Goal: Task Accomplishment & Management: Manage account settings

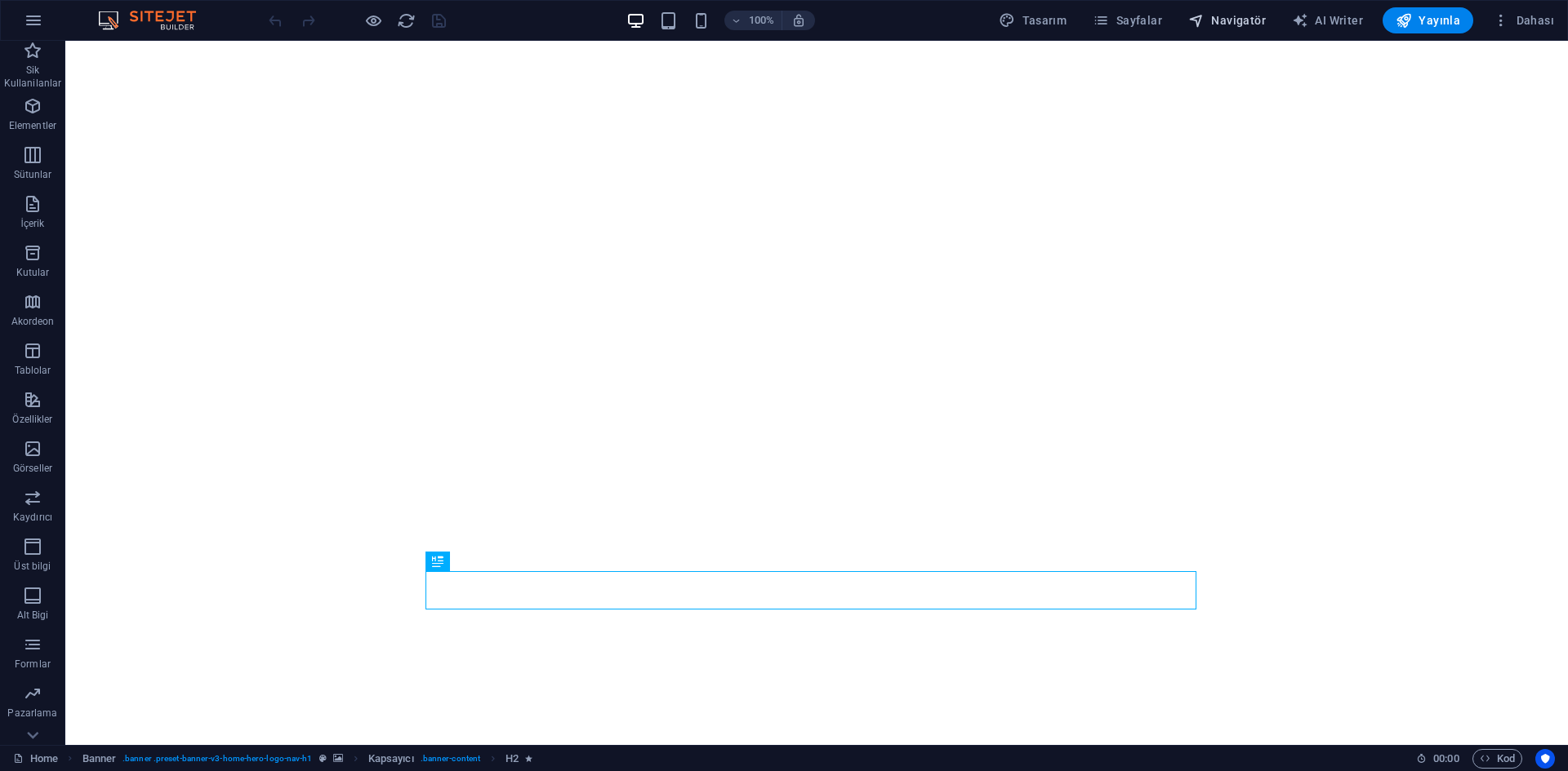
click at [1265, 17] on span "Navigatör" at bounding box center [1226, 21] width 77 height 16
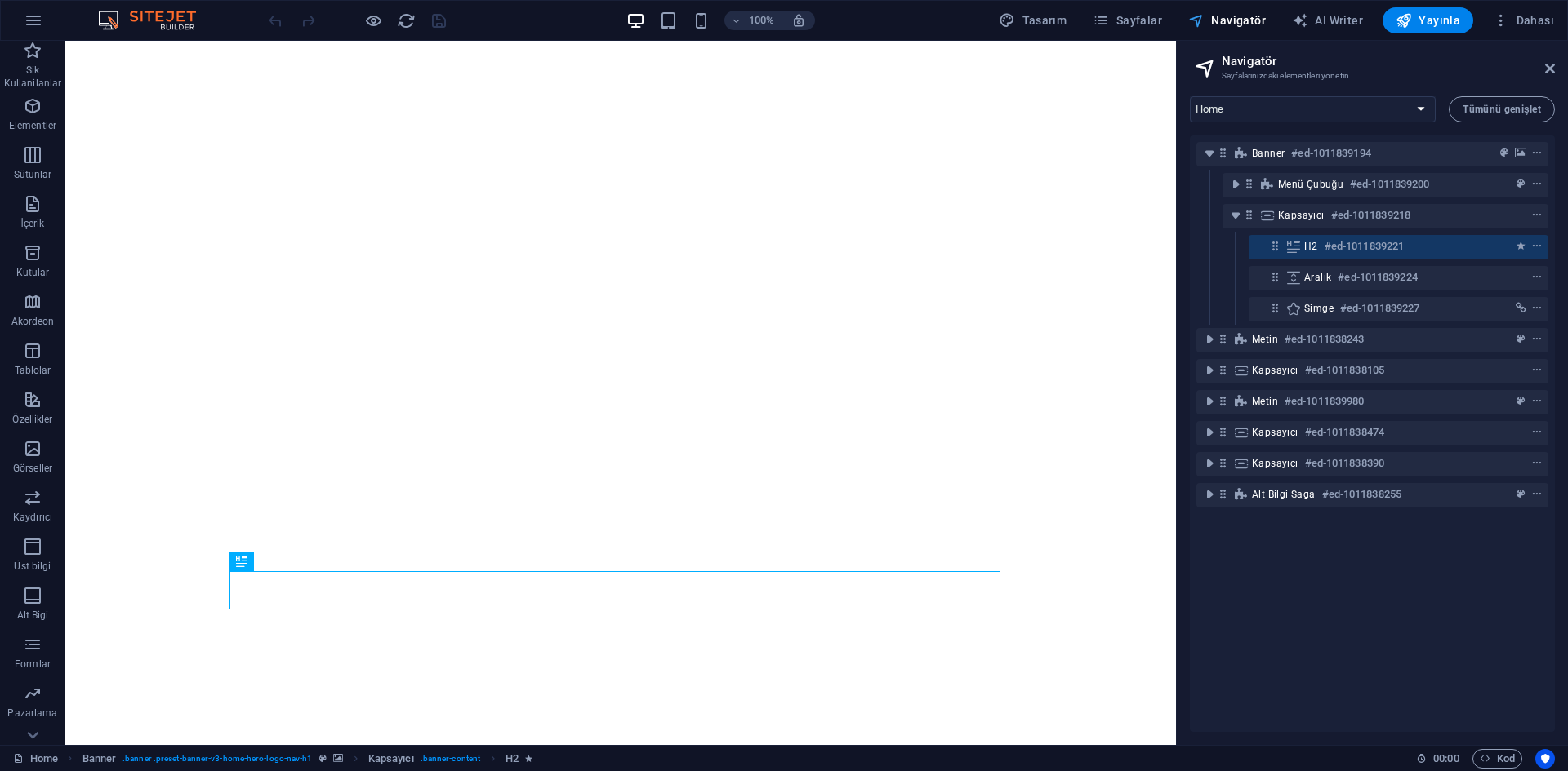
click at [1265, 17] on span "Navigatör" at bounding box center [1226, 21] width 77 height 16
click at [1141, 17] on span "Sayfalar" at bounding box center [1126, 21] width 69 height 16
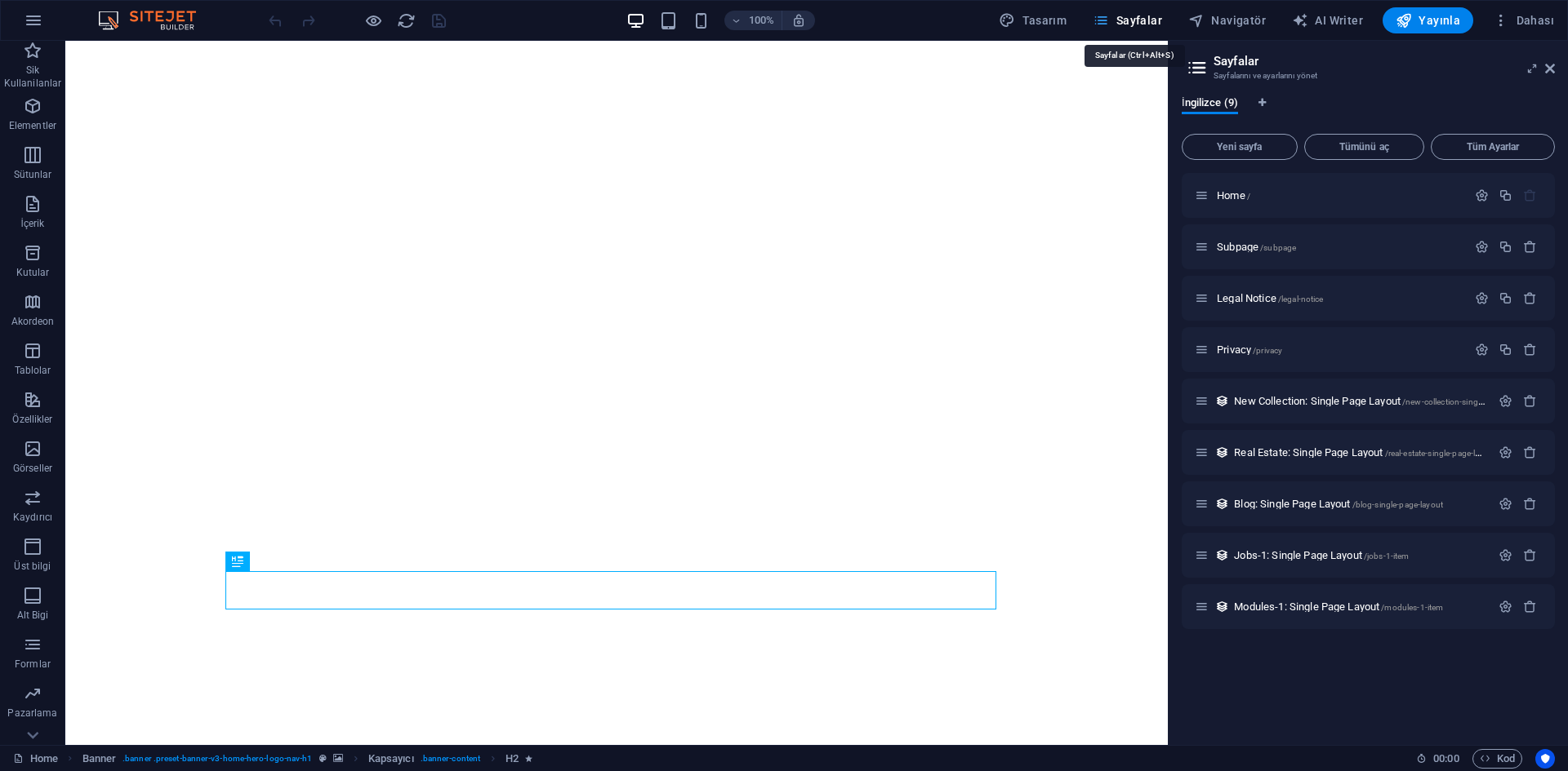
click at [1141, 17] on span "Sayfalar" at bounding box center [1126, 21] width 69 height 16
click at [1545, 65] on icon at bounding box center [1549, 68] width 10 height 13
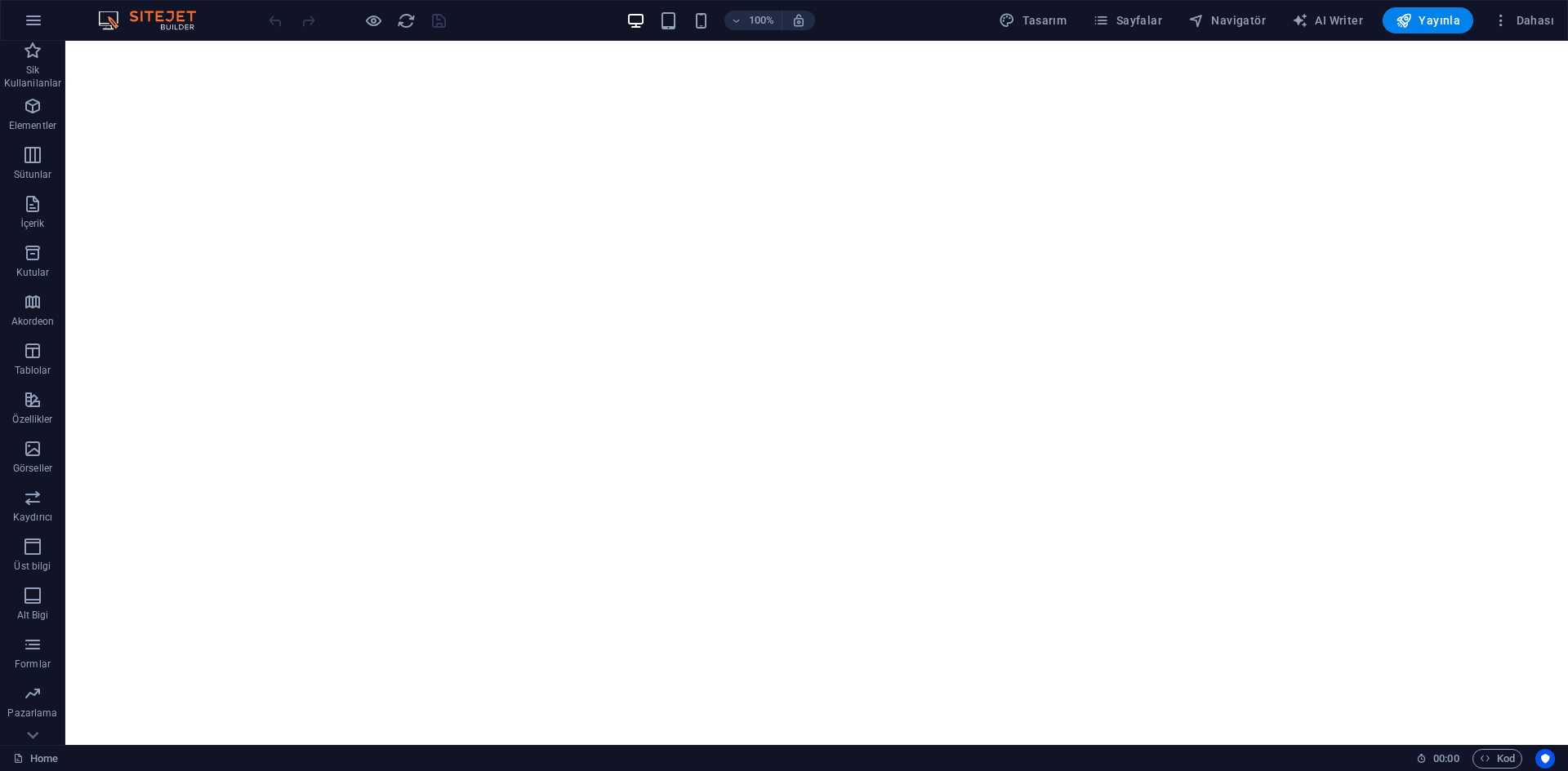
drag, startPoint x: 907, startPoint y: 17, endPoint x: 890, endPoint y: 15, distance: 17.1
click at [890, 15] on div "100% Tasarım Sayfalar Navigatör AI Writer Yayınla Dahası" at bounding box center [912, 20] width 1295 height 26
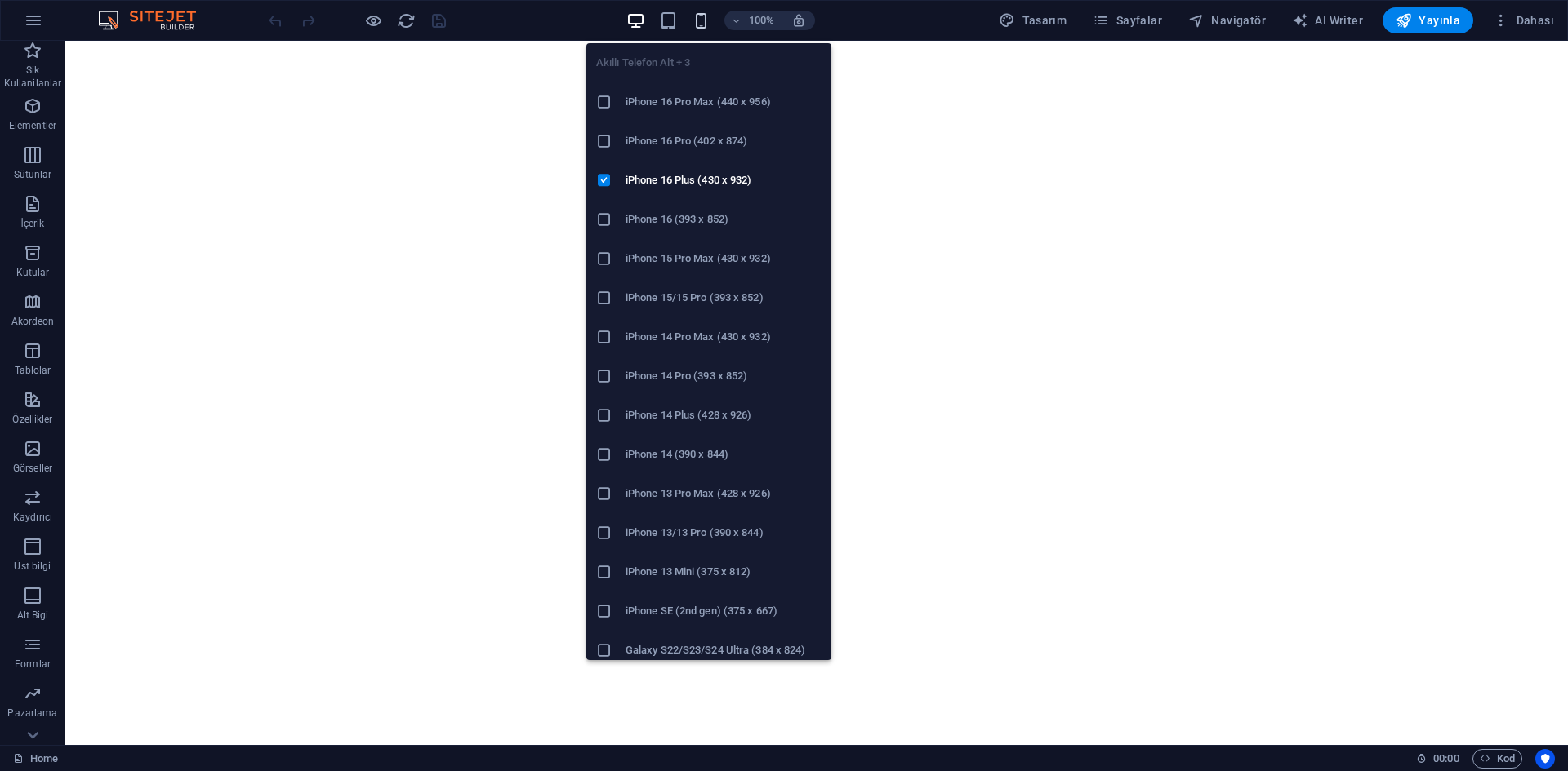
click at [704, 22] on icon "button" at bounding box center [700, 21] width 19 height 19
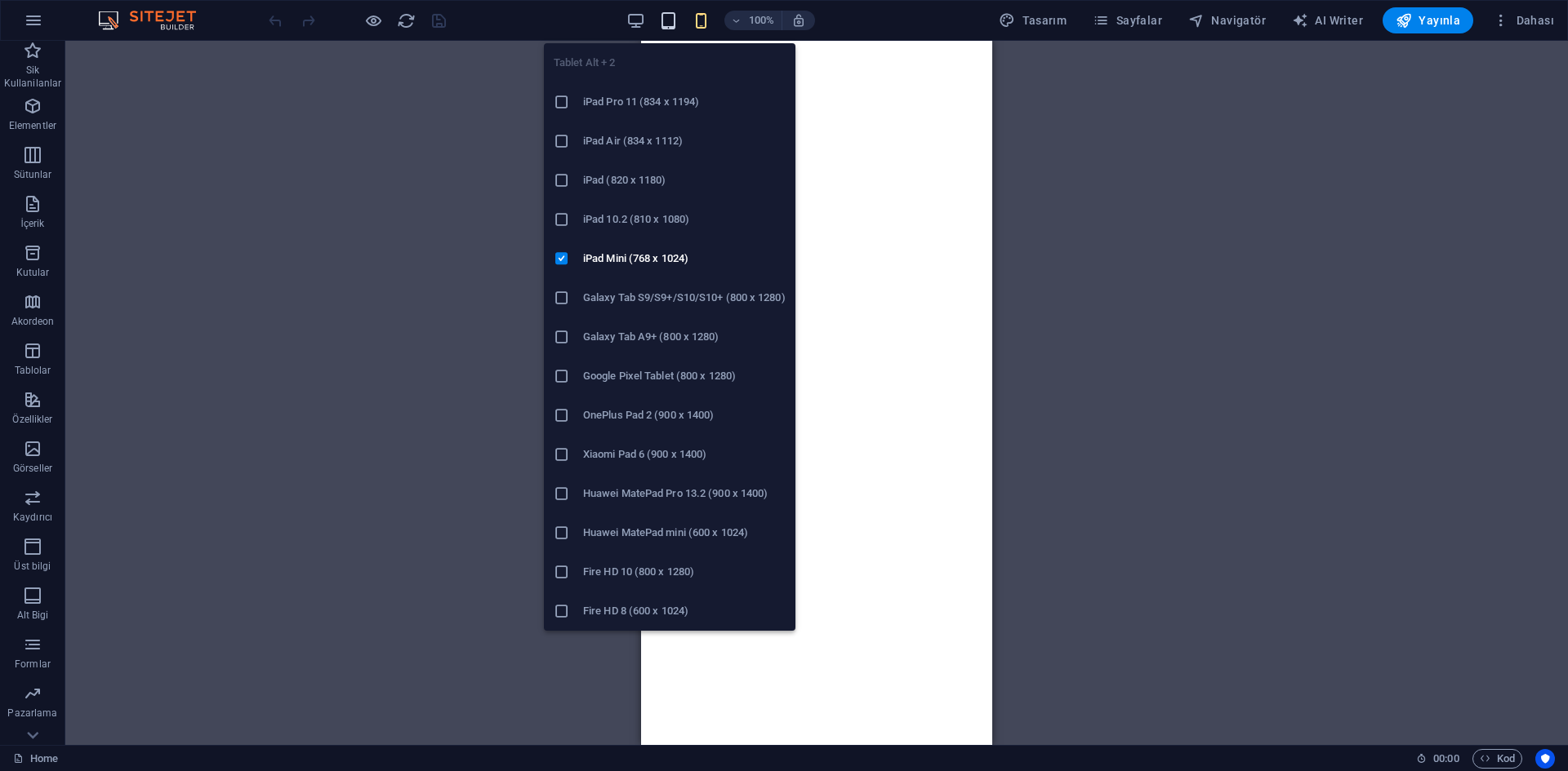
click at [678, 22] on icon "button" at bounding box center [668, 21] width 19 height 19
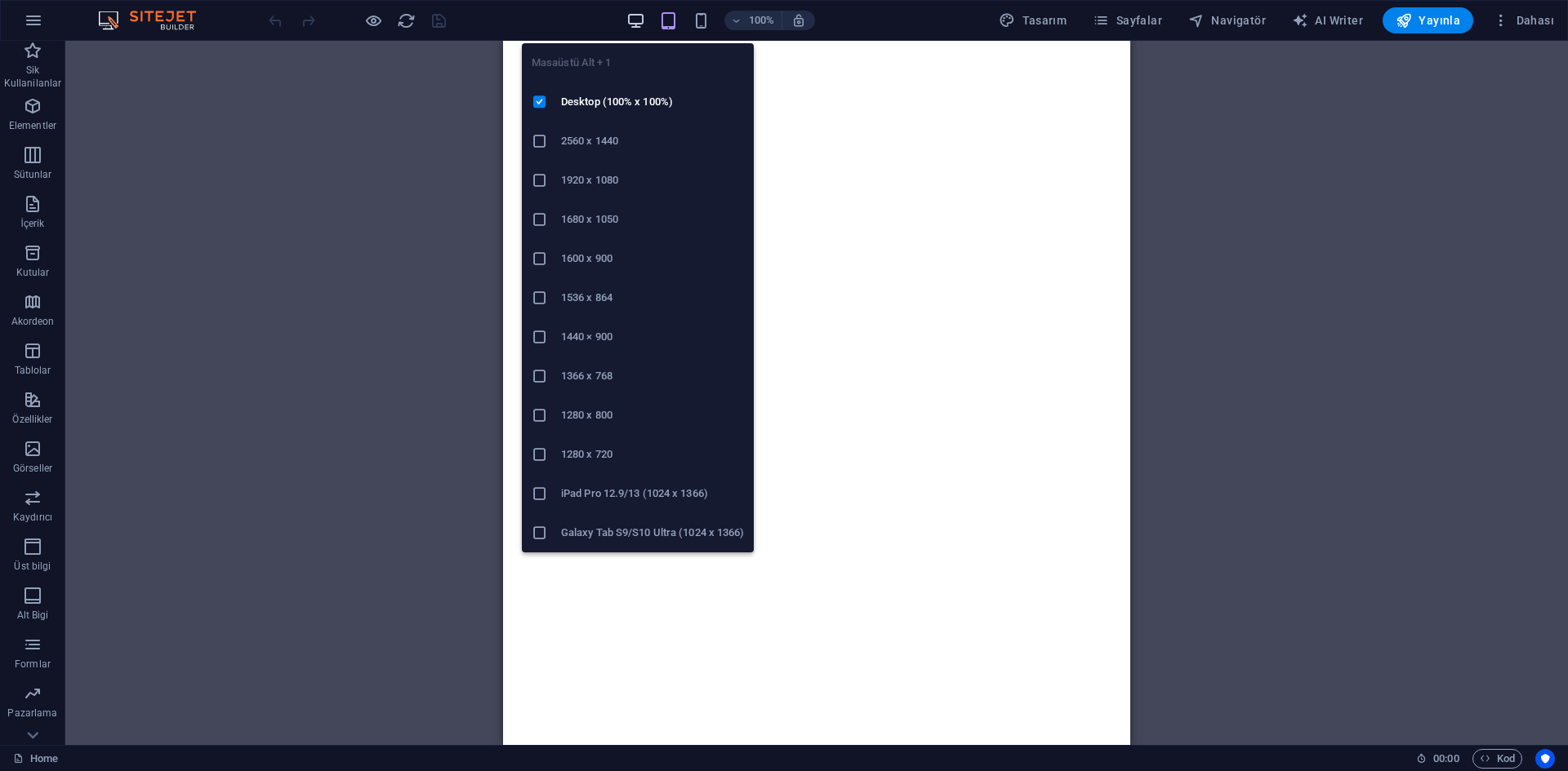
click at [644, 20] on icon "button" at bounding box center [635, 21] width 19 height 19
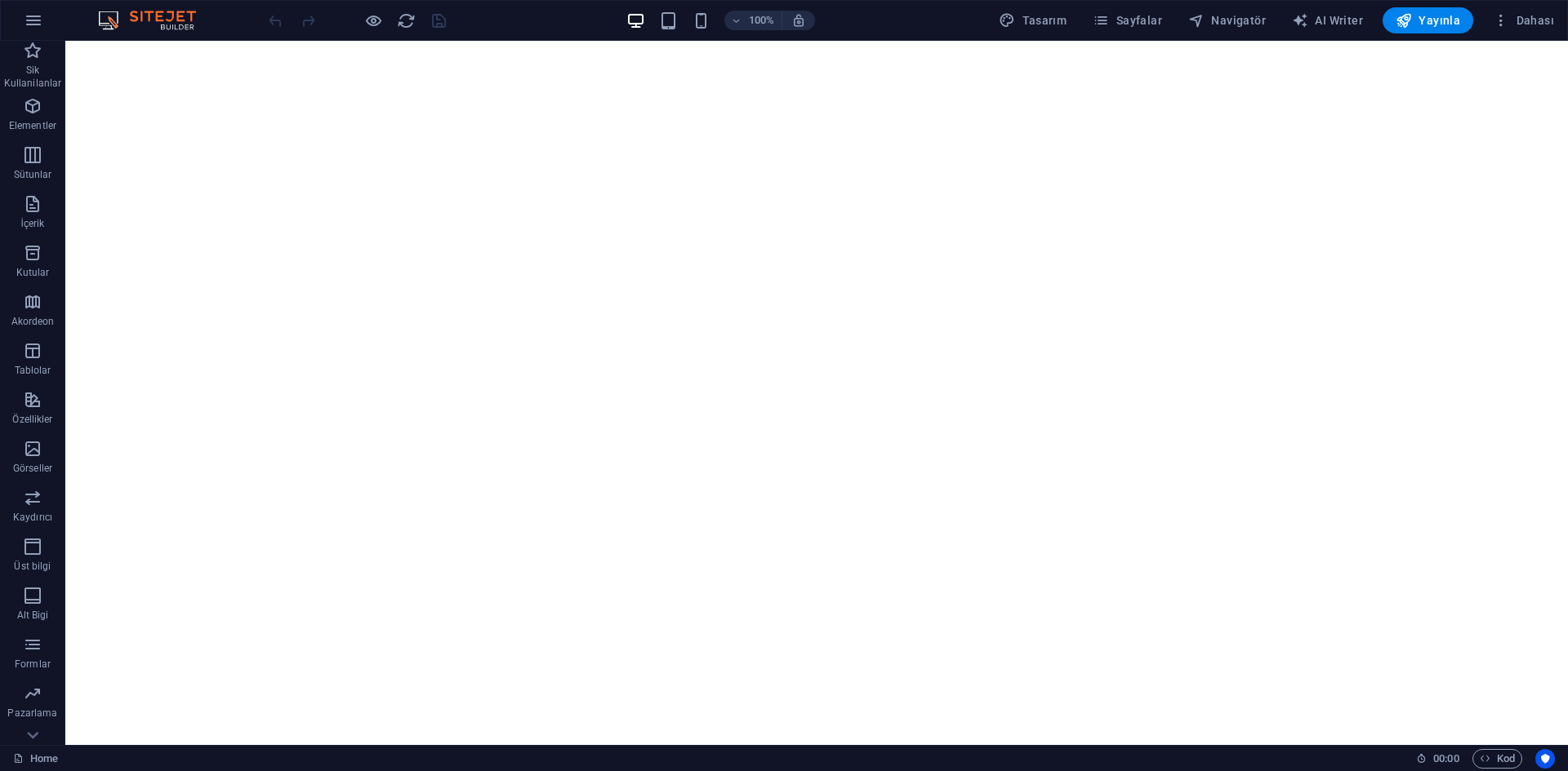
drag, startPoint x: 552, startPoint y: 23, endPoint x: 495, endPoint y: 24, distance: 57.0
click at [495, 24] on div "100% Tasarım Sayfalar Navigatör AI Writer Yayınla Dahası" at bounding box center [912, 20] width 1295 height 26
click at [1527, 18] on span "Dahası" at bounding box center [1523, 21] width 61 height 16
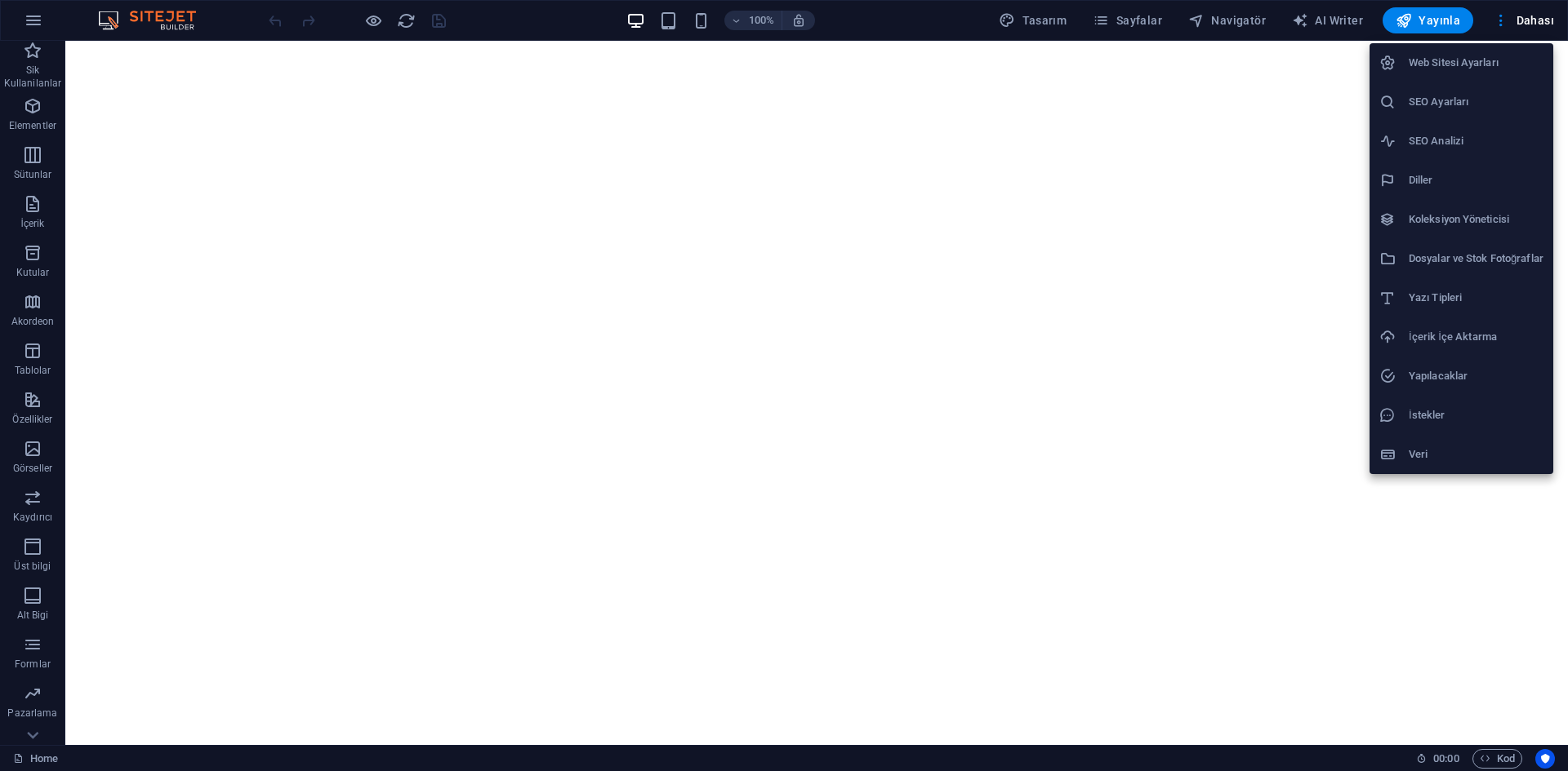
click at [1497, 261] on h6 "Dosyalar ve Stok Fotoğraflar" at bounding box center [1475, 259] width 134 height 20
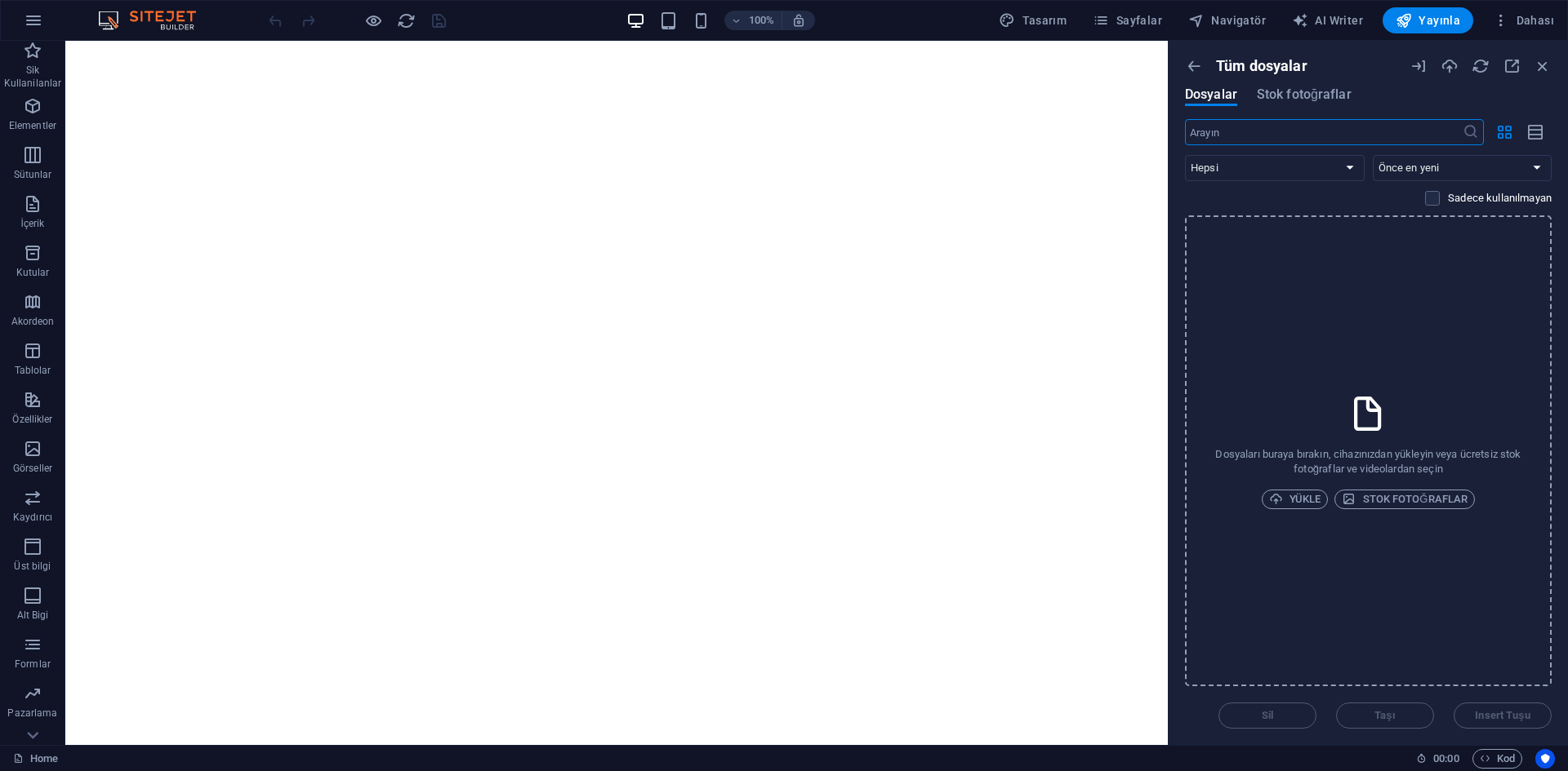
click at [1281, 195] on div "Sadece kullanılmayan" at bounding box center [1368, 198] width 367 height 14
click at [1303, 95] on span "Stok fotoğraflar" at bounding box center [1303, 95] width 95 height 20
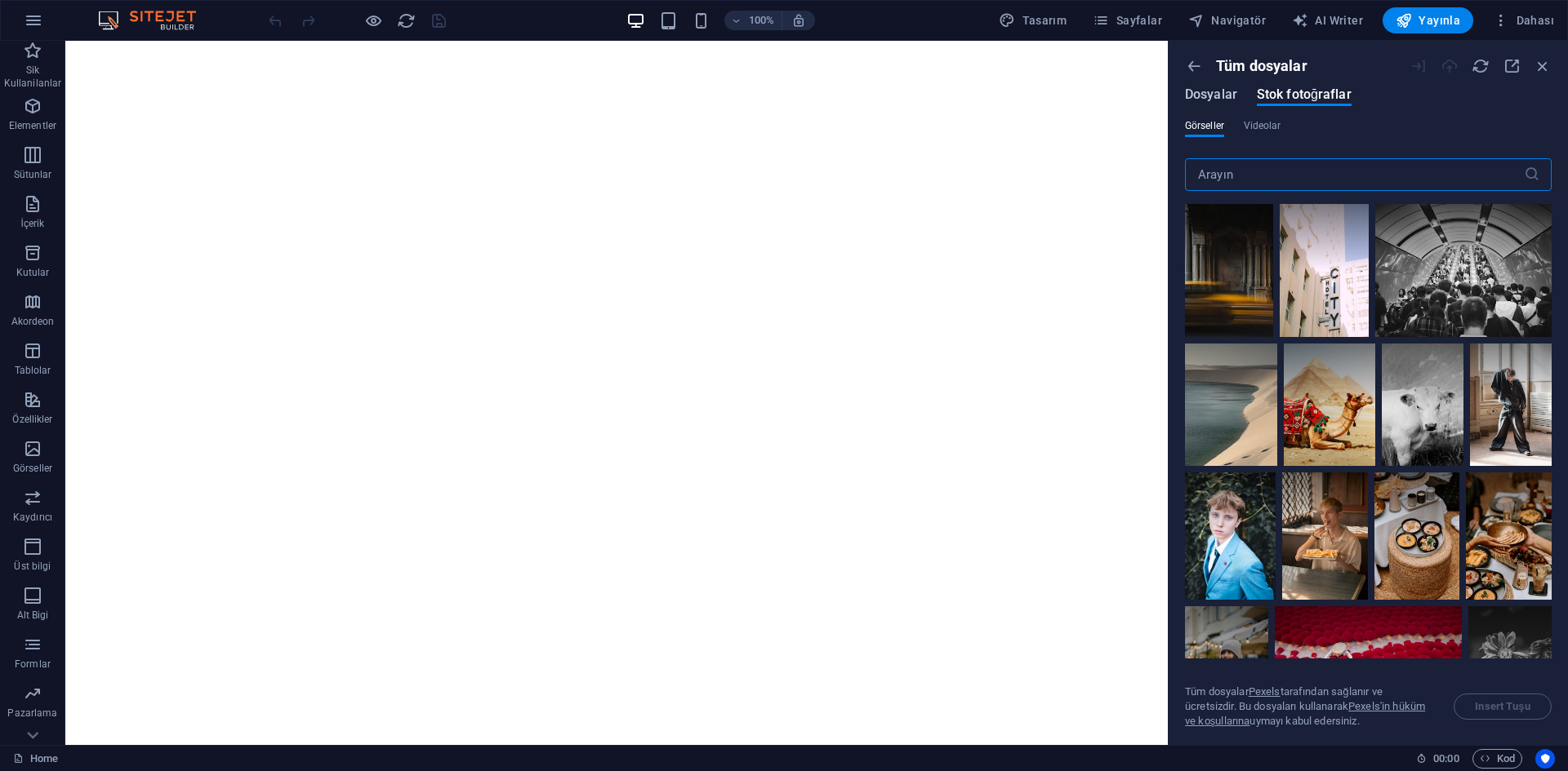
click at [1210, 96] on span "Dosyalar" at bounding box center [1211, 95] width 52 height 20
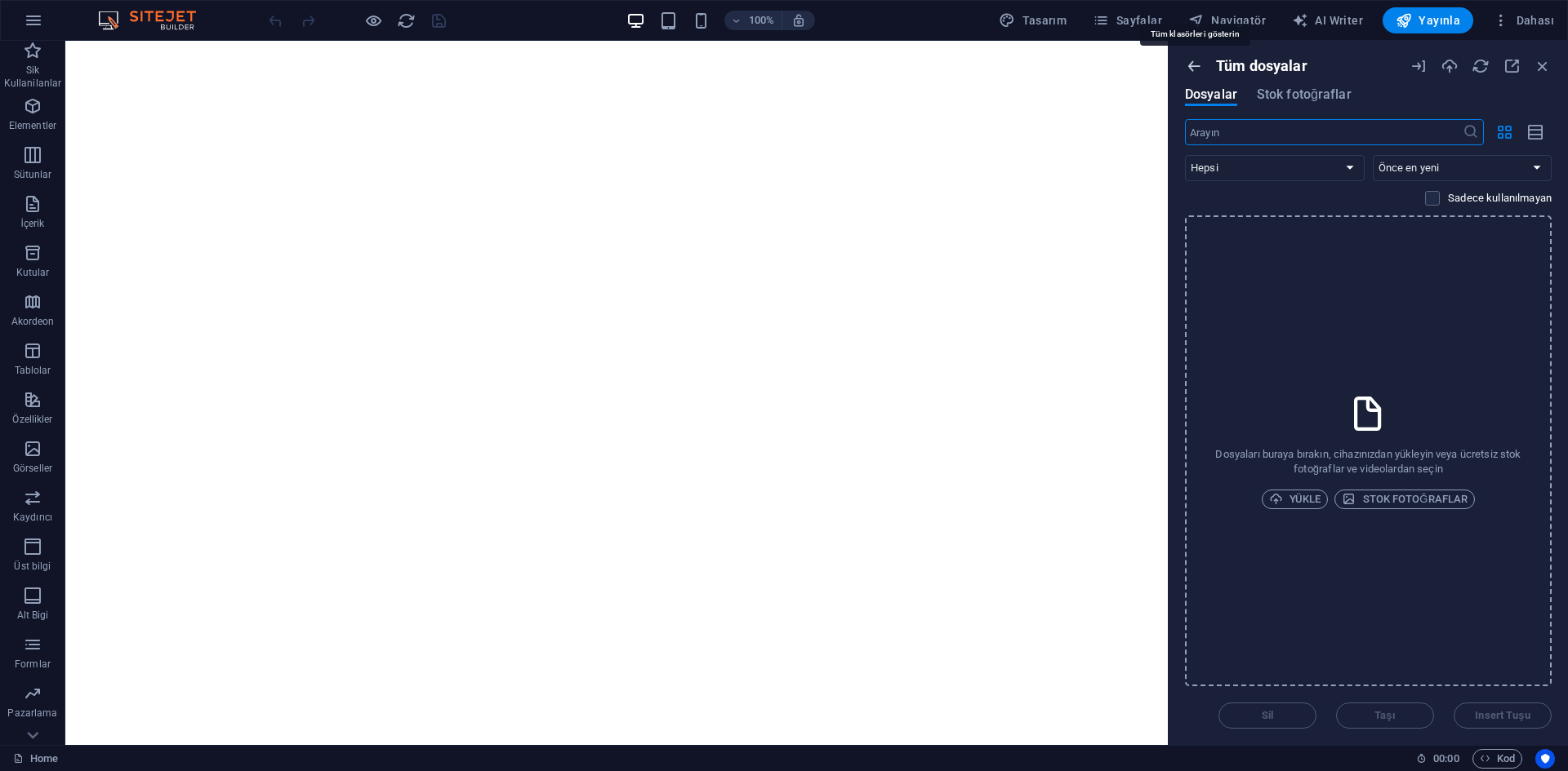
click at [1196, 64] on icon "button" at bounding box center [1194, 66] width 18 height 18
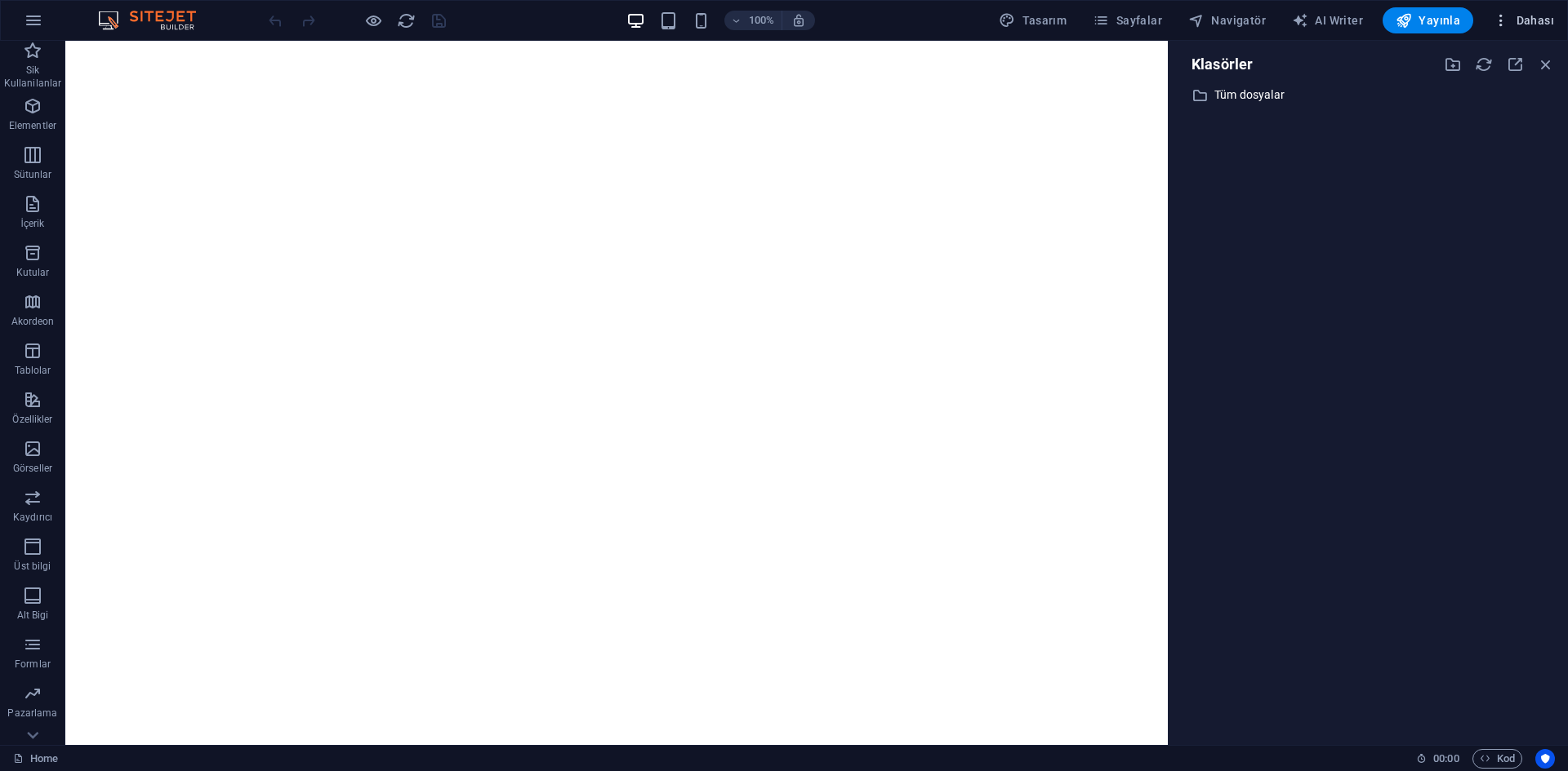
click at [1509, 22] on icon "button" at bounding box center [1500, 21] width 16 height 16
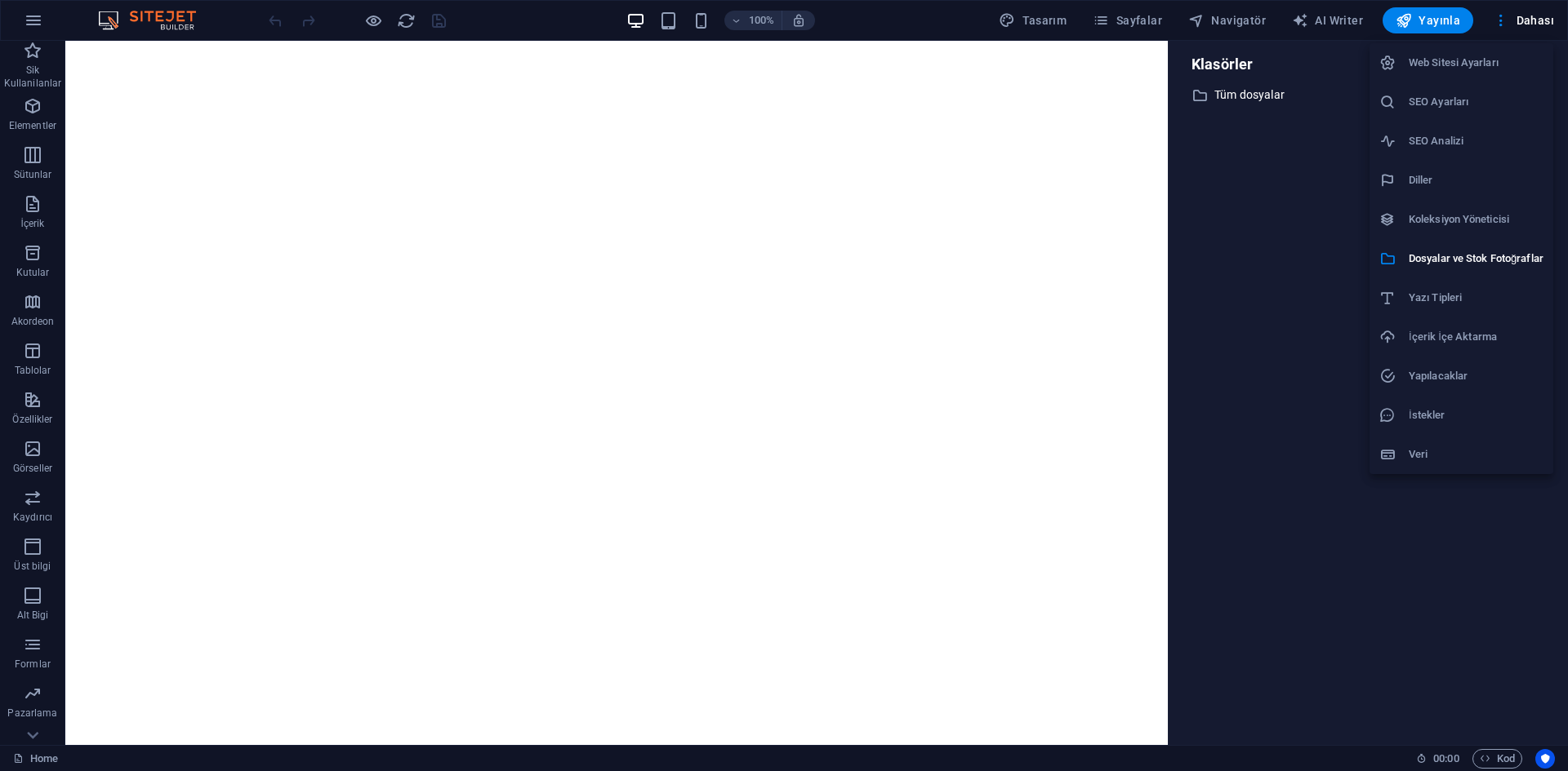
click at [1554, 17] on div at bounding box center [784, 386] width 1568 height 771
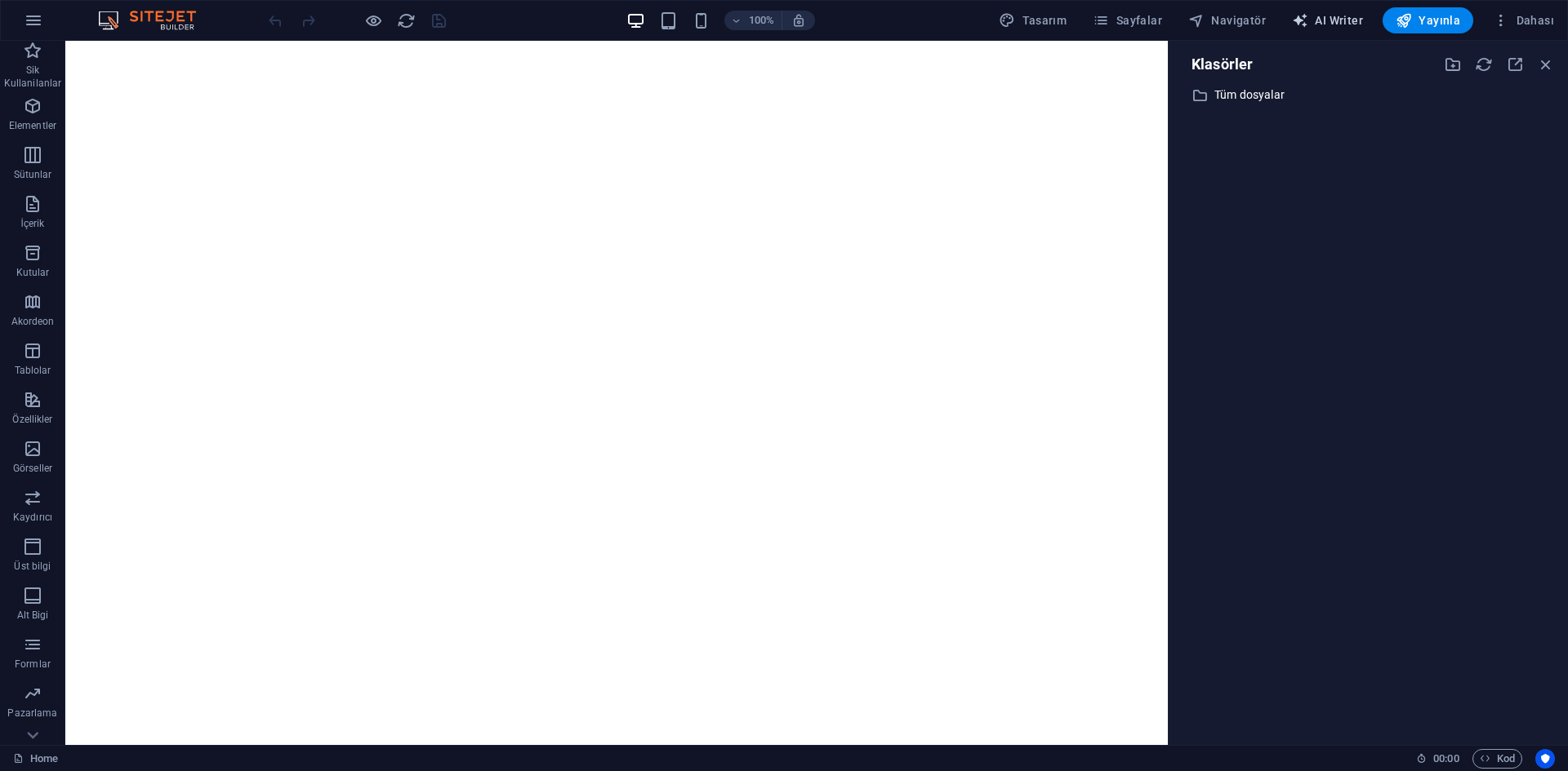
click at [1322, 22] on span "AI Writer" at bounding box center [1326, 21] width 71 height 16
select select "English"
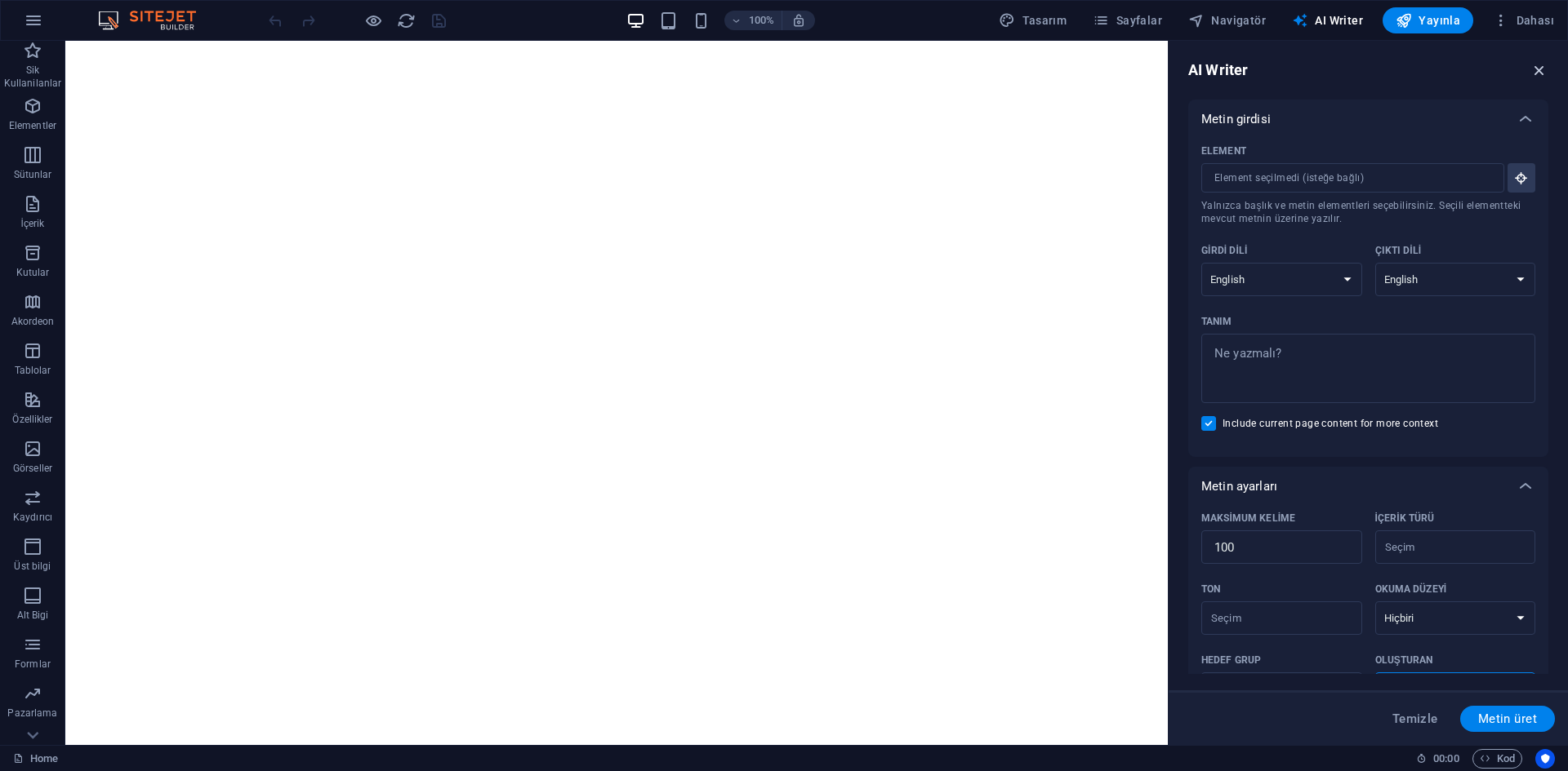
click at [1536, 66] on icon "button" at bounding box center [1539, 70] width 18 height 18
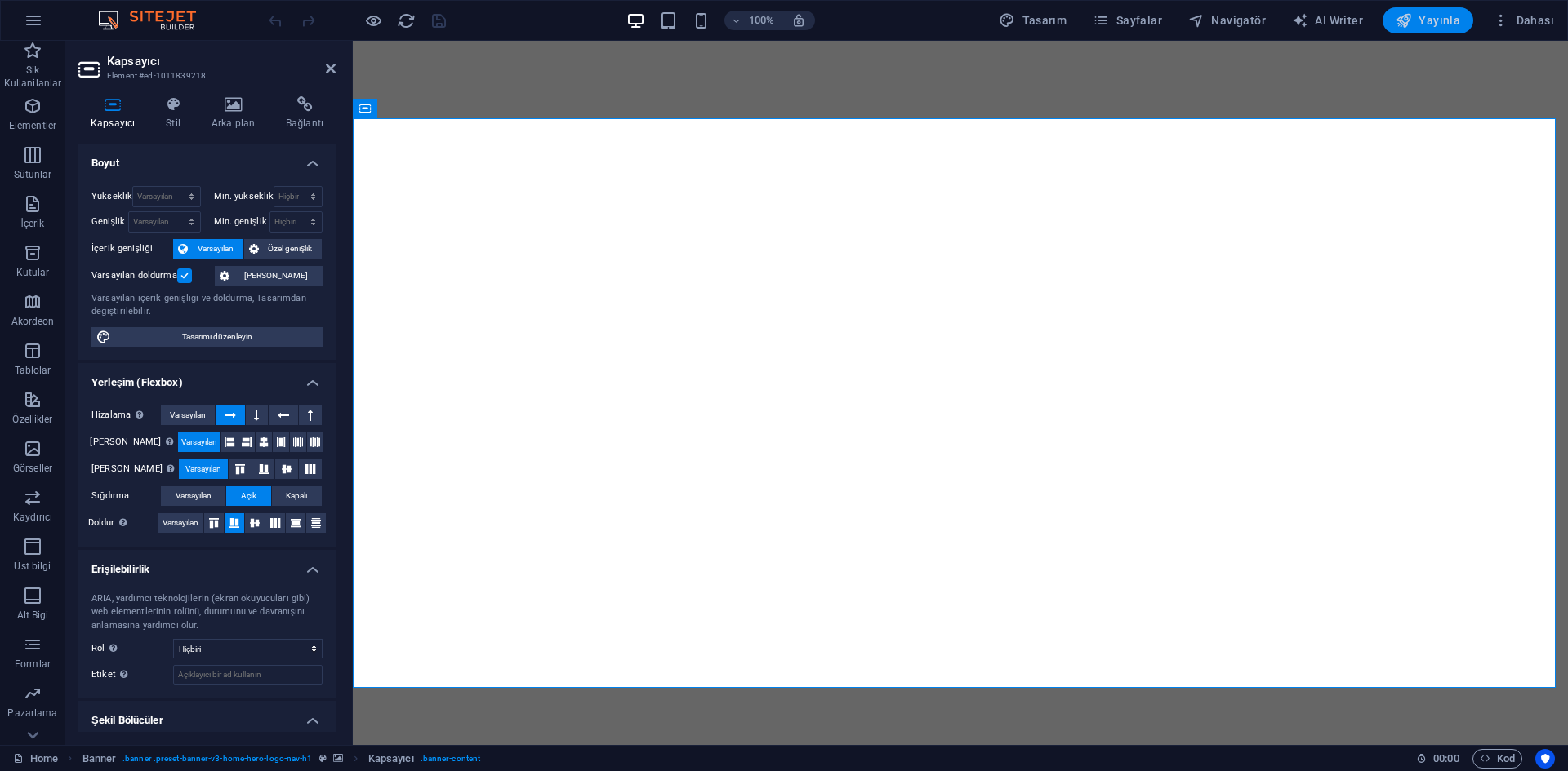
click at [1430, 20] on span "Yayınla" at bounding box center [1427, 21] width 65 height 16
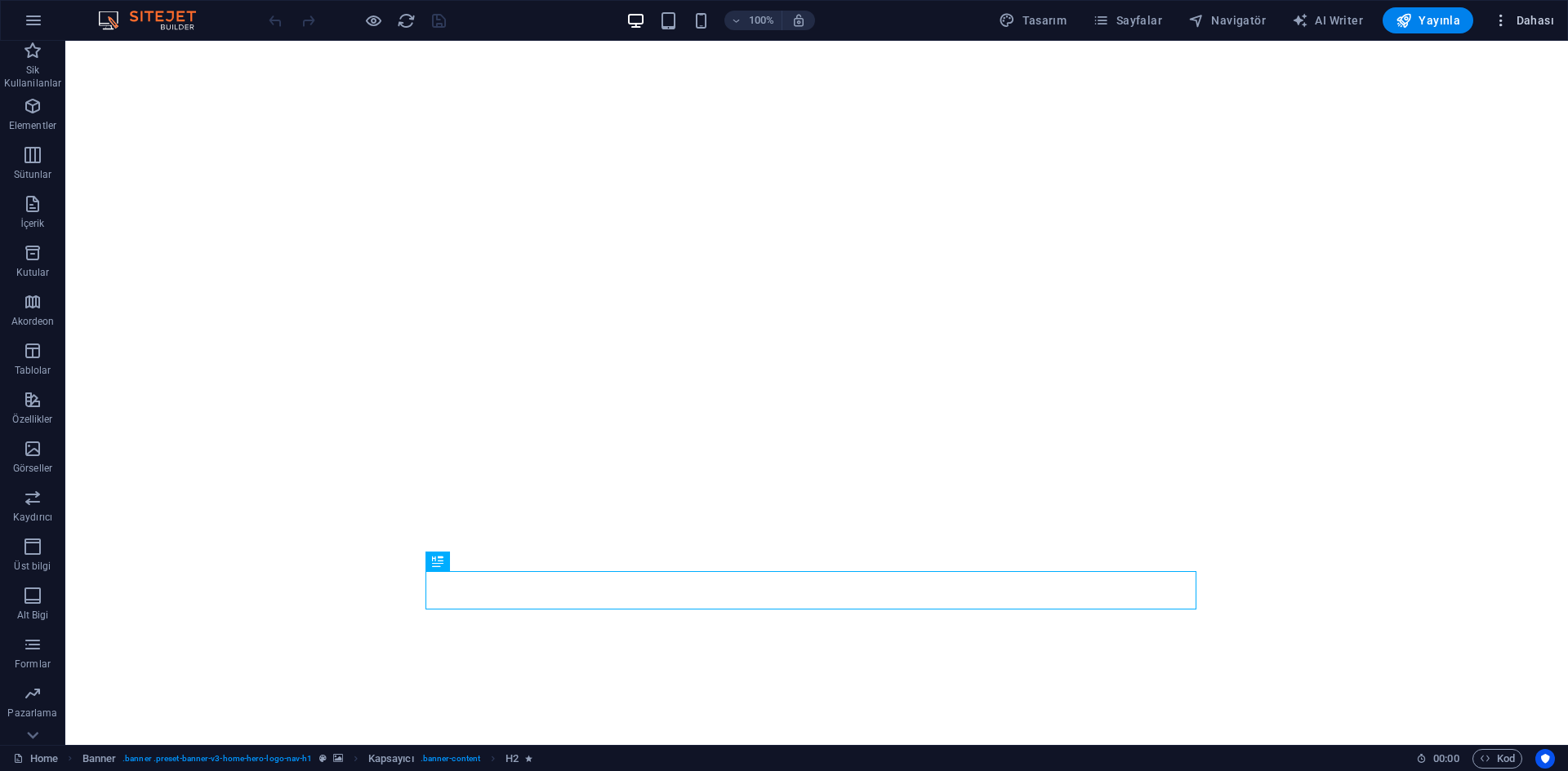
click at [1500, 21] on icon "button" at bounding box center [1500, 21] width 16 height 16
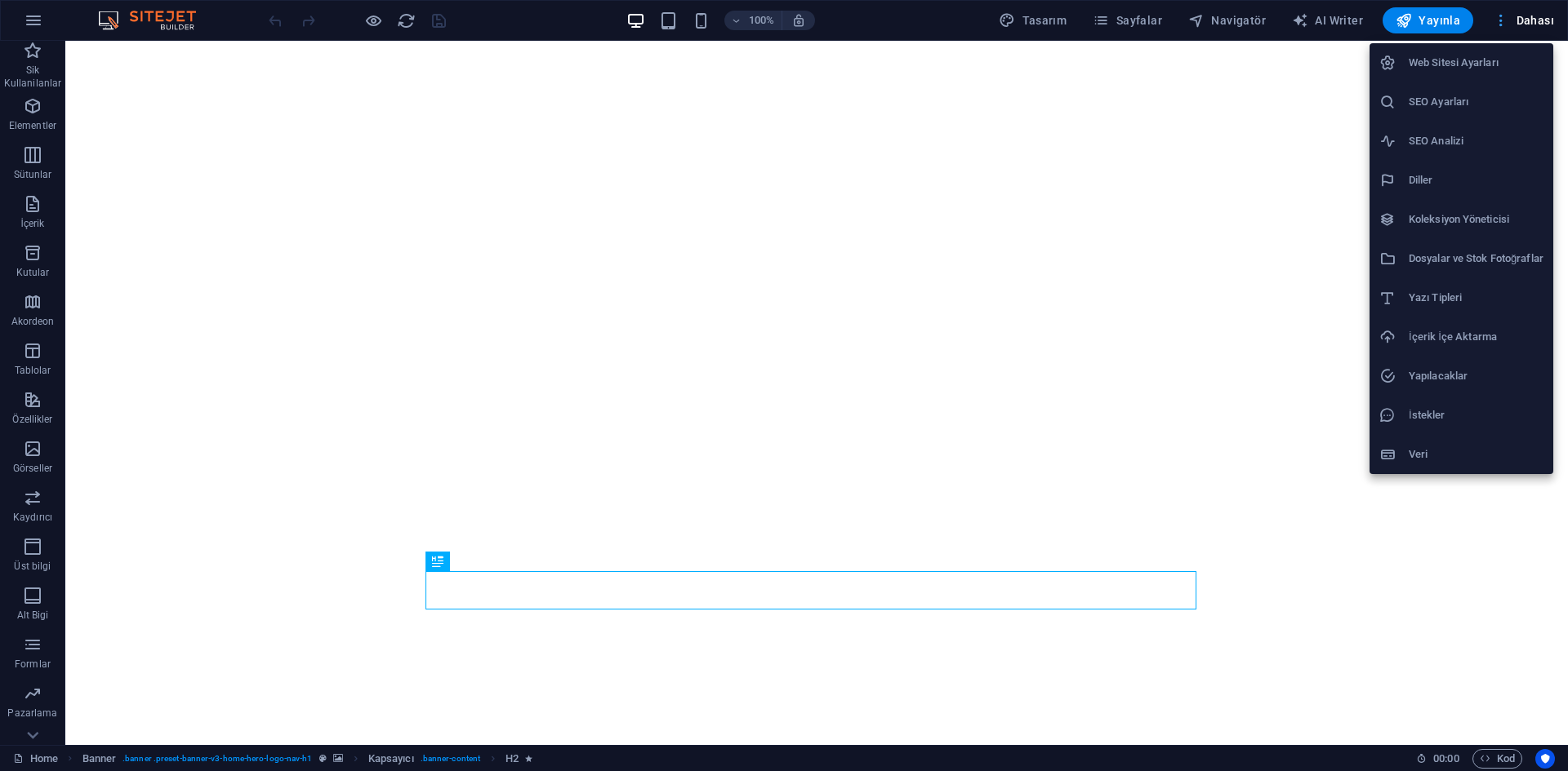
click at [1500, 21] on div at bounding box center [784, 386] width 1568 height 771
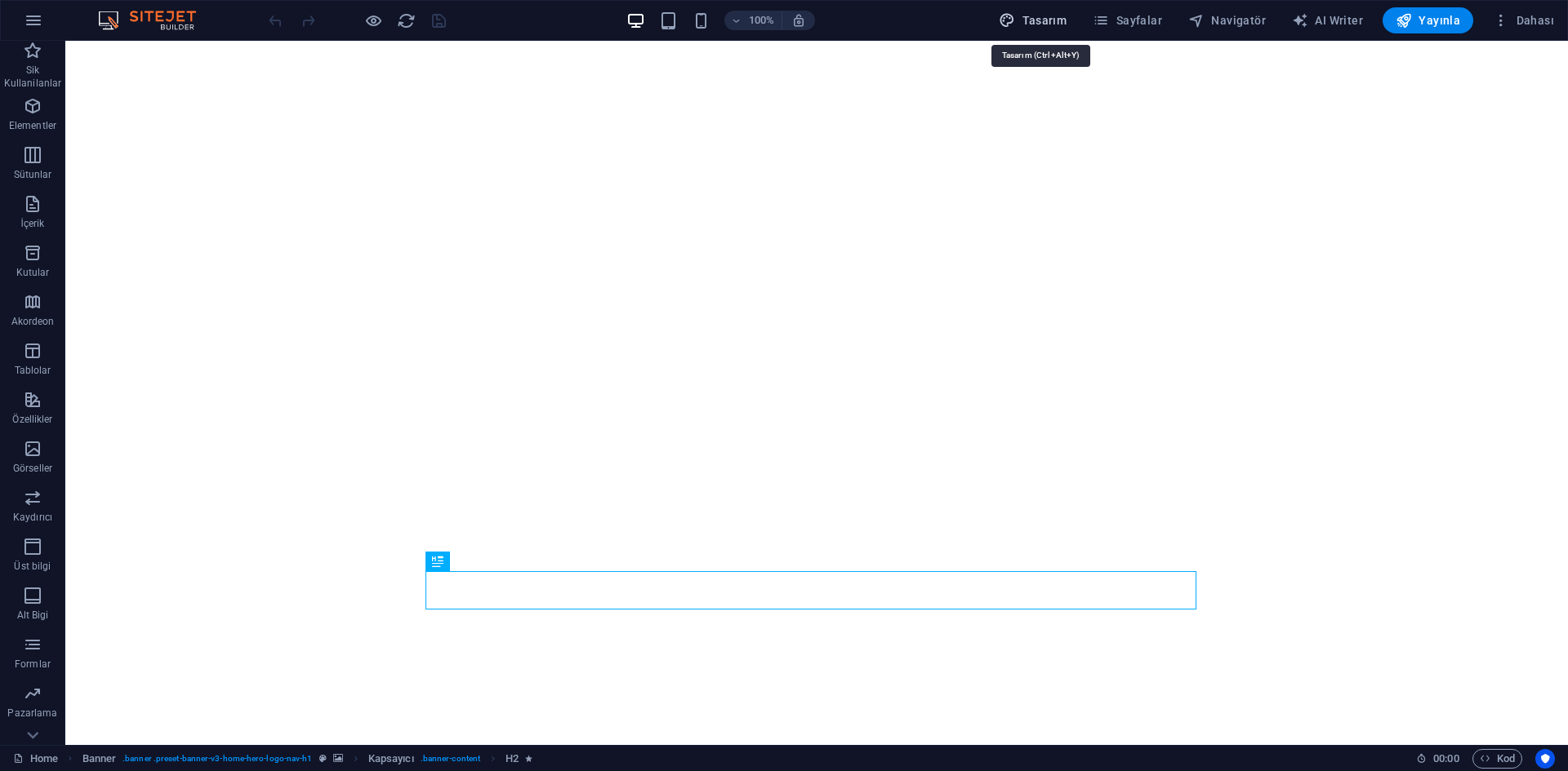
click at [1039, 15] on span "Tasarım" at bounding box center [1032, 21] width 68 height 16
select select "px"
select select "200"
select select "px"
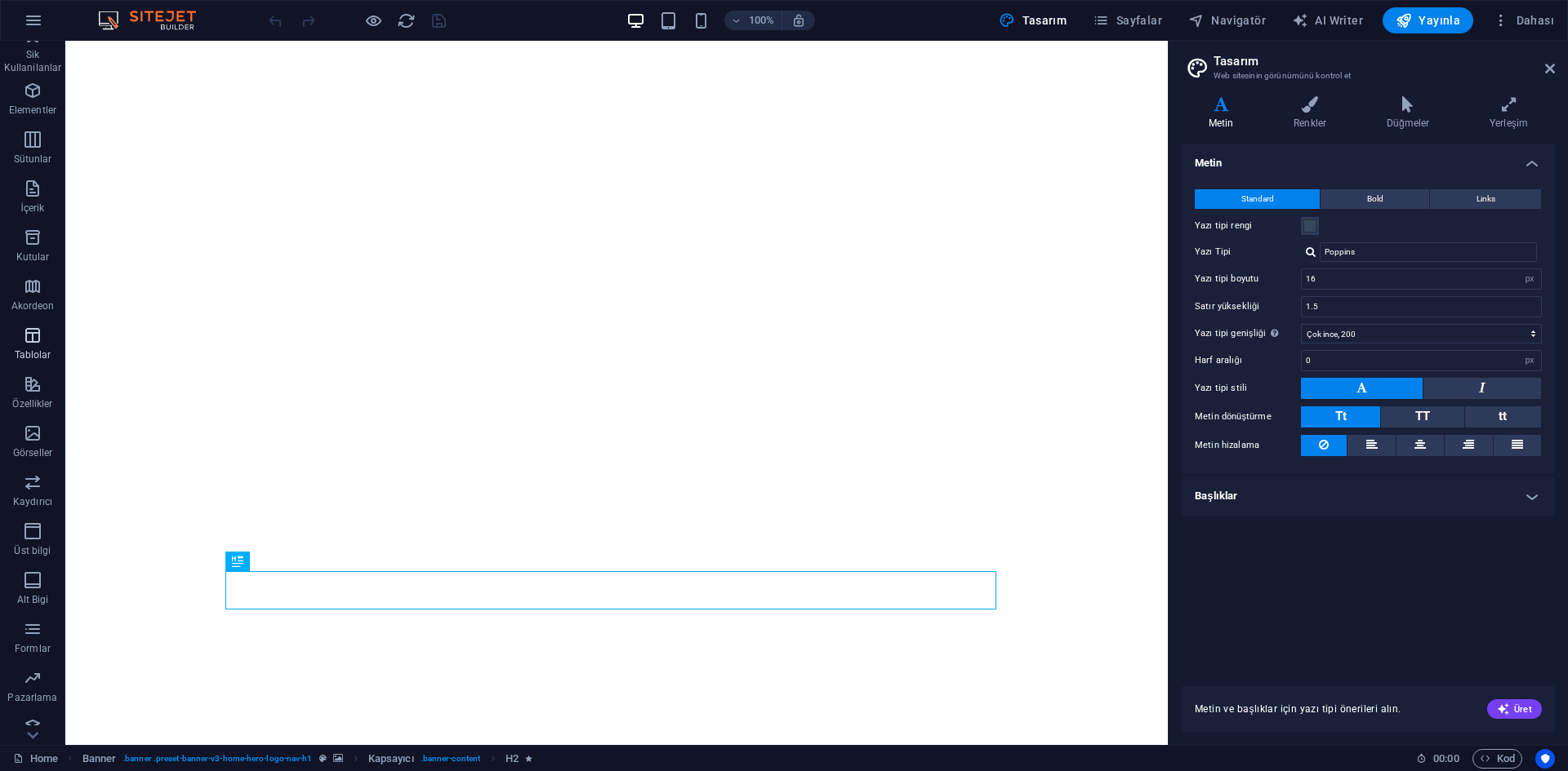
scroll to position [31, 0]
click at [42, 21] on icon "button" at bounding box center [33, 21] width 20 height 20
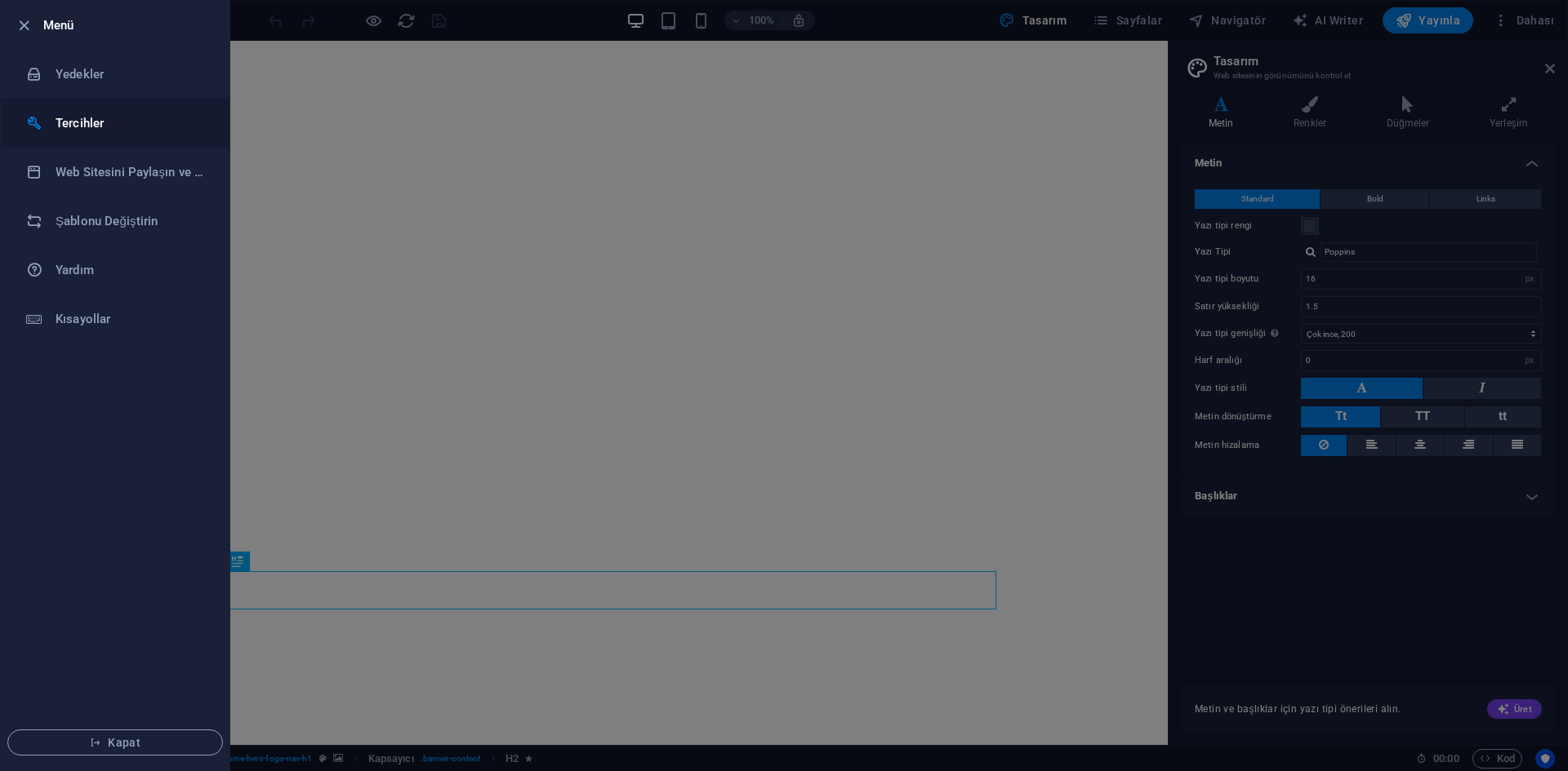
click at [113, 107] on li "Tercihler" at bounding box center [115, 123] width 229 height 49
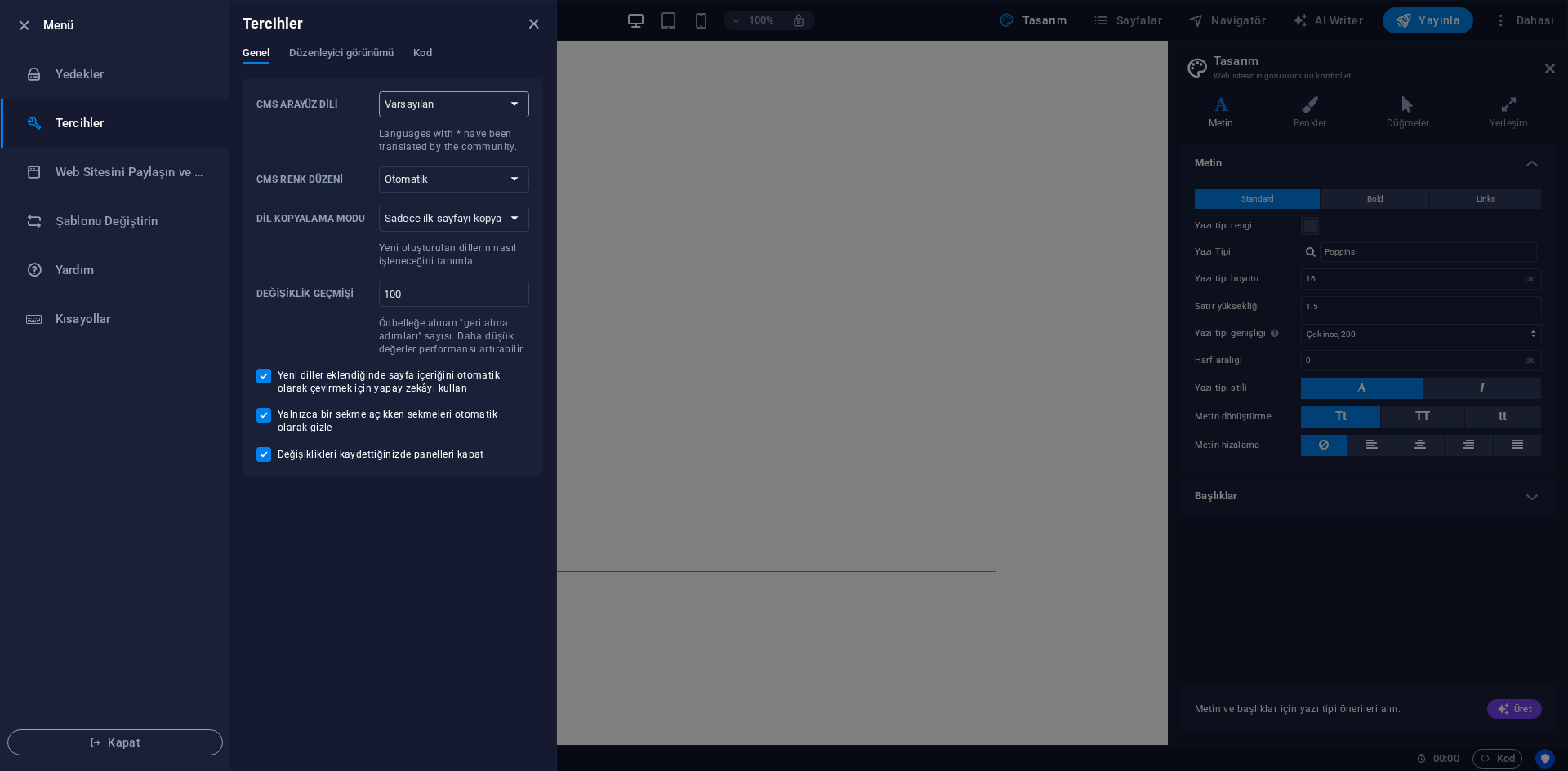
click at [501, 116] on select "Varsayılan Deutsch English Español Suomi* Français Magyar Italiano Nederlands P…" at bounding box center [453, 104] width 150 height 26
click at [471, 100] on select "Varsayılan Deutsch English Español Suomi* Français Magyar Italiano Nederlands P…" at bounding box center [453, 104] width 150 height 26
click at [291, 46] on div "Tercihler" at bounding box center [393, 23] width 326 height 46
click at [334, 50] on span "Düzenleyici görünümü" at bounding box center [342, 54] width 105 height 23
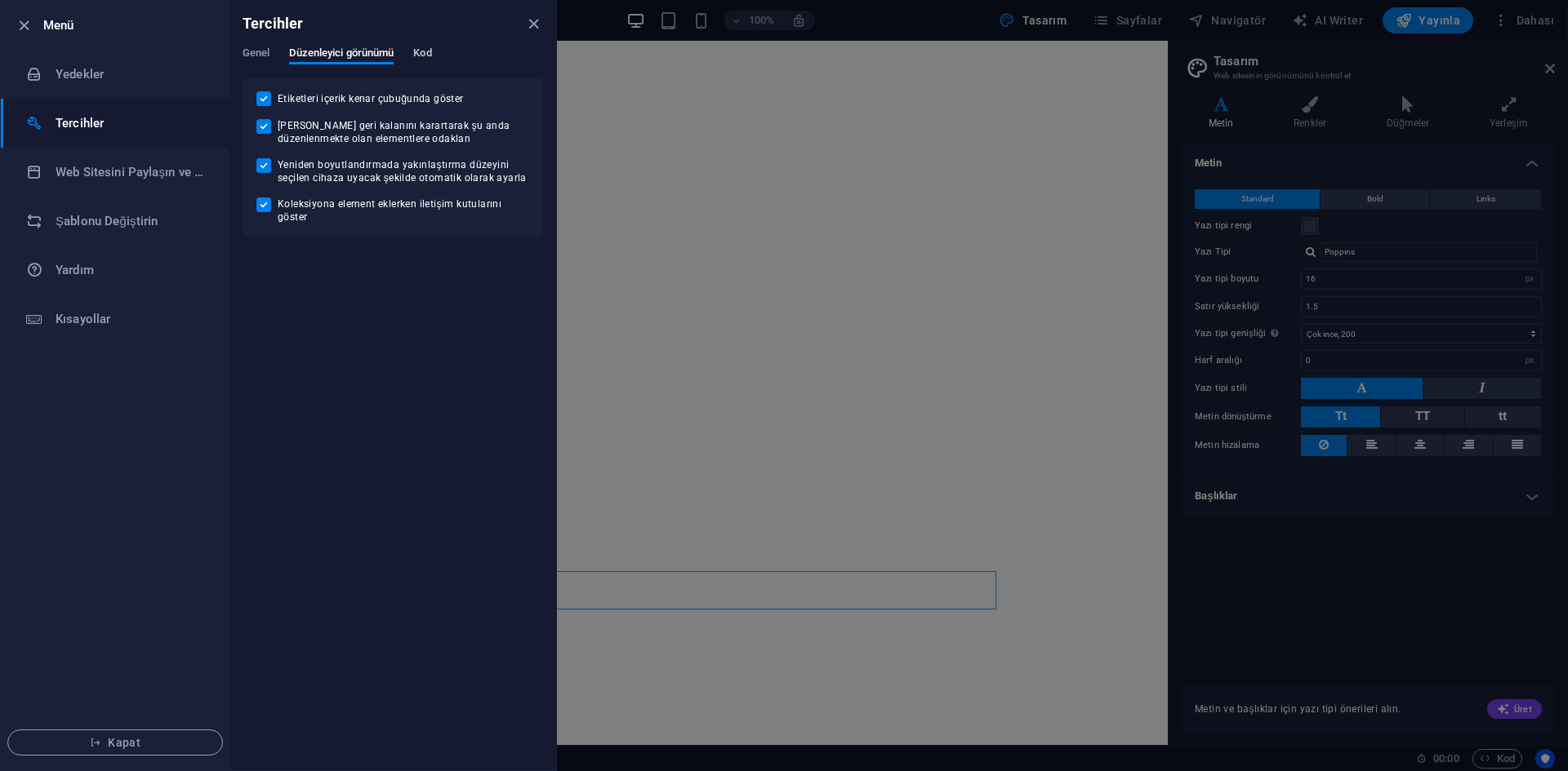
click at [425, 48] on span "Kod" at bounding box center [422, 54] width 18 height 23
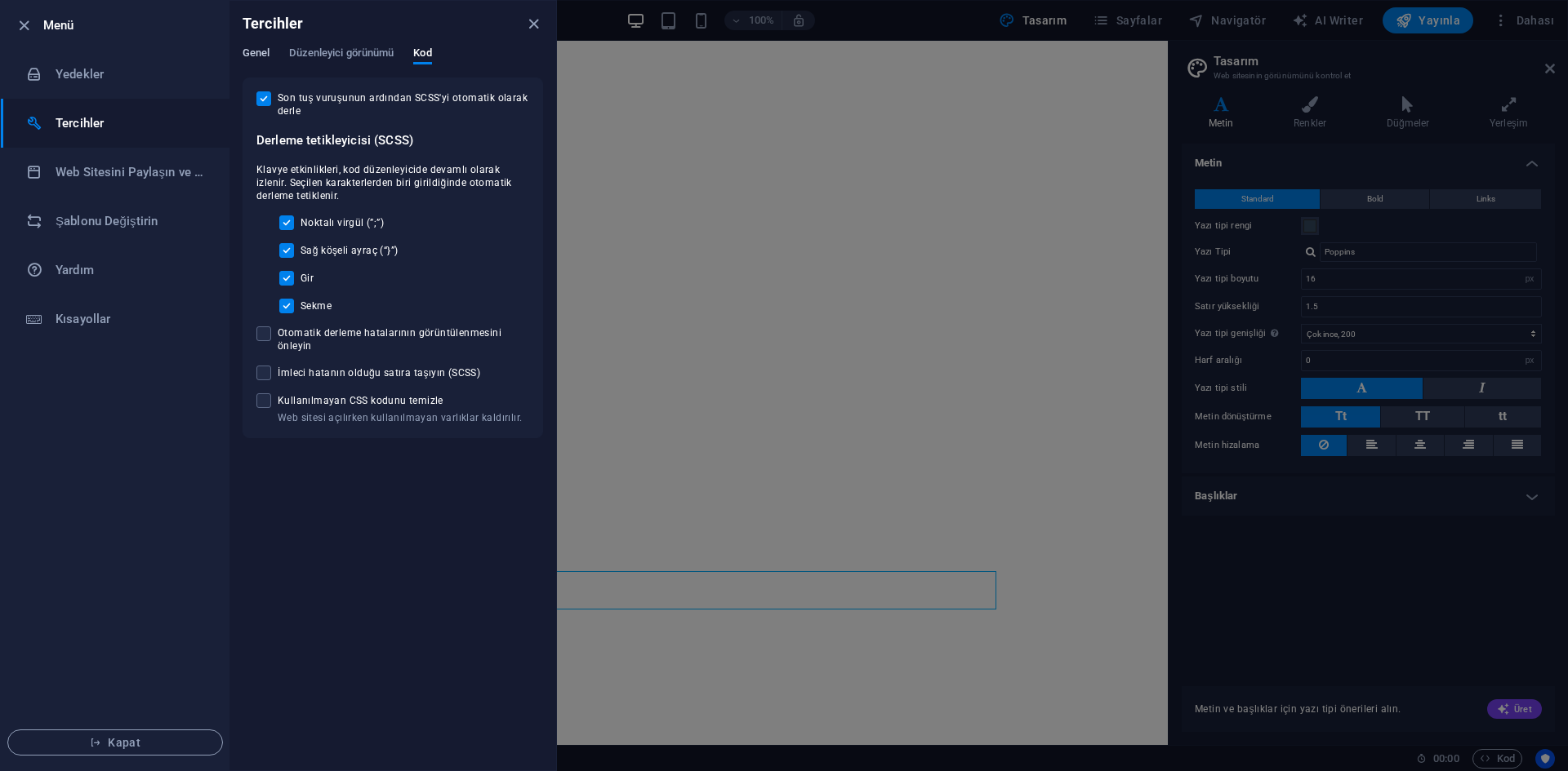
click at [260, 47] on span "Genel" at bounding box center [256, 54] width 27 height 23
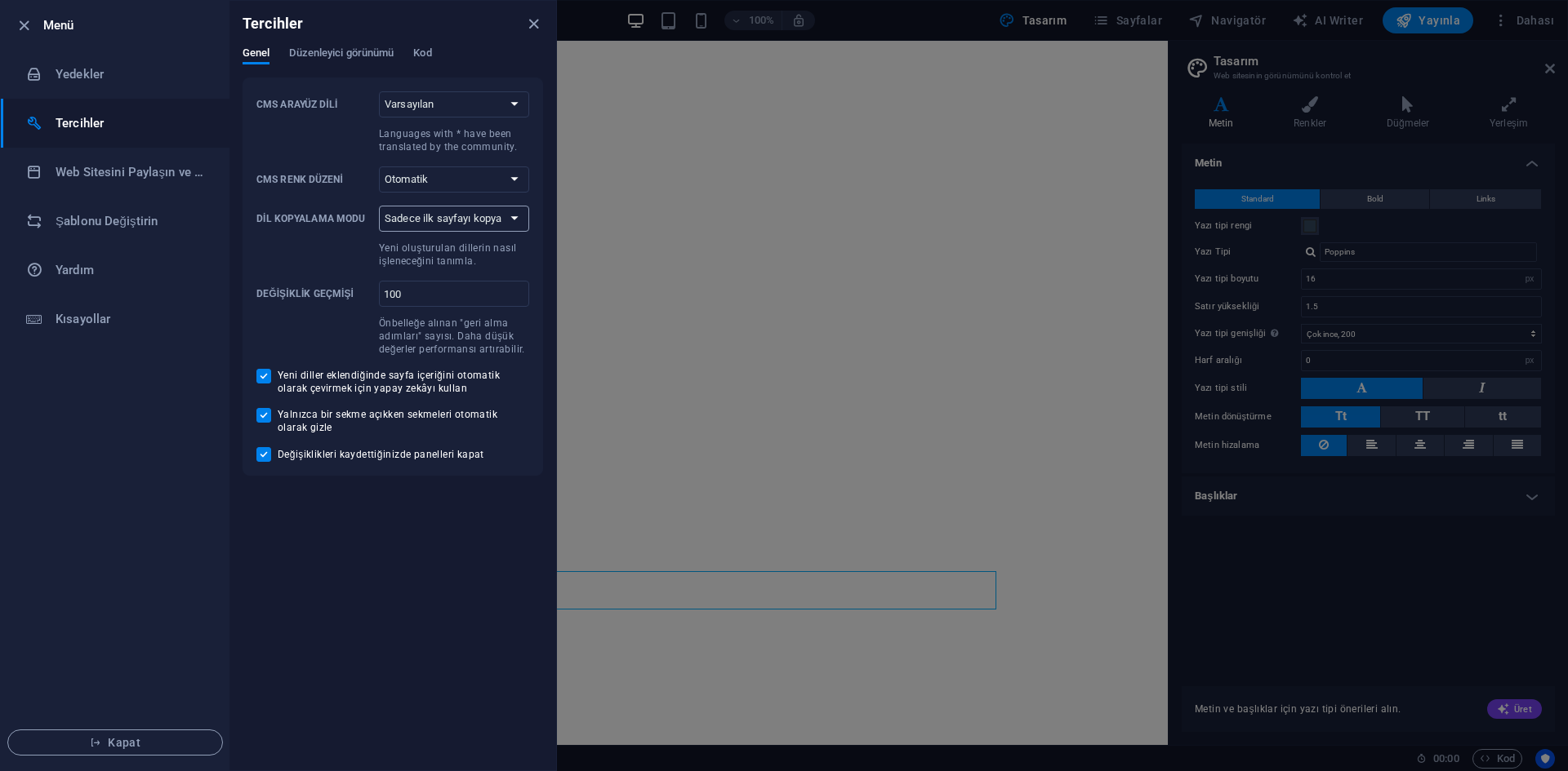
click at [483, 216] on select "Sadece ilk sayfayı kopyala Tüm sayfaları kopyala" at bounding box center [453, 218] width 150 height 26
click at [487, 209] on select "Sadece ilk sayfayı kopyala Tüm sayfaları kopyala" at bounding box center [453, 218] width 150 height 26
click at [327, 568] on div "Tercihler Genel Düzenleyici görünümü Kod CMS Arayüz Dili Varsayılan Deutsch Eng…" at bounding box center [393, 386] width 326 height 769
click at [533, 25] on icon "close" at bounding box center [533, 23] width 19 height 19
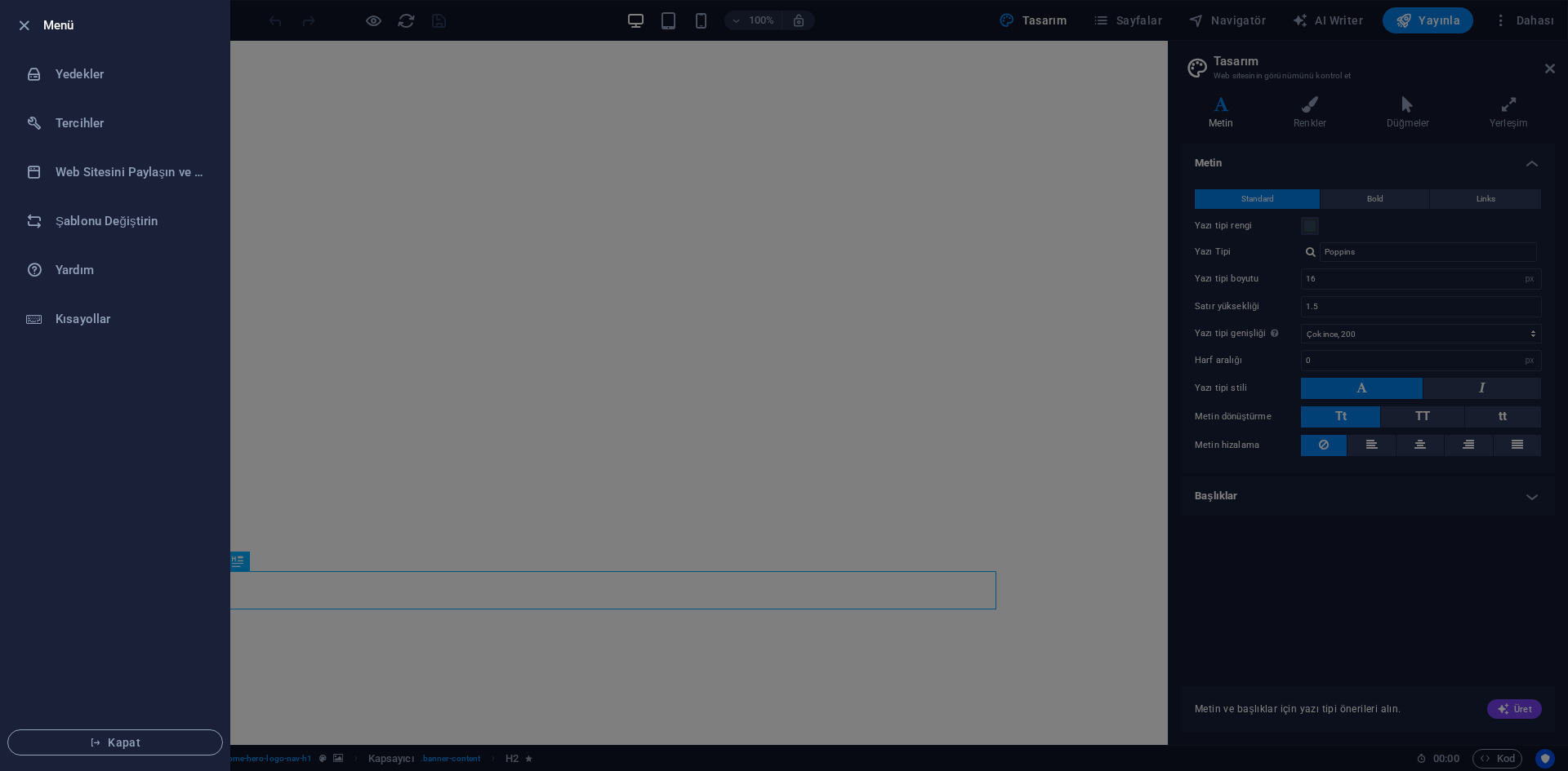
click at [1437, 166] on div at bounding box center [784, 386] width 1568 height 771
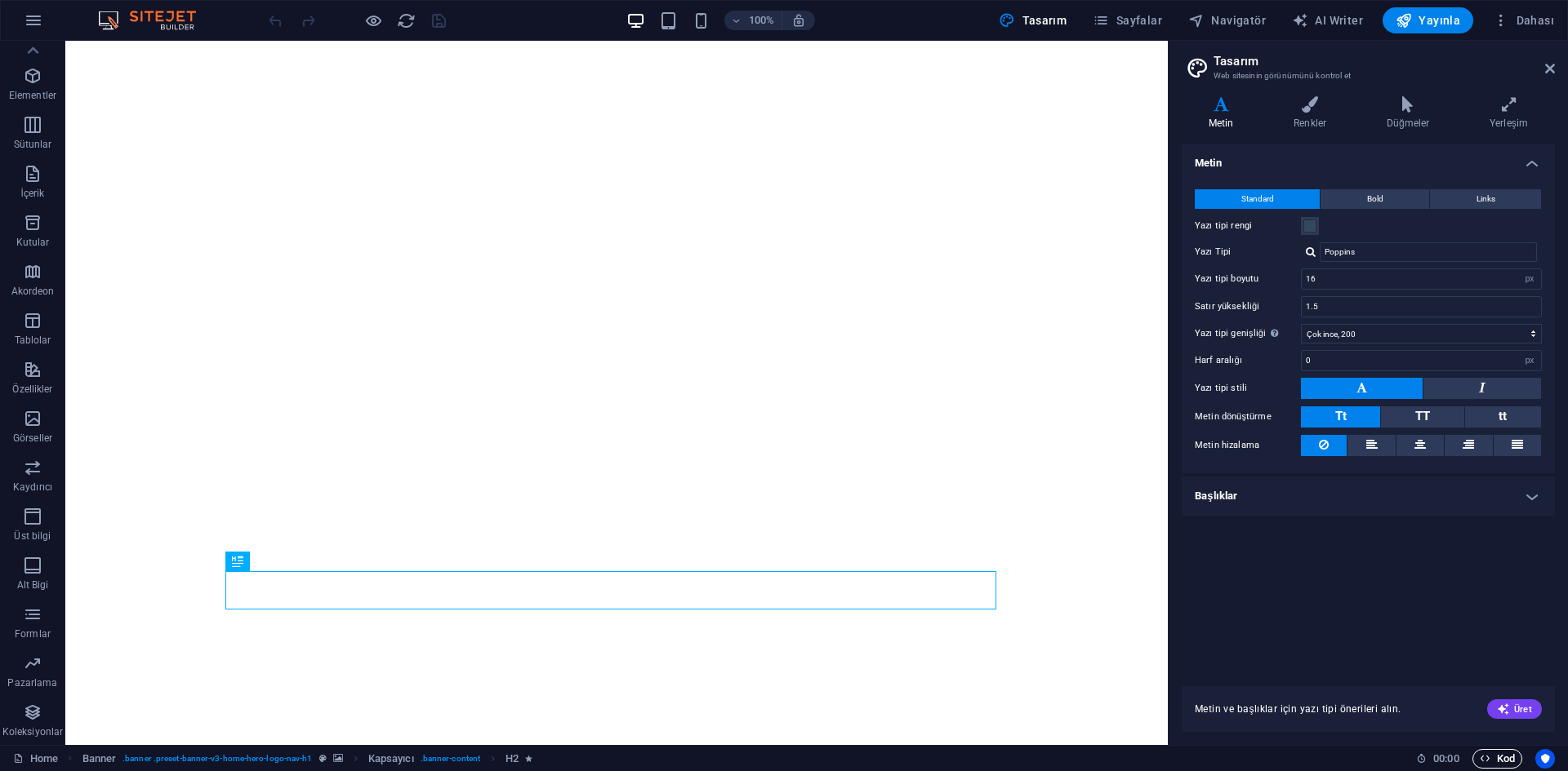
click at [1495, 757] on span "Kod" at bounding box center [1497, 759] width 35 height 20
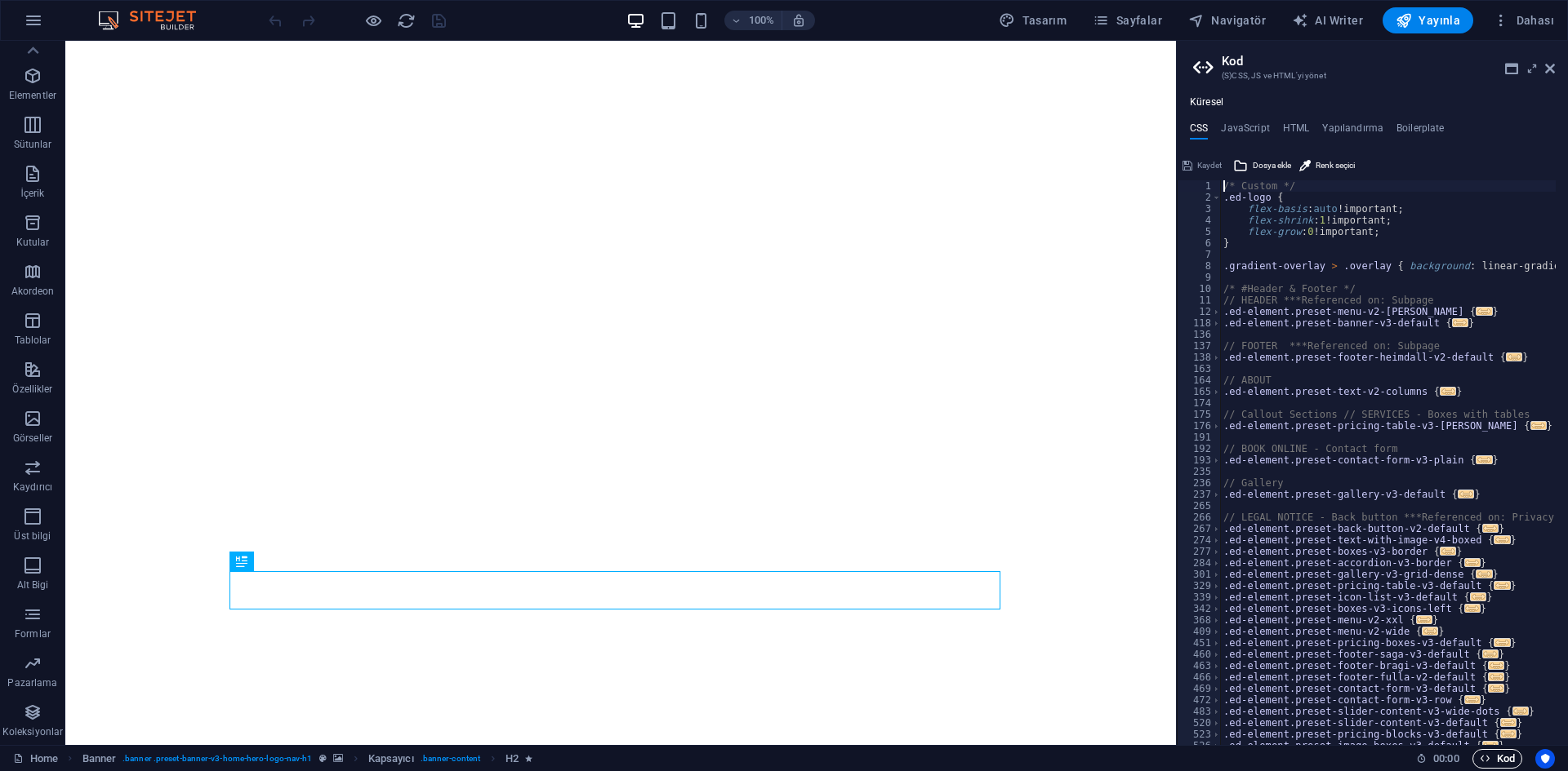
click at [1495, 757] on span "Kod" at bounding box center [1497, 759] width 35 height 20
click at [1545, 72] on icon at bounding box center [1549, 68] width 10 height 13
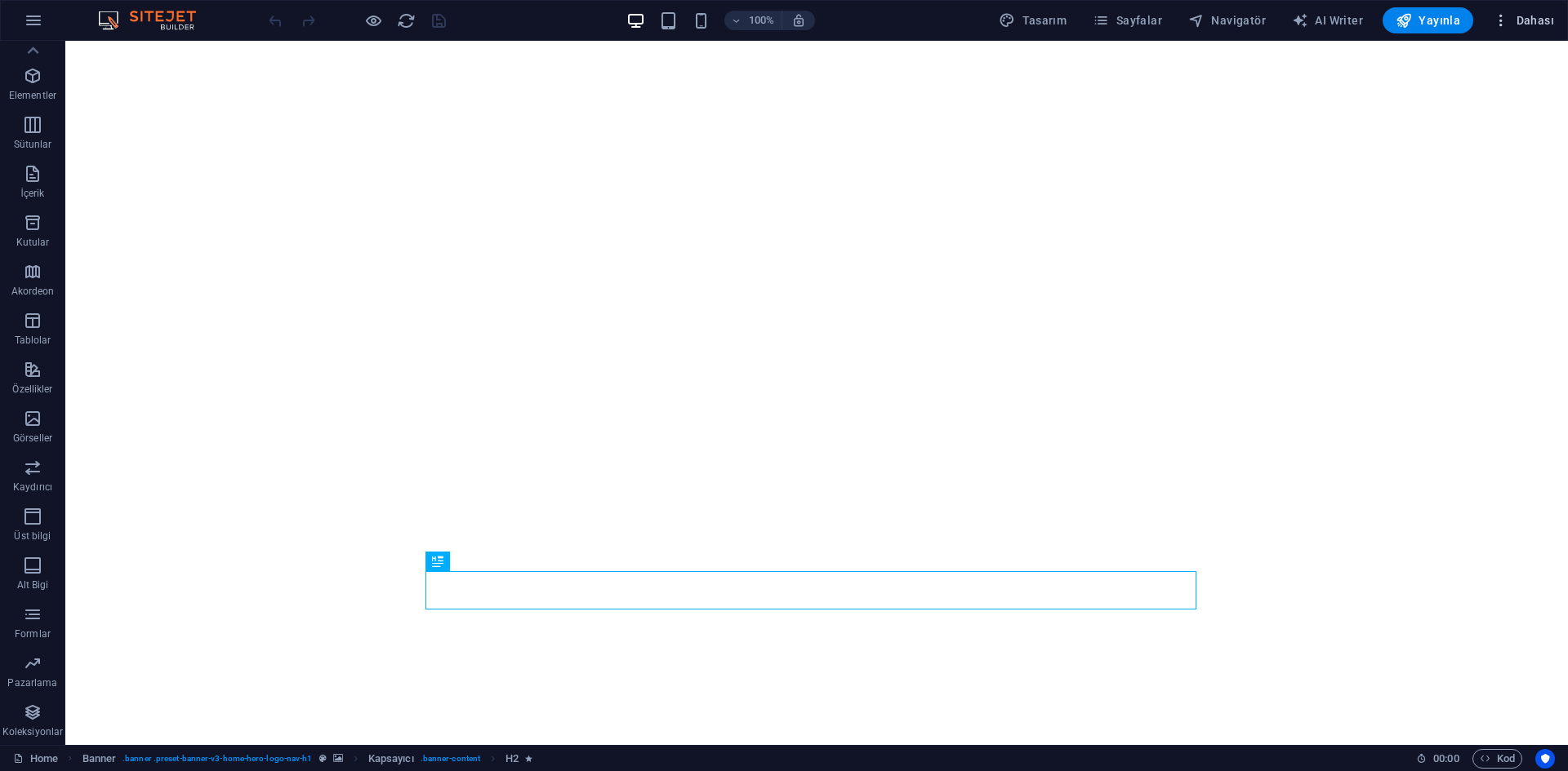
click at [1531, 13] on span "Dahası" at bounding box center [1523, 21] width 61 height 16
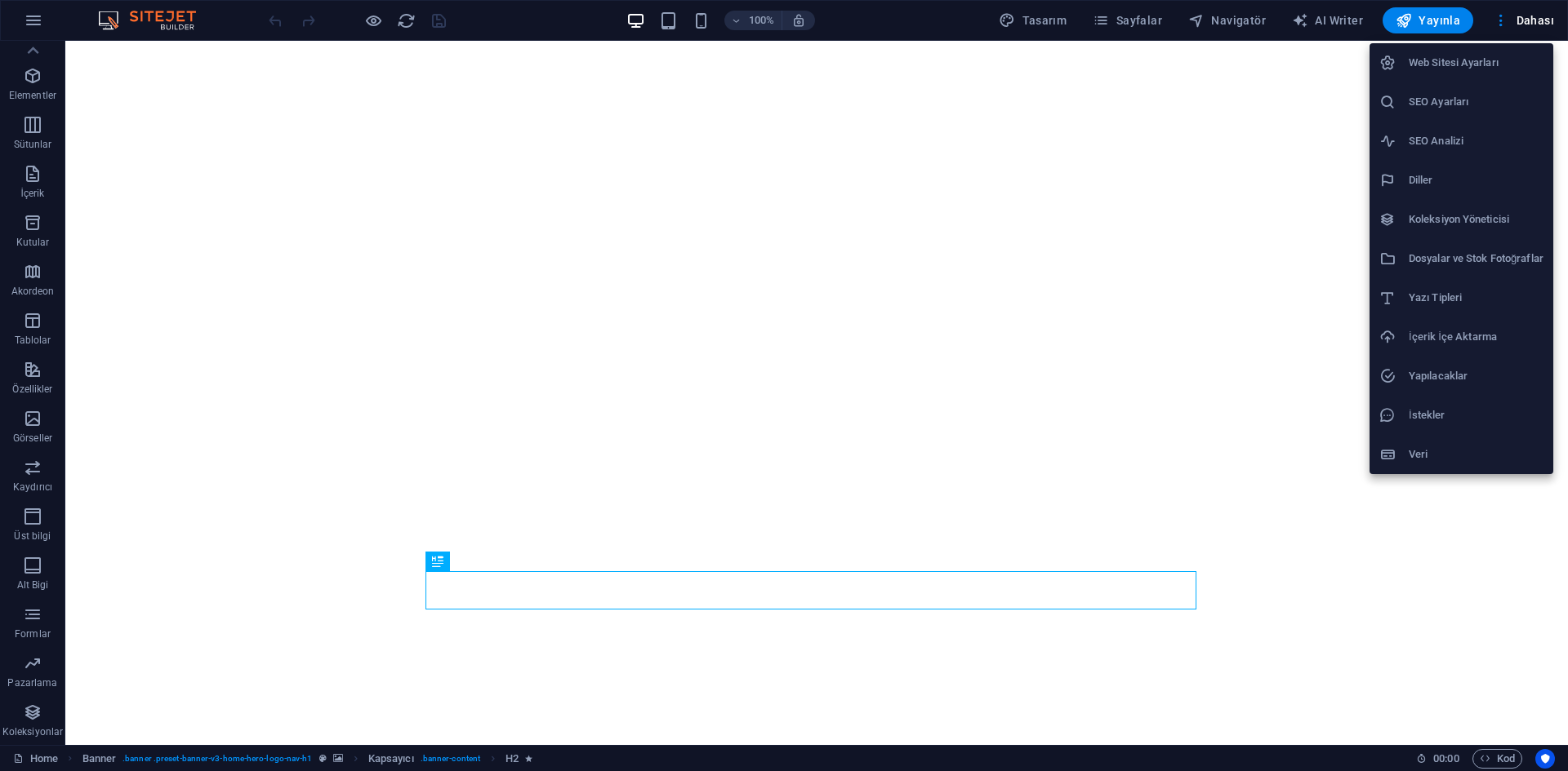
click at [1506, 52] on li "Web Sitesi Ayarları" at bounding box center [1461, 62] width 184 height 39
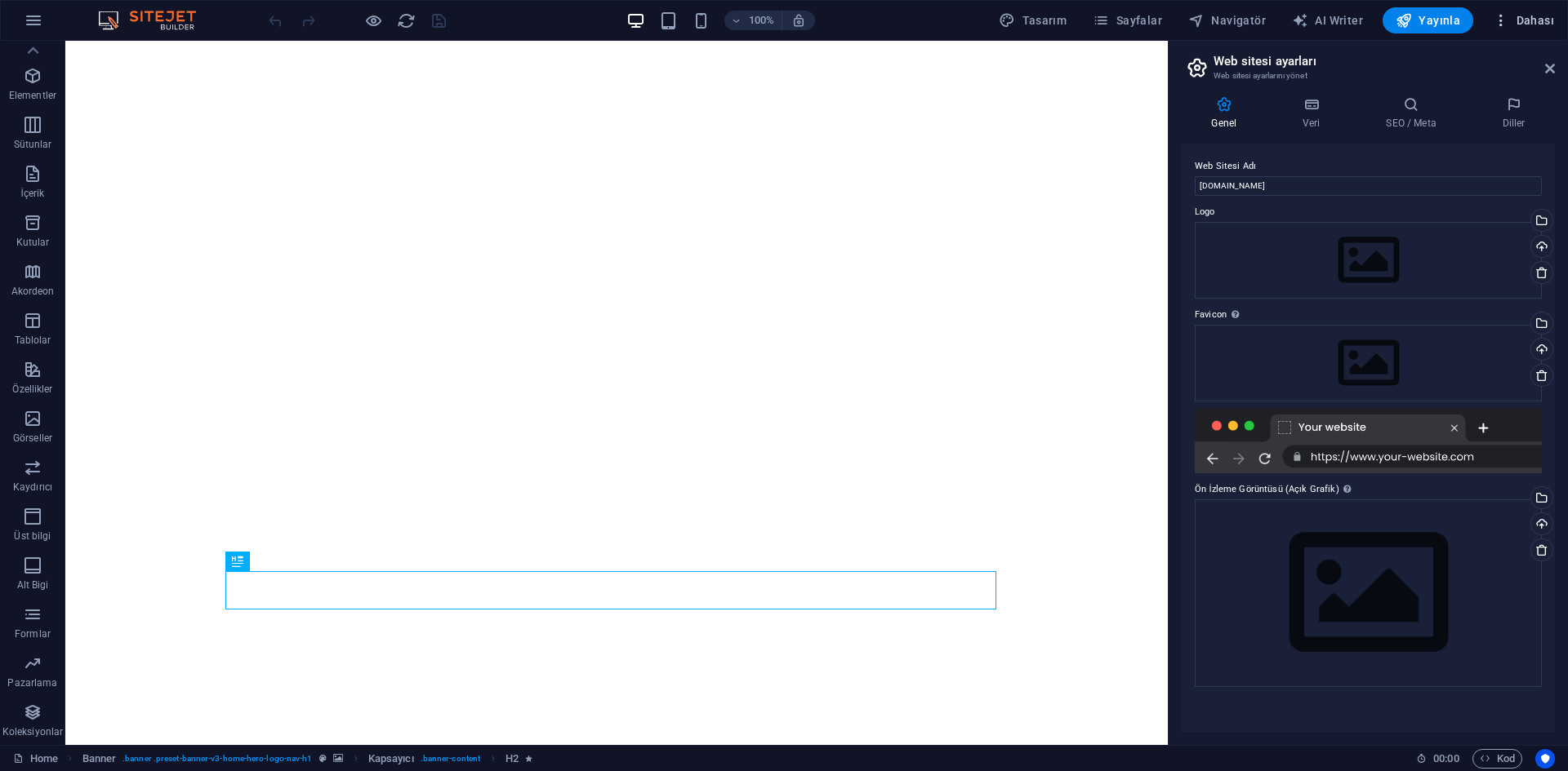
click at [1544, 22] on span "Dahası" at bounding box center [1523, 21] width 61 height 16
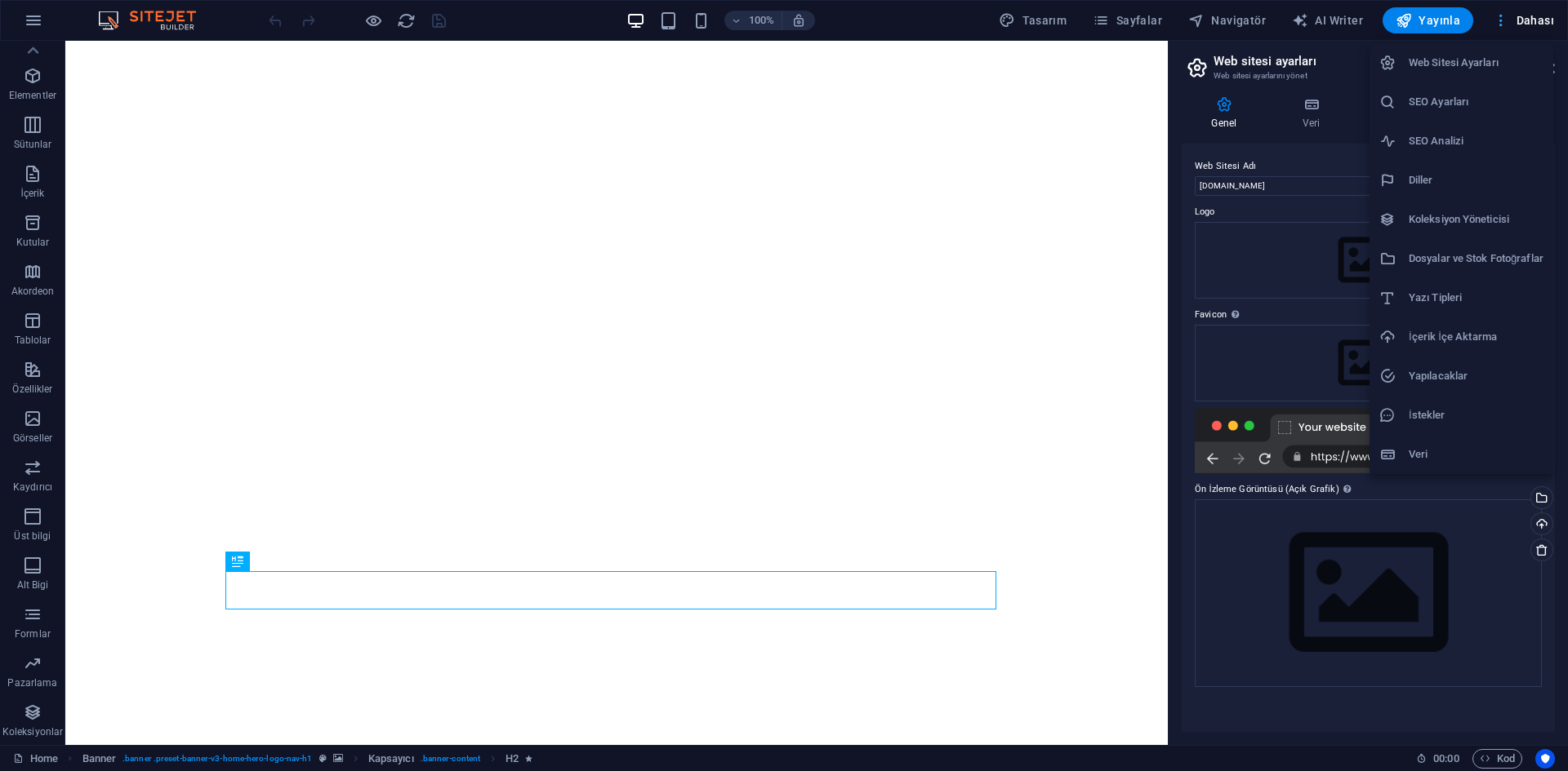
click at [1544, 22] on div at bounding box center [784, 386] width 1568 height 771
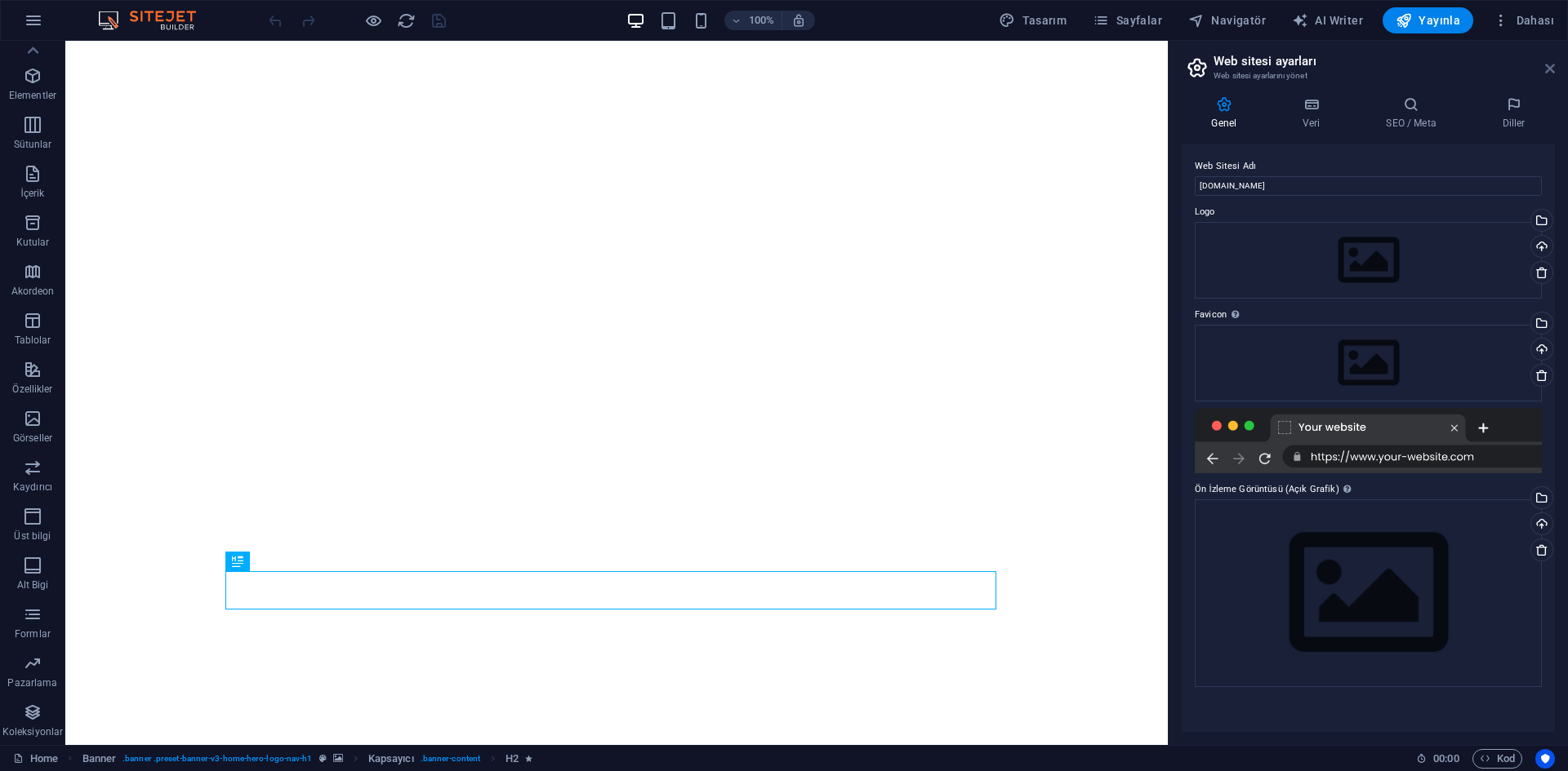
click at [1546, 65] on icon at bounding box center [1549, 68] width 10 height 13
drag, startPoint x: 1611, startPoint y: 106, endPoint x: 1546, endPoint y: 65, distance: 76.9
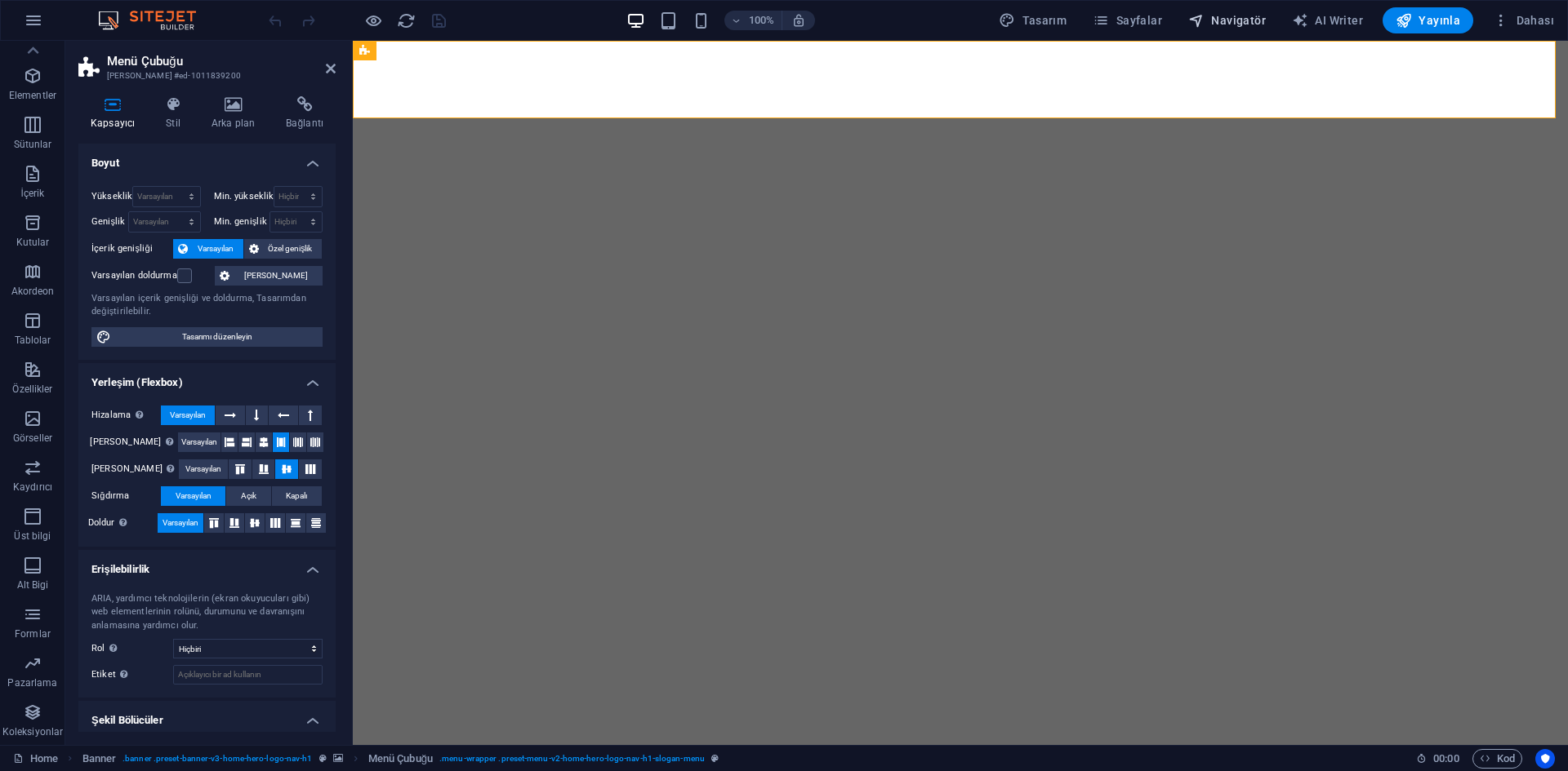
click at [1204, 18] on icon "button" at bounding box center [1196, 21] width 16 height 16
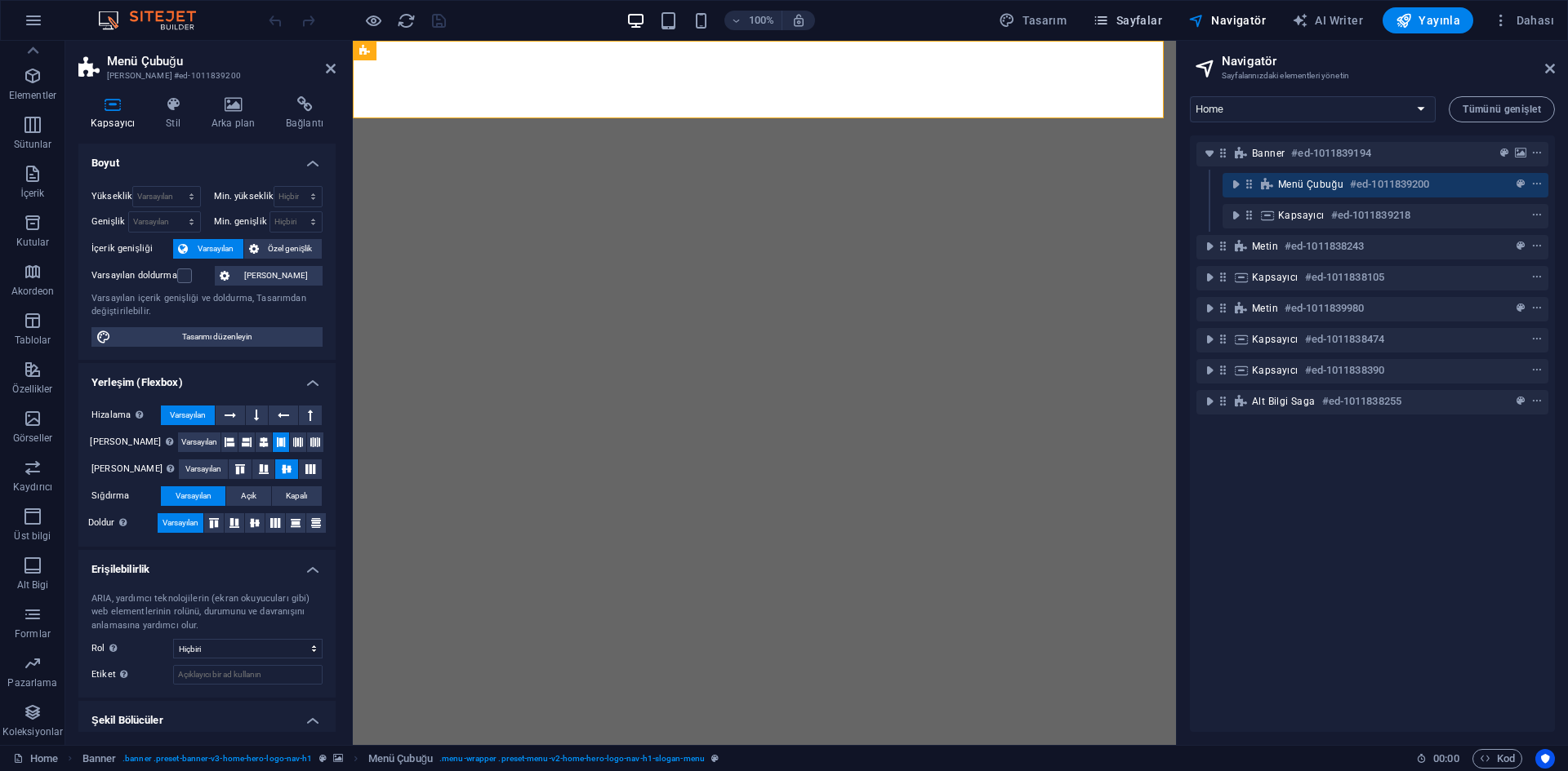
click at [1160, 14] on span "Sayfalar" at bounding box center [1126, 21] width 69 height 16
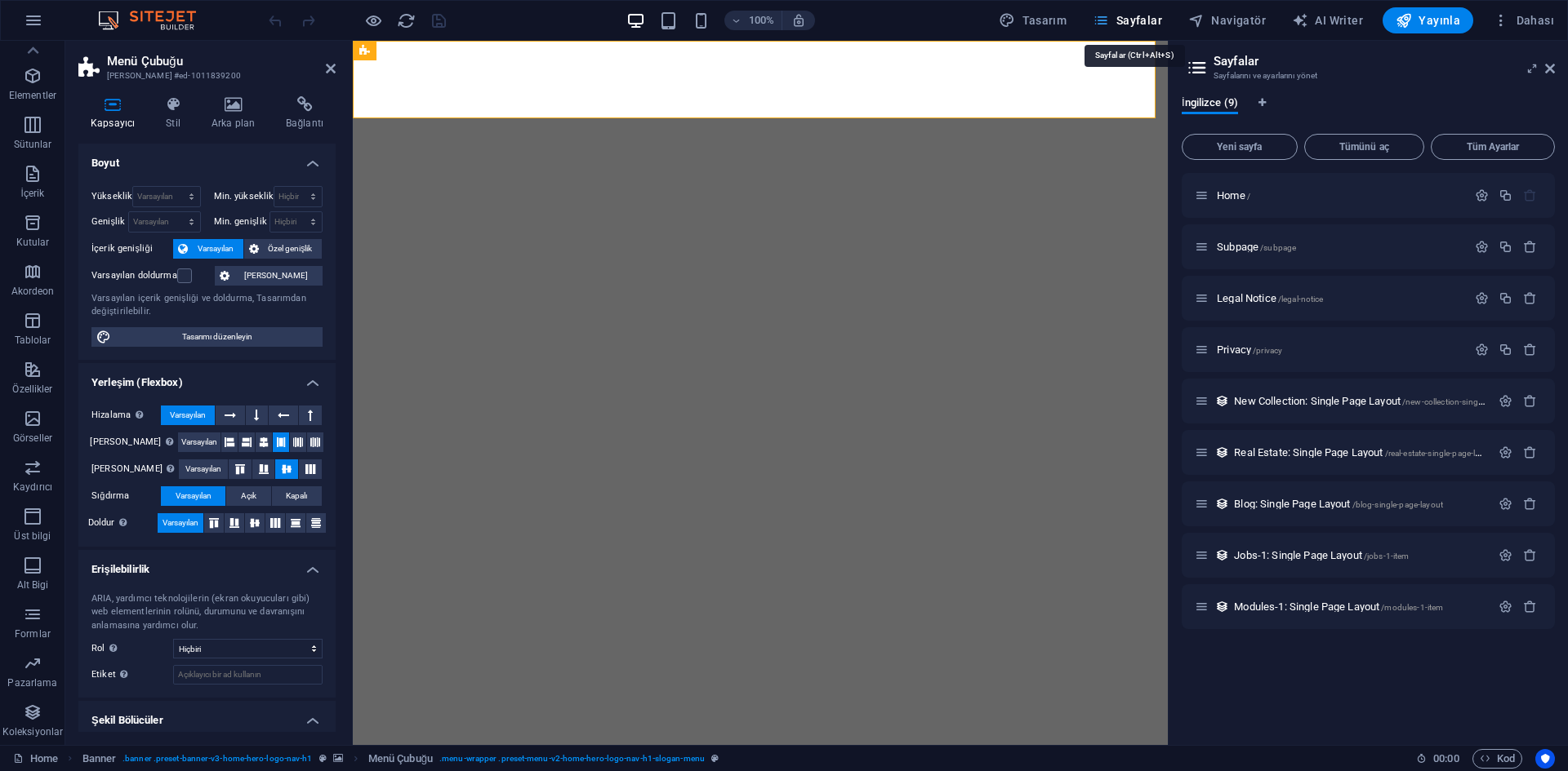
click at [1160, 14] on span "Sayfalar" at bounding box center [1126, 21] width 69 height 16
click at [1225, 22] on span "Navigatör" at bounding box center [1226, 21] width 77 height 16
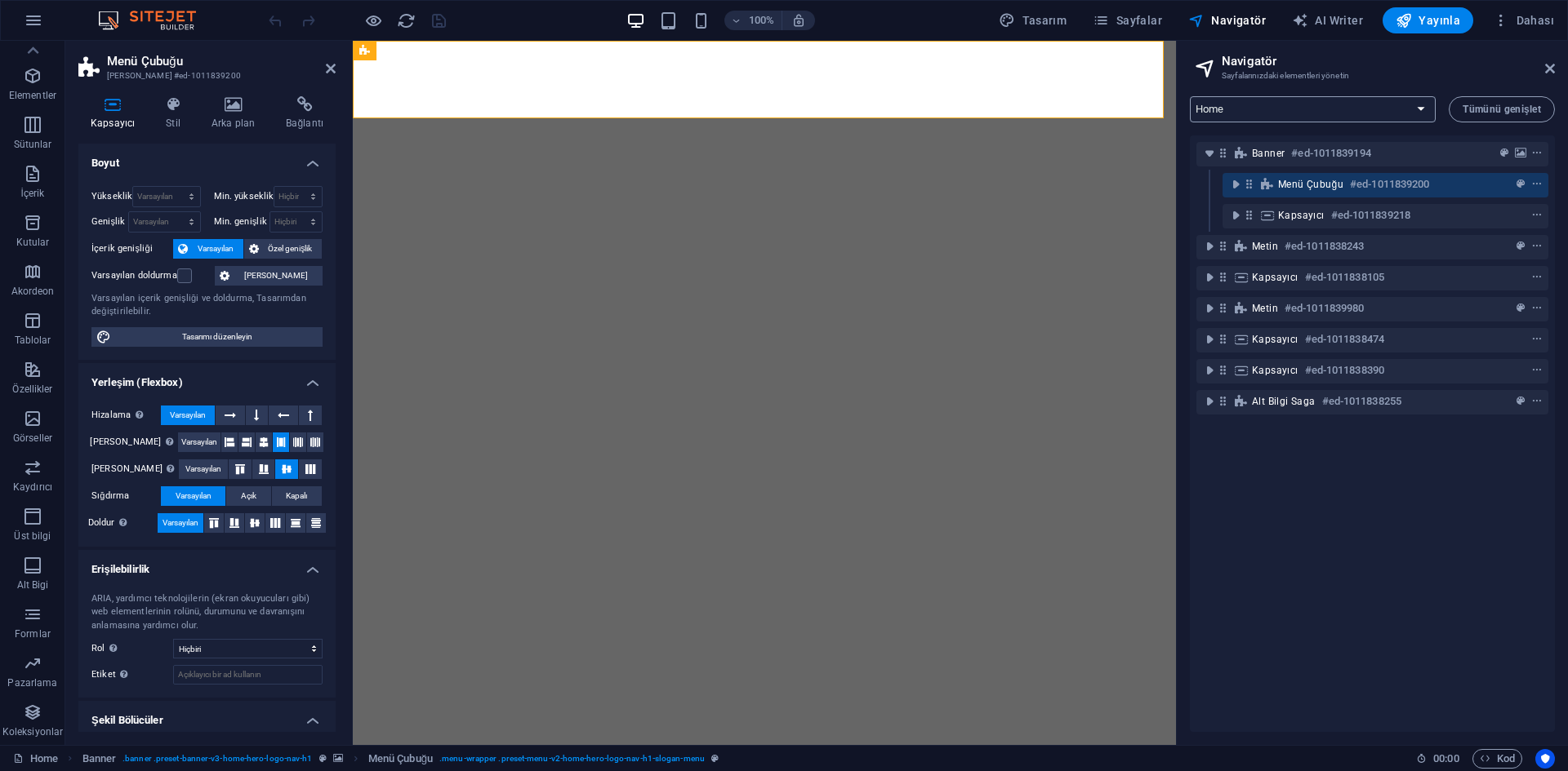
click at [1366, 104] on select "Home Subpage Legal Notice Privacy New Collection: Single Page Layout Real Estat…" at bounding box center [1312, 109] width 246 height 26
click at [1342, 15] on span "AI Writer" at bounding box center [1326, 21] width 71 height 16
select select "English"
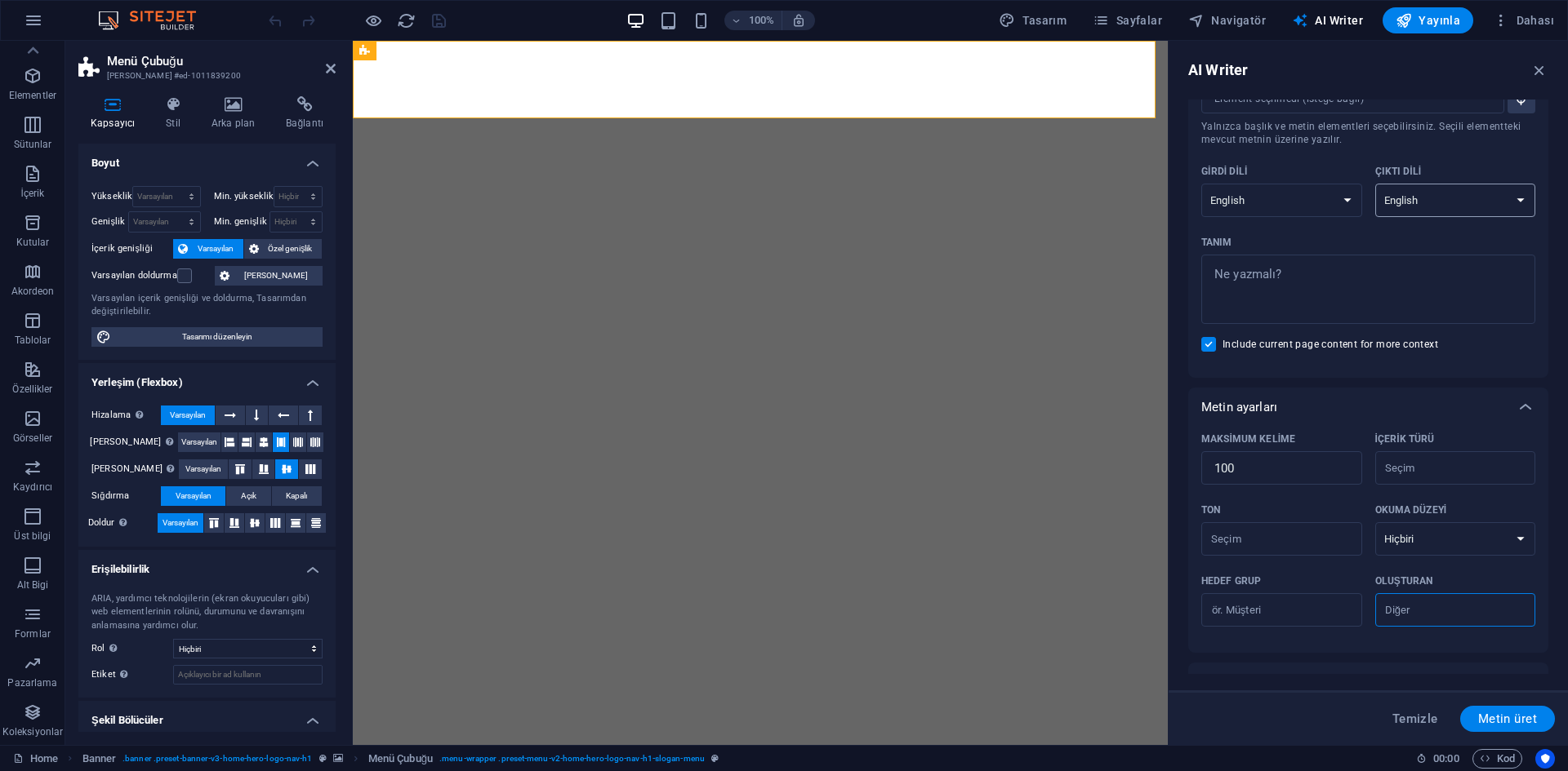
scroll to position [0, 0]
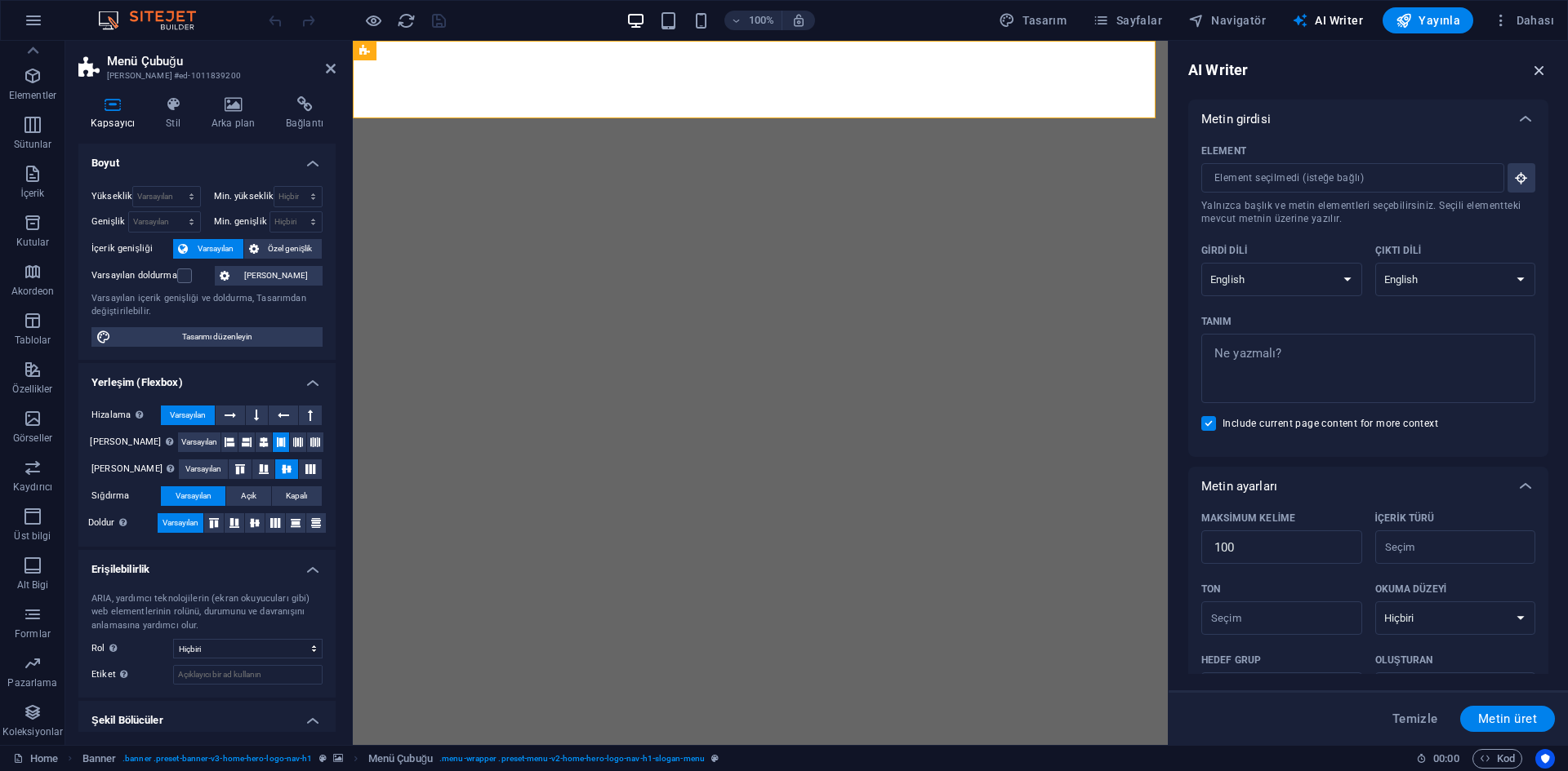
click at [1541, 63] on icon "button" at bounding box center [1539, 70] width 18 height 18
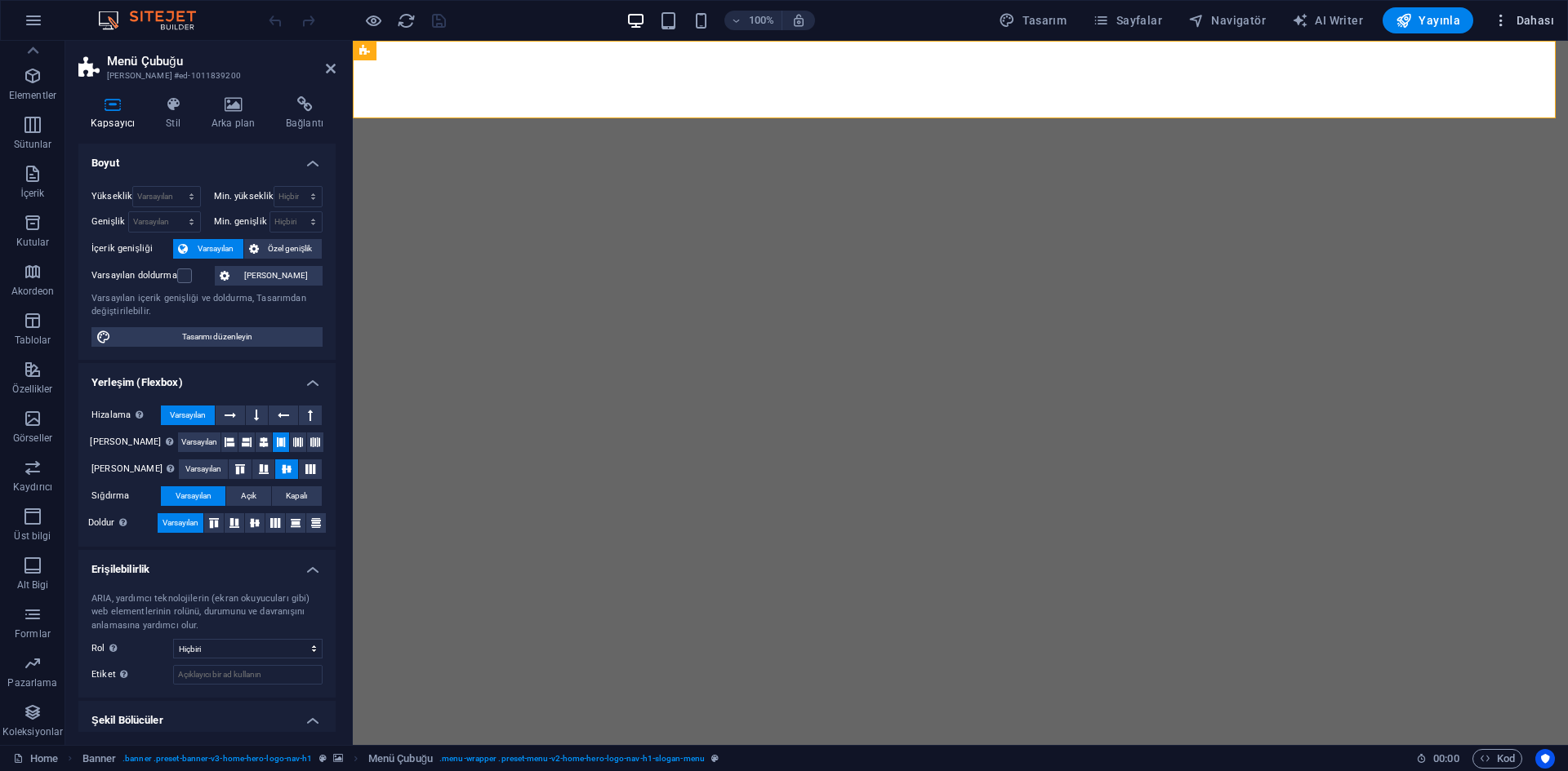
click at [1518, 26] on span "Dahası" at bounding box center [1523, 21] width 61 height 16
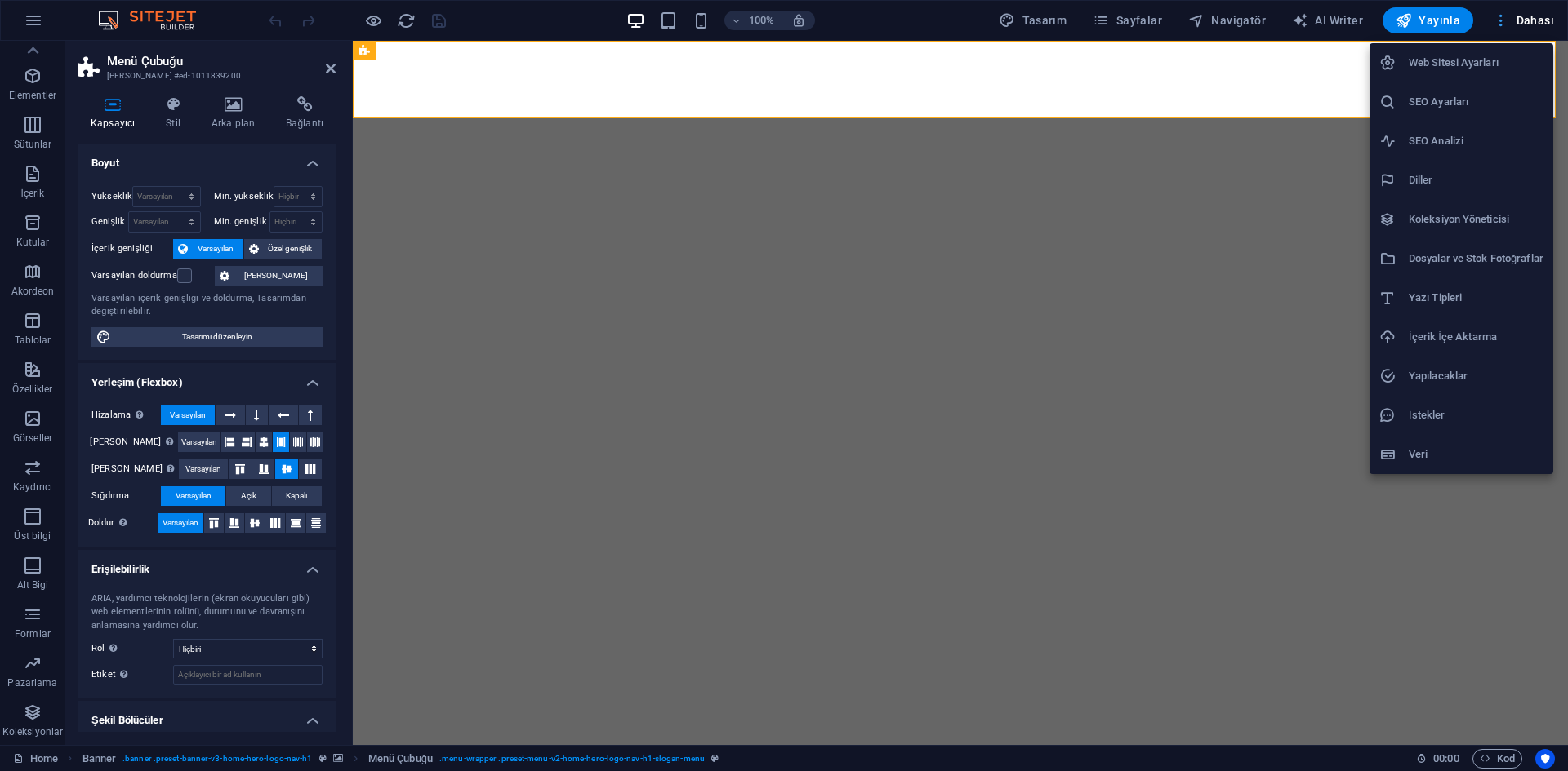
click at [1518, 26] on div at bounding box center [784, 386] width 1568 height 771
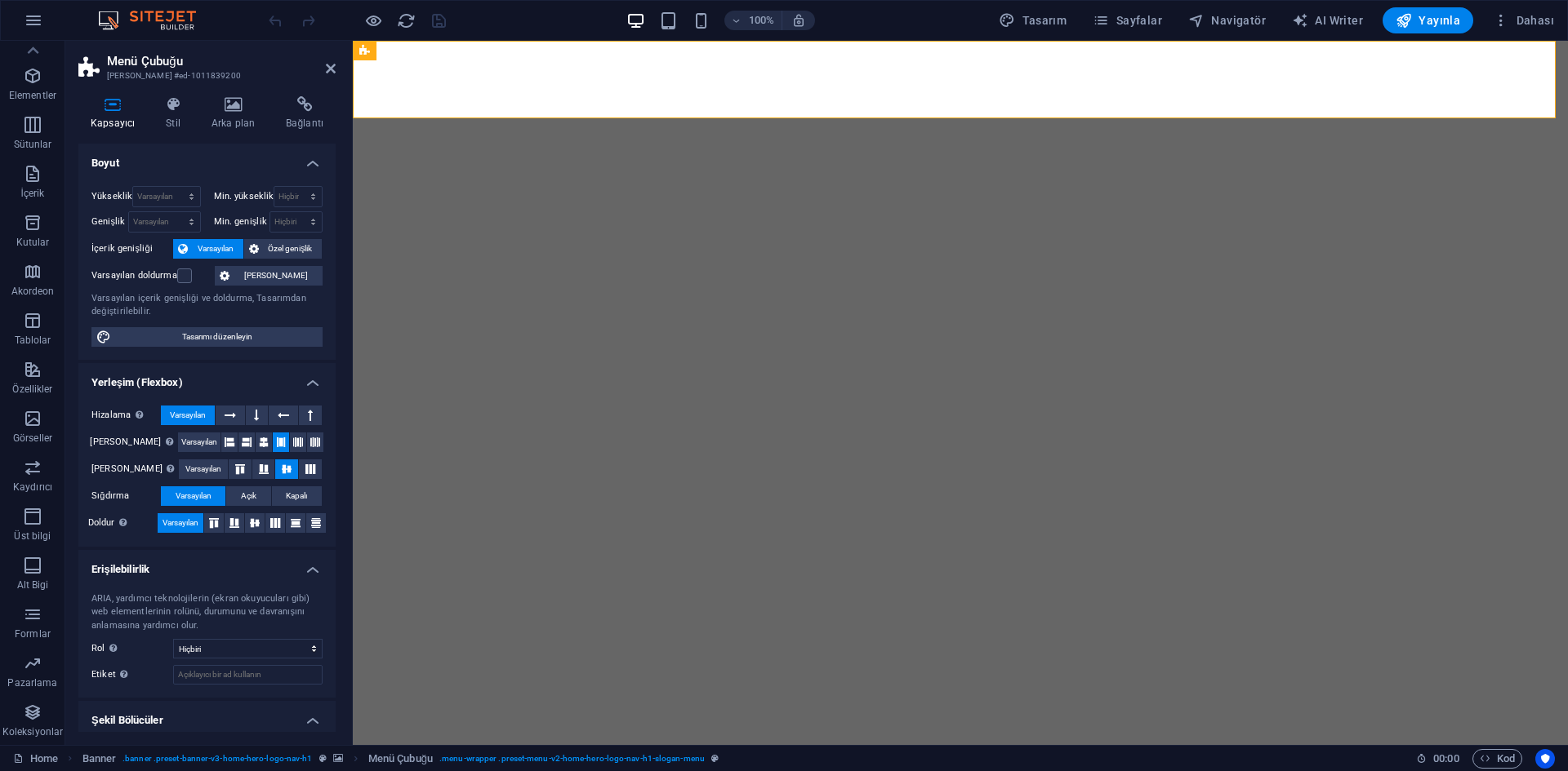
click at [1432, 22] on span "Yayınla" at bounding box center [1427, 21] width 65 height 16
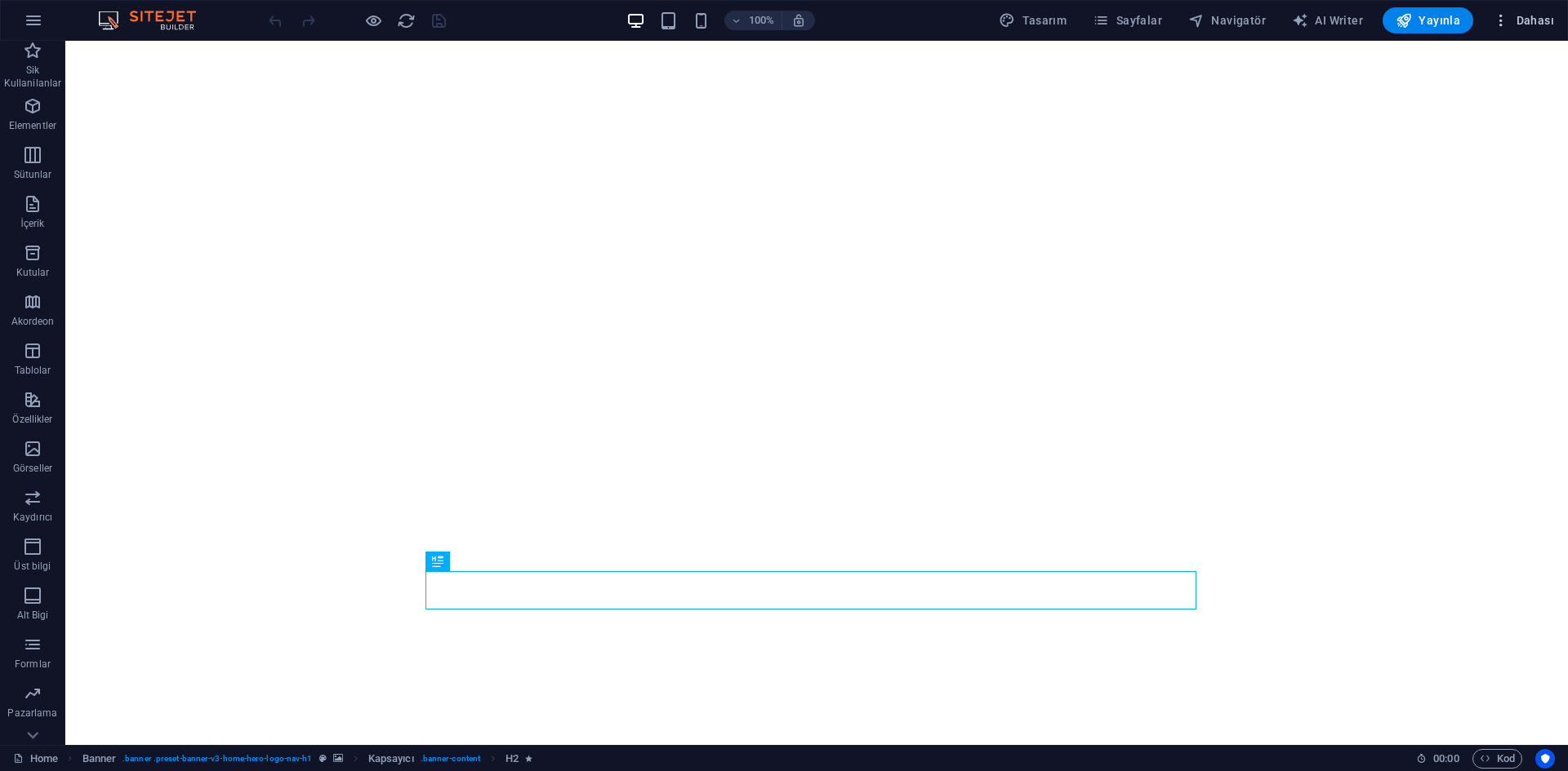
click at [1524, 26] on span "Dahası" at bounding box center [1523, 21] width 61 height 16
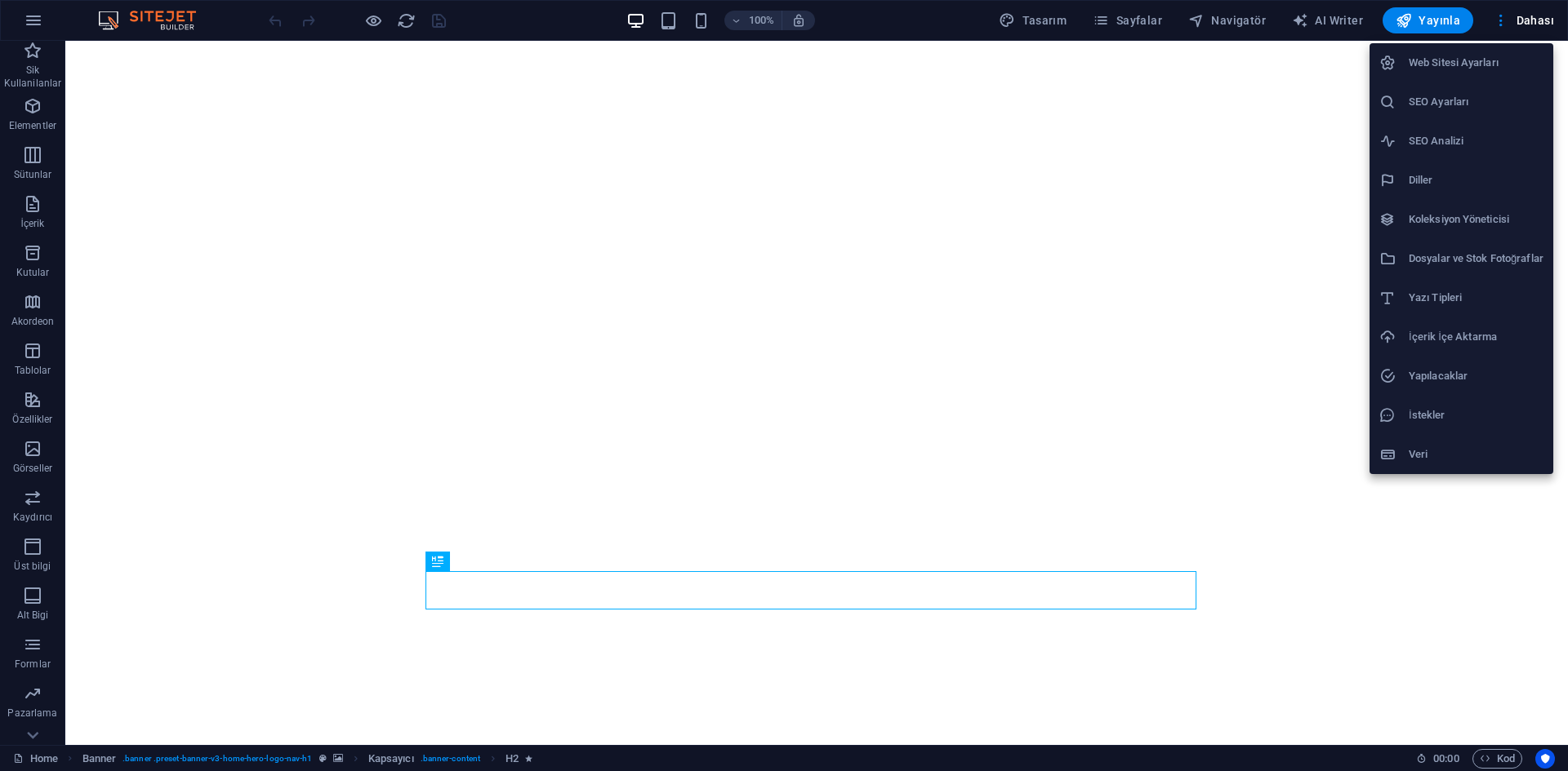
click at [1488, 385] on h6 "Yapılacaklar" at bounding box center [1475, 376] width 134 height 20
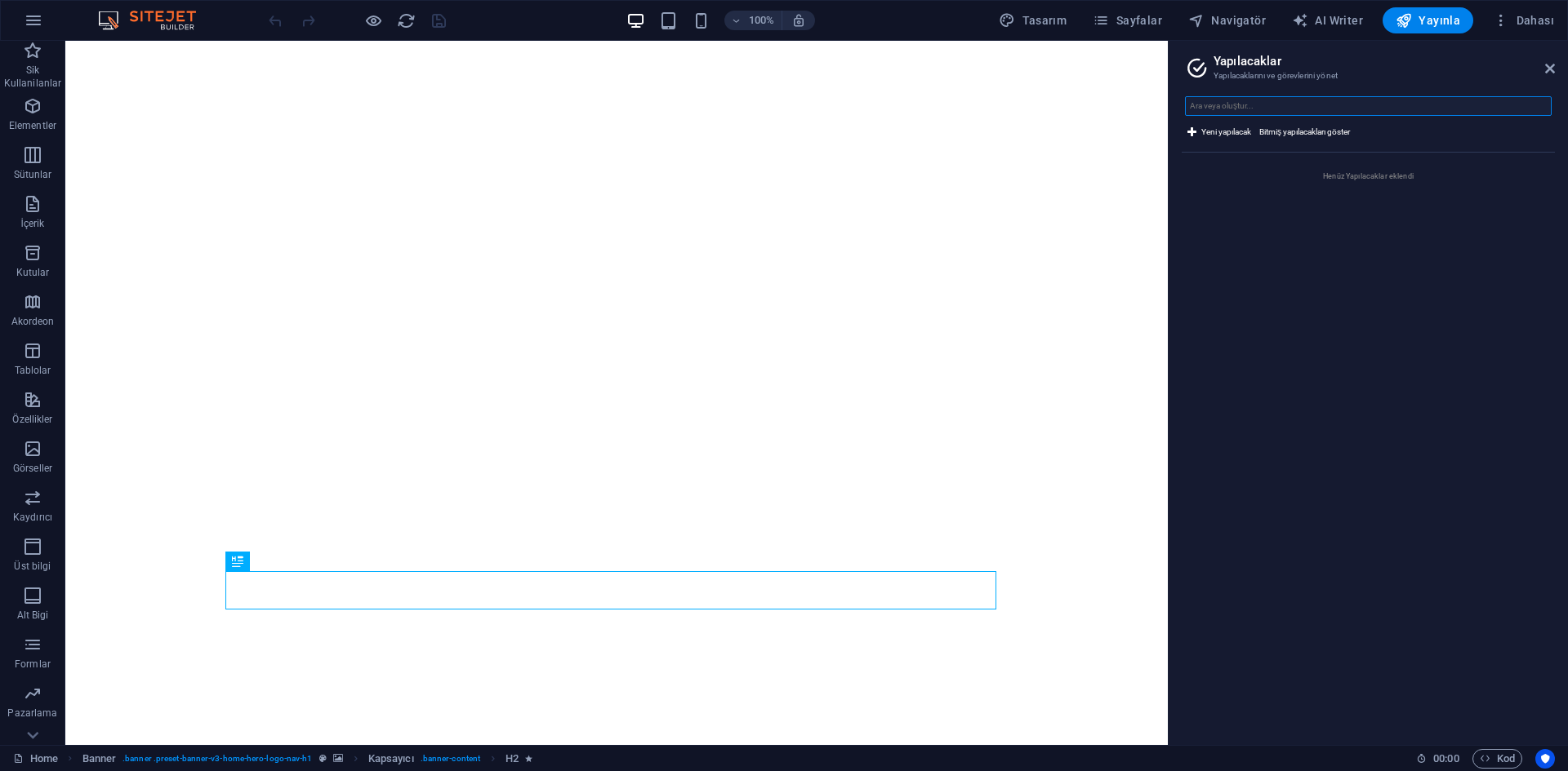
click at [1296, 103] on input "text" at bounding box center [1368, 106] width 367 height 20
click at [1354, 300] on ul "Henüz Yapılacaklar eklendi" at bounding box center [1368, 441] width 373 height 579
click at [1554, 71] on aside "Yapılacaklar Yapılacaklarını ve görevlerini yönet Yeni yapılacak Bitmiş yapılac…" at bounding box center [1368, 393] width 400 height 704
click at [1540, 13] on span "Dahası" at bounding box center [1523, 21] width 61 height 16
click at [1540, 14] on span "Dahası" at bounding box center [1523, 21] width 61 height 16
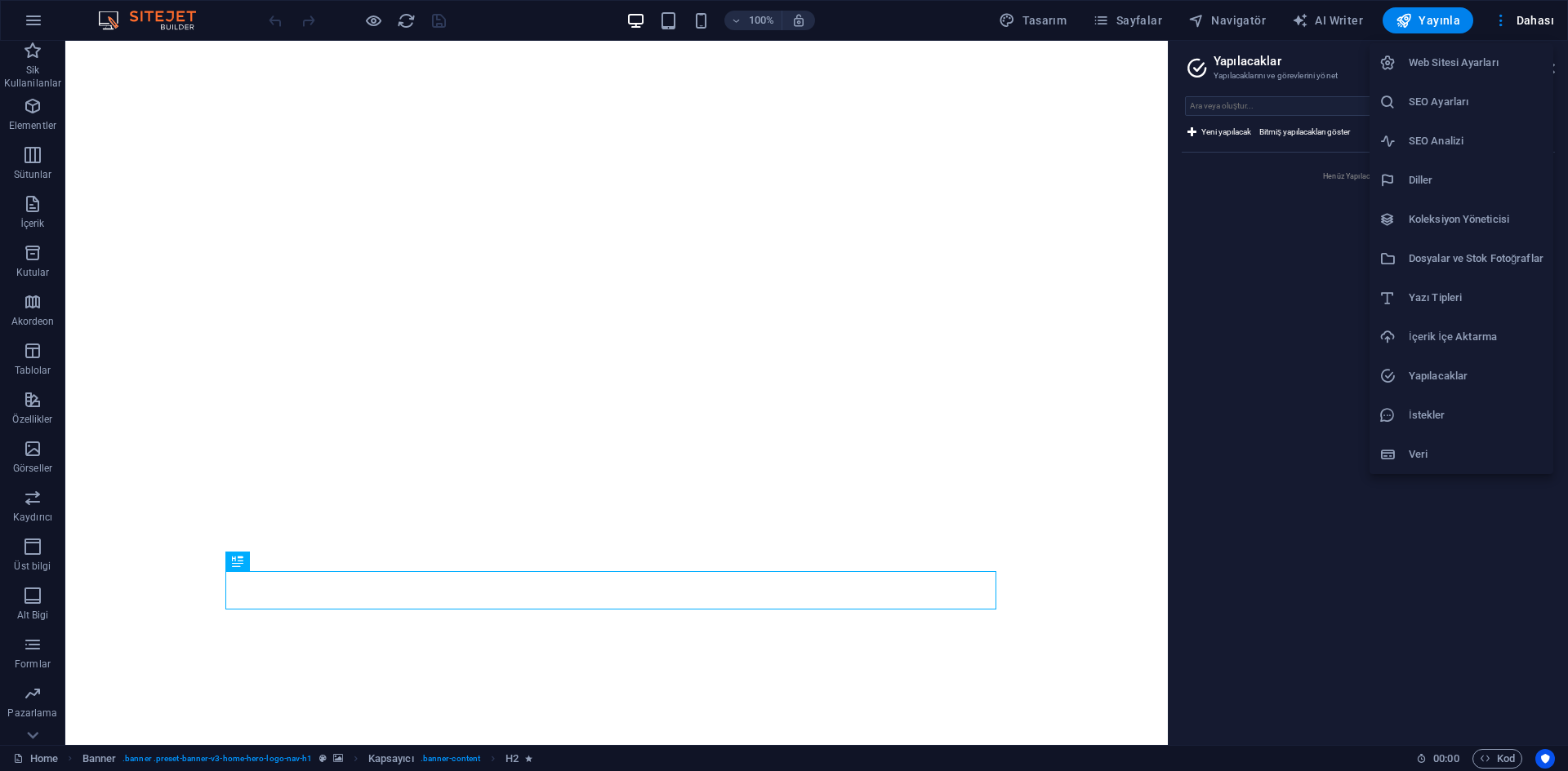
click at [1509, 68] on h6 "Web Sitesi Ayarları" at bounding box center [1475, 63] width 134 height 20
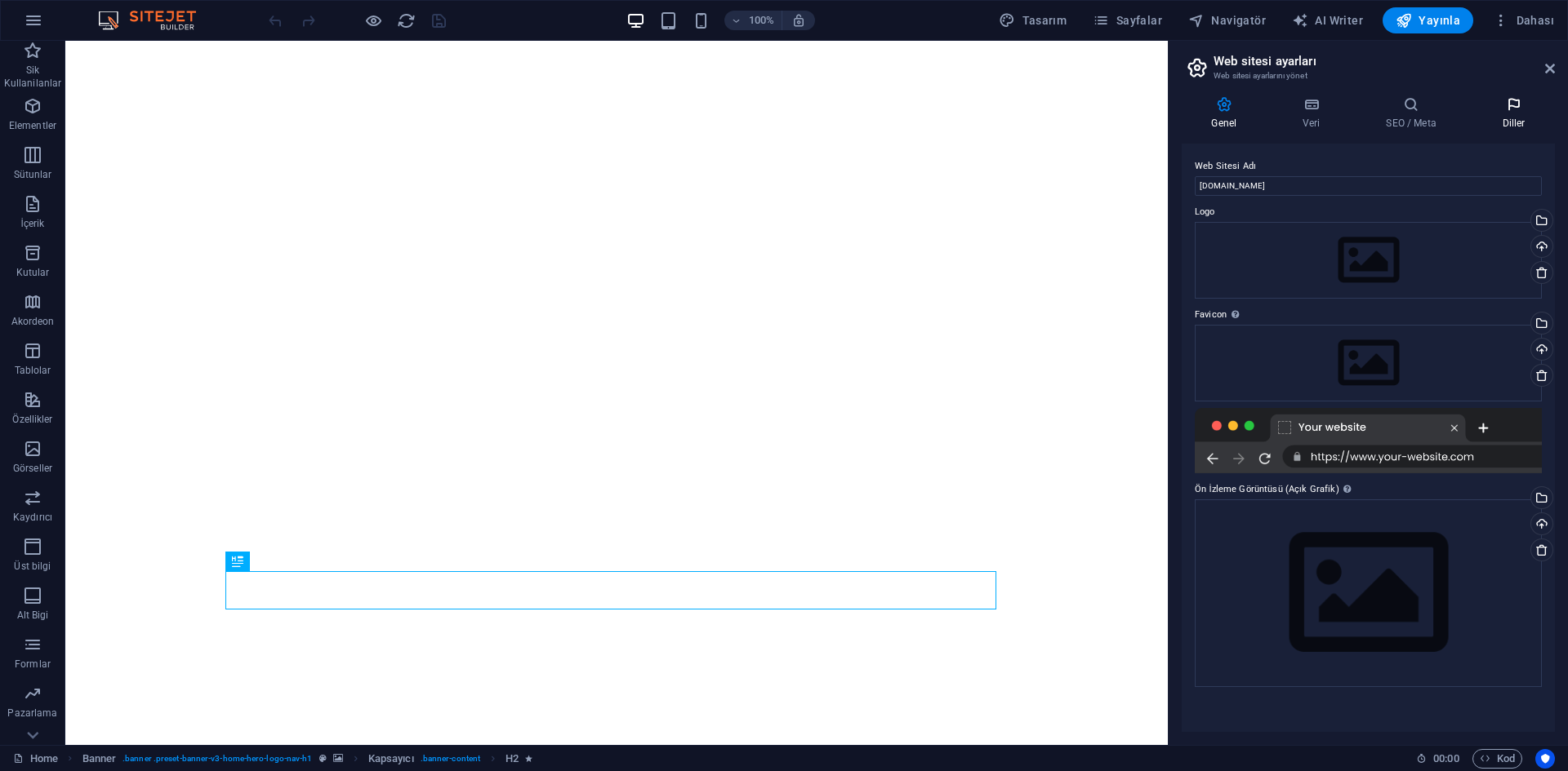
click at [1507, 108] on icon at bounding box center [1514, 104] width 83 height 16
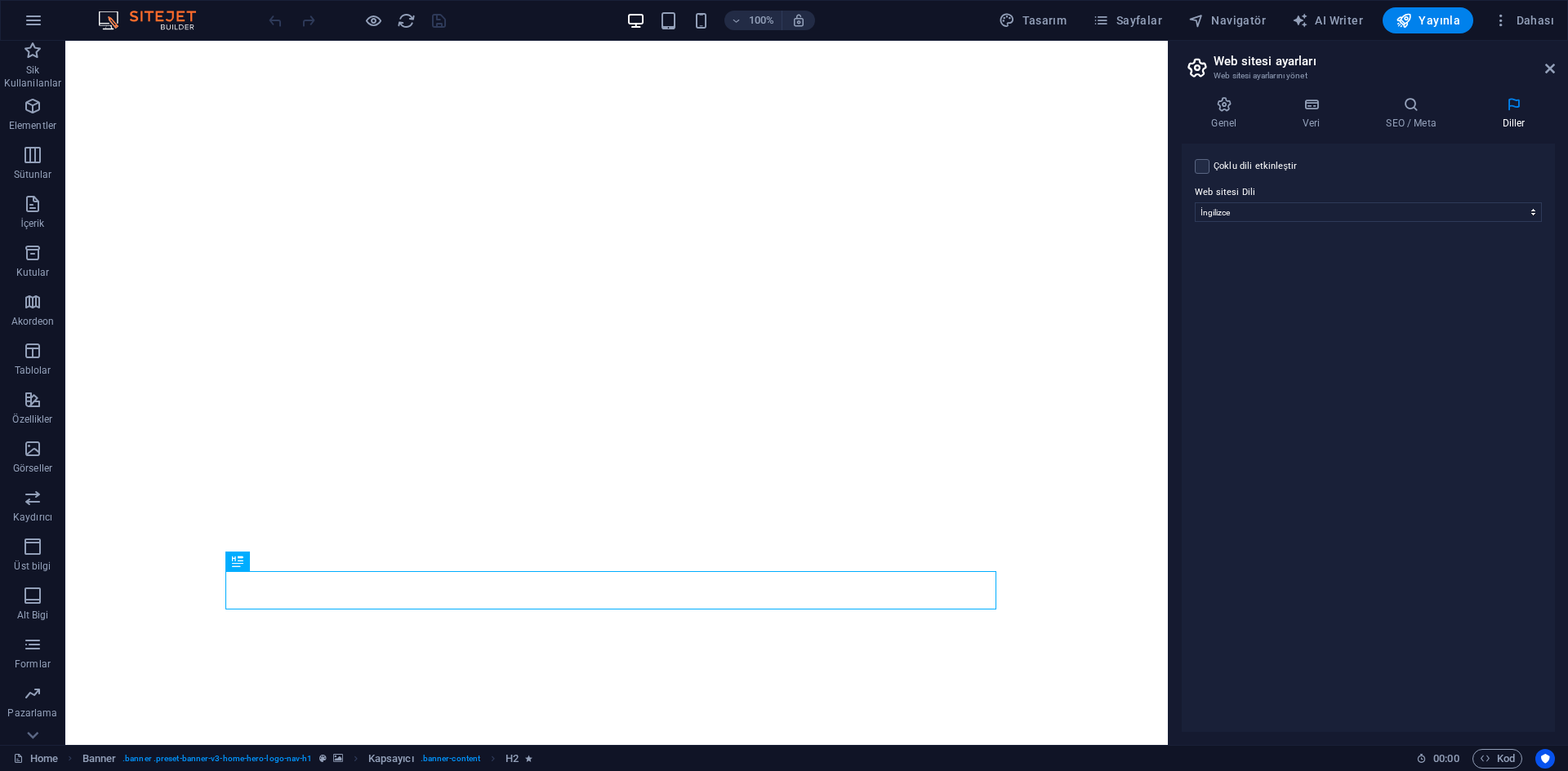
click at [1507, 108] on icon at bounding box center [1514, 104] width 83 height 16
click at [1403, 106] on icon at bounding box center [1410, 104] width 109 height 16
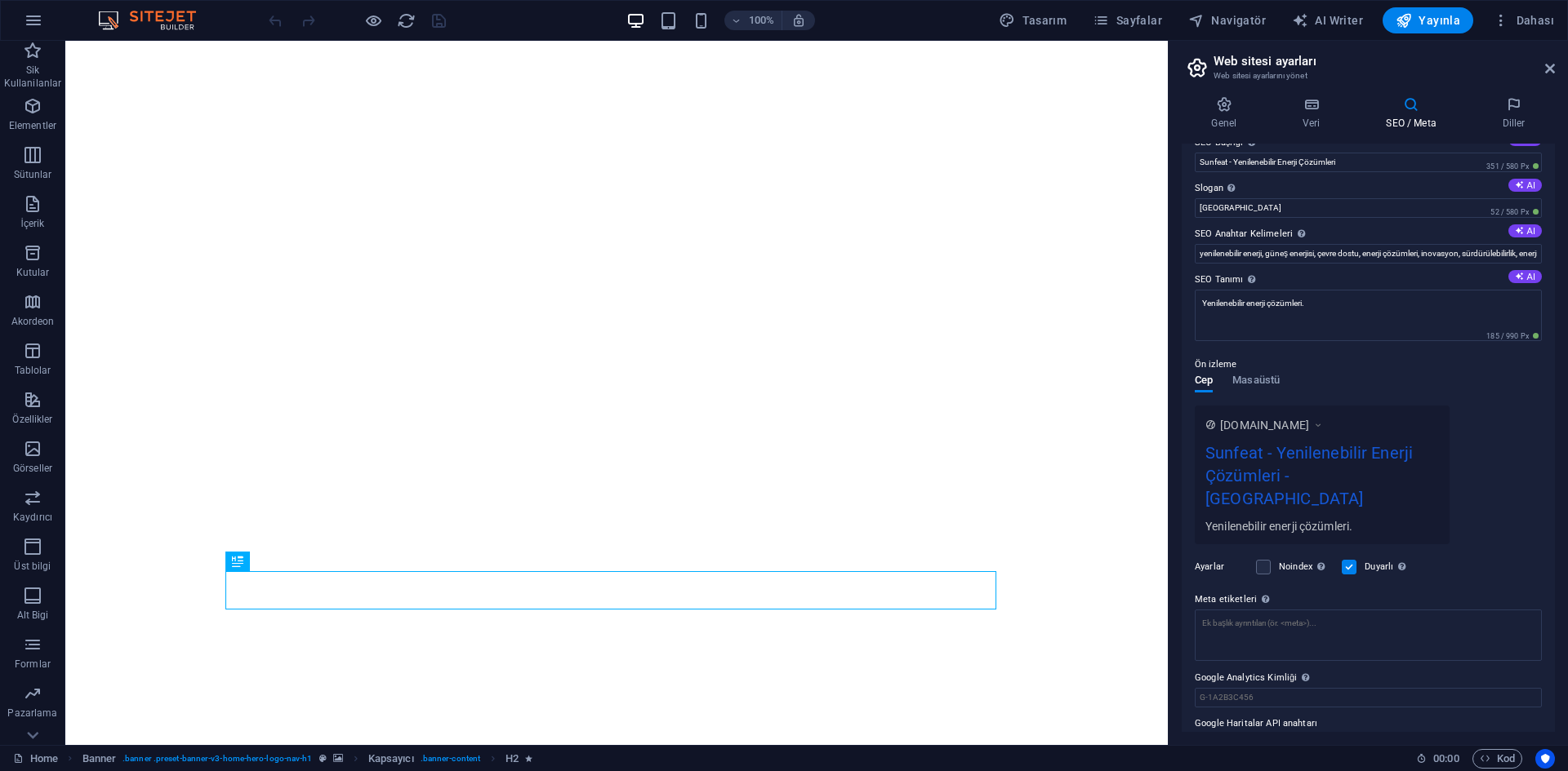
scroll to position [35, 0]
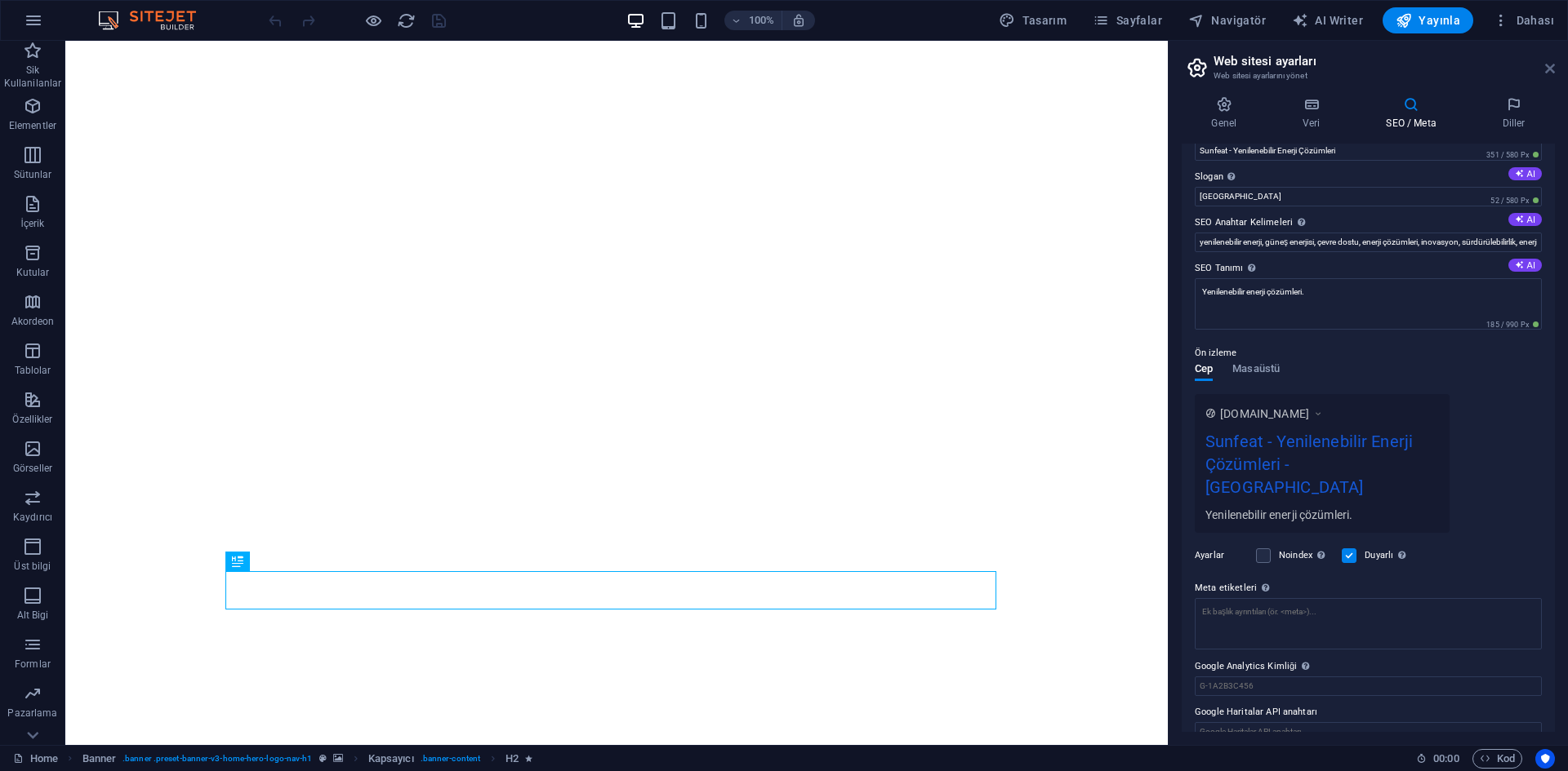
click at [1550, 69] on icon at bounding box center [1549, 68] width 10 height 13
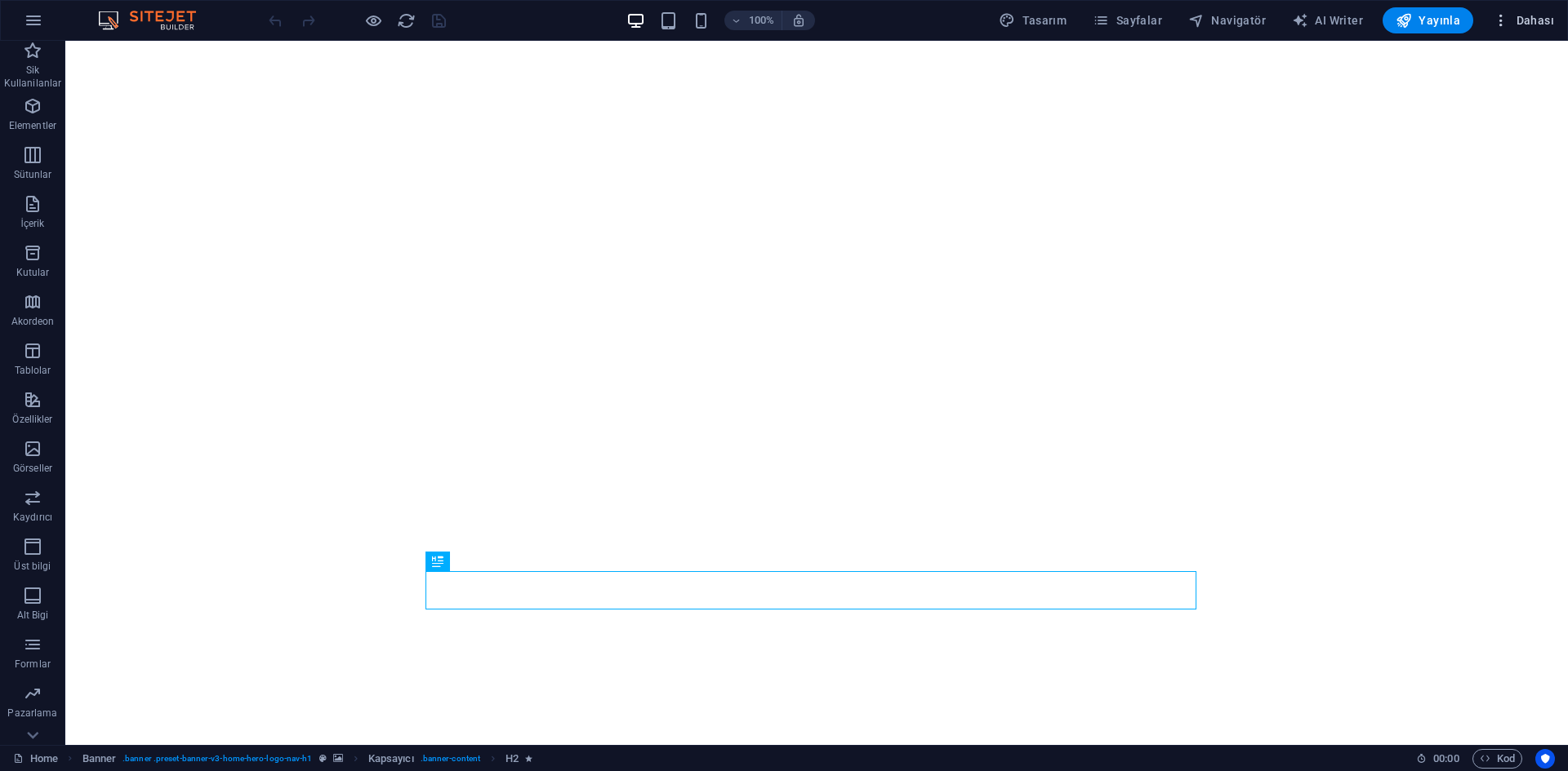
click at [1523, 20] on span "Dahası" at bounding box center [1523, 21] width 61 height 16
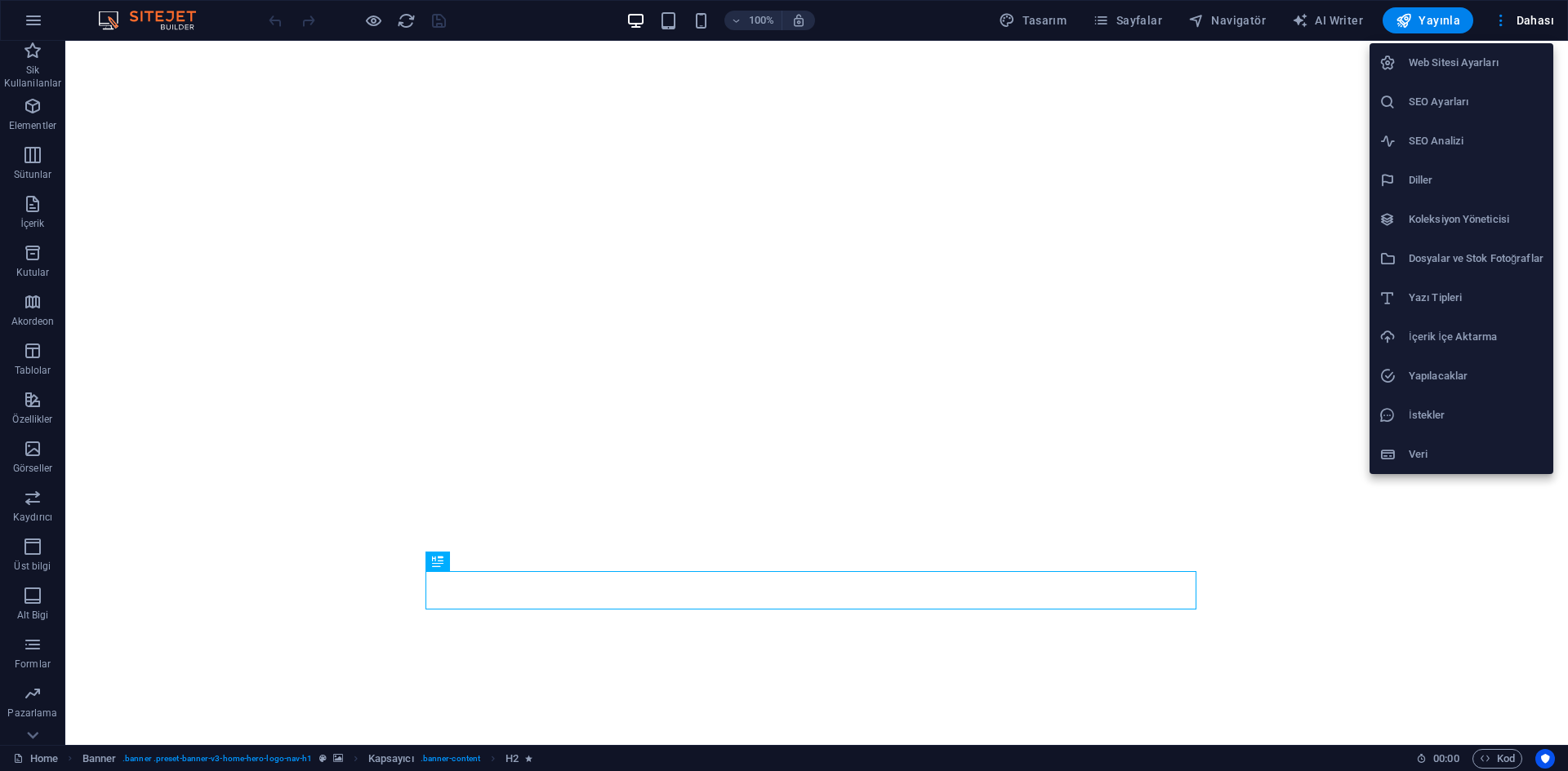
click at [1511, 253] on h6 "Dosyalar ve Stok Fotoğraflar" at bounding box center [1475, 259] width 134 height 20
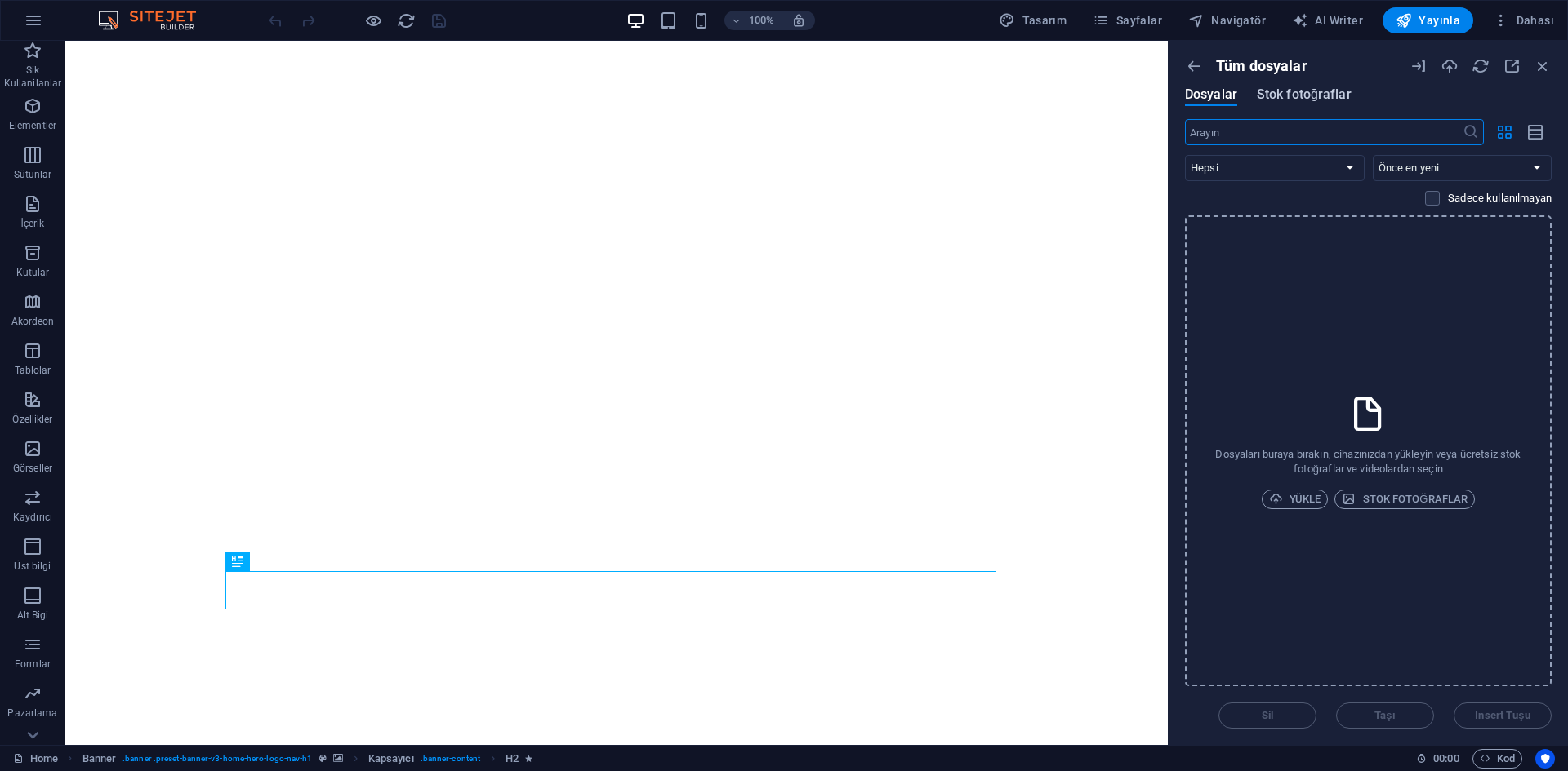
click at [1294, 90] on span "Stok fotoğraflar" at bounding box center [1303, 95] width 95 height 20
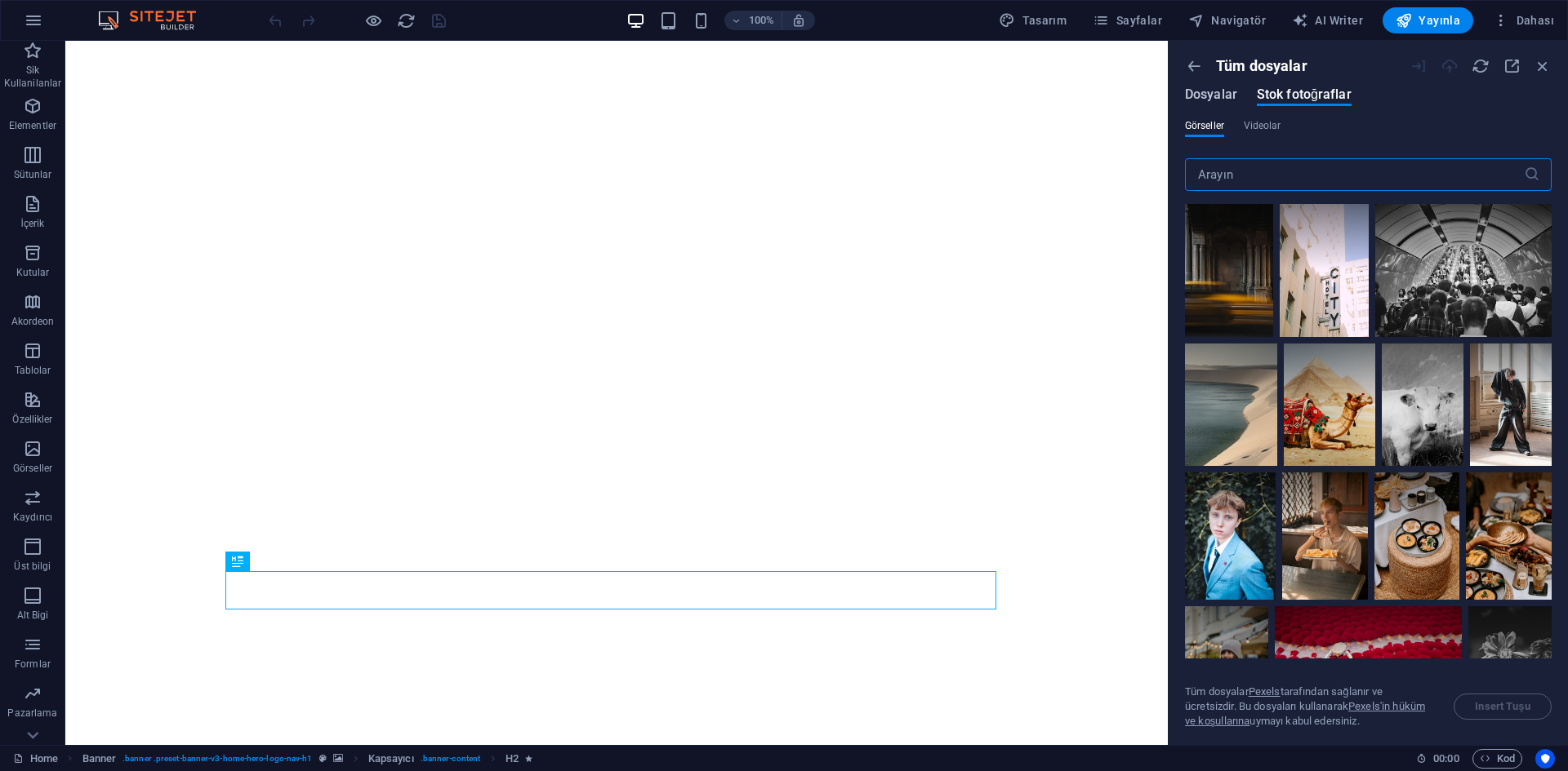
click at [1212, 97] on span "Dosyalar" at bounding box center [1211, 95] width 52 height 20
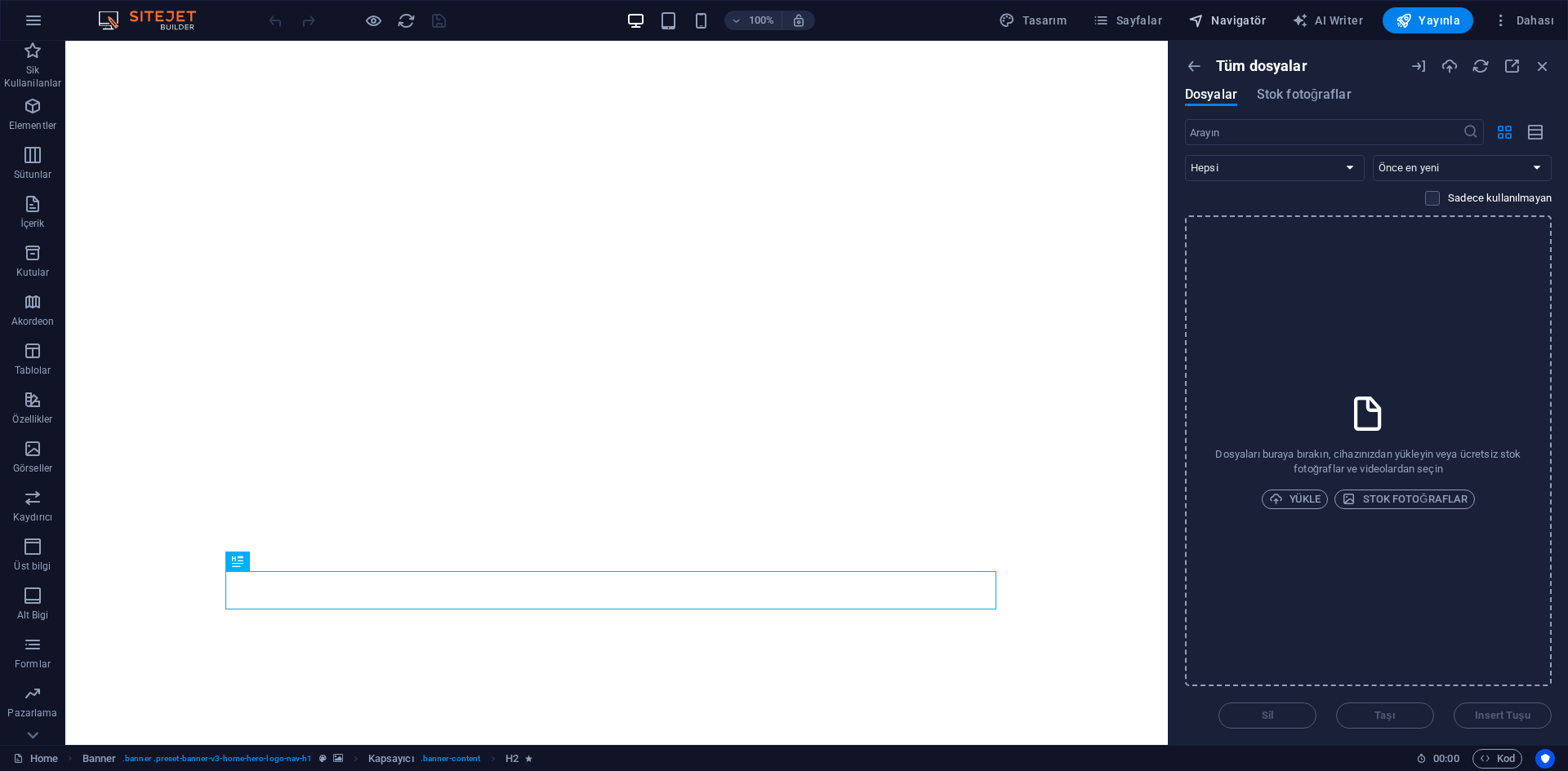
click at [1235, 21] on span "Navigatör" at bounding box center [1226, 21] width 77 height 16
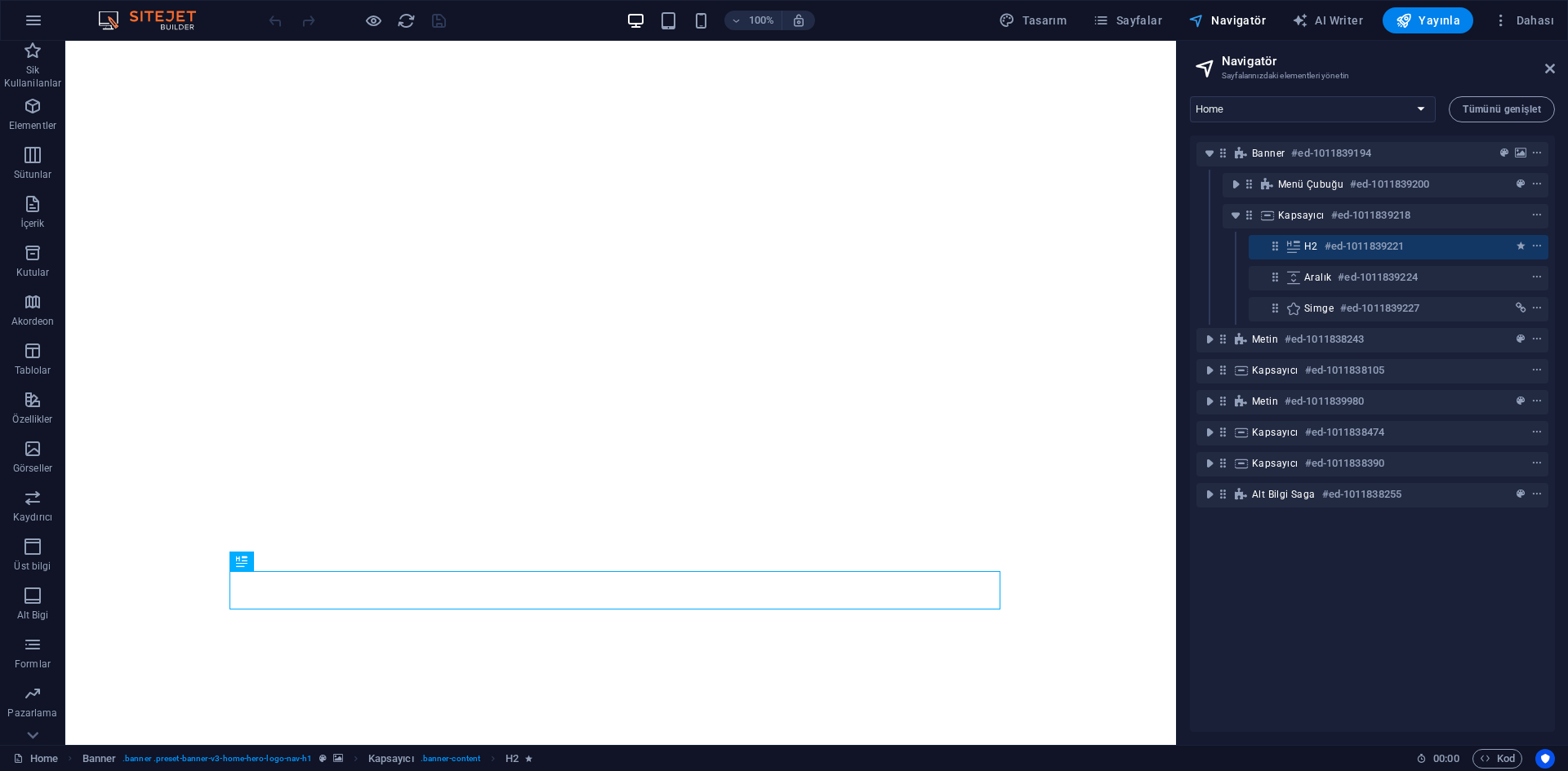
click at [1235, 21] on span "Navigatör" at bounding box center [1226, 21] width 77 height 16
click at [1009, 14] on icon "button" at bounding box center [1007, 21] width 16 height 16
select select "px"
select select "200"
select select "px"
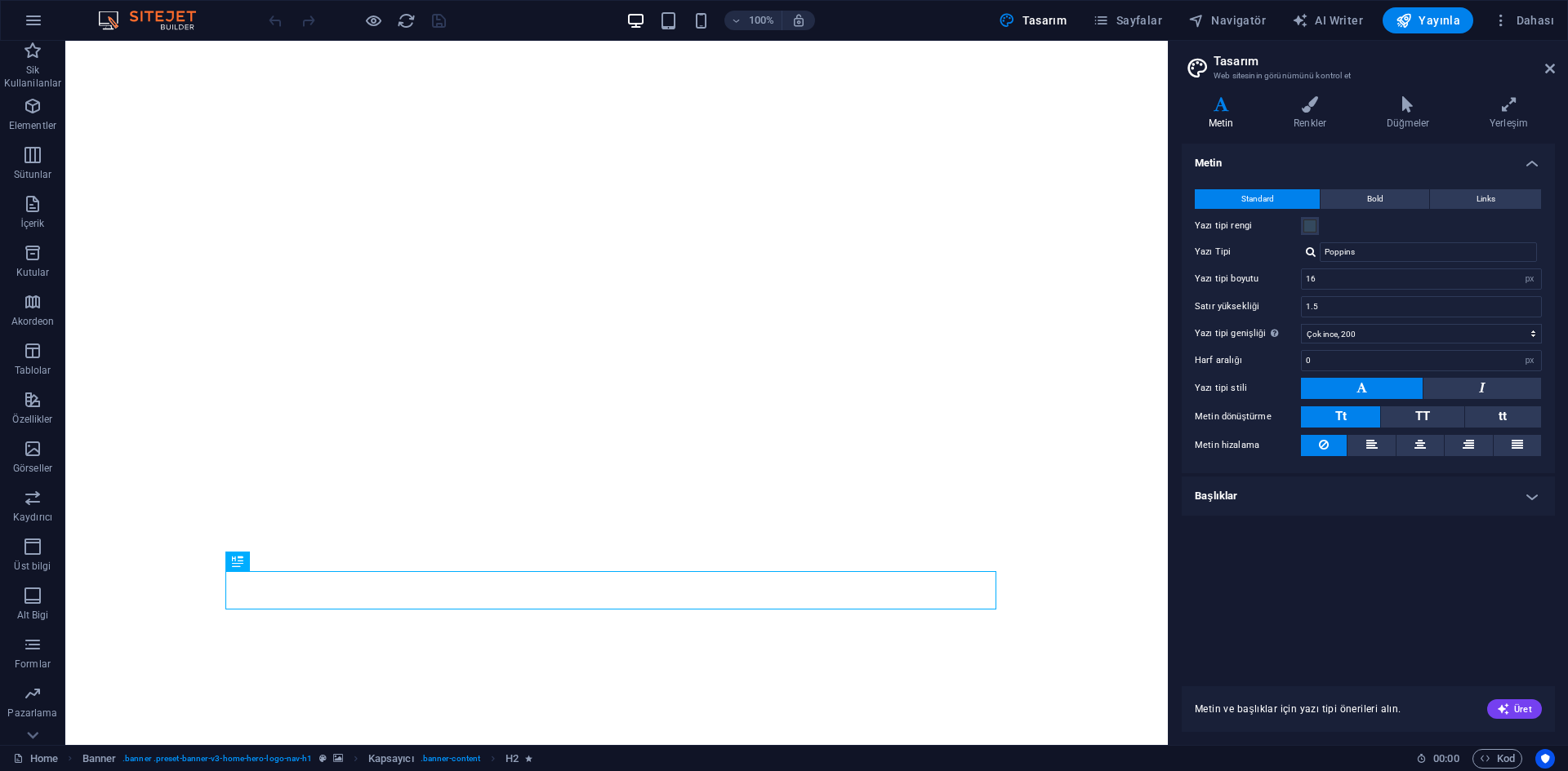
click at [1440, 490] on h4 "Başlıklar" at bounding box center [1368, 495] width 373 height 39
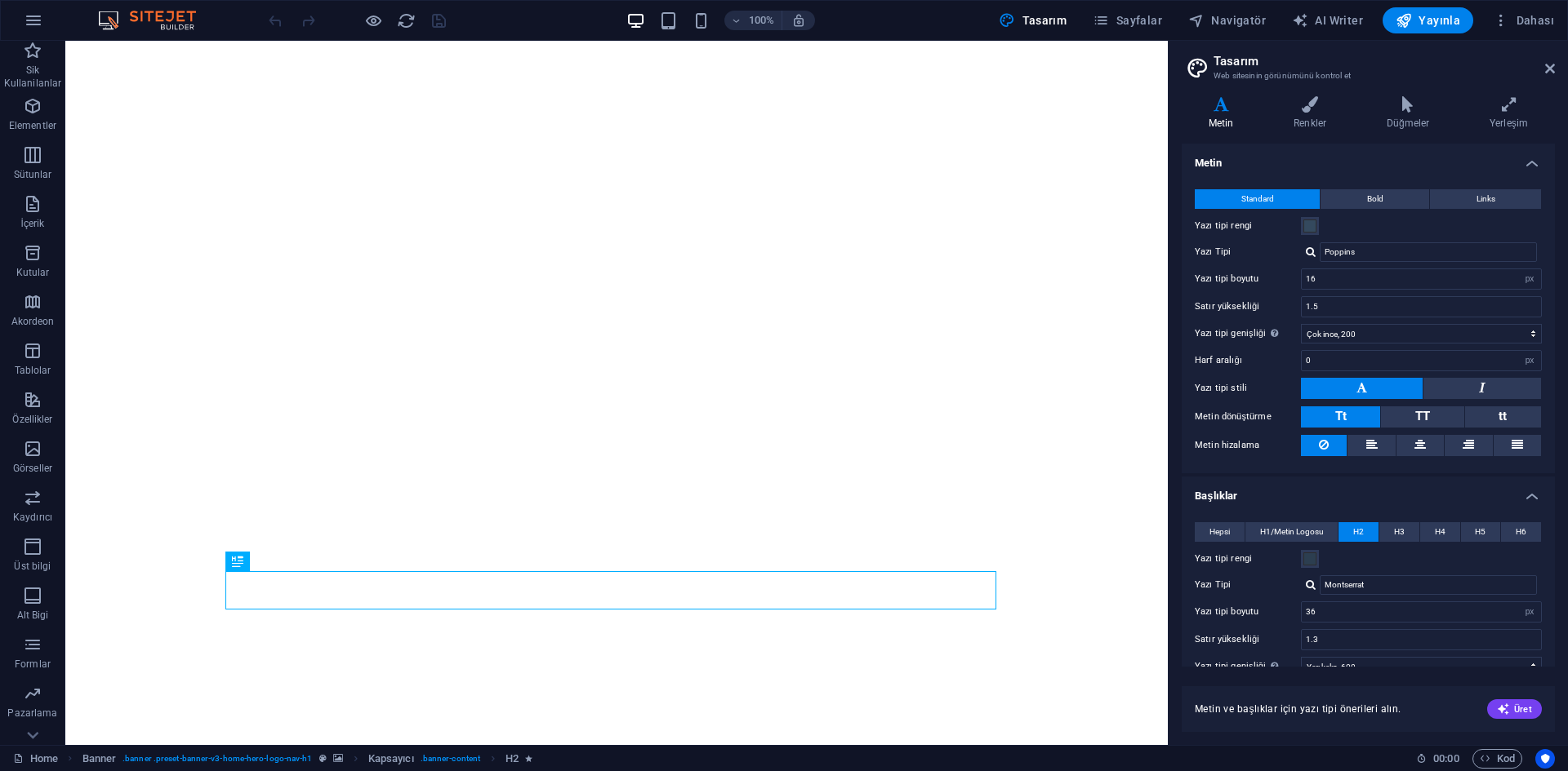
click at [1440, 490] on h4 "Başlıklar" at bounding box center [1368, 491] width 373 height 30
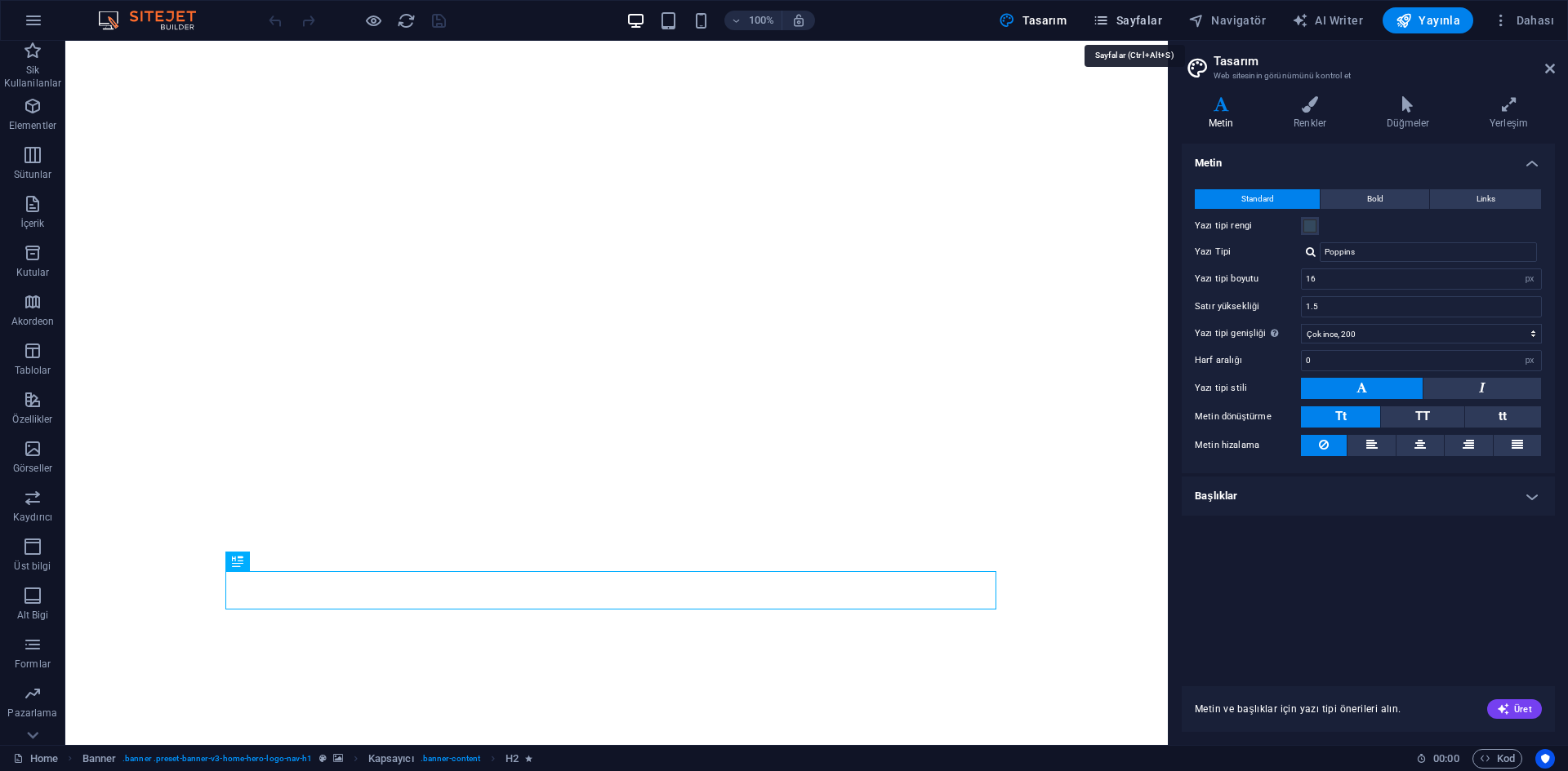
click at [1126, 19] on span "Sayfalar" at bounding box center [1126, 21] width 69 height 16
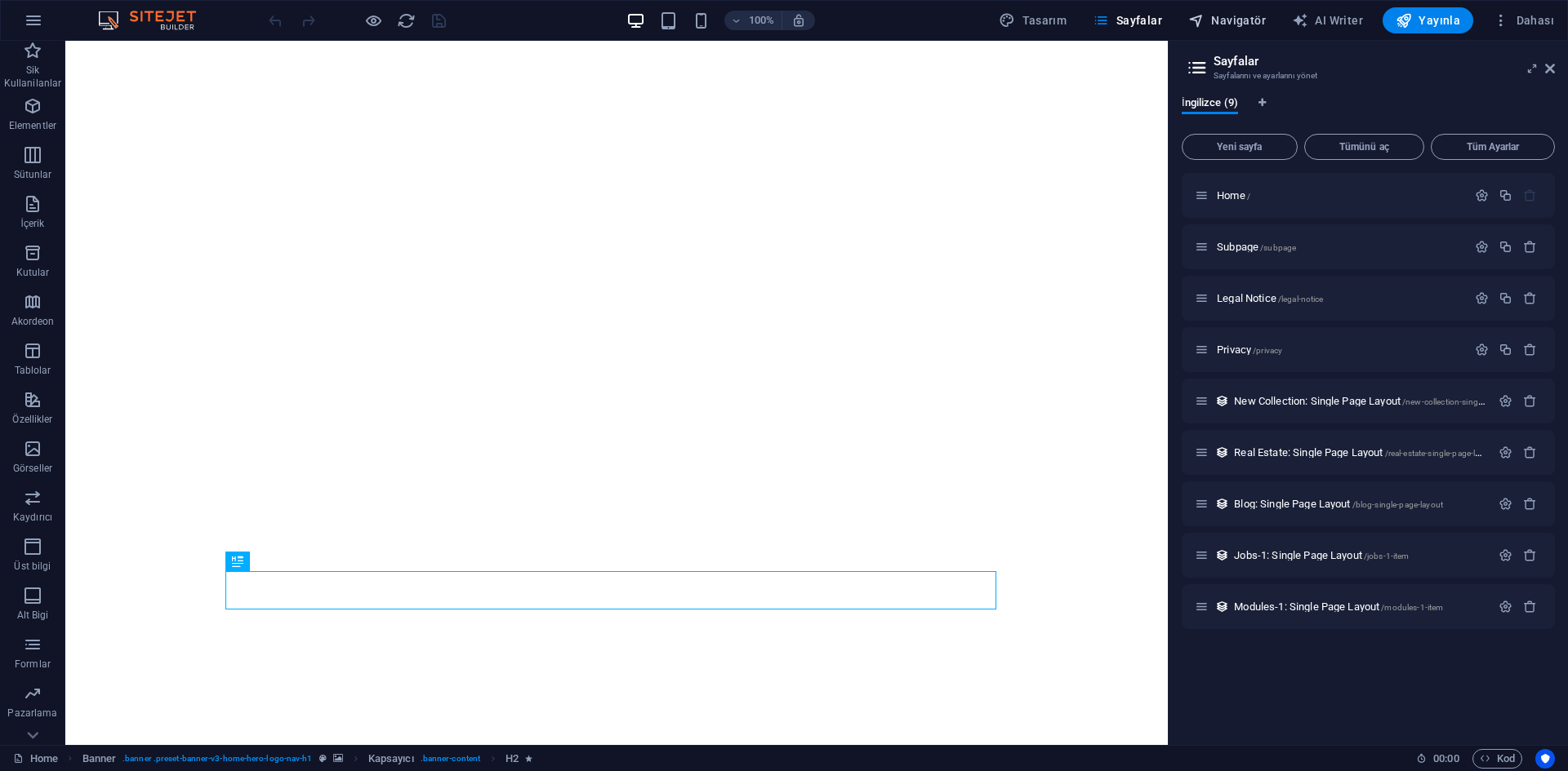
click at [1220, 20] on span "Navigatör" at bounding box center [1226, 21] width 77 height 16
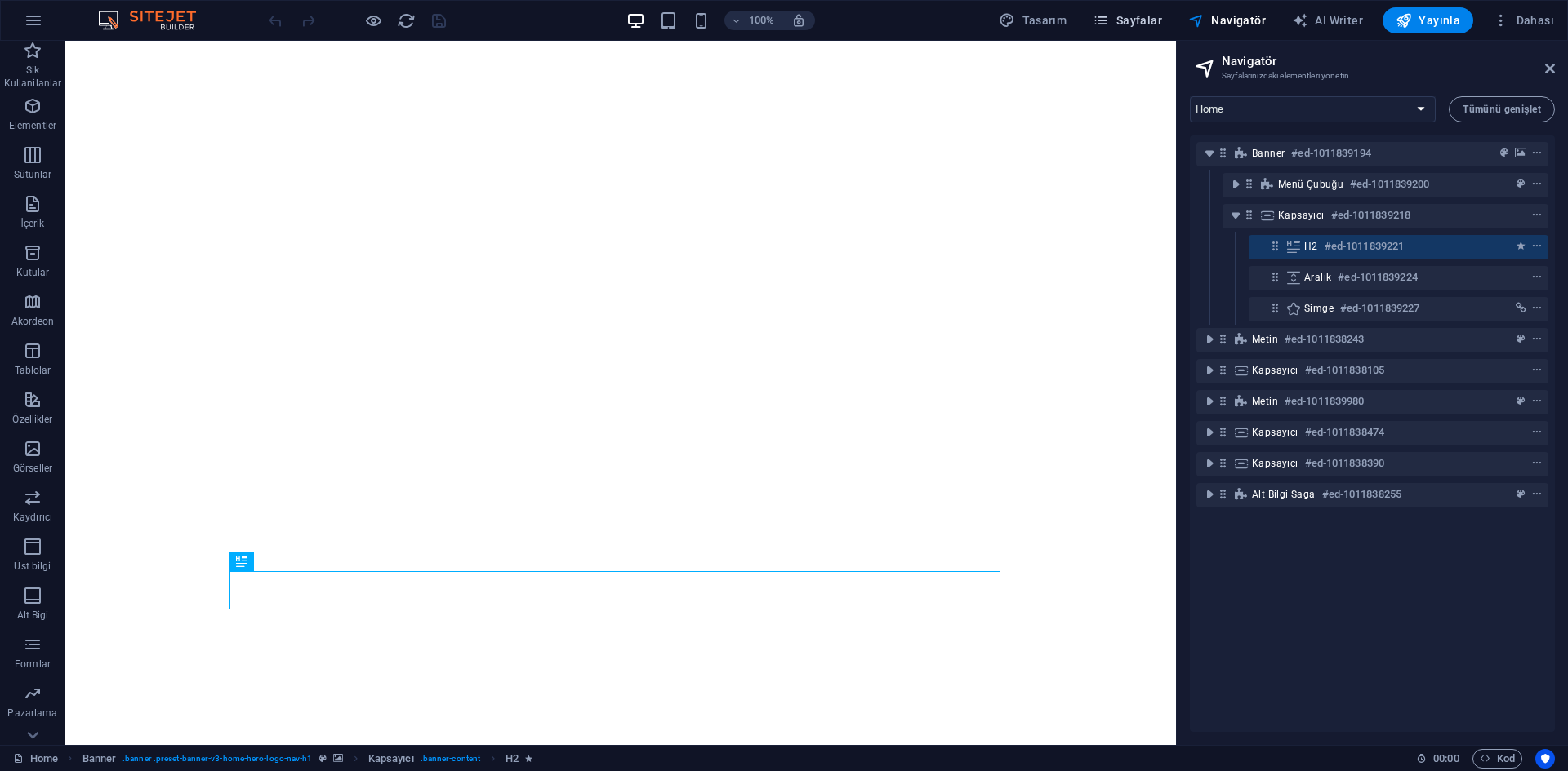
click at [1142, 23] on span "Sayfalar" at bounding box center [1126, 21] width 69 height 16
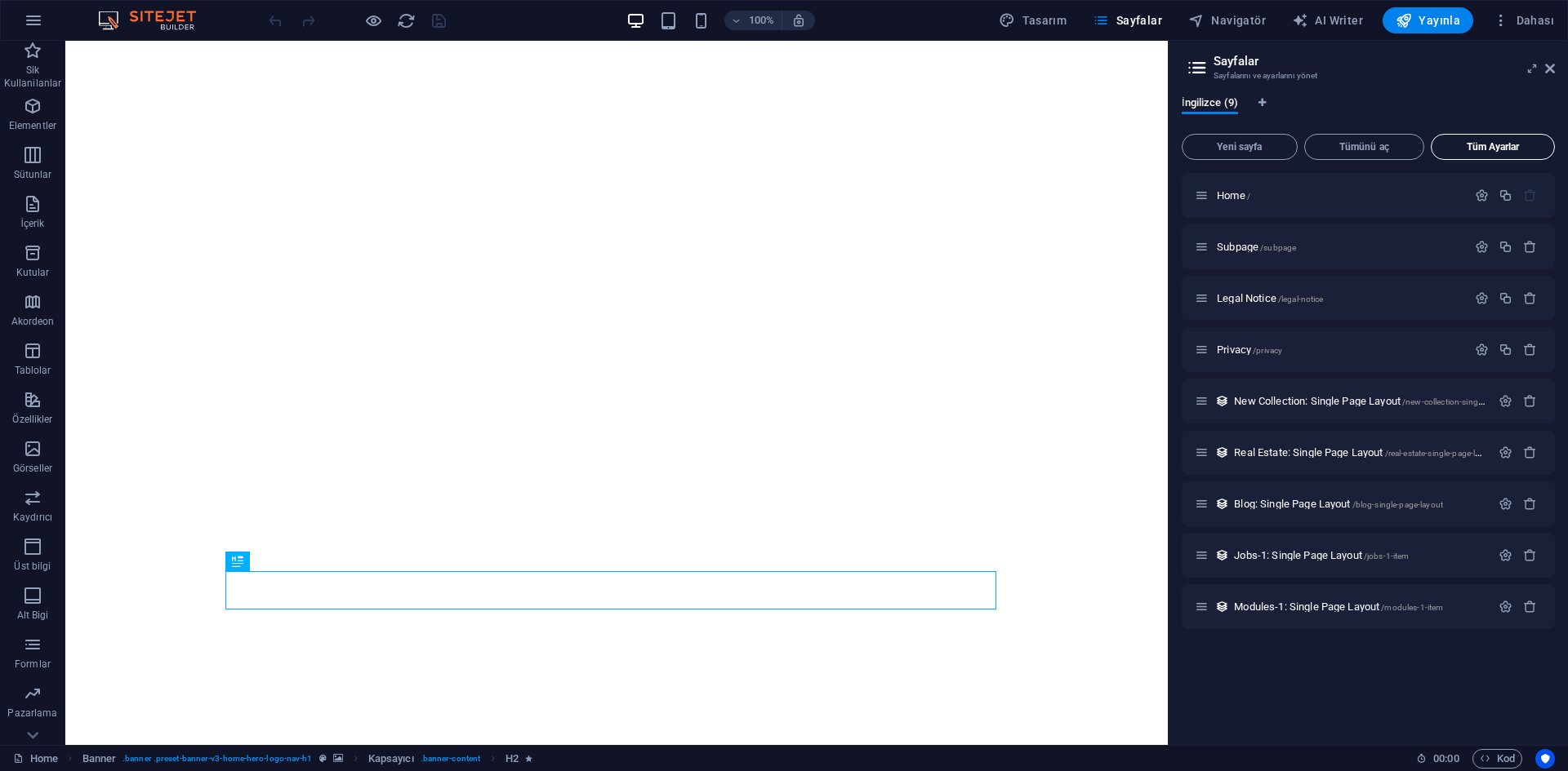
click at [1472, 150] on span "Tüm Ayarlar" at bounding box center [1491, 147] width 109 height 10
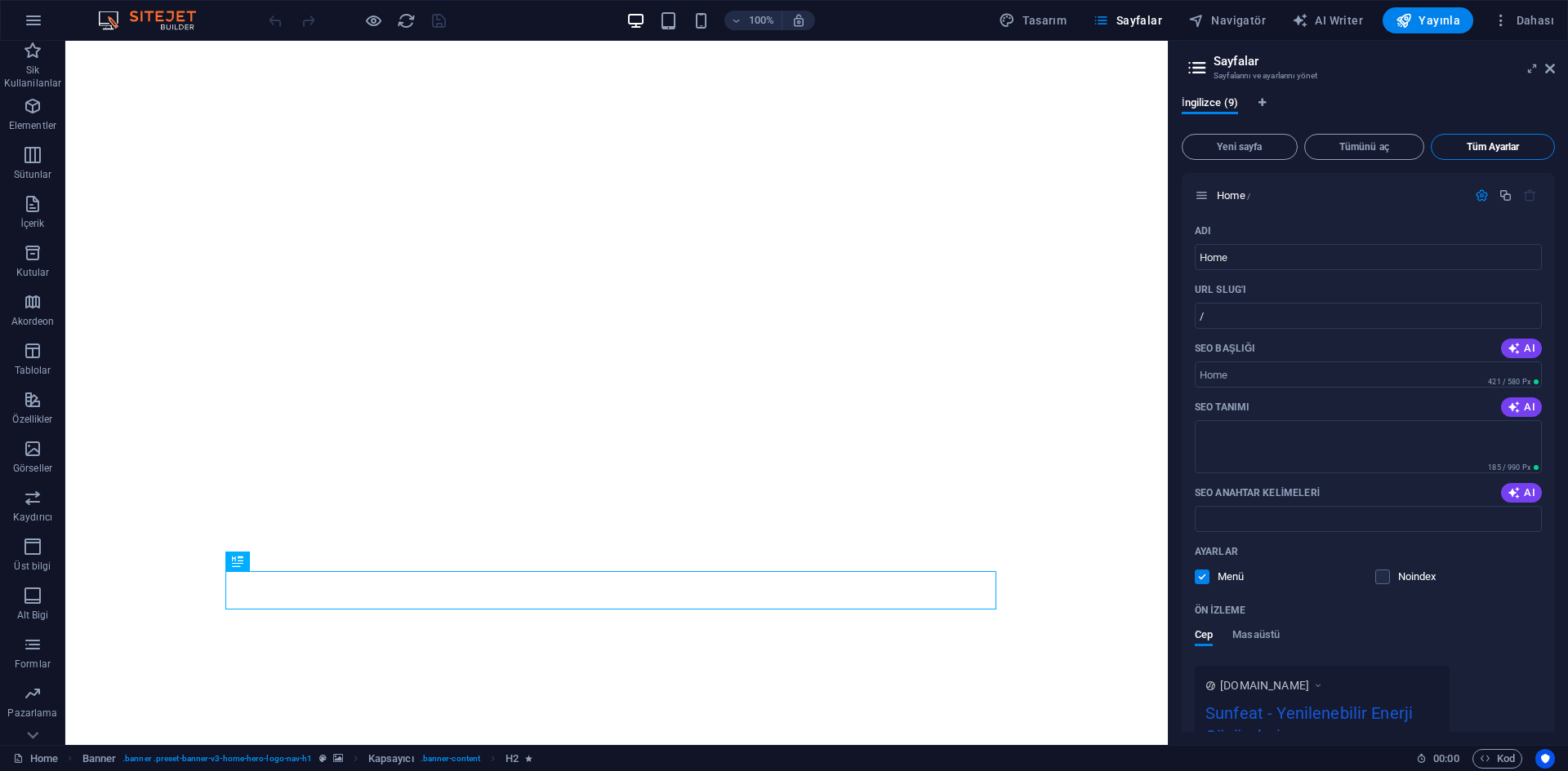
scroll to position [2983, 0]
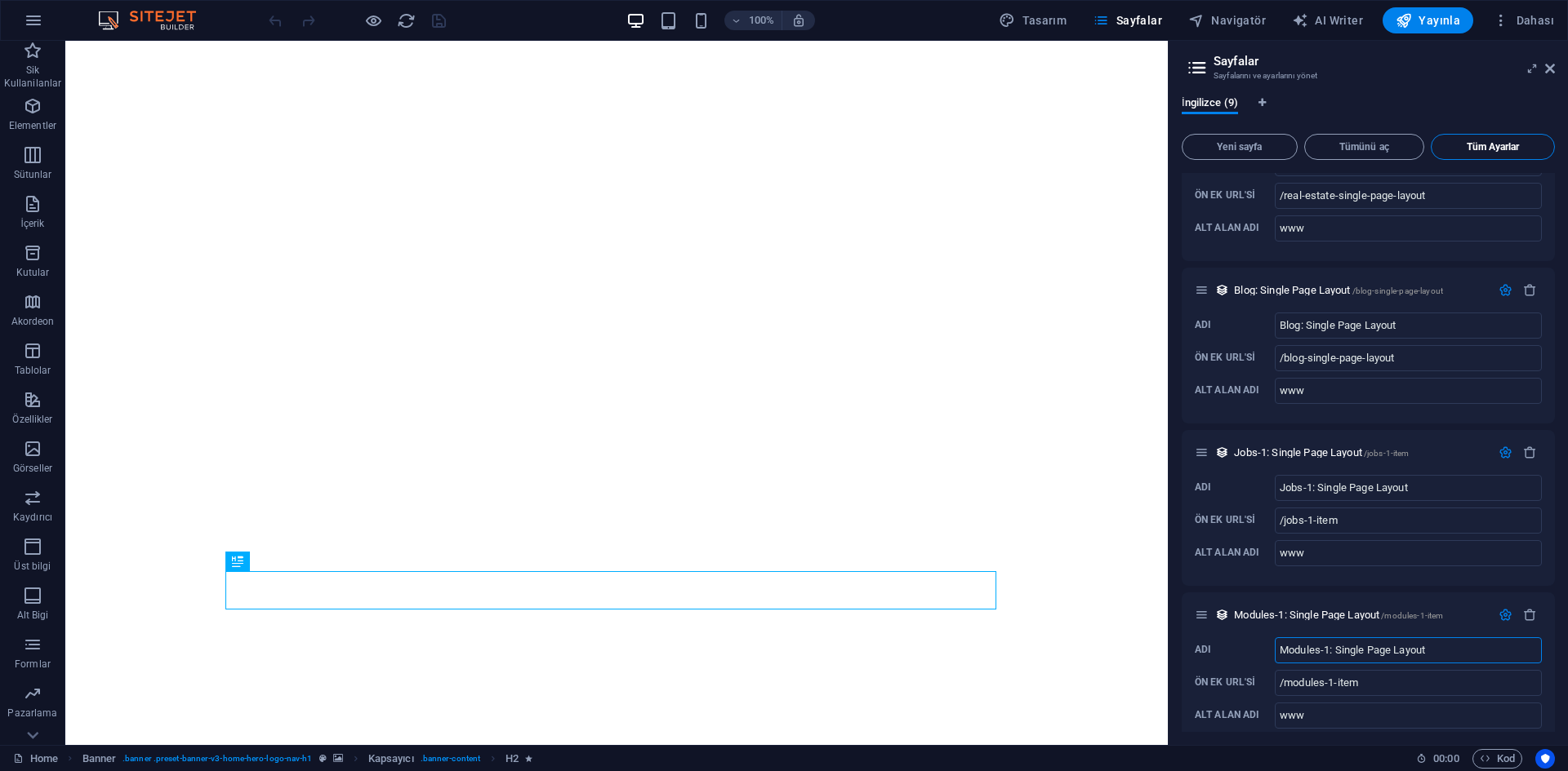
click at [1472, 150] on span "Tüm Ayarlar" at bounding box center [1491, 147] width 109 height 10
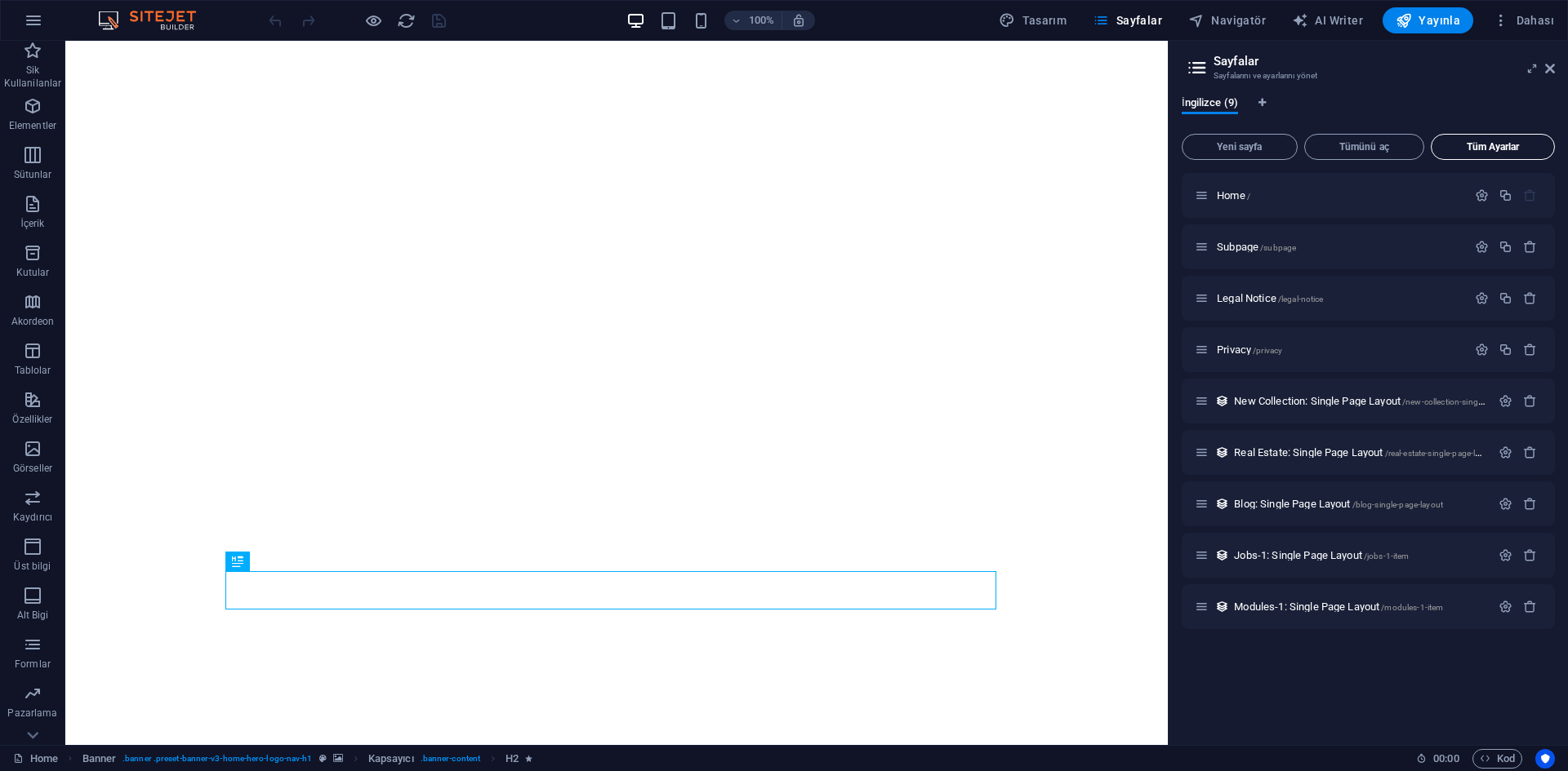
scroll to position [0, 0]
click at [1554, 67] on icon at bounding box center [1549, 68] width 10 height 13
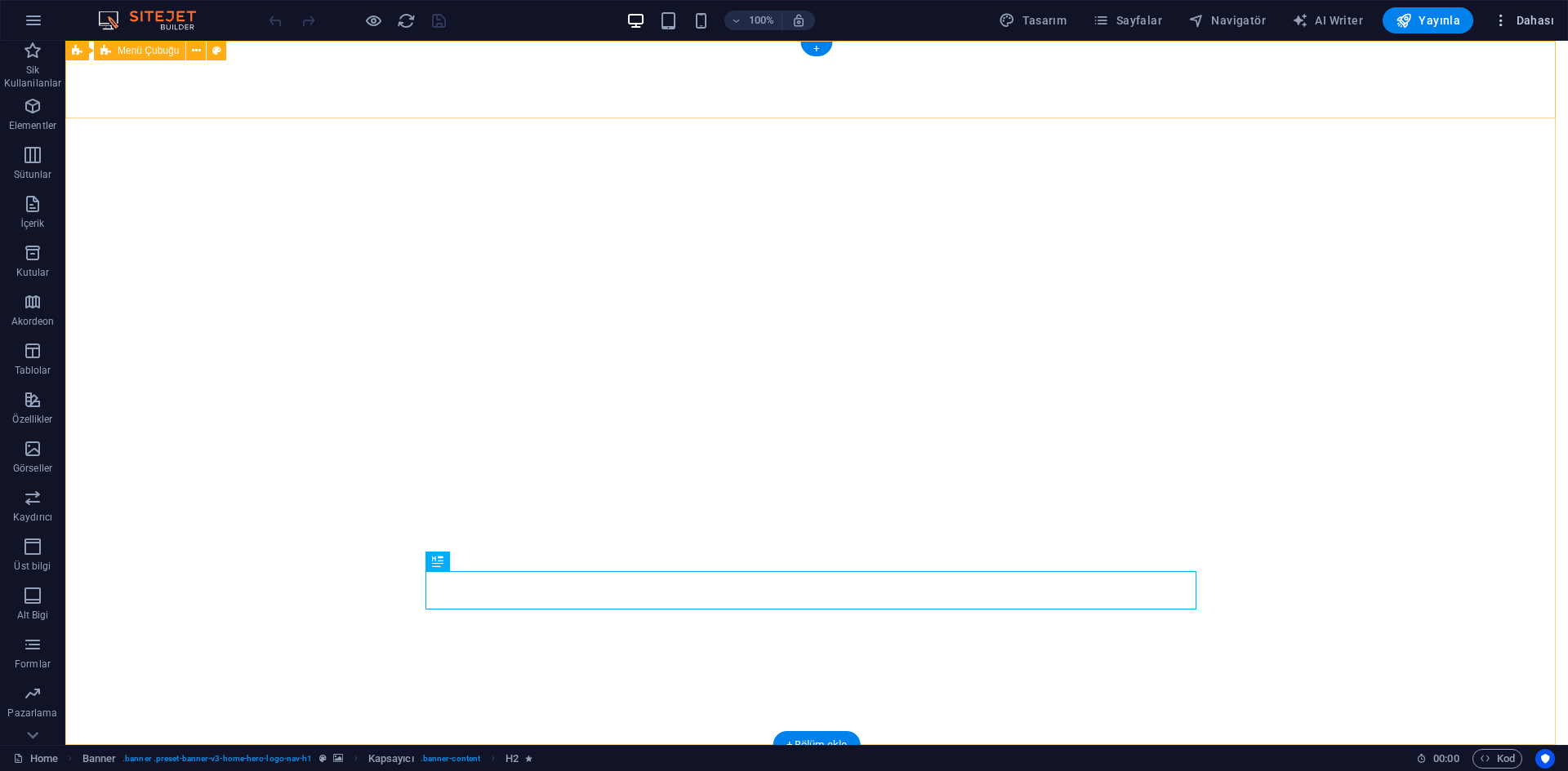
click at [1539, 13] on span "Dahası" at bounding box center [1523, 21] width 61 height 16
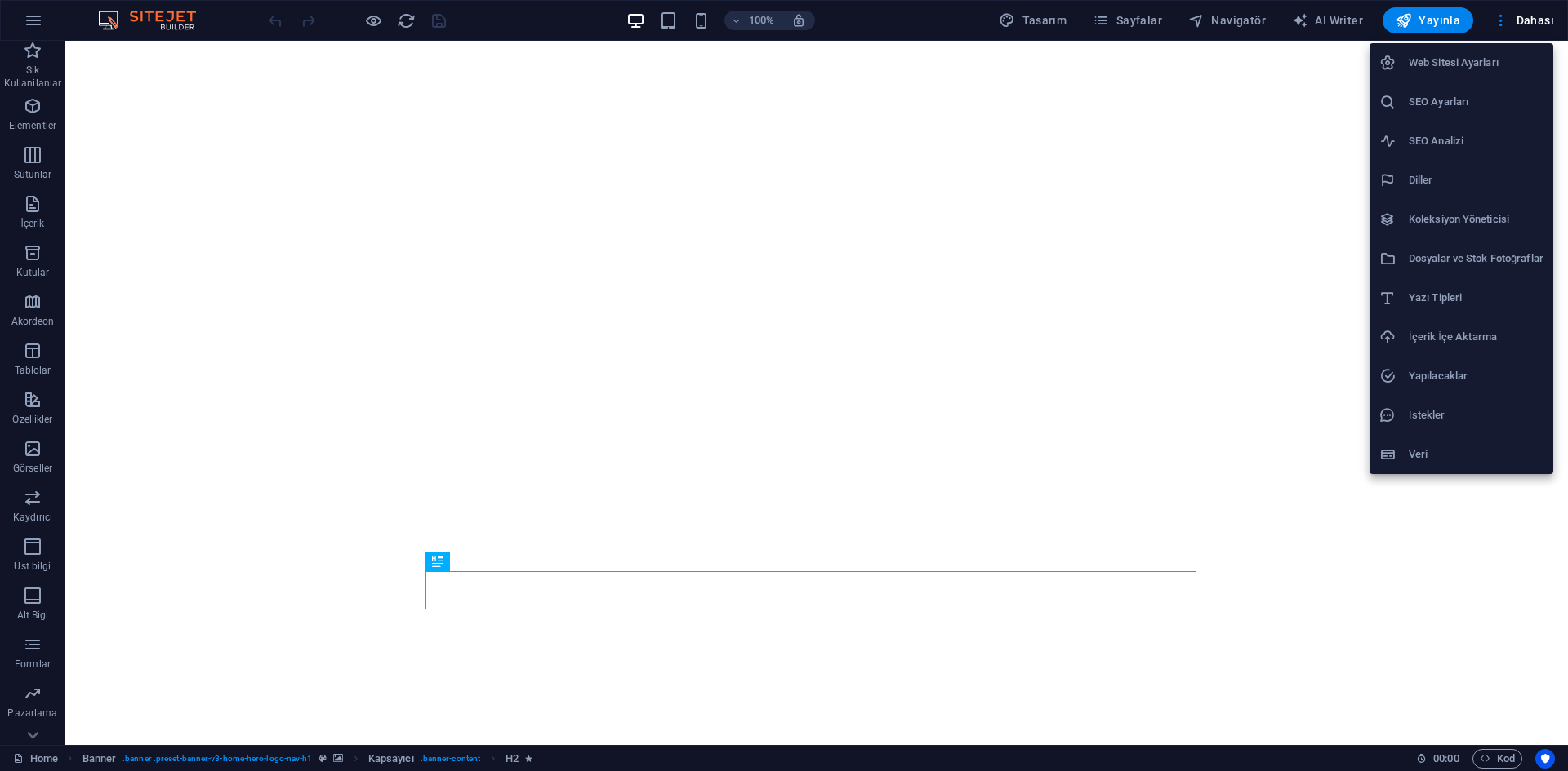
click at [1472, 100] on h6 "SEO Ayarları" at bounding box center [1475, 102] width 134 height 20
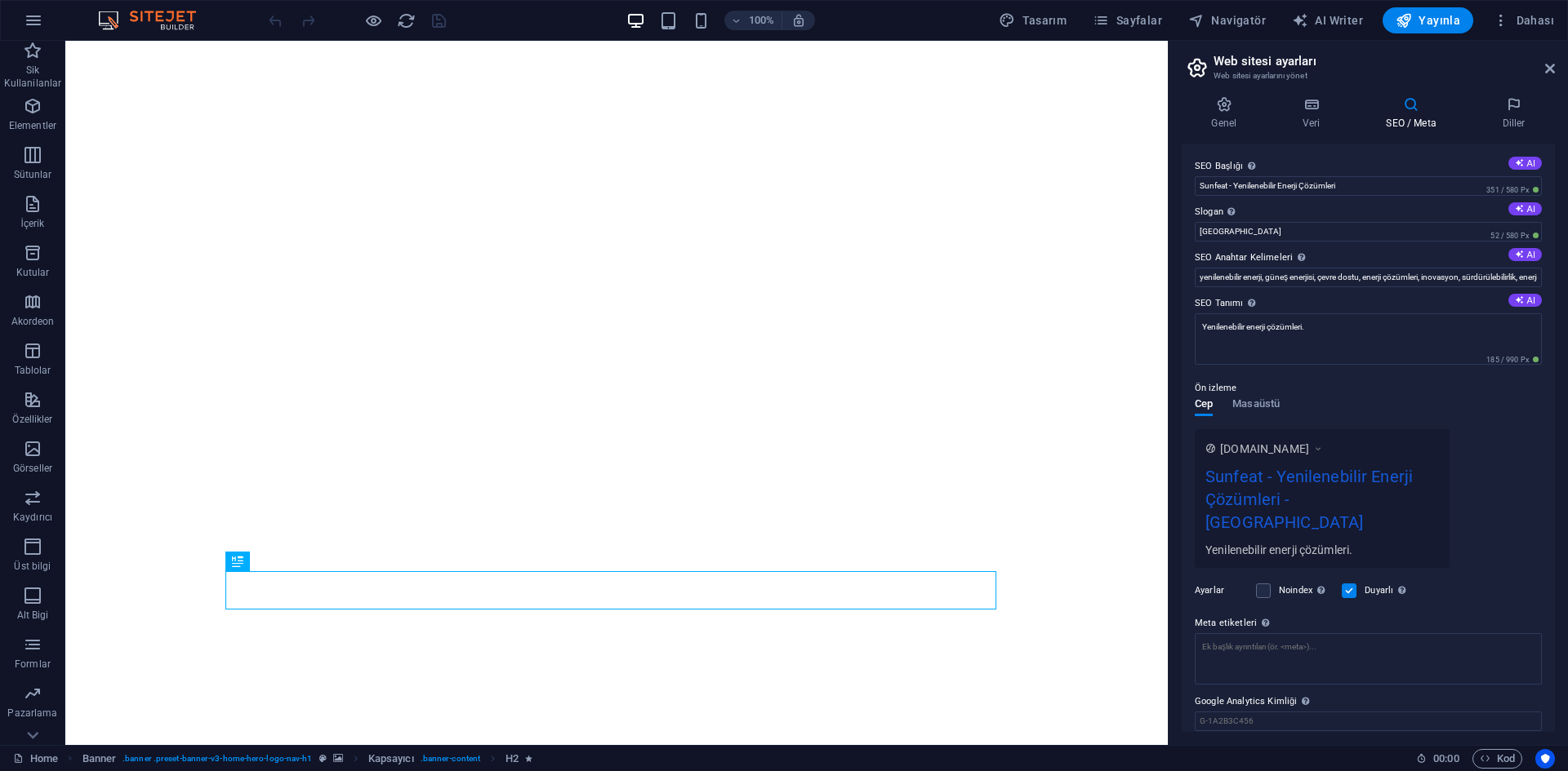
click at [1545, 51] on header "Web sitesi ayarları Web sitesi ayarlarını yönet" at bounding box center [1370, 61] width 369 height 42
click at [1551, 71] on icon at bounding box center [1549, 68] width 10 height 13
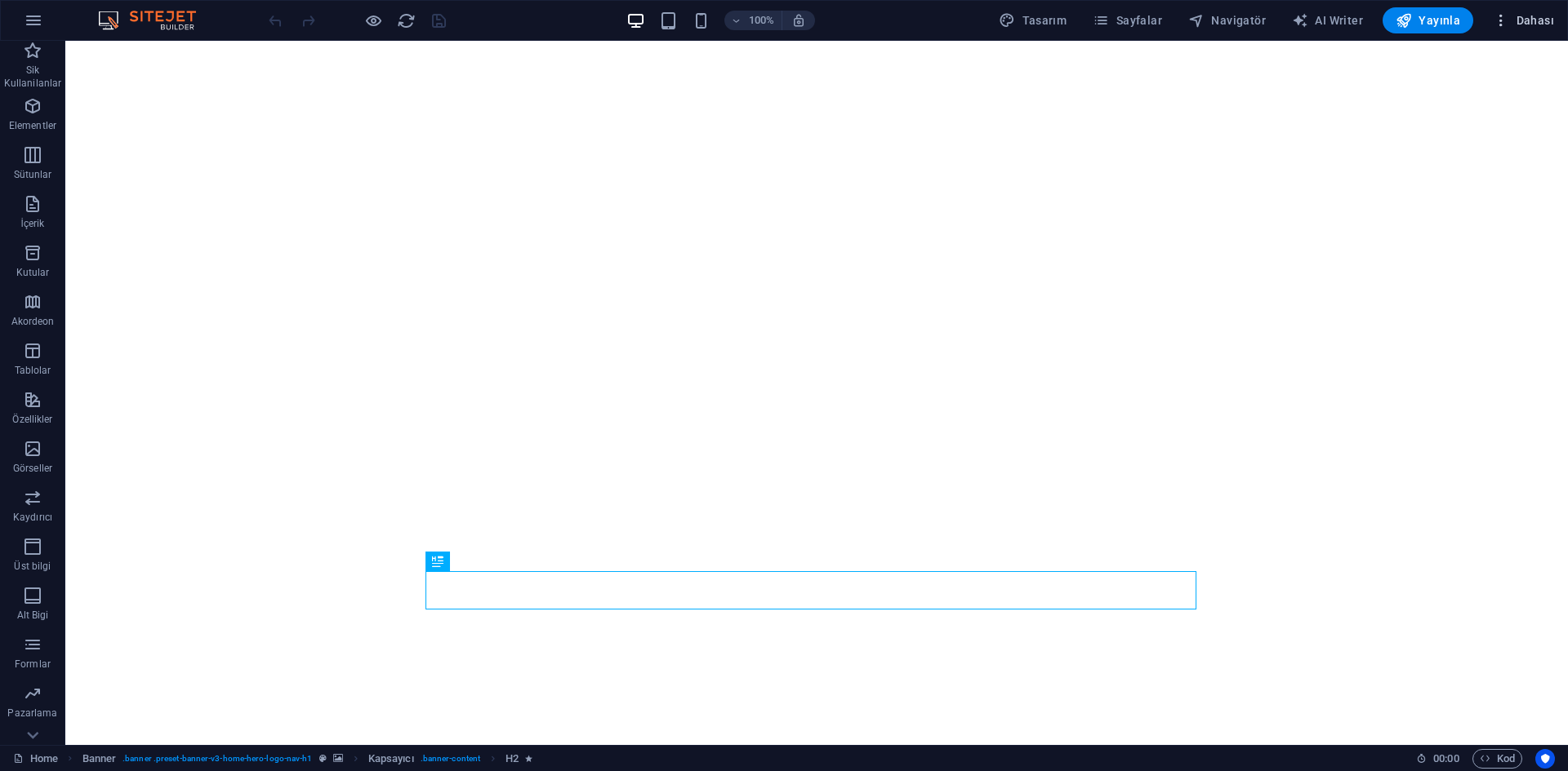
click at [1531, 13] on span "Dahası" at bounding box center [1523, 21] width 61 height 16
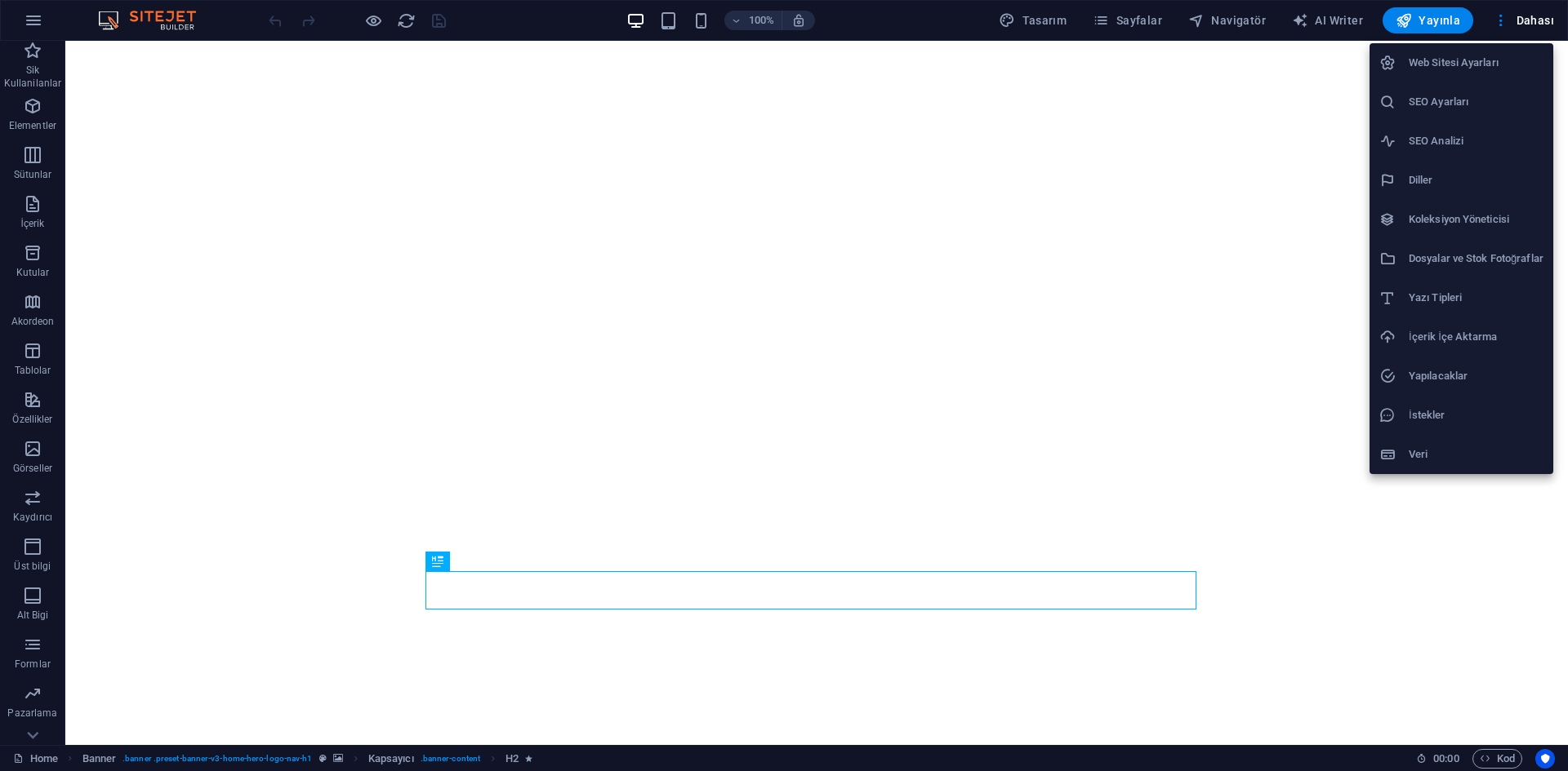
click at [1493, 220] on h6 "Koleksiyon Yöneticisi" at bounding box center [1475, 220] width 134 height 20
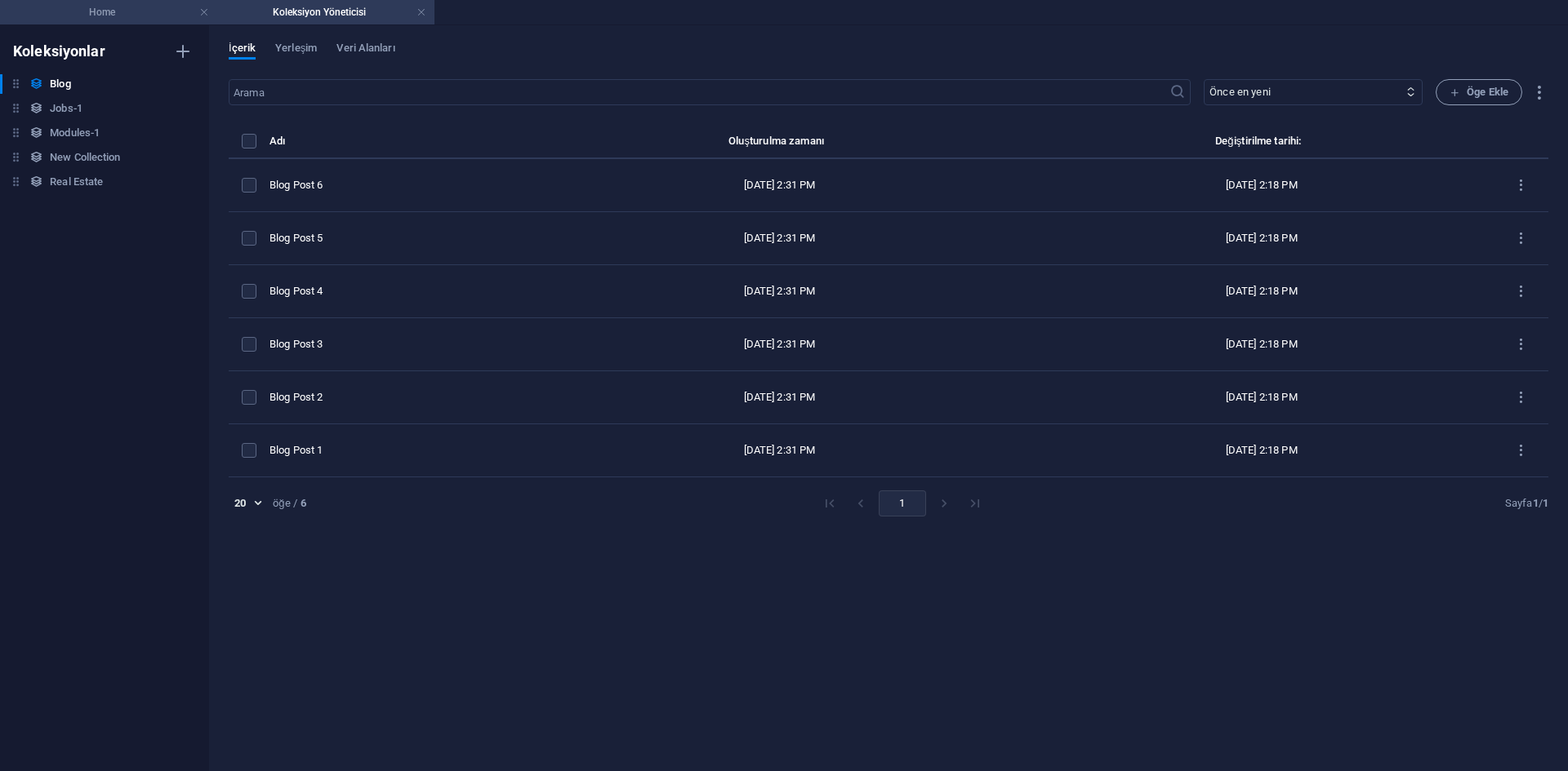
click at [168, 11] on h4 "Home" at bounding box center [108, 13] width 217 height 18
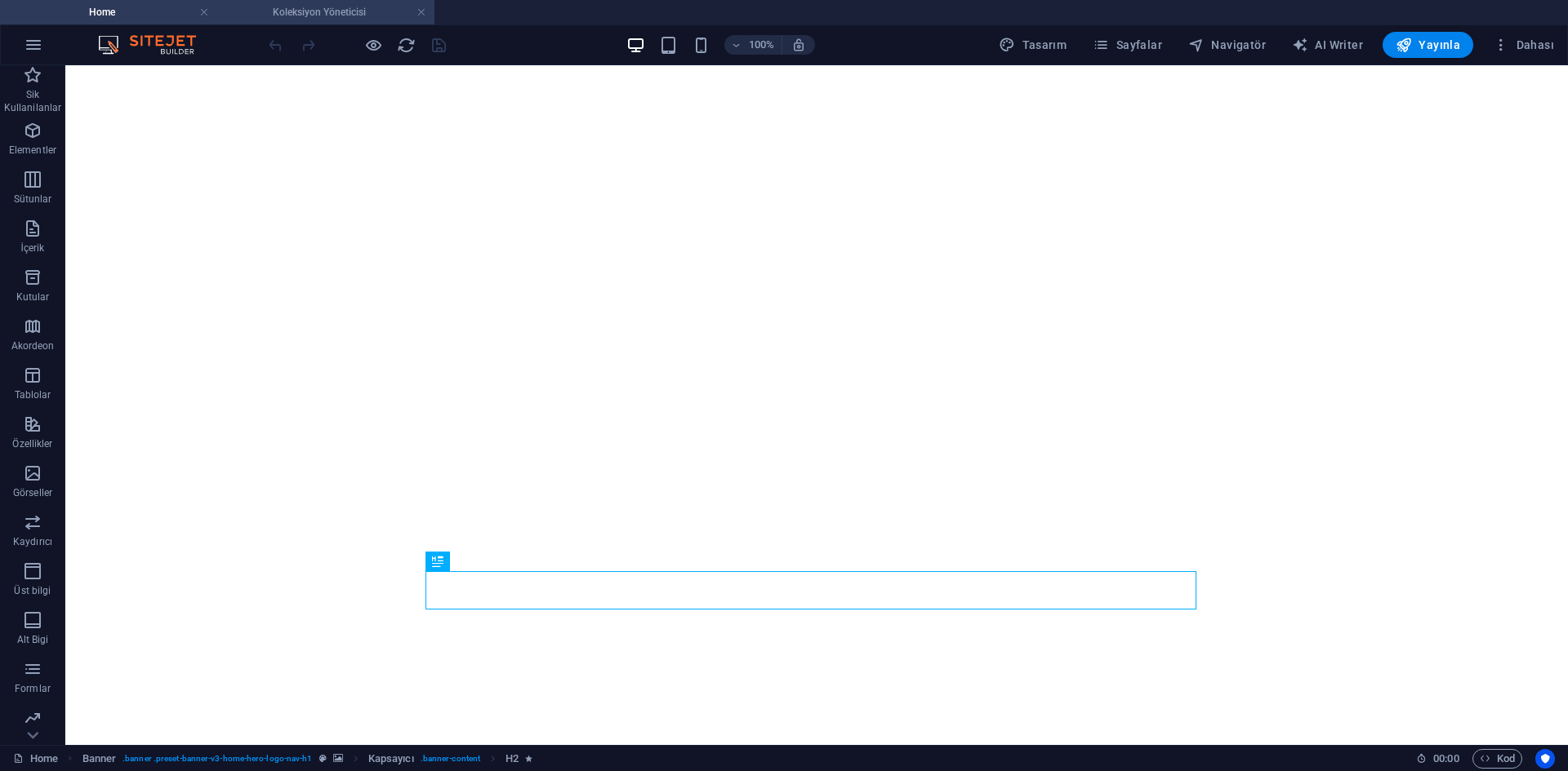
click at [355, 1] on li "Koleksiyon Yöneticisi" at bounding box center [325, 12] width 217 height 24
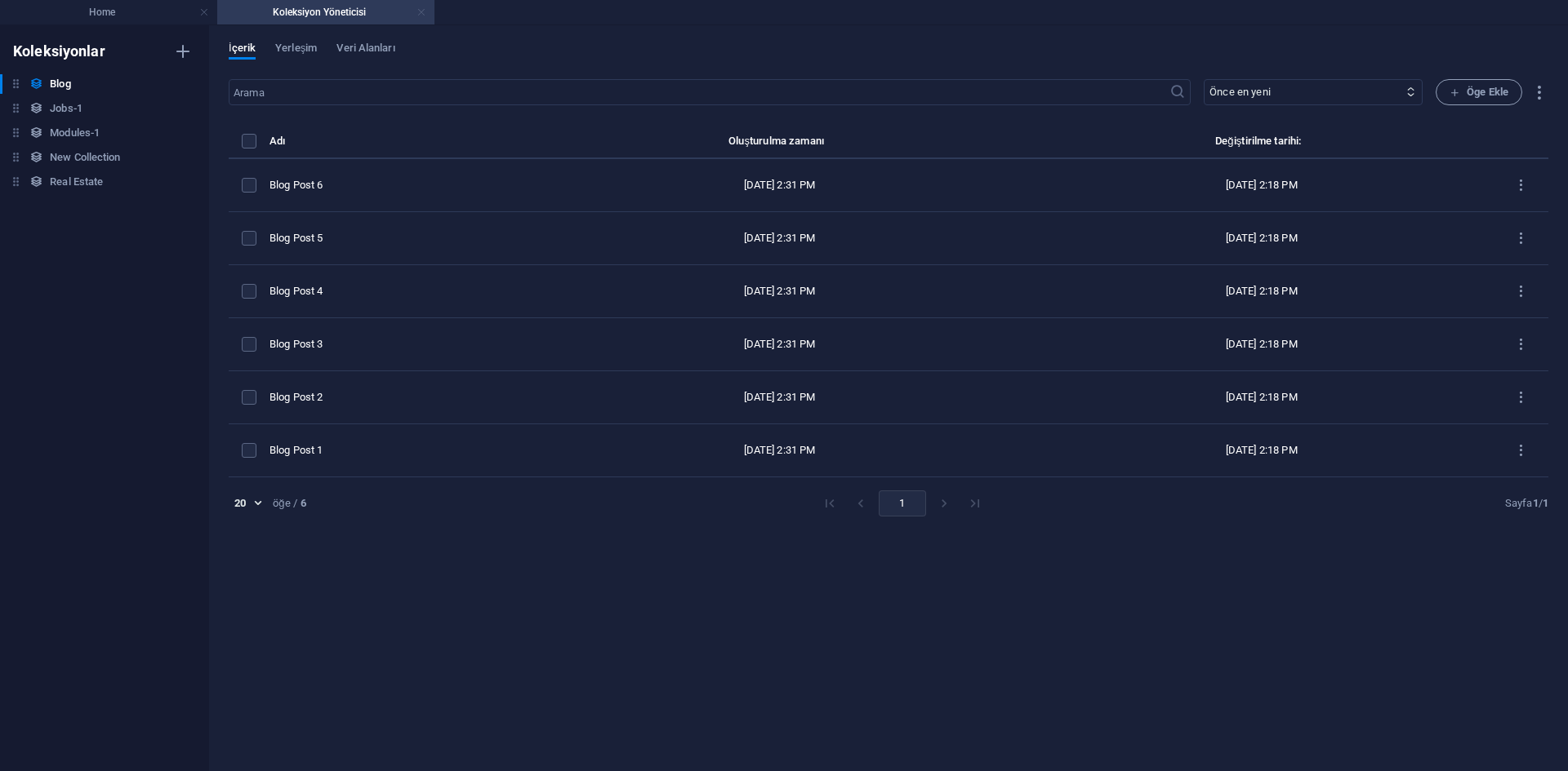
click at [423, 11] on link at bounding box center [421, 12] width 10 height 15
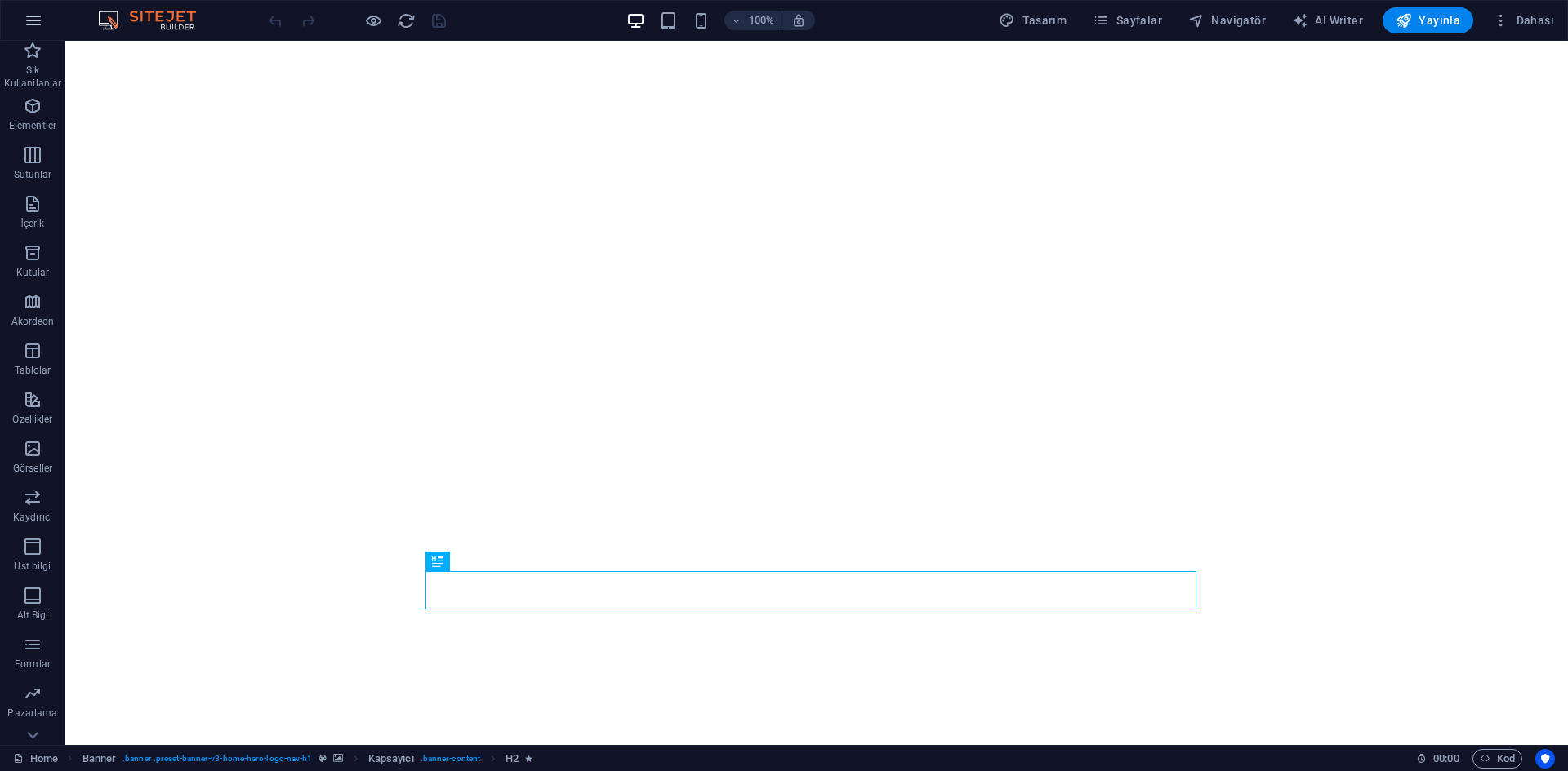
click at [21, 25] on button "button" at bounding box center [32, 20] width 39 height 39
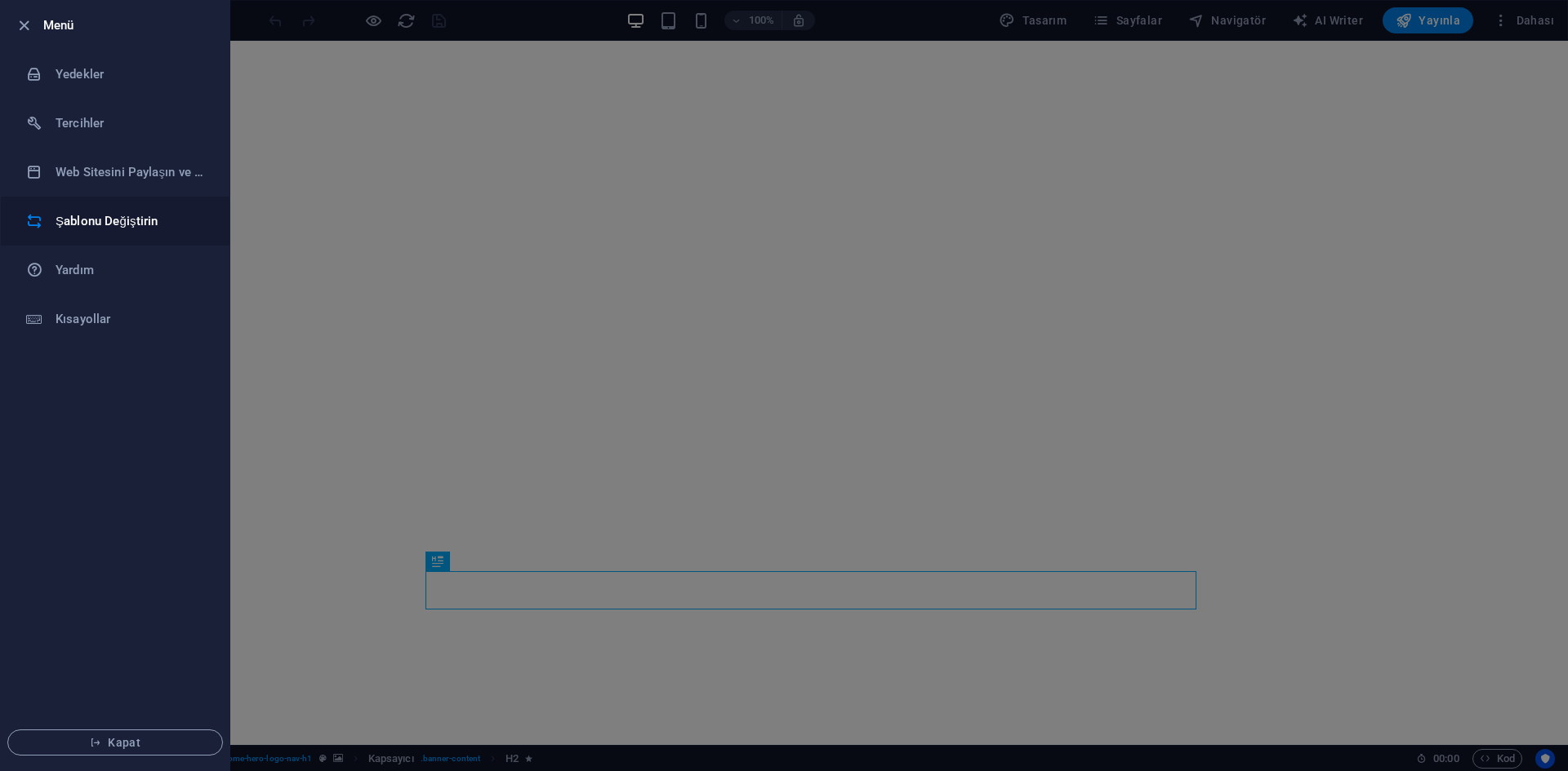
click at [144, 226] on h6 "Şablonu Değiştirin" at bounding box center [132, 222] width 151 height 20
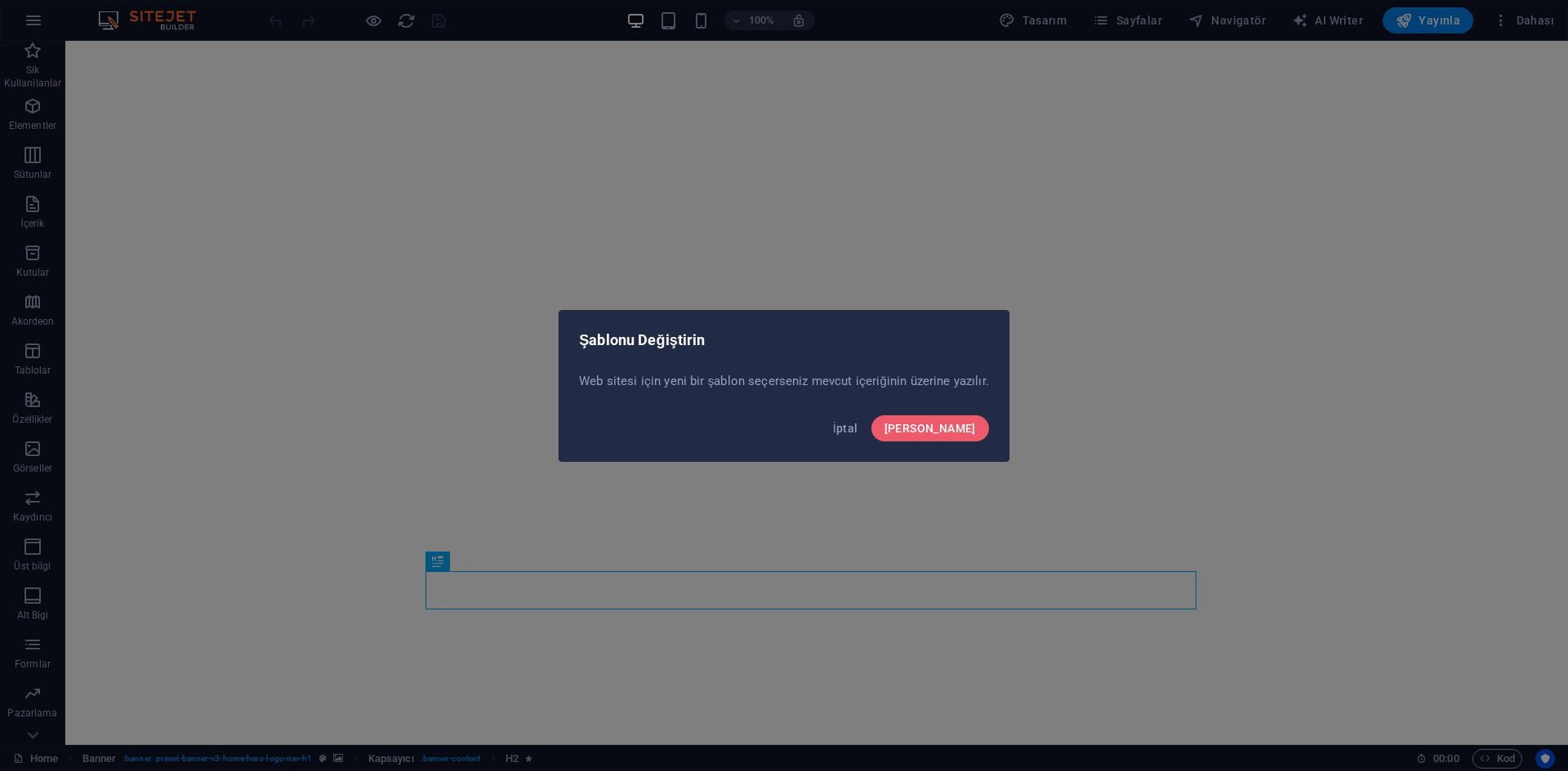
click at [992, 430] on div "İptal Onayla" at bounding box center [784, 433] width 449 height 56
click at [957, 428] on span "Onayla" at bounding box center [929, 428] width 91 height 13
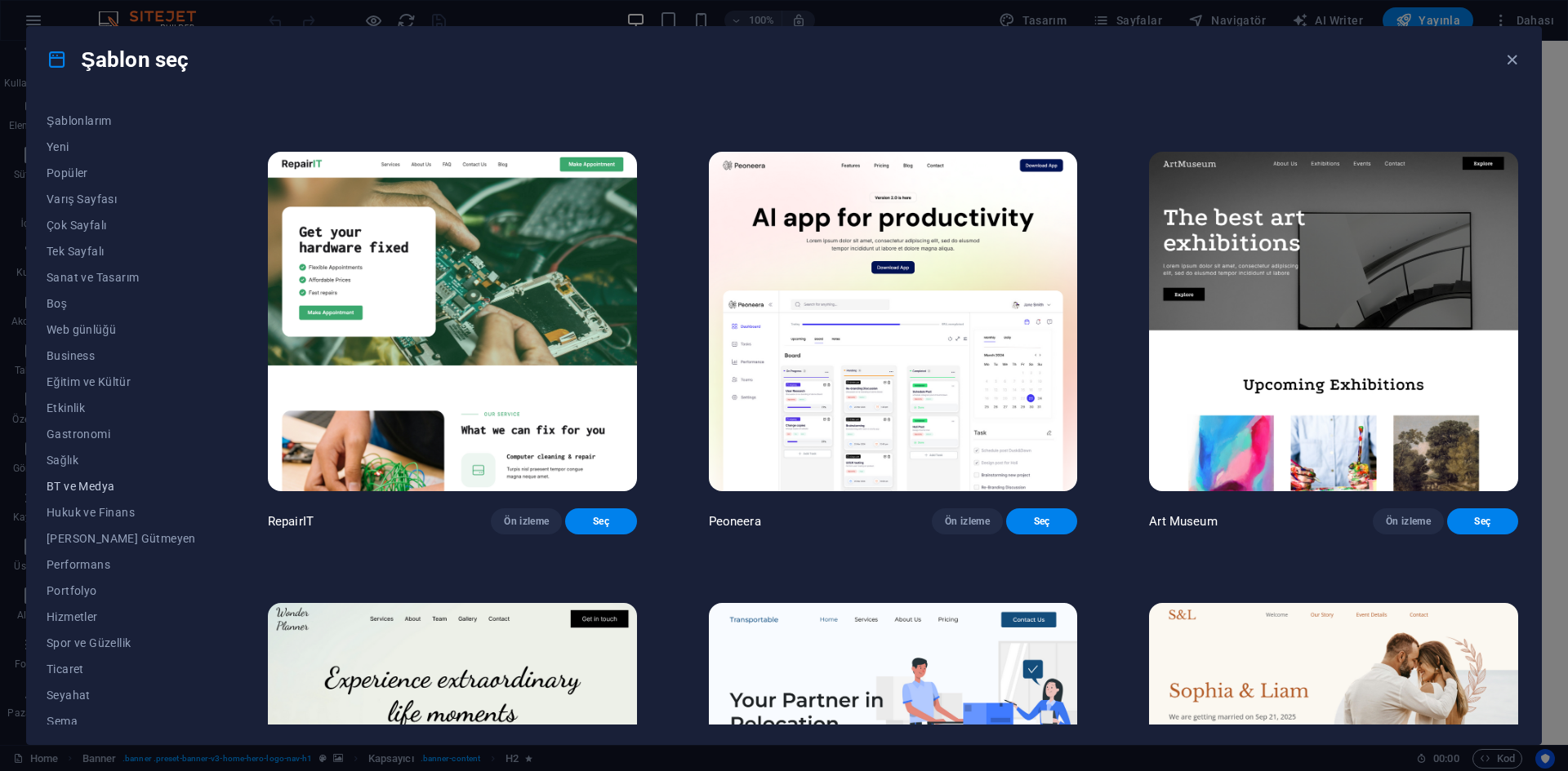
scroll to position [33, 0]
click at [78, 343] on span "Business" at bounding box center [122, 346] width 150 height 13
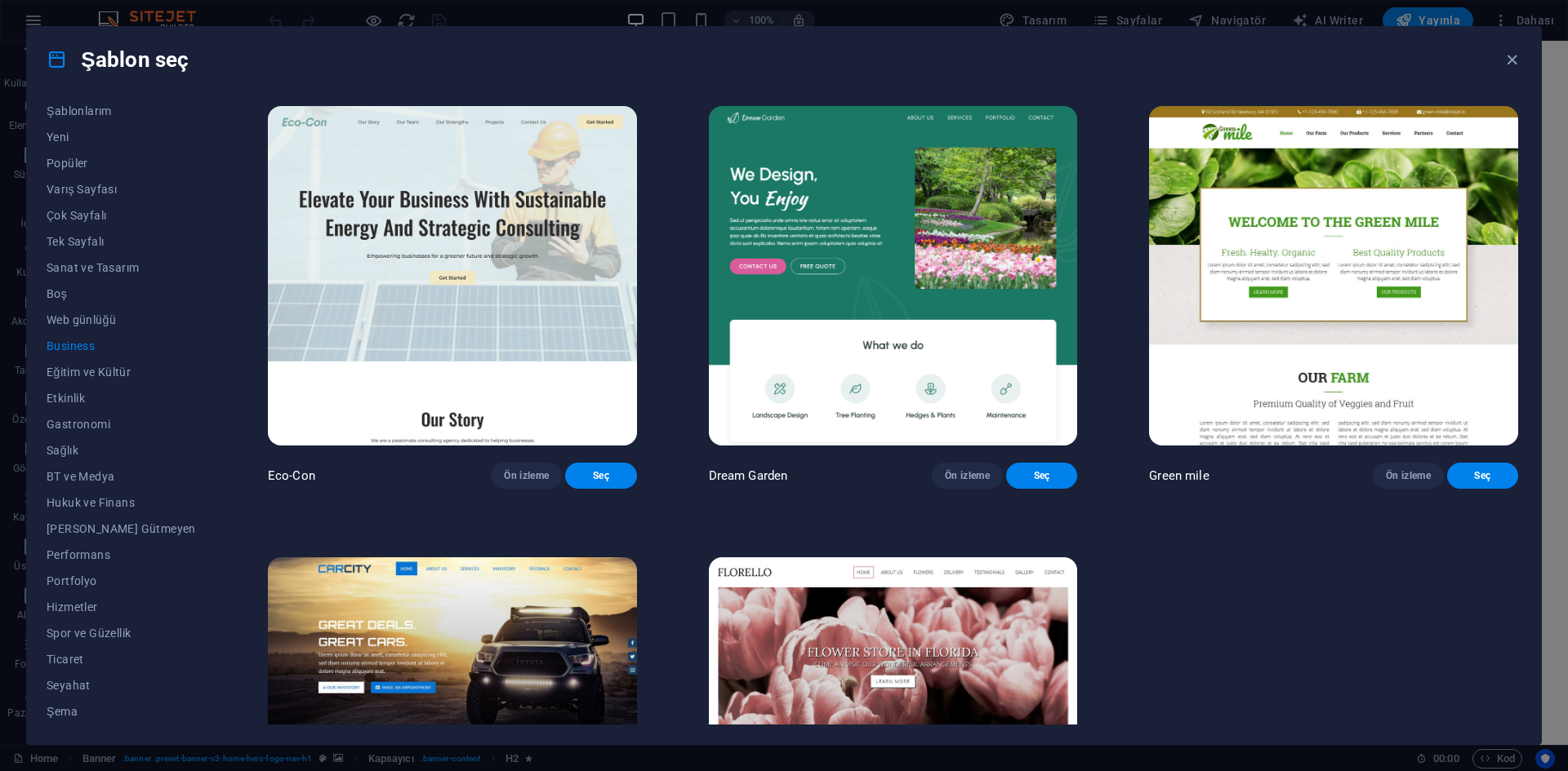
scroll to position [0, 0]
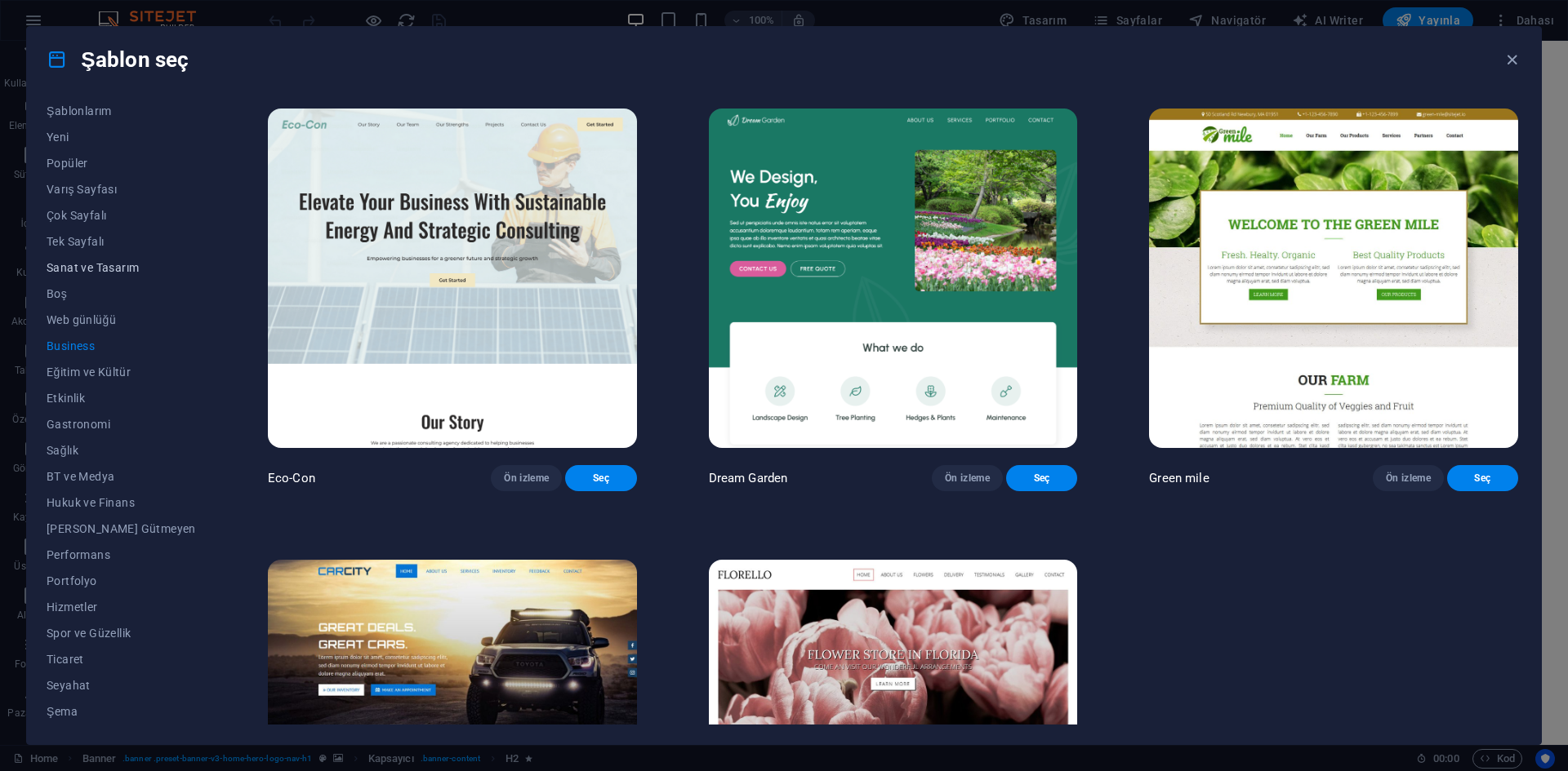
click at [68, 265] on span "Sanat ve Tasarım" at bounding box center [122, 268] width 150 height 13
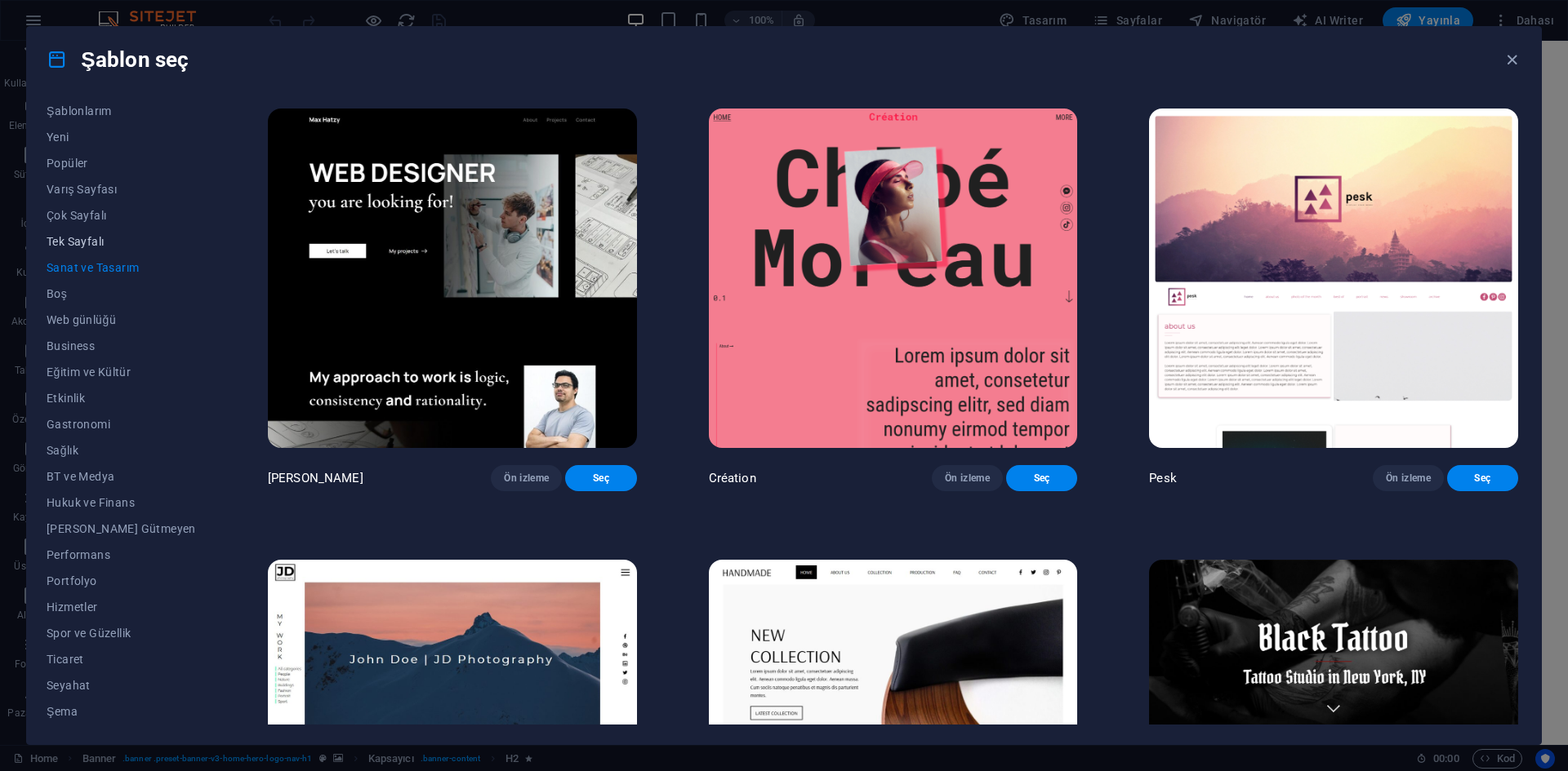
click at [108, 232] on button "Tek Sayfalı" at bounding box center [122, 241] width 150 height 26
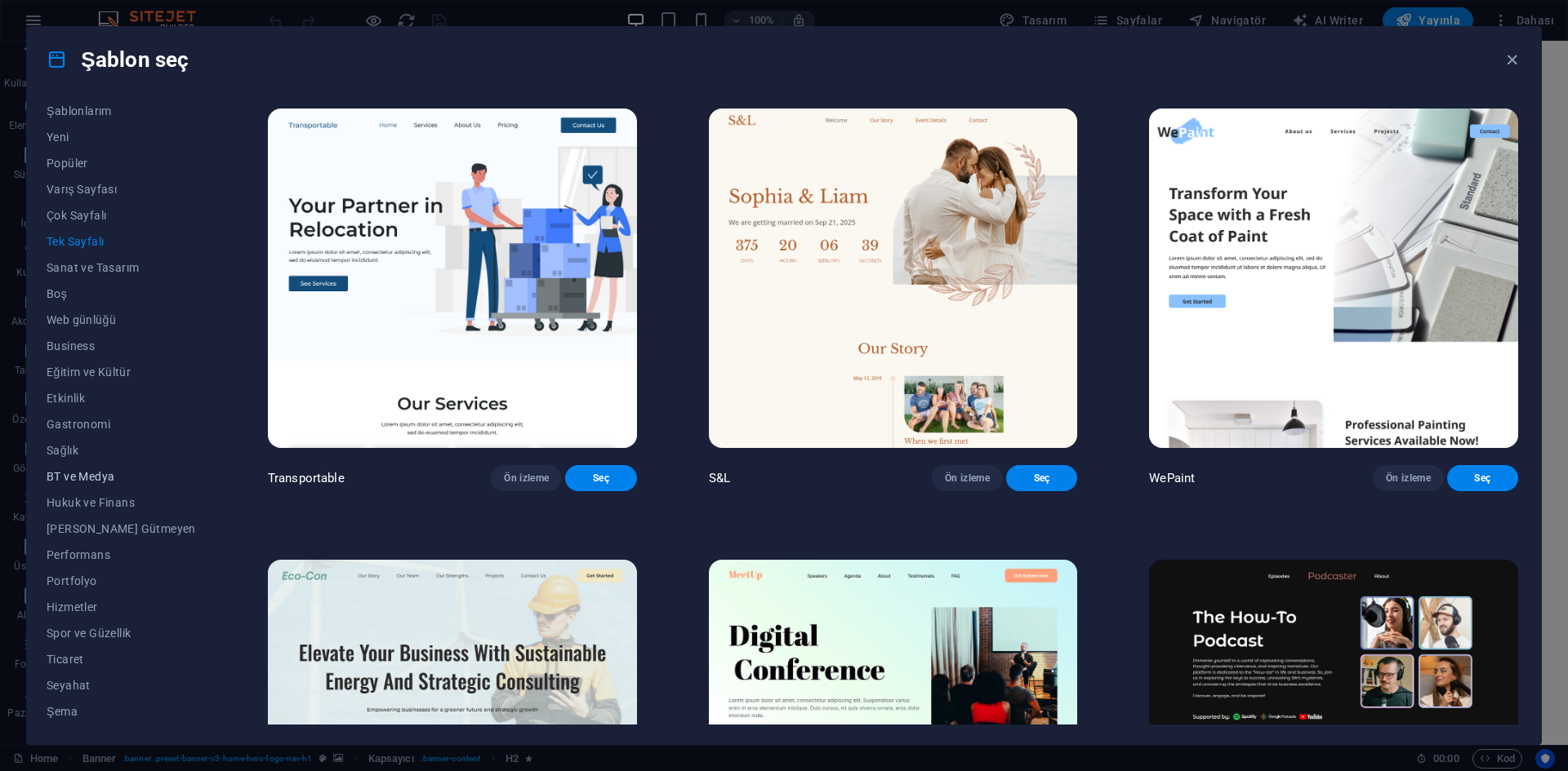
click at [105, 476] on span "BT ve Medya" at bounding box center [122, 476] width 150 height 13
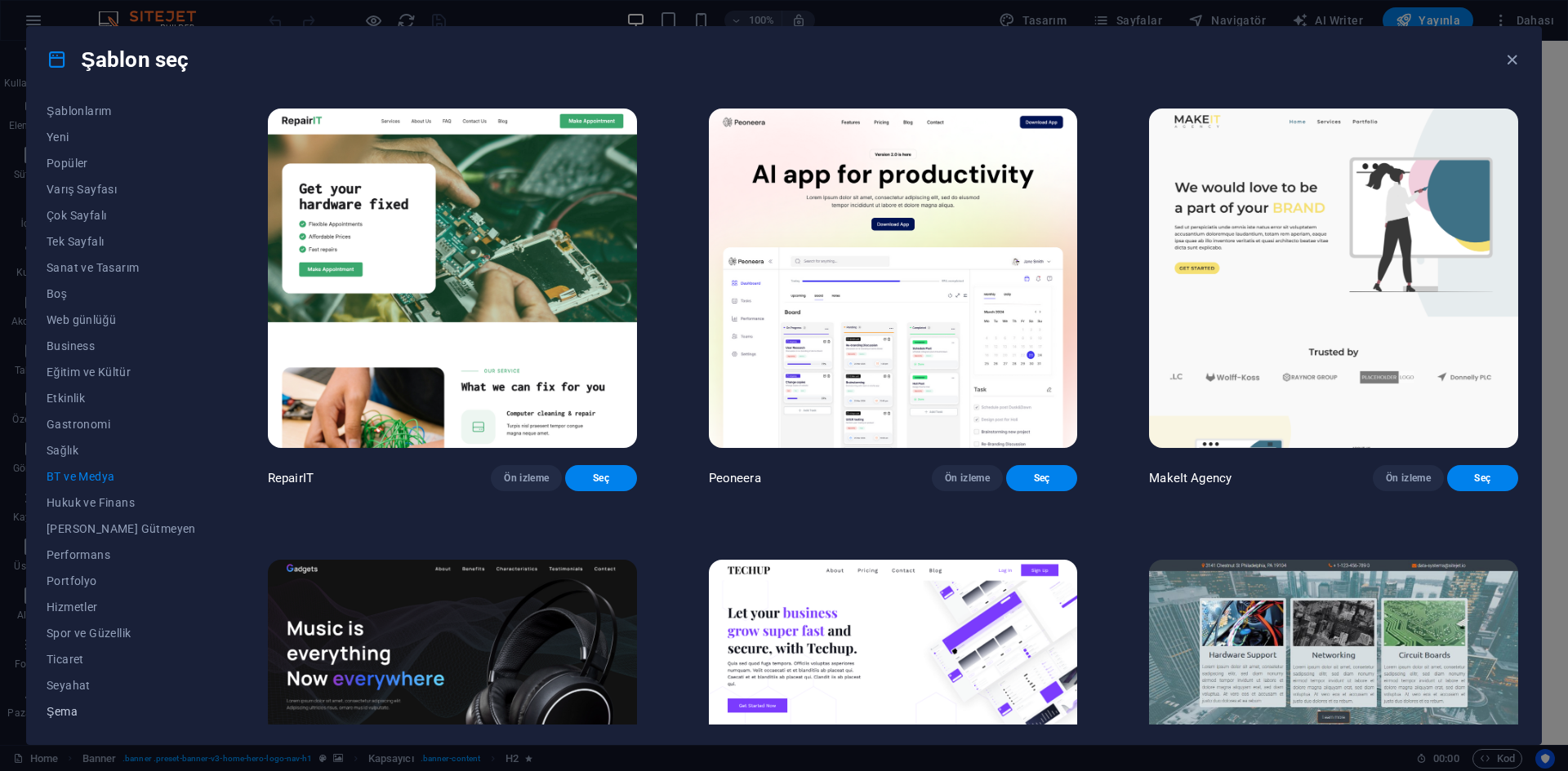
click at [78, 705] on span "Şema" at bounding box center [122, 712] width 150 height 13
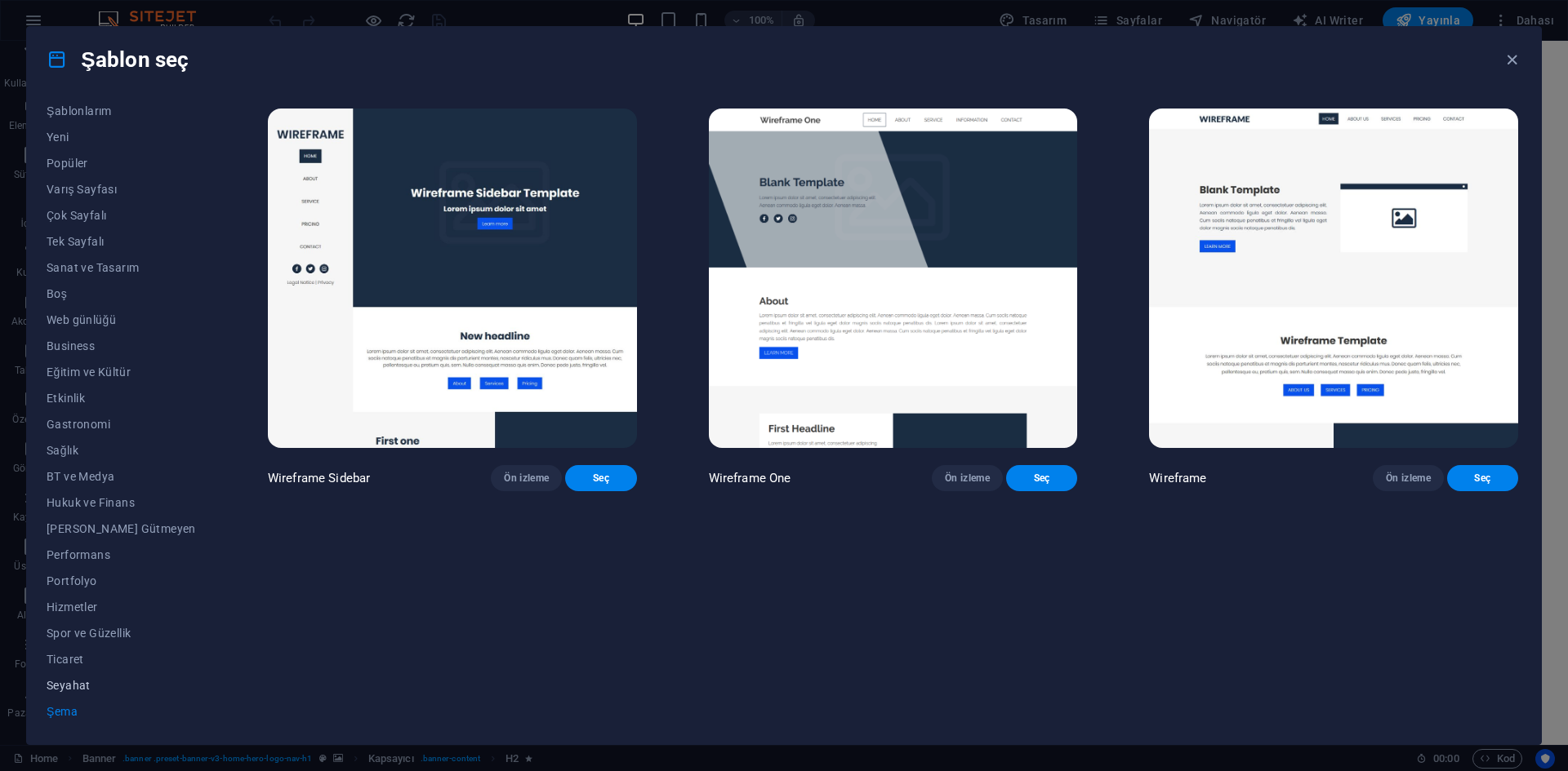
click at [75, 684] on span "Seyahat" at bounding box center [122, 685] width 150 height 13
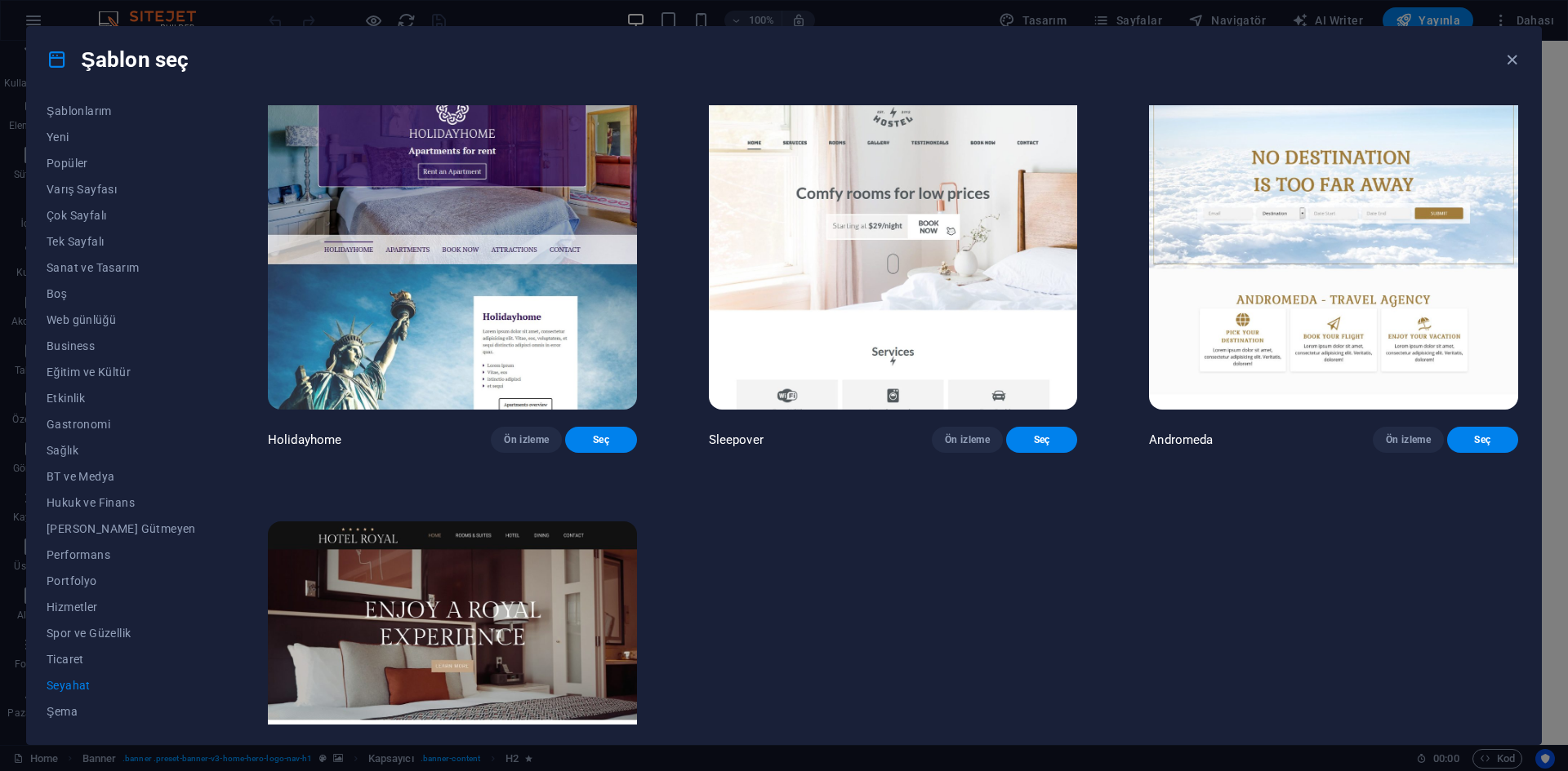
scroll to position [697, 0]
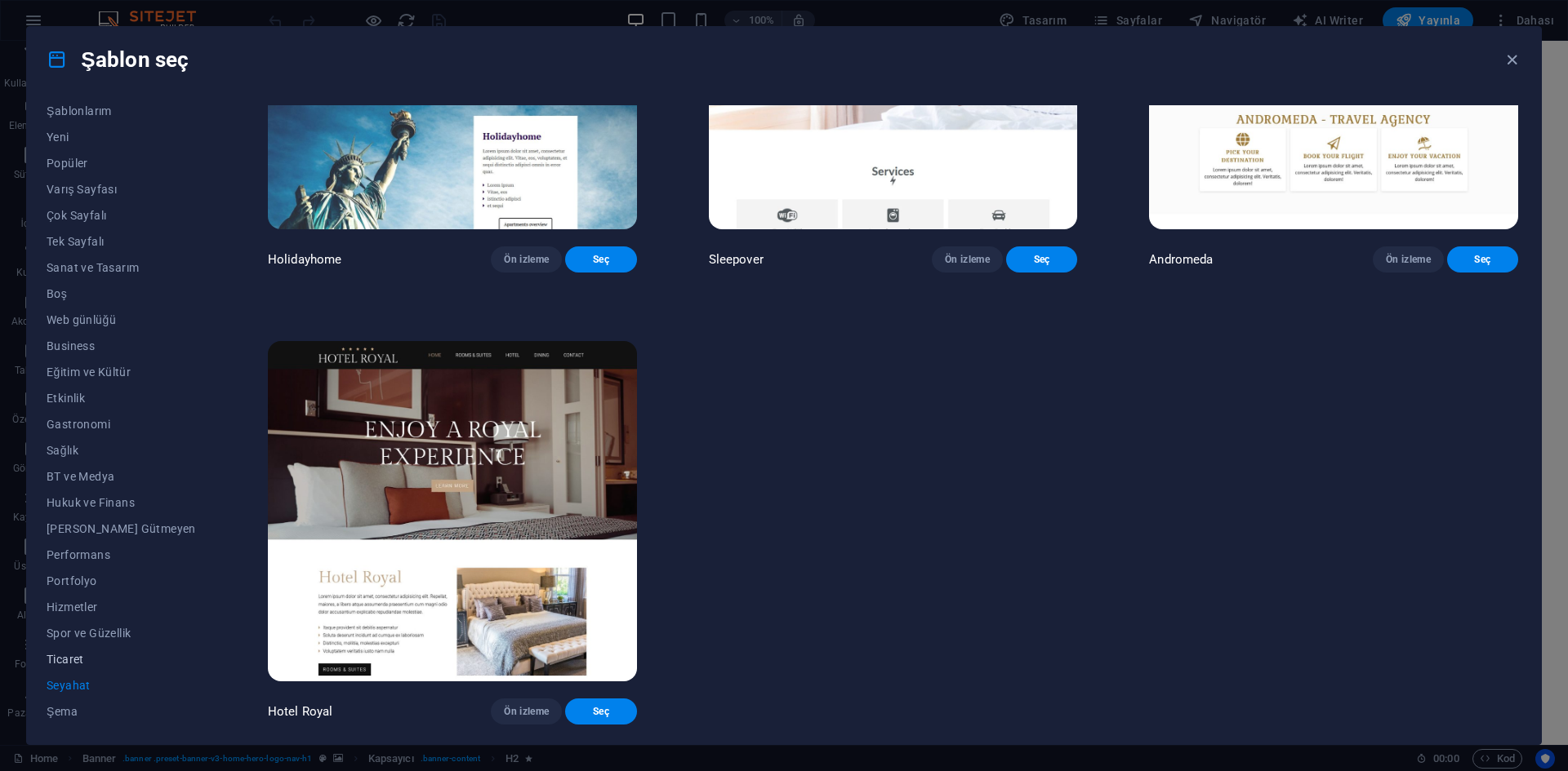
click at [66, 662] on span "Ticaret" at bounding box center [122, 659] width 150 height 13
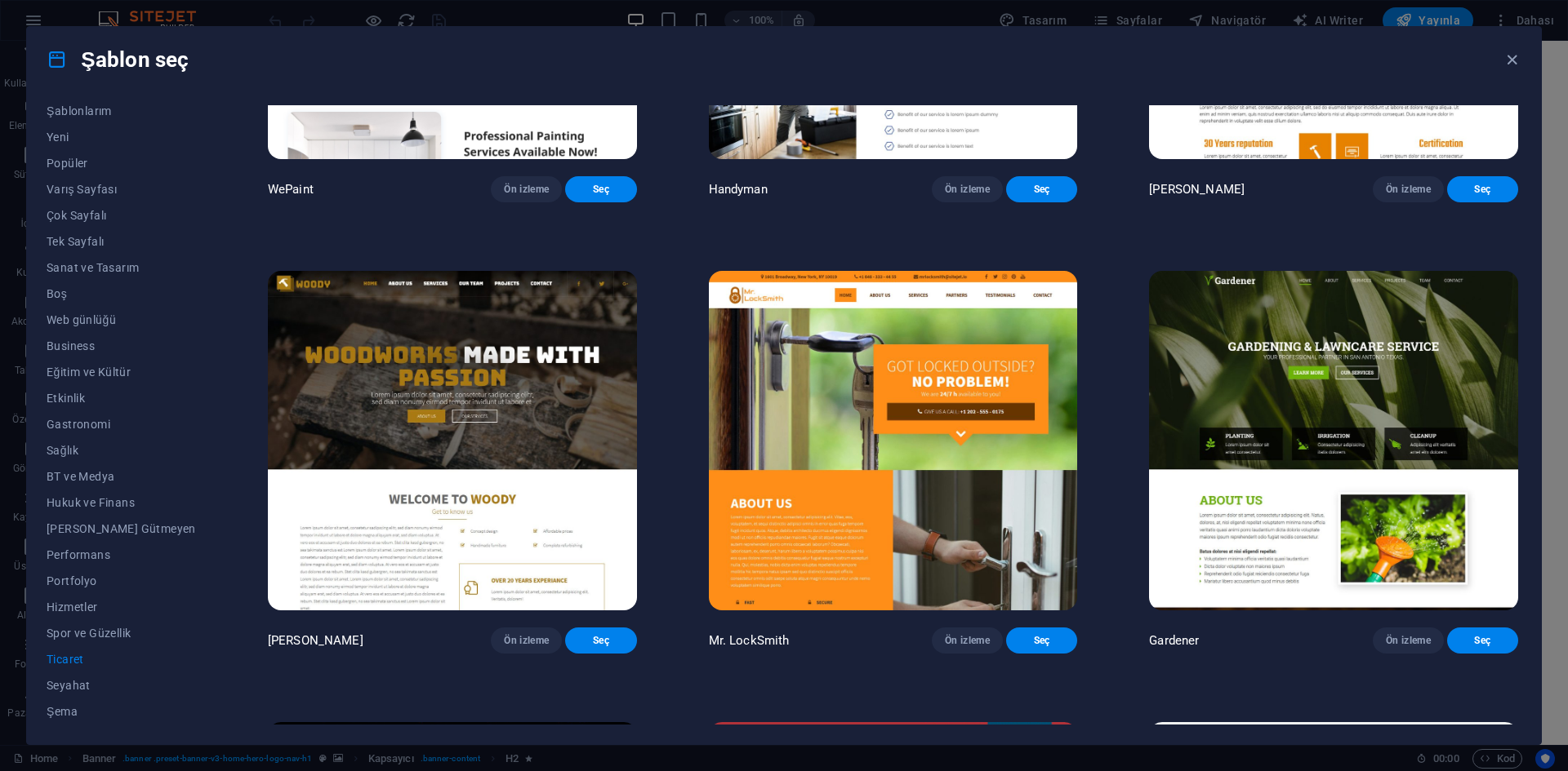
scroll to position [0, 0]
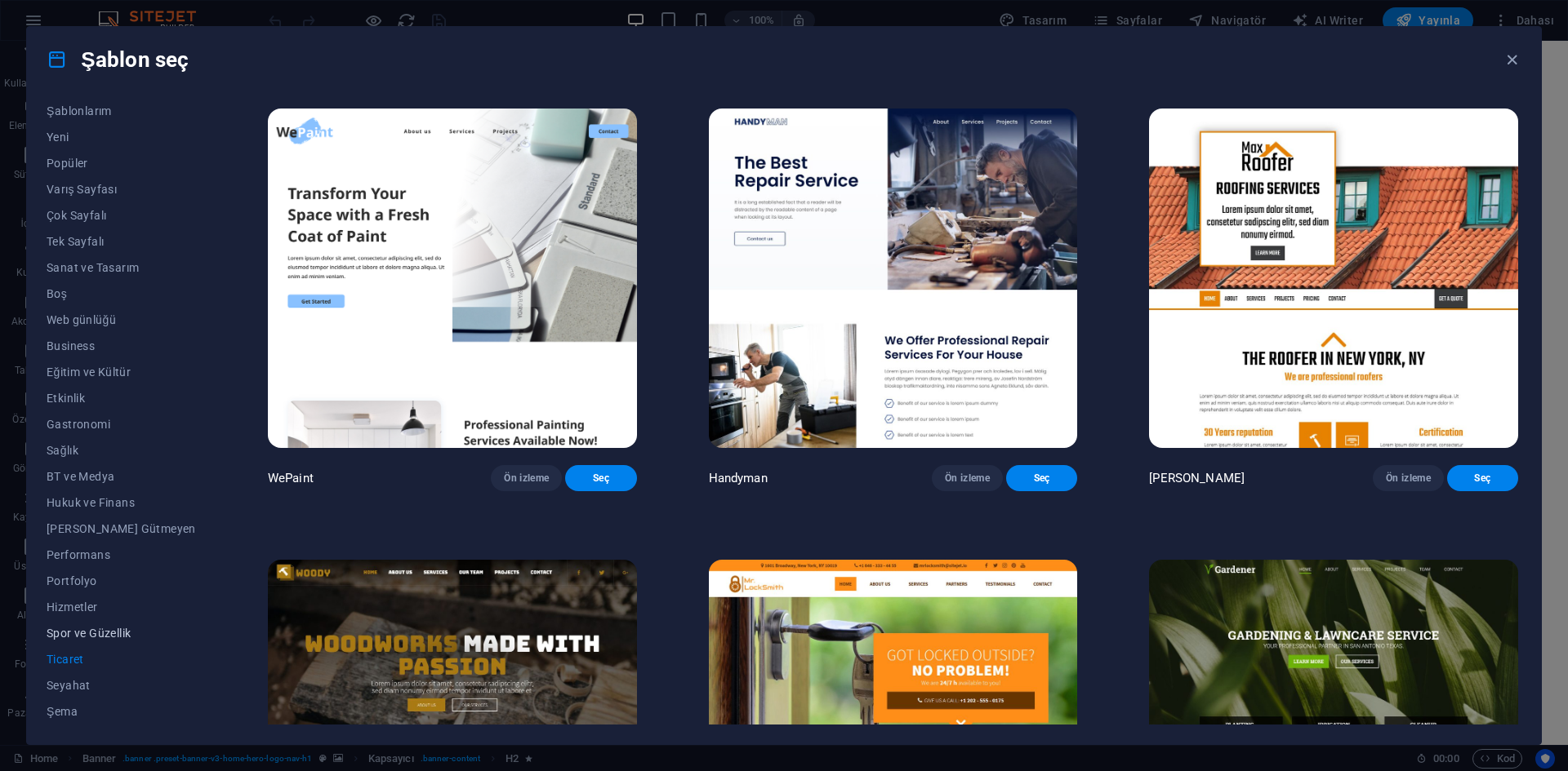
click at [118, 632] on span "Spor ve Güzellik" at bounding box center [122, 633] width 150 height 13
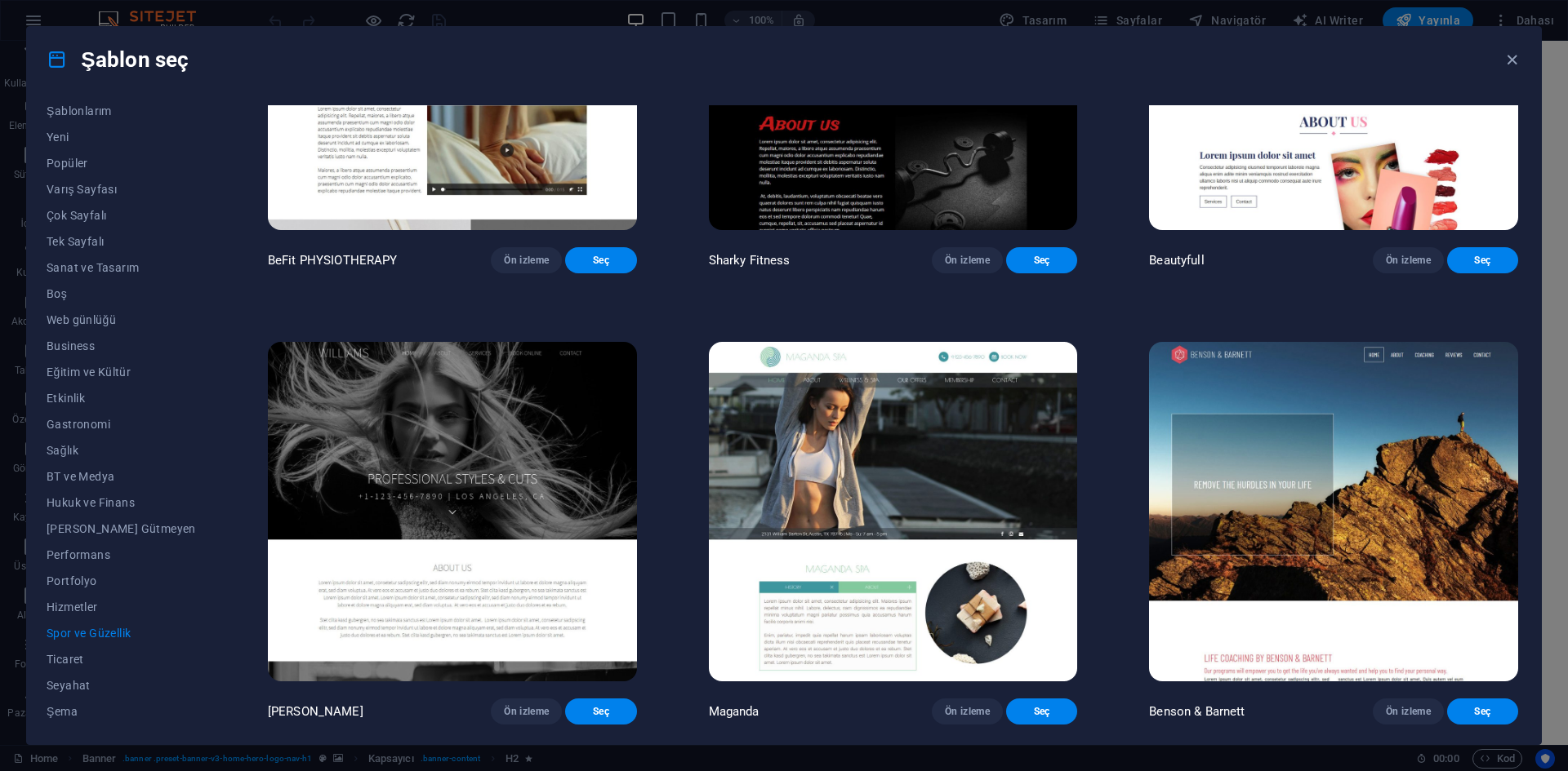
scroll to position [1047, 0]
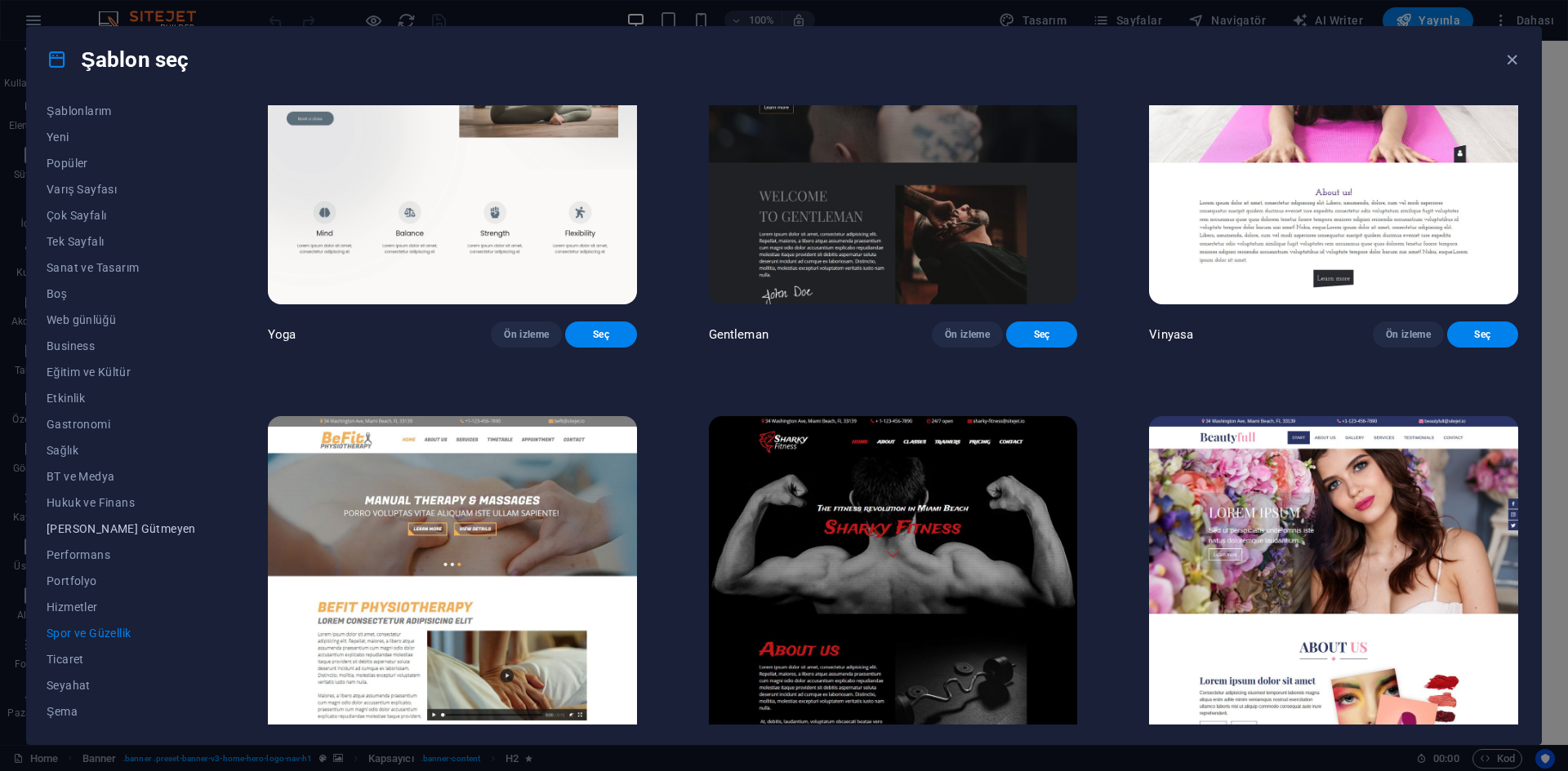
click at [125, 518] on button "Kâr Amacı Gütmeyen" at bounding box center [122, 529] width 150 height 26
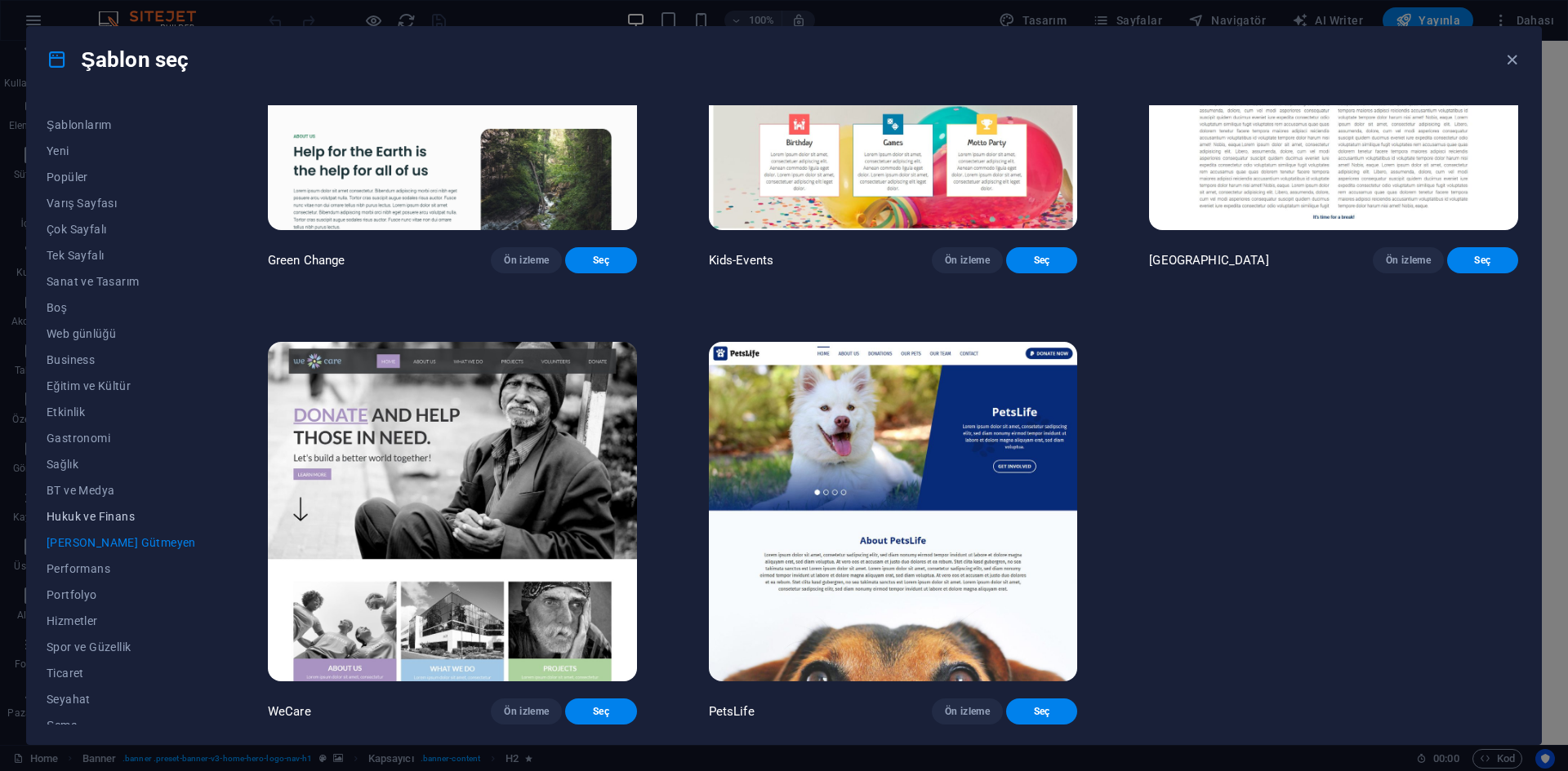
scroll to position [0, 0]
click at [96, 357] on span "Web günlüğü" at bounding box center [122, 353] width 150 height 13
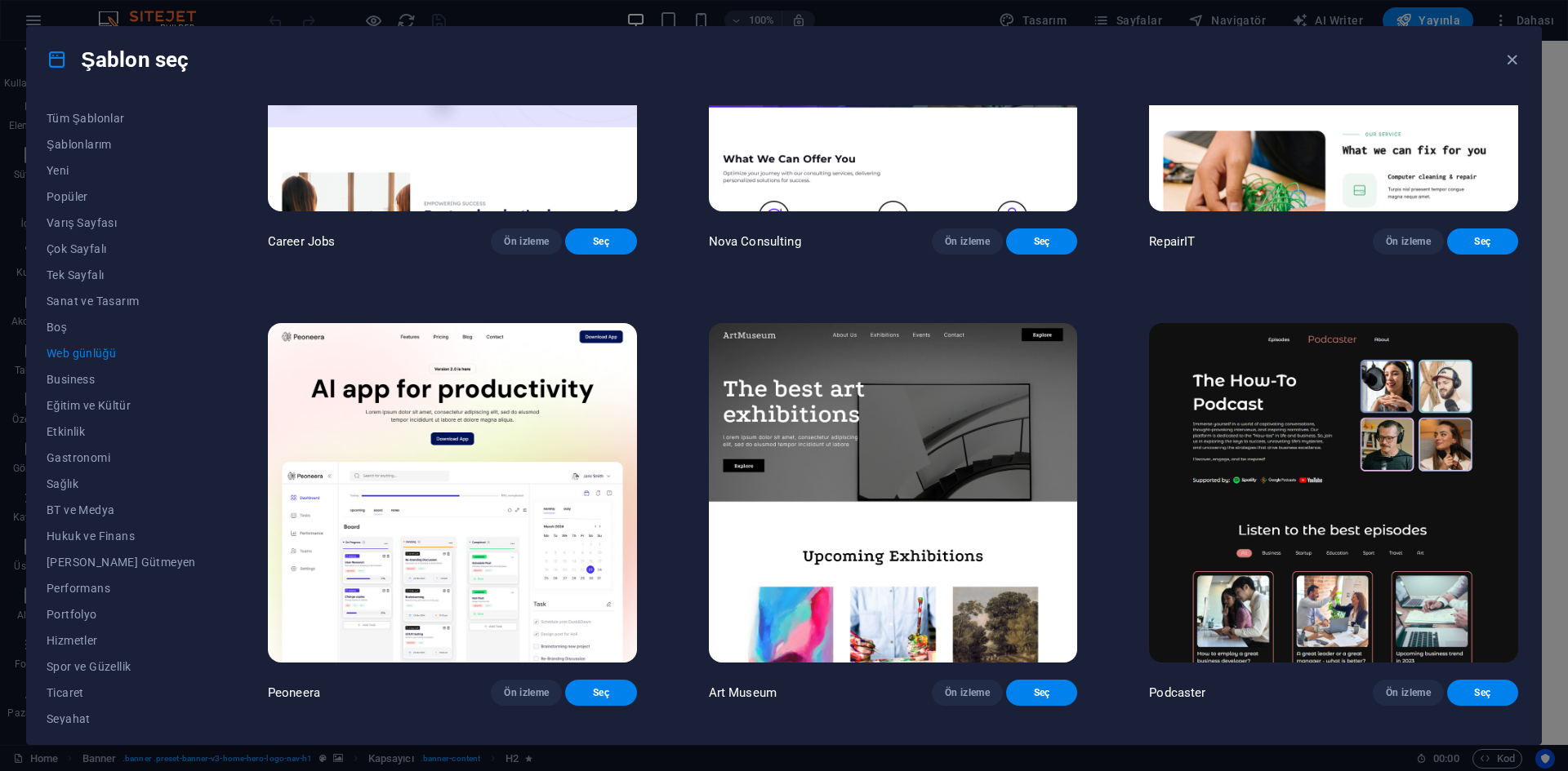
scroll to position [1047, 0]
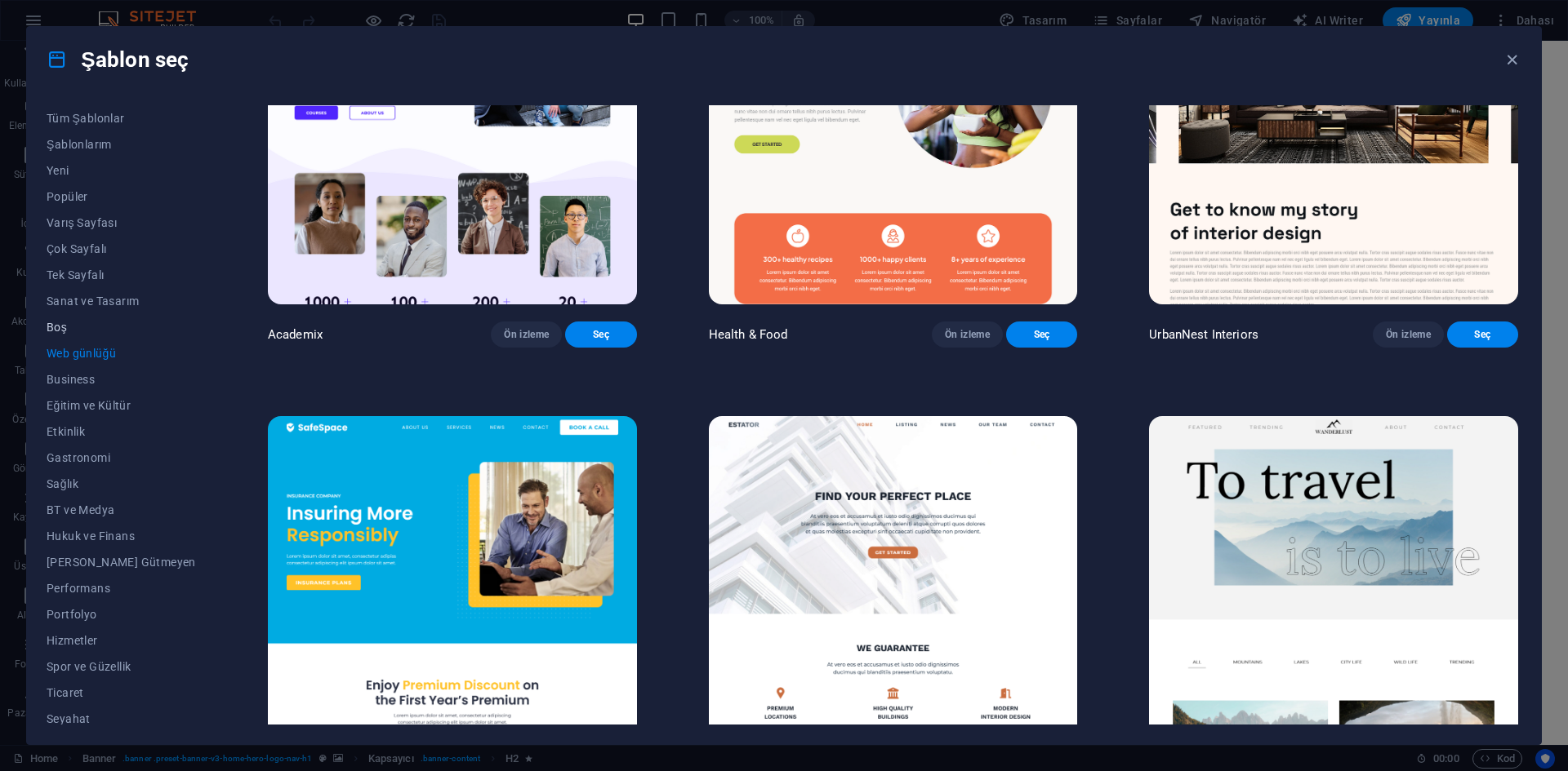
click at [54, 326] on span "Boş" at bounding box center [122, 327] width 150 height 13
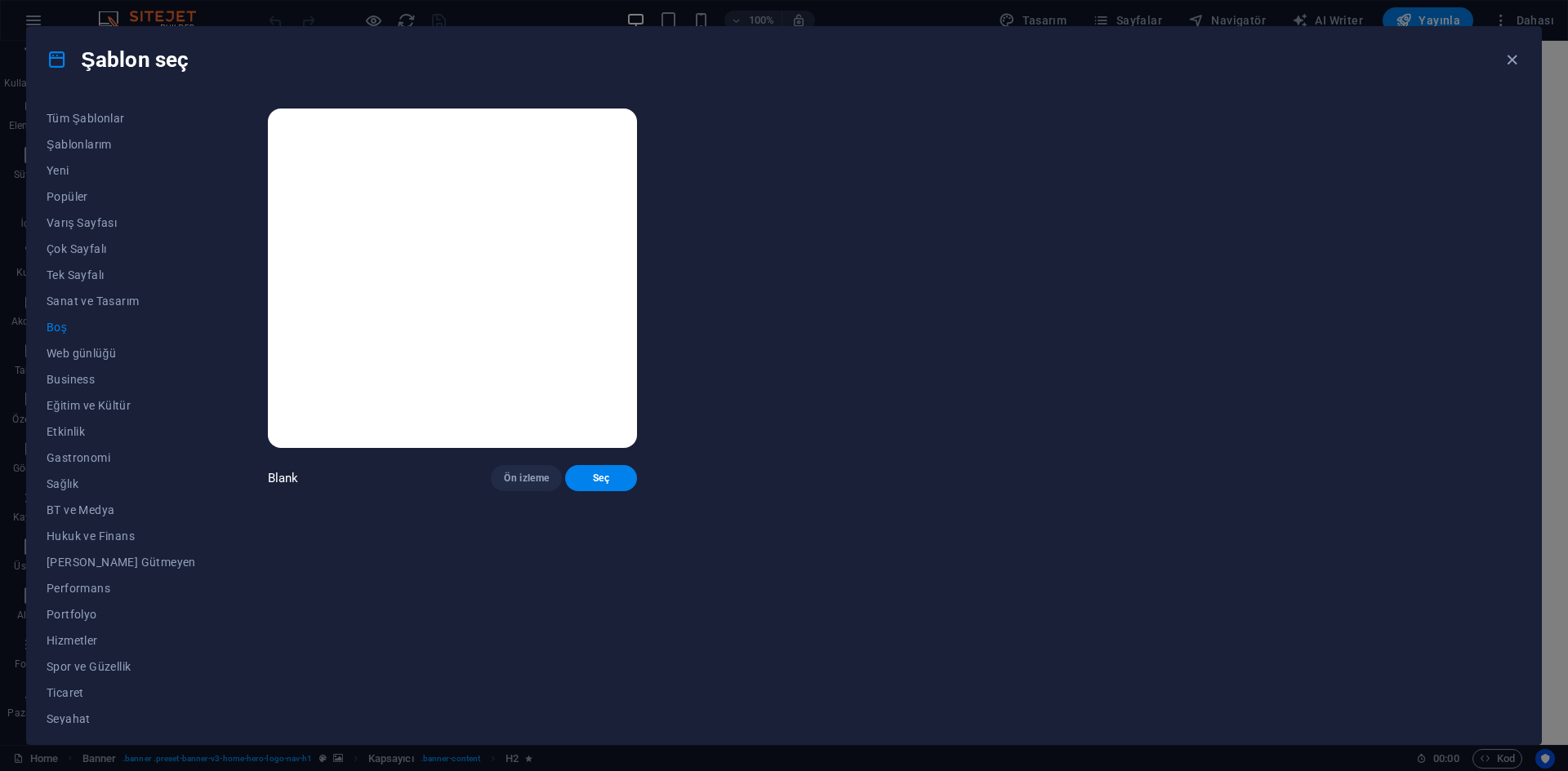
scroll to position [0, 0]
click at [91, 296] on span "Sanat ve Tasarım" at bounding box center [122, 301] width 150 height 13
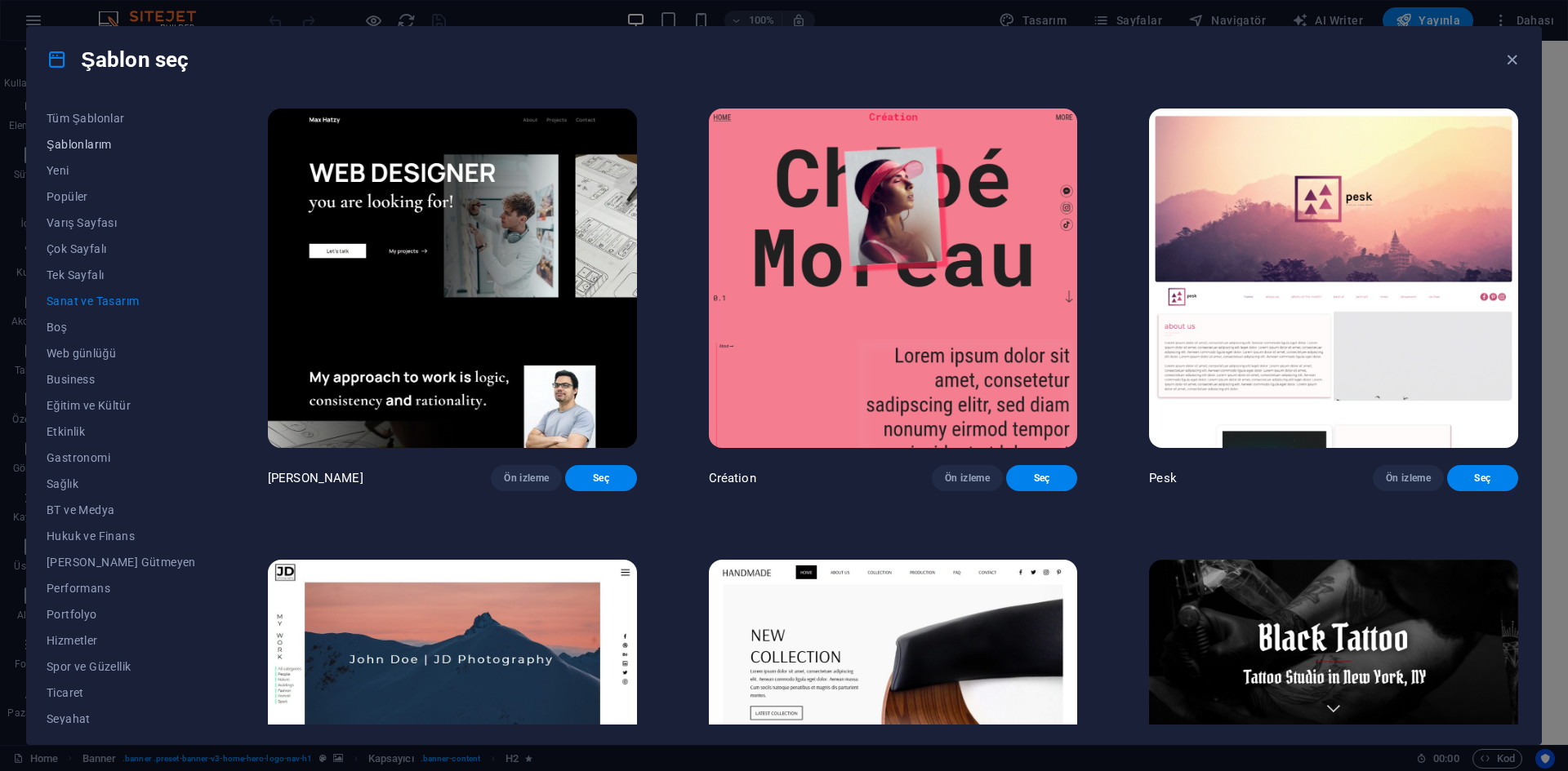
click at [98, 138] on span "Şablonlarım" at bounding box center [122, 144] width 150 height 13
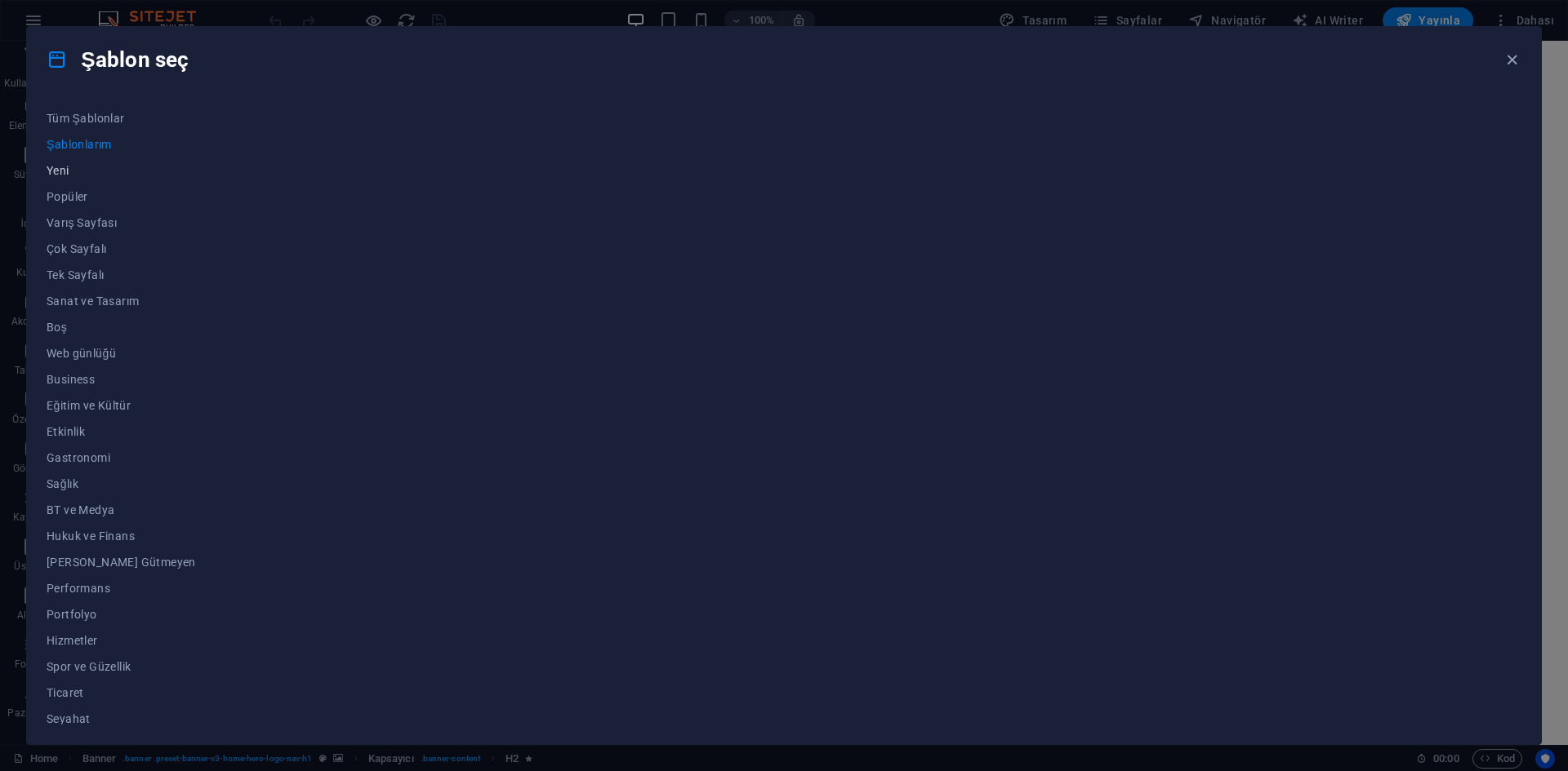
click at [69, 170] on span "Yeni" at bounding box center [122, 170] width 150 height 13
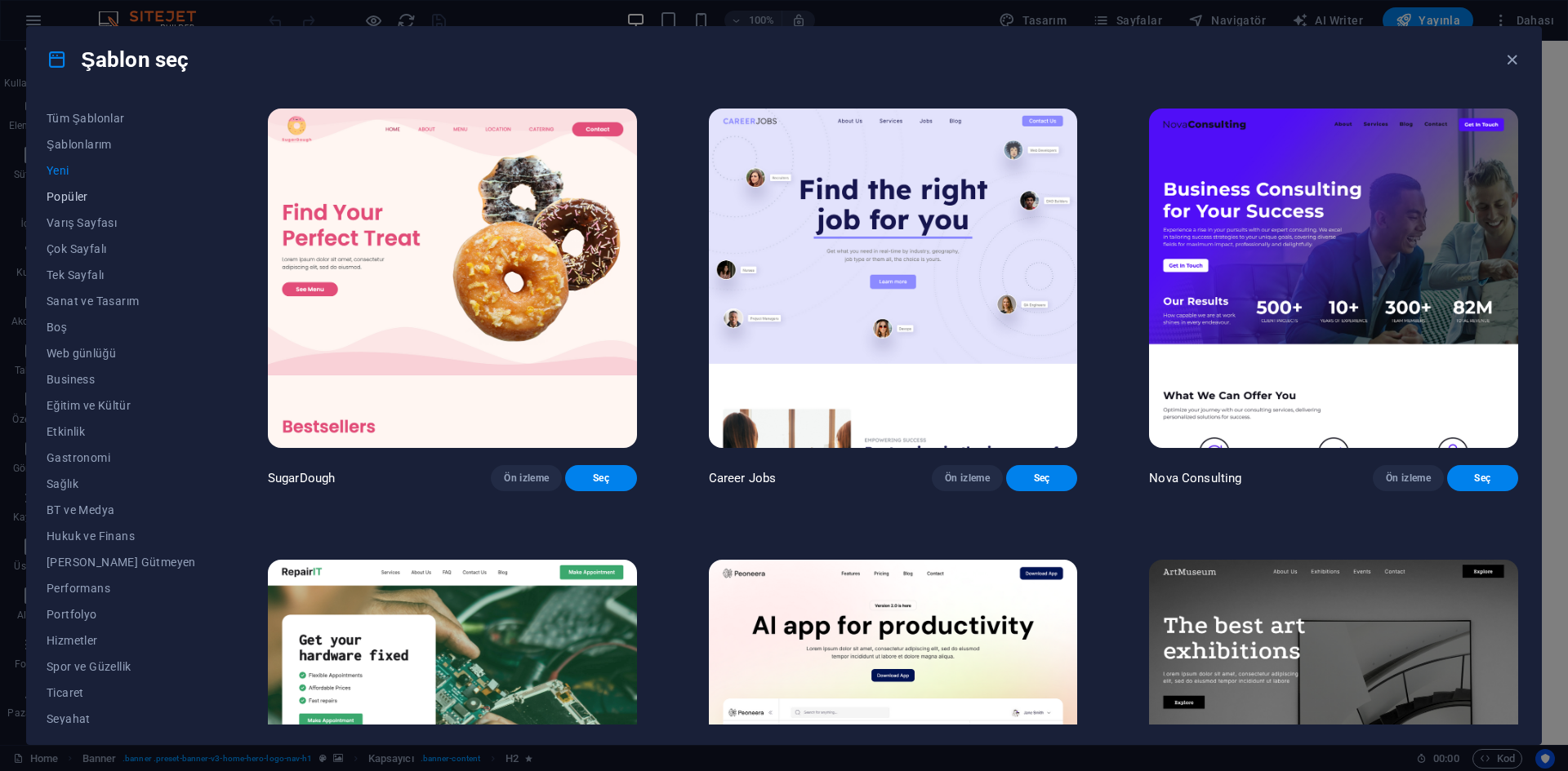
click at [77, 207] on button "Popüler" at bounding box center [122, 196] width 150 height 26
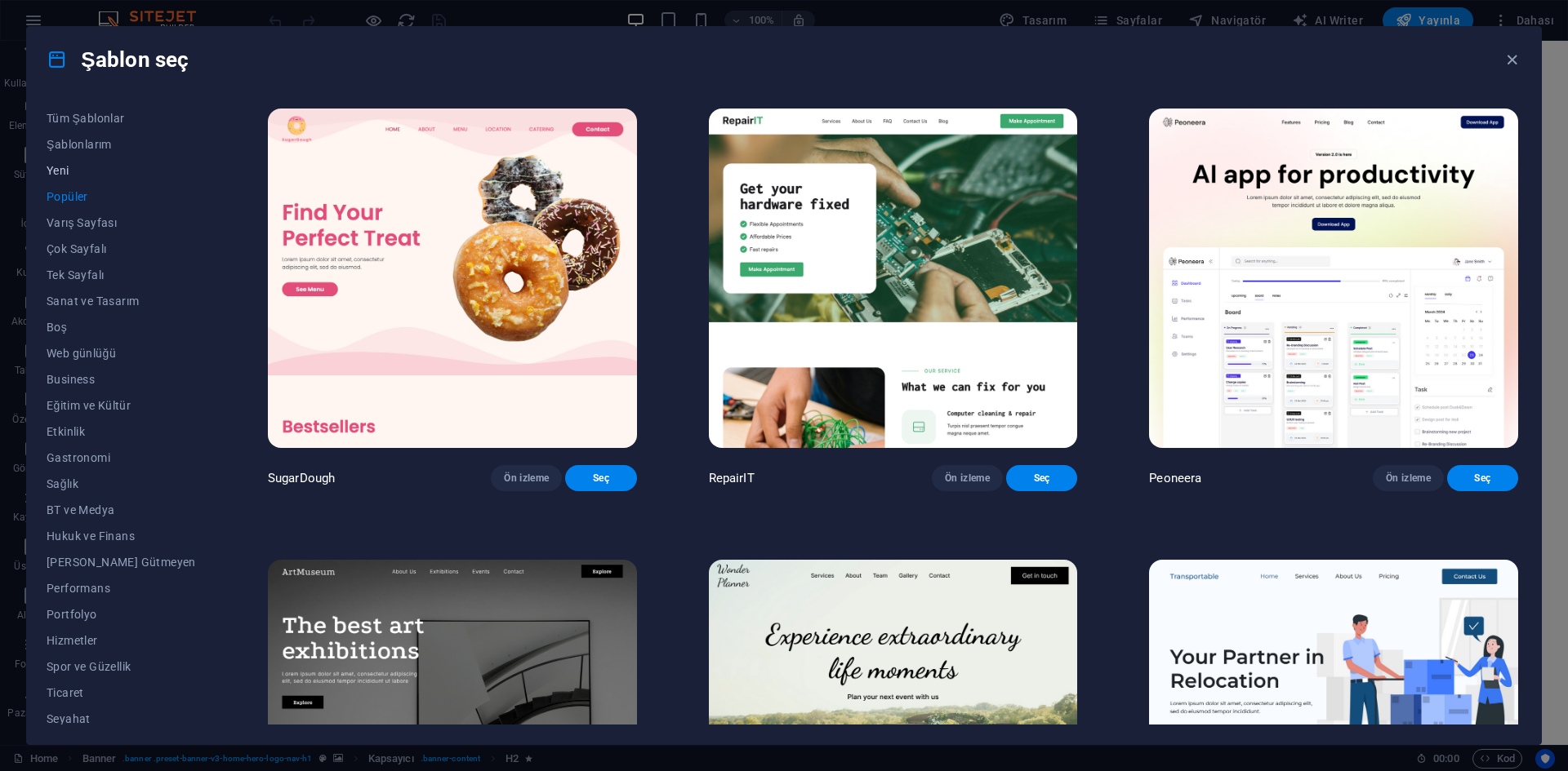
click at [77, 173] on span "Yeni" at bounding box center [122, 170] width 150 height 13
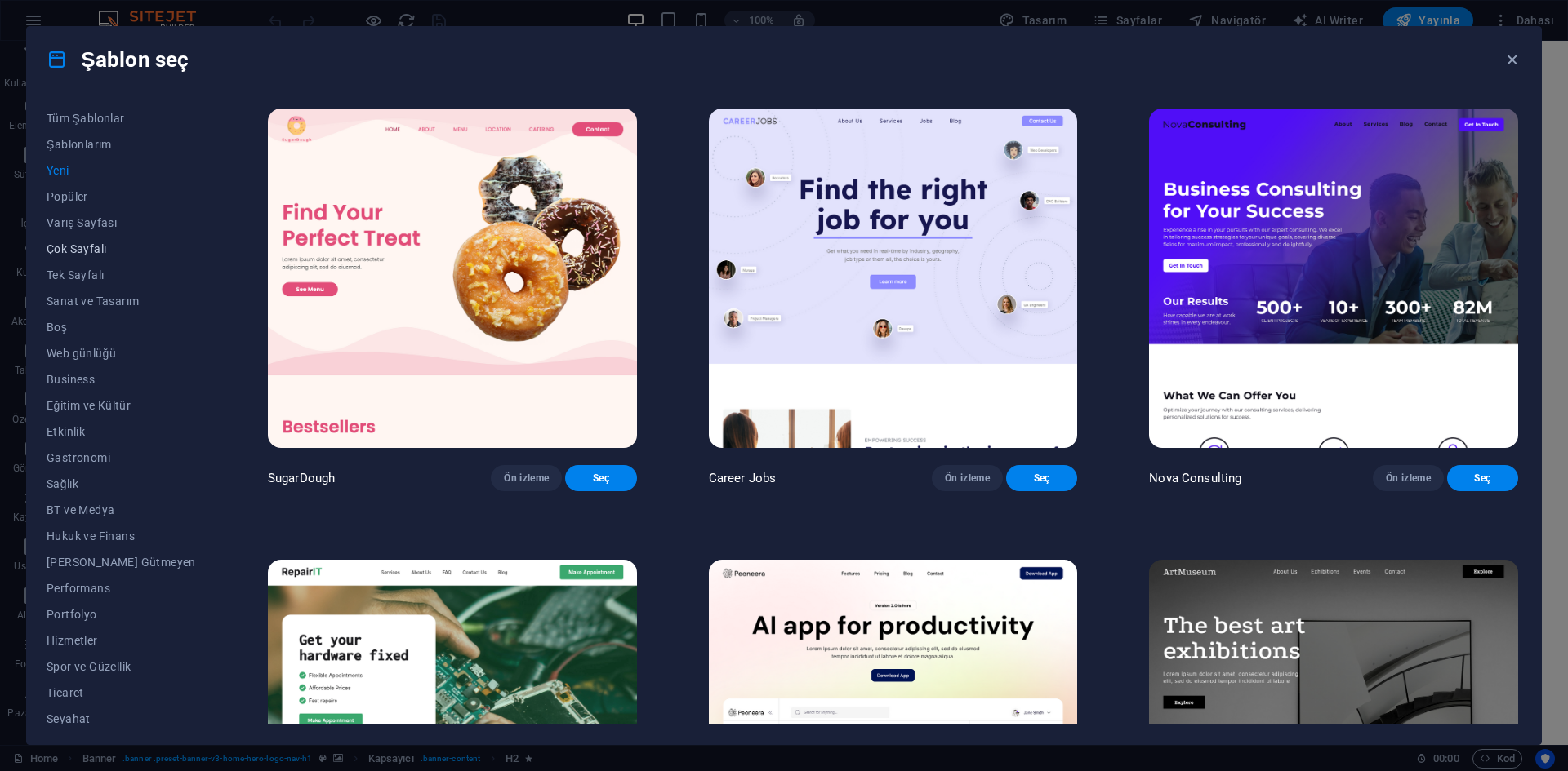
click at [102, 239] on button "Çok Sayfalı" at bounding box center [122, 249] width 150 height 26
click at [109, 223] on span "Varış Sayfası" at bounding box center [122, 222] width 150 height 13
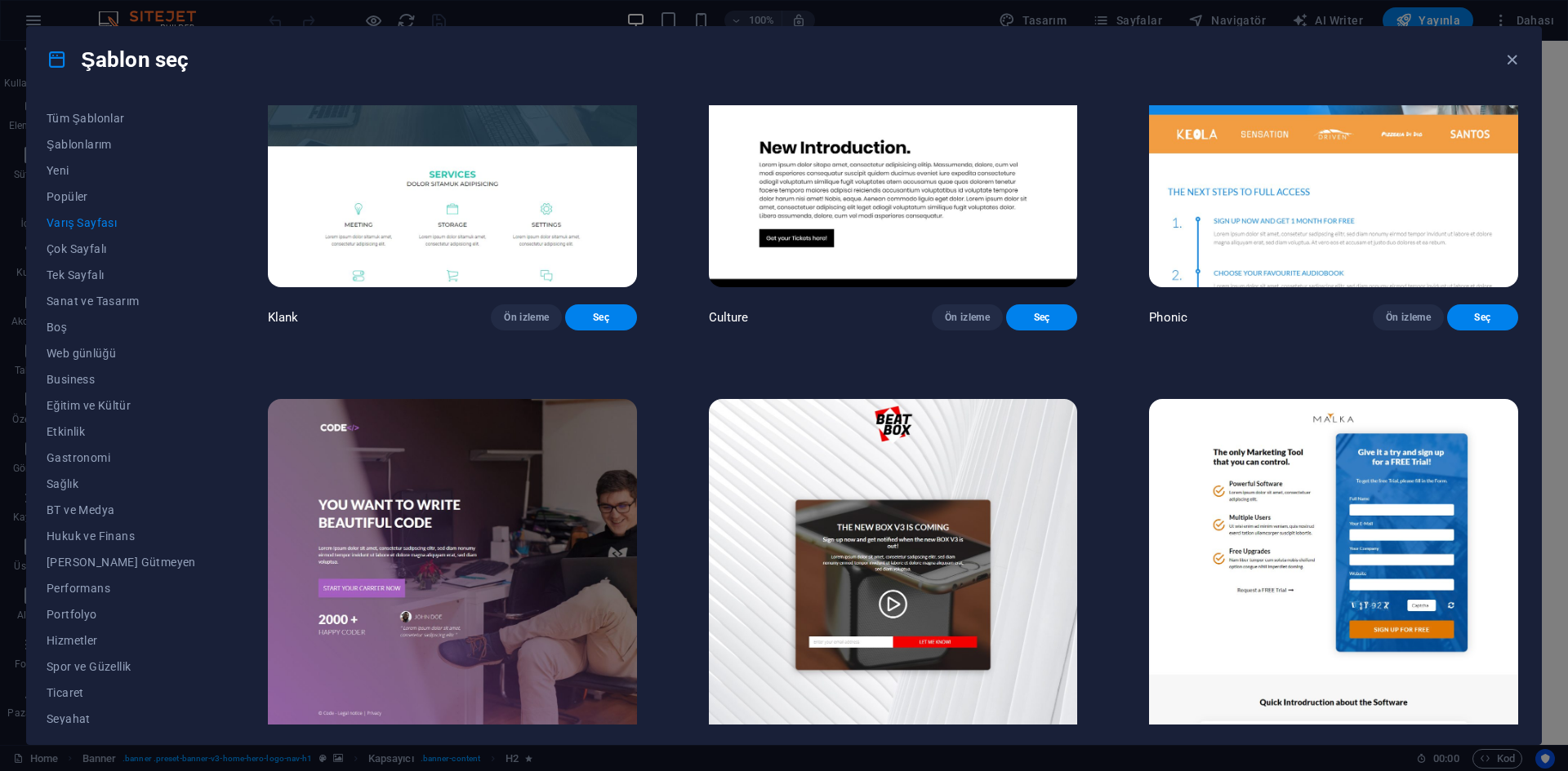
scroll to position [408, 0]
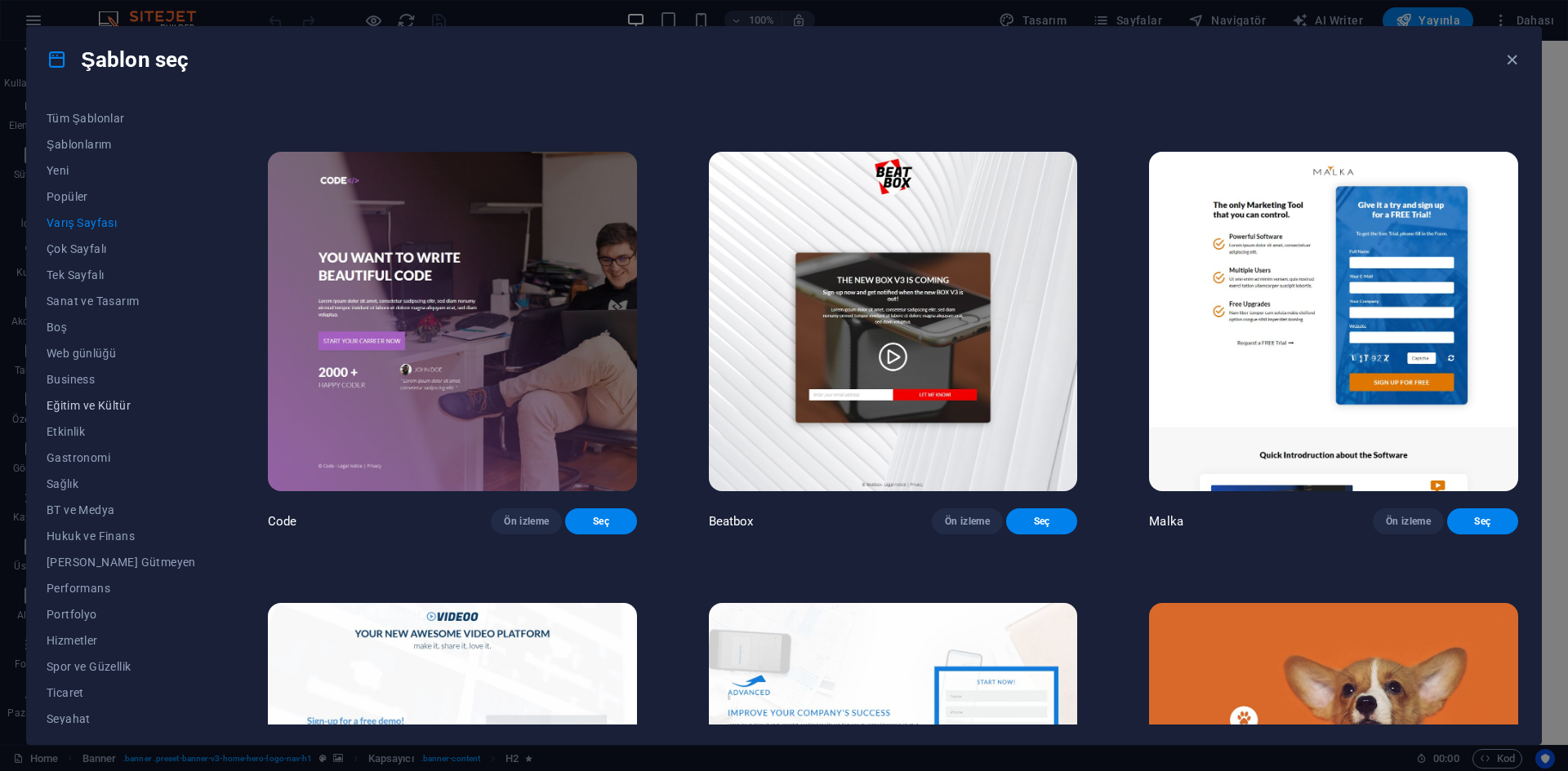
click at [115, 397] on button "Eğitim ve Kültür" at bounding box center [122, 405] width 150 height 26
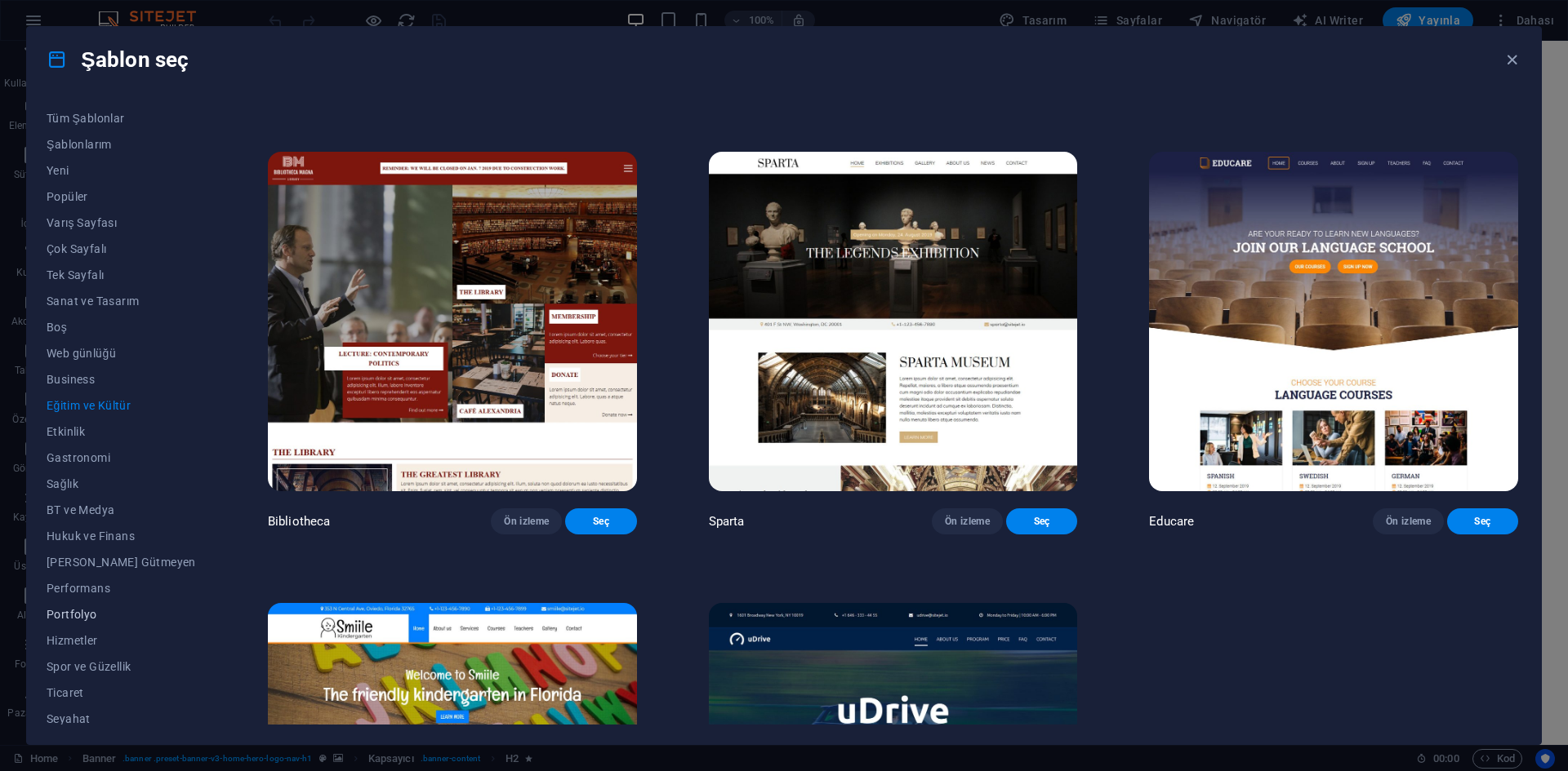
click at [70, 617] on span "Portfolyo" at bounding box center [122, 614] width 150 height 13
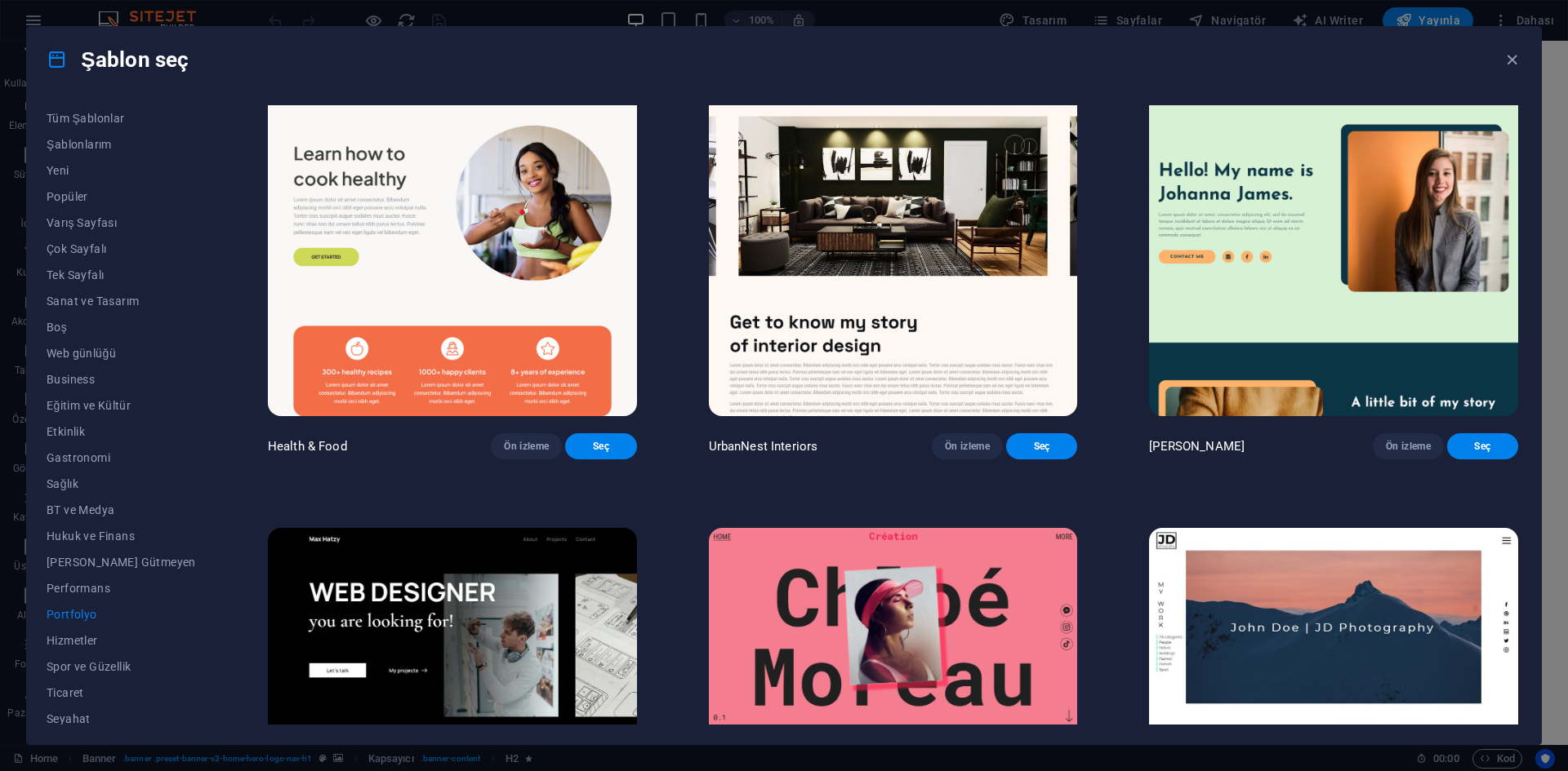
scroll to position [0, 0]
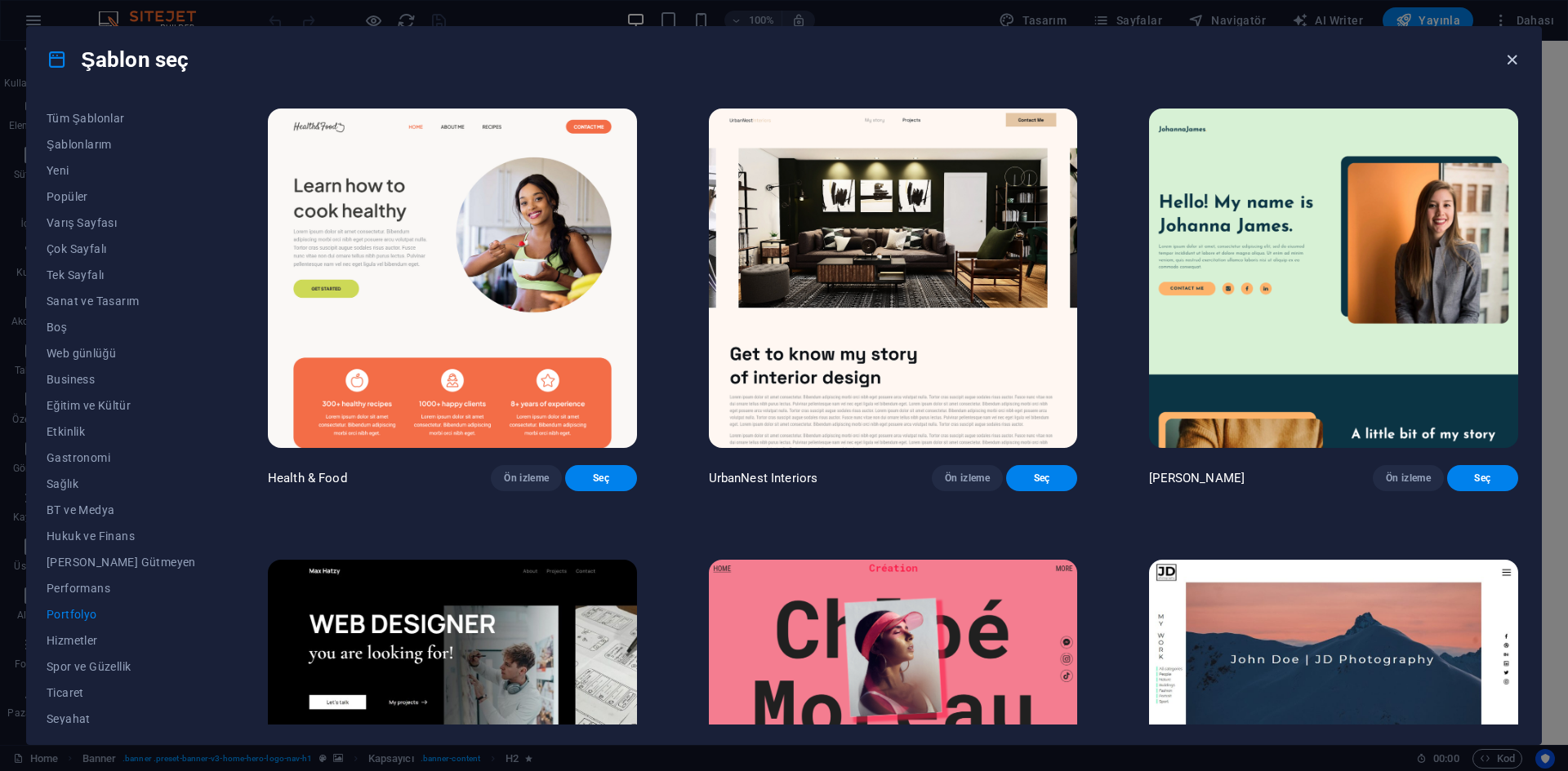
click at [1509, 67] on icon "button" at bounding box center [1511, 59] width 19 height 19
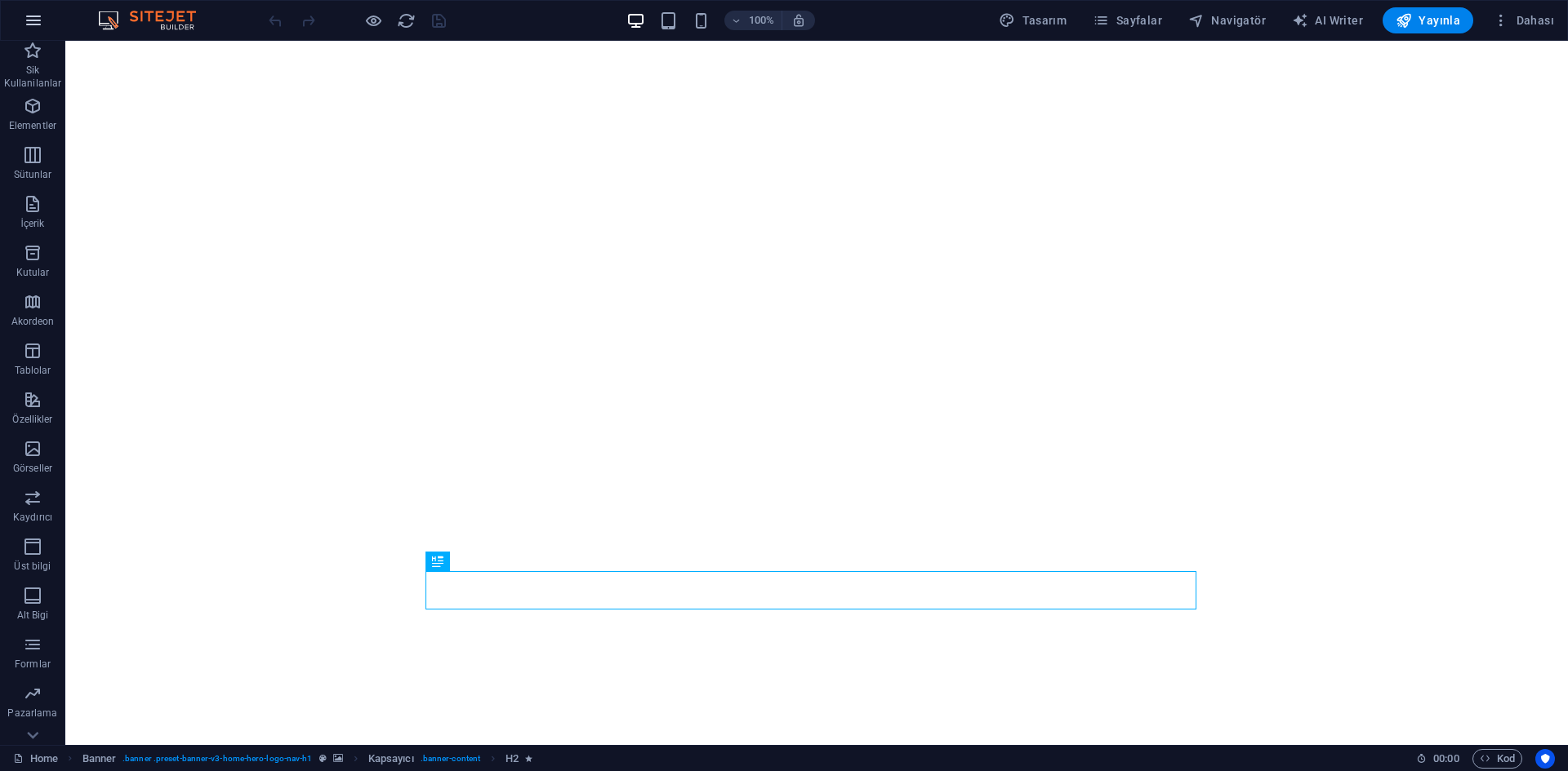
click at [39, 26] on icon "button" at bounding box center [33, 21] width 20 height 20
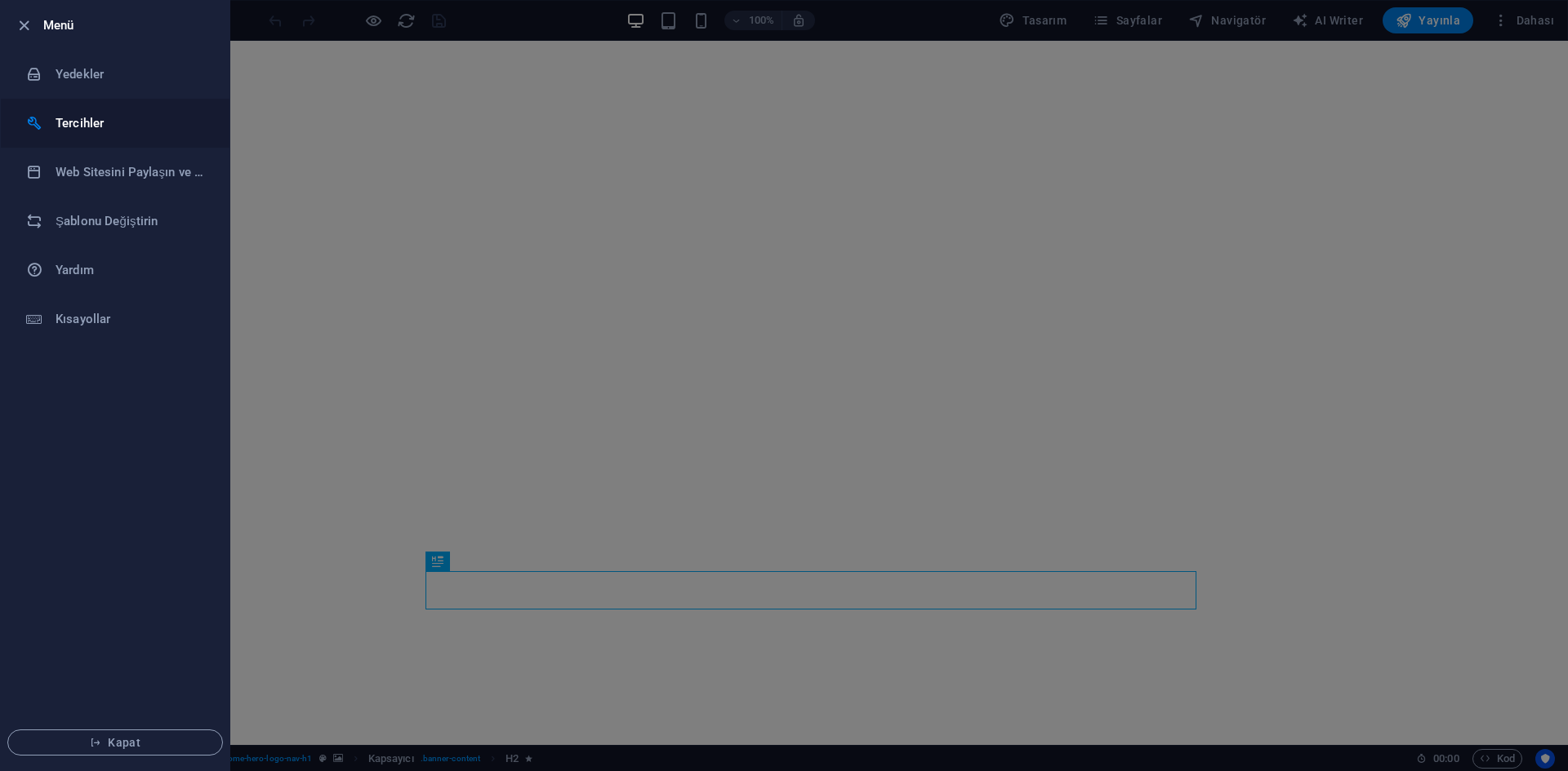
click at [93, 124] on h6 "Tercihler" at bounding box center [132, 123] width 151 height 20
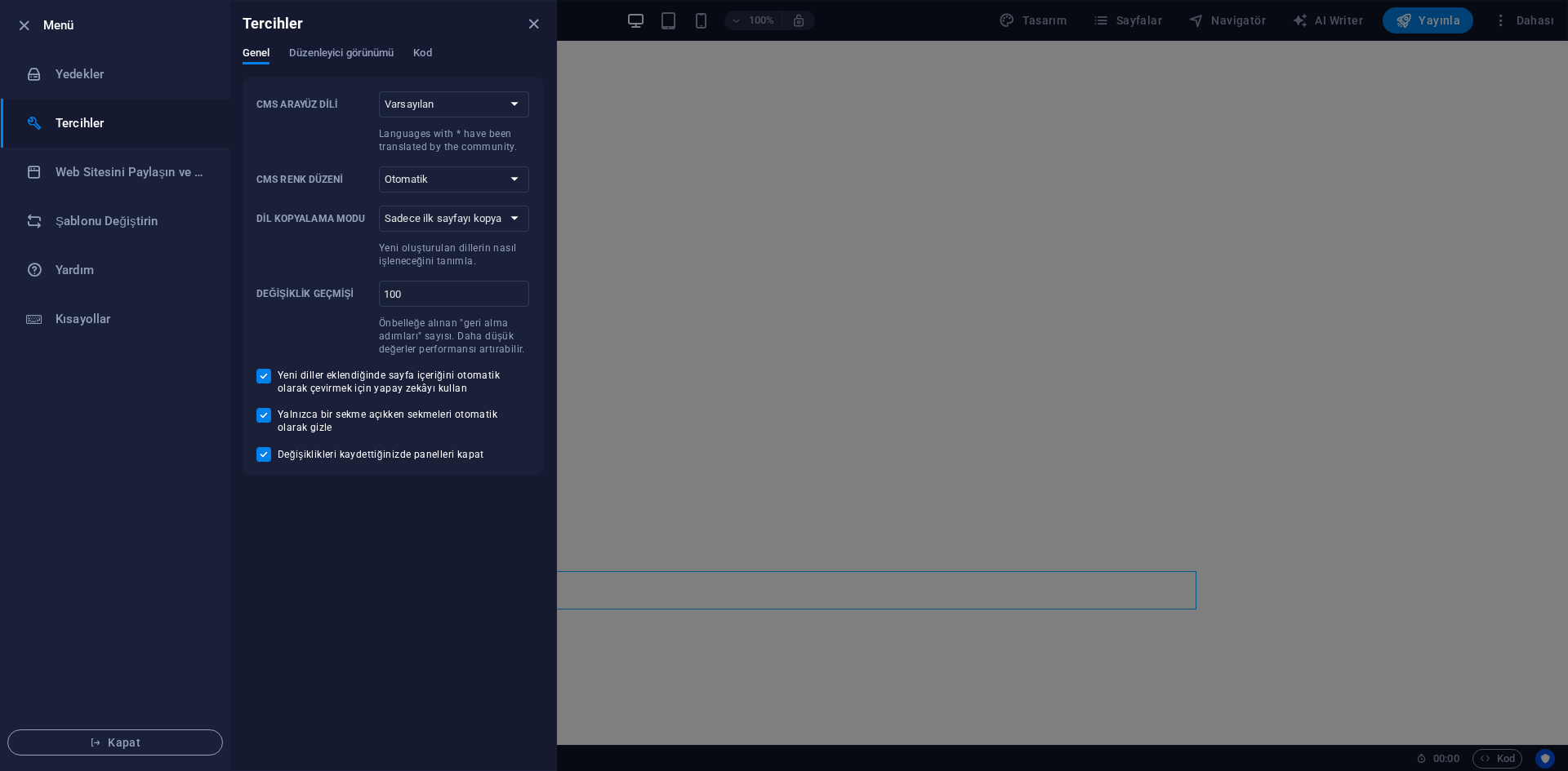
click at [93, 124] on h6 "Tercihler" at bounding box center [132, 123] width 151 height 20
click at [91, 274] on h6 "Yardım" at bounding box center [132, 270] width 151 height 20
click at [72, 321] on h6 "Kısayollar" at bounding box center [132, 319] width 151 height 20
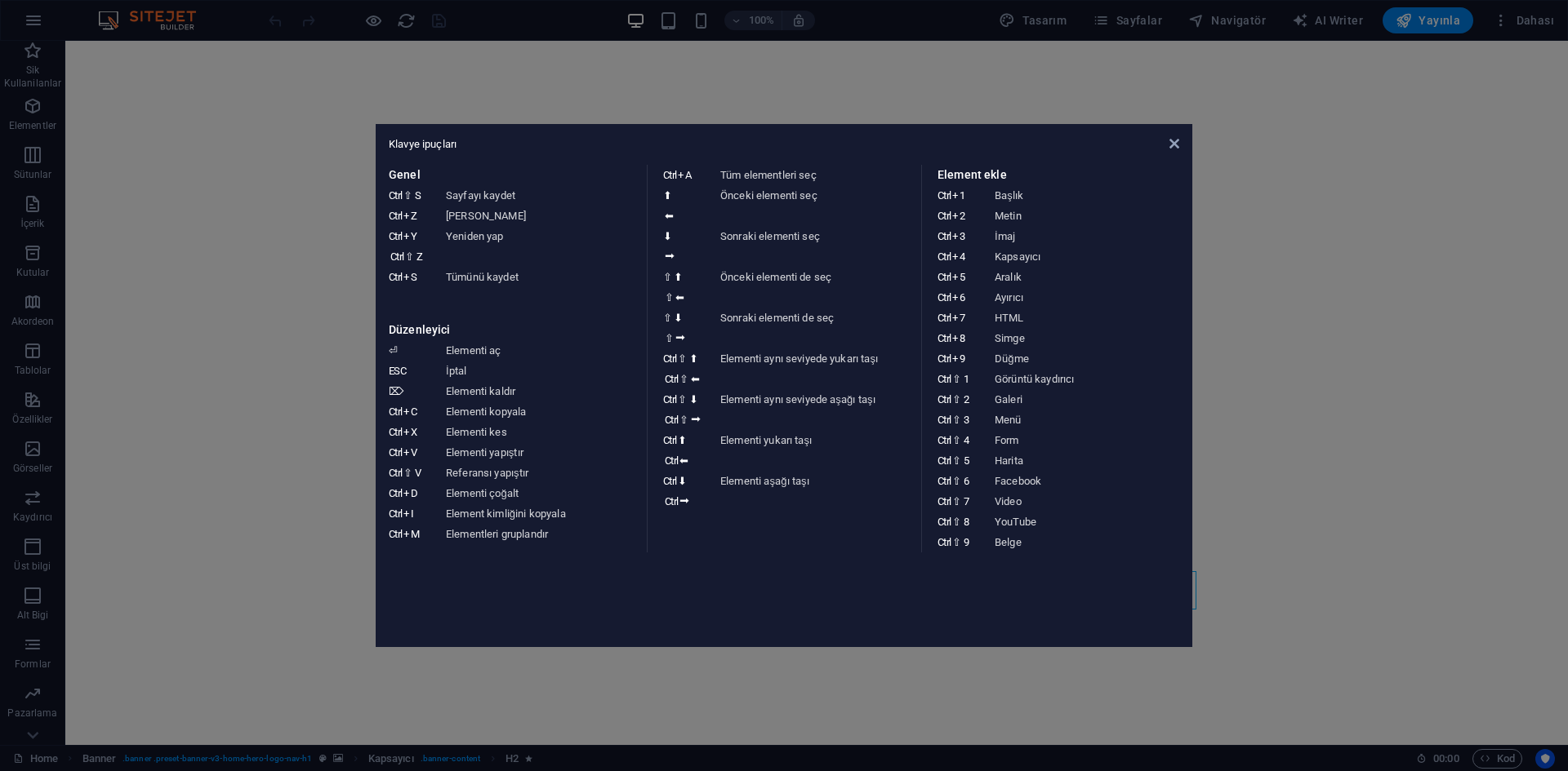
click at [36, 50] on aside "Klavye ipuçları Genel Ctrl ⇧ S Sayfayı kaydet Ctrl Z Geri Al Ctrl Y Ctrl ⇧ Z Ye…" at bounding box center [784, 386] width 1568 height 771
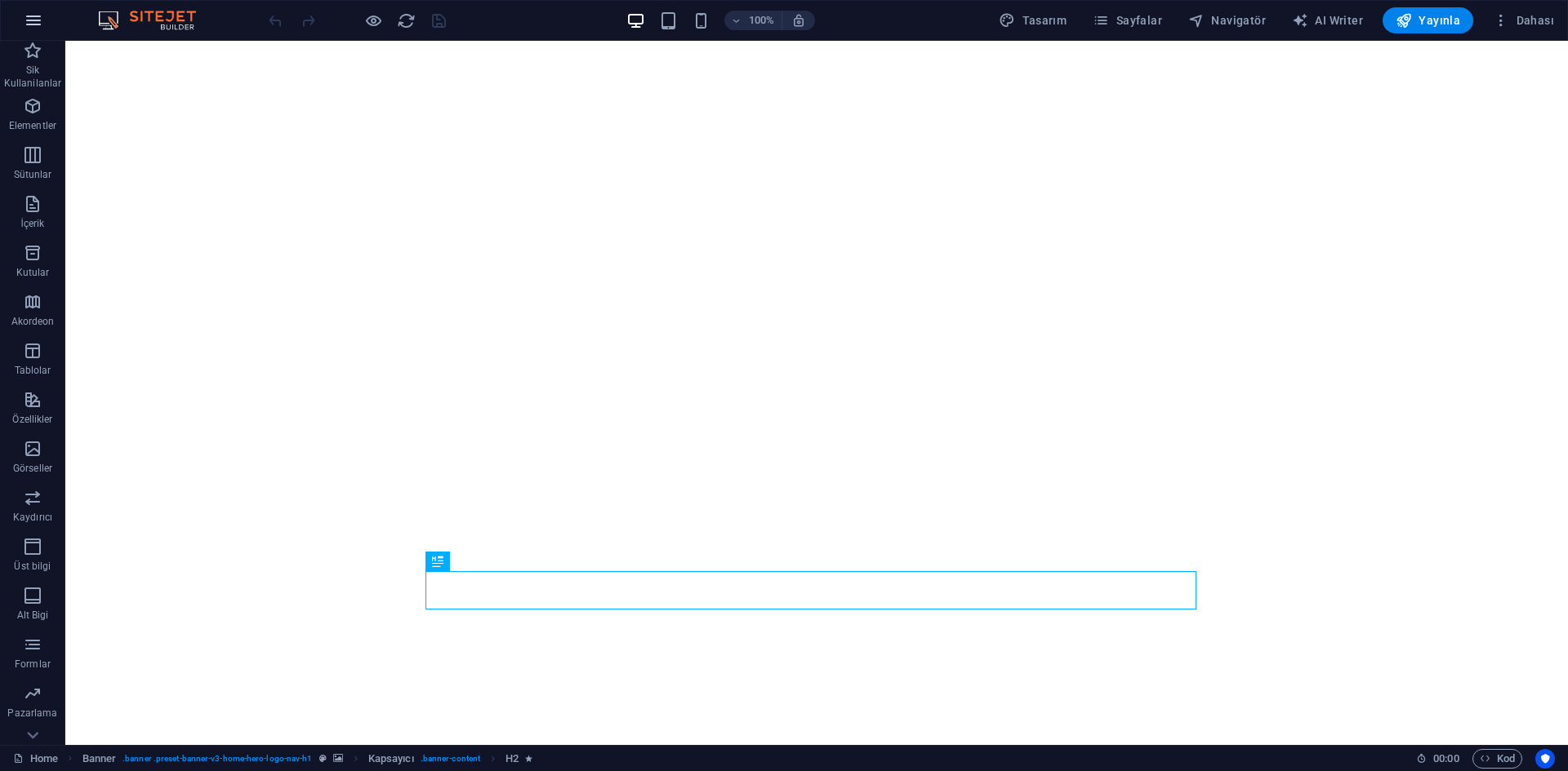
click at [34, 20] on icon "button" at bounding box center [33, 21] width 20 height 20
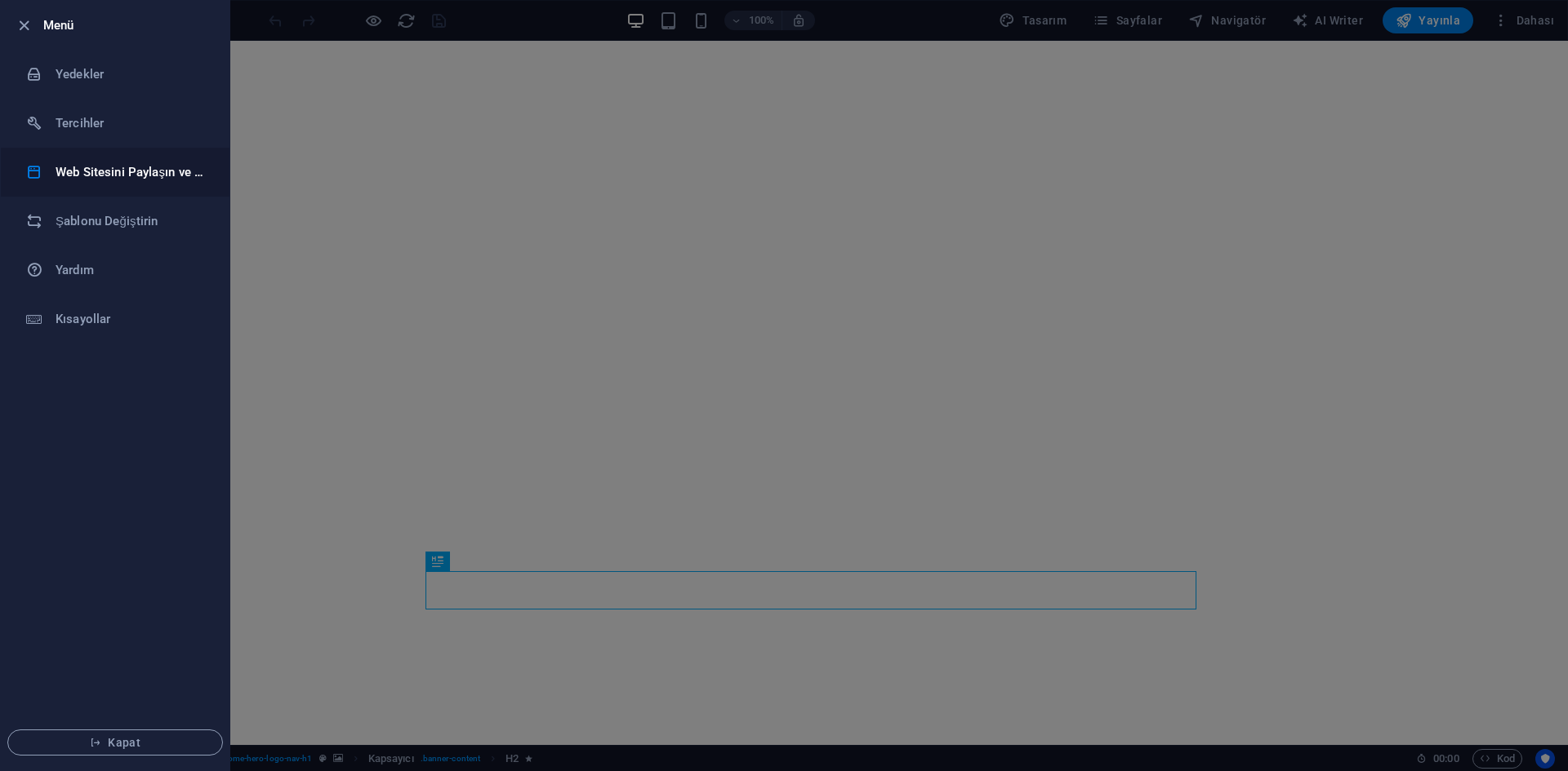
click at [168, 163] on h6 "Web Sitesini Paylaşın ve Kopyalayın" at bounding box center [132, 172] width 151 height 20
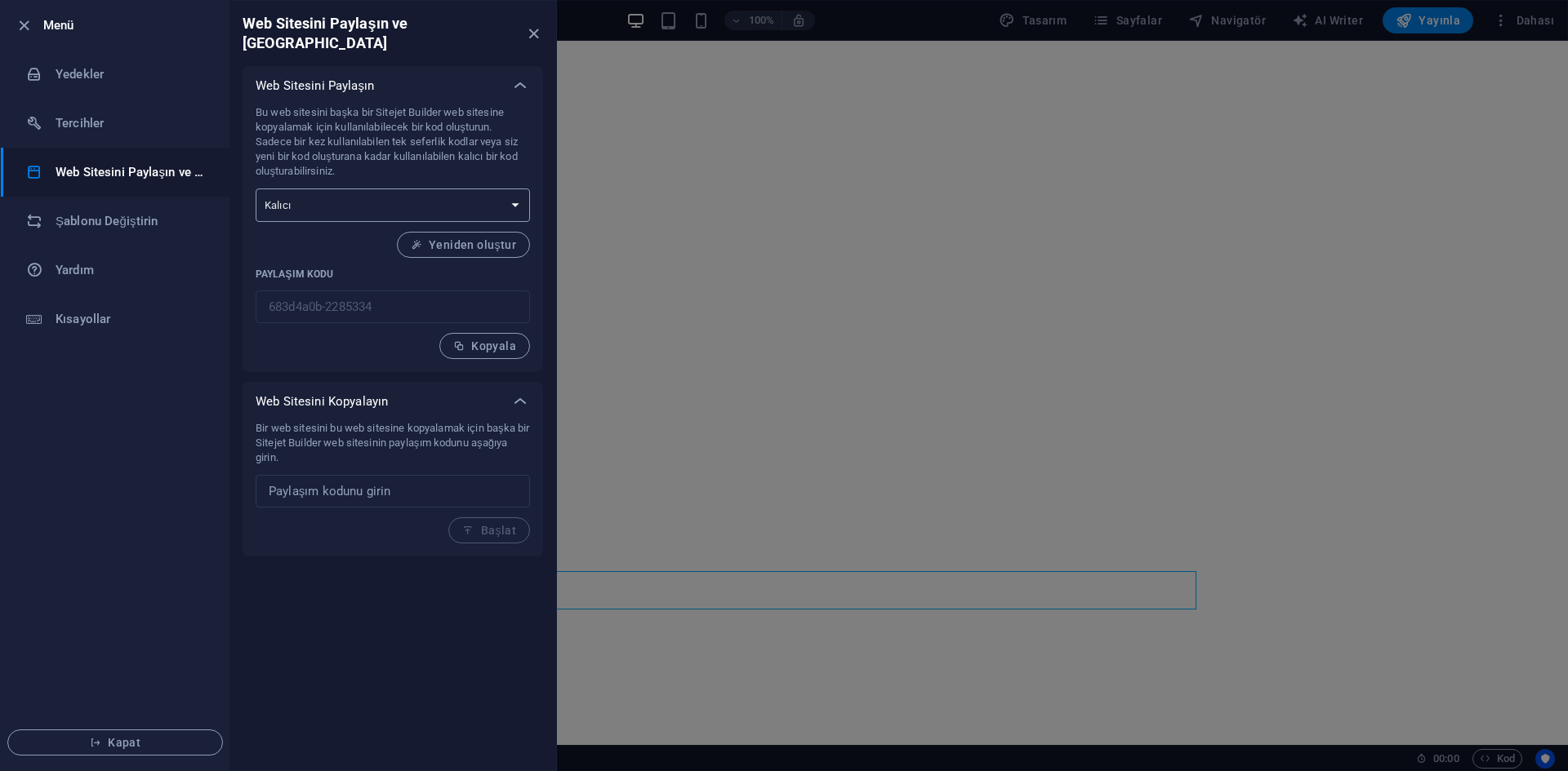
click at [433, 188] on select "Tek seferlik Kalıcı" at bounding box center [393, 204] width 274 height 33
click at [469, 239] on span "Yeniden oluştur" at bounding box center [463, 245] width 105 height 13
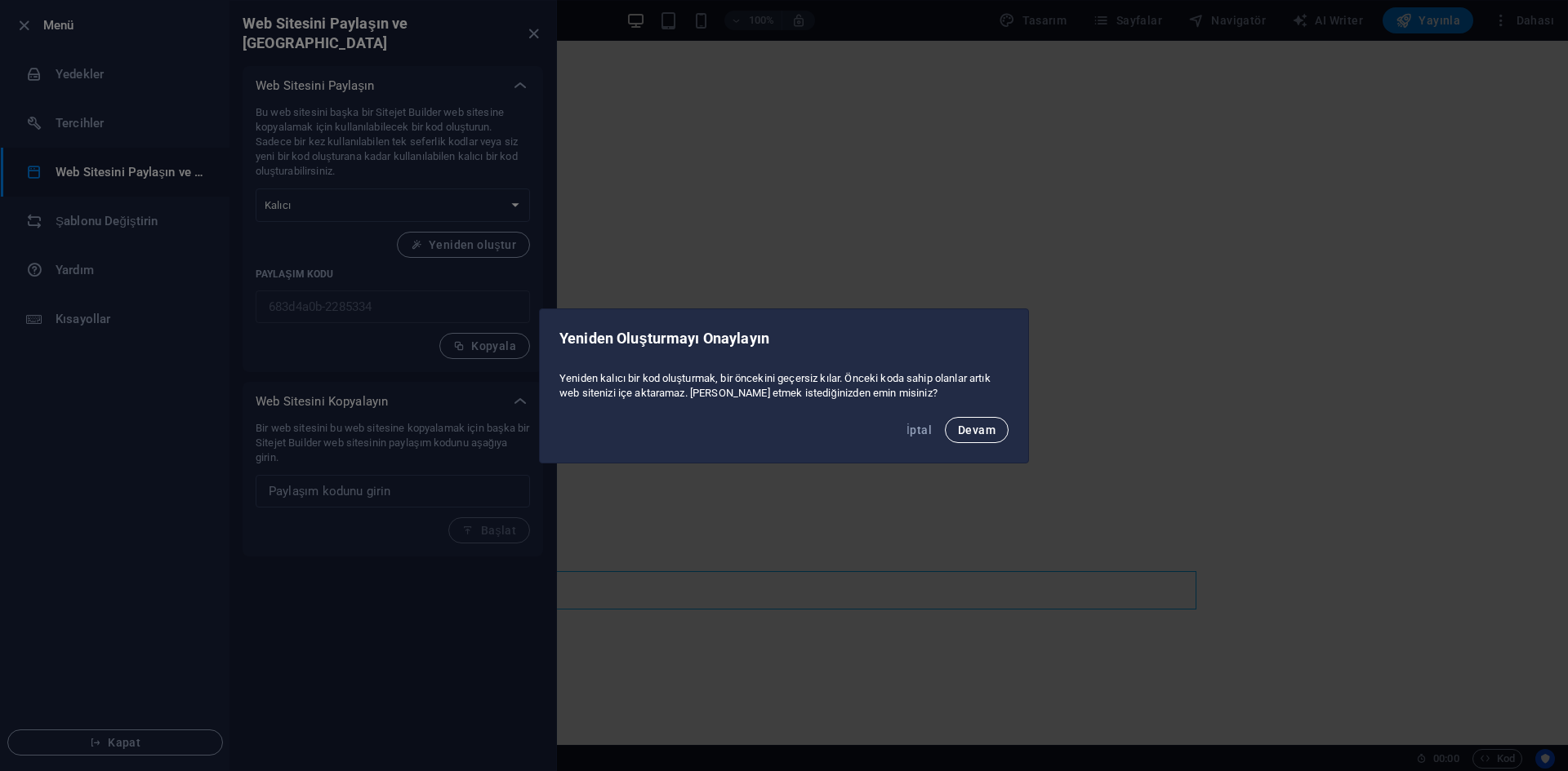
click at [982, 434] on span "Devam" at bounding box center [977, 430] width 38 height 13
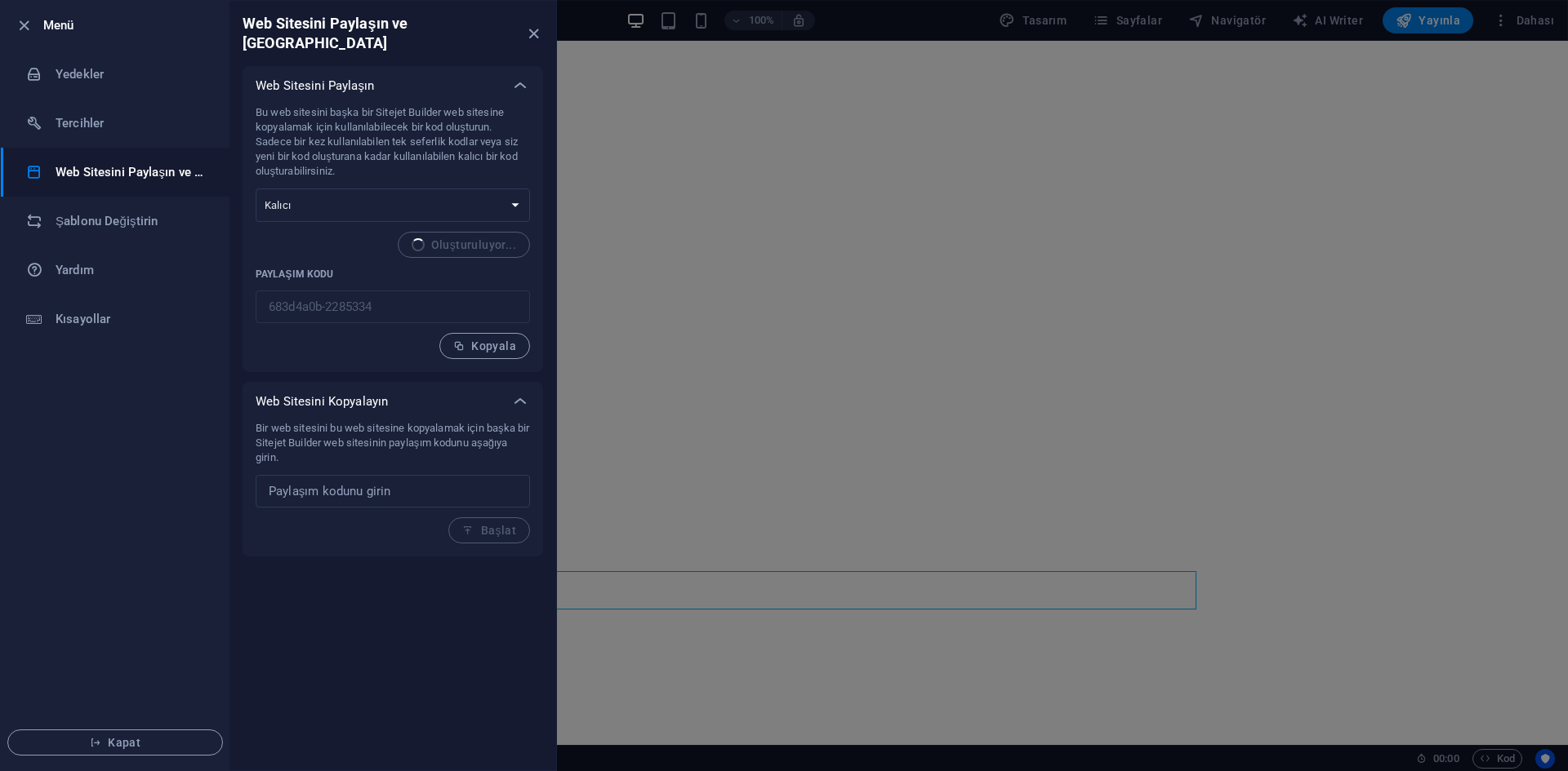
type input "ddd1091f-2285334"
click at [158, 220] on h6 "Şablonu Değiştirin" at bounding box center [132, 222] width 151 height 20
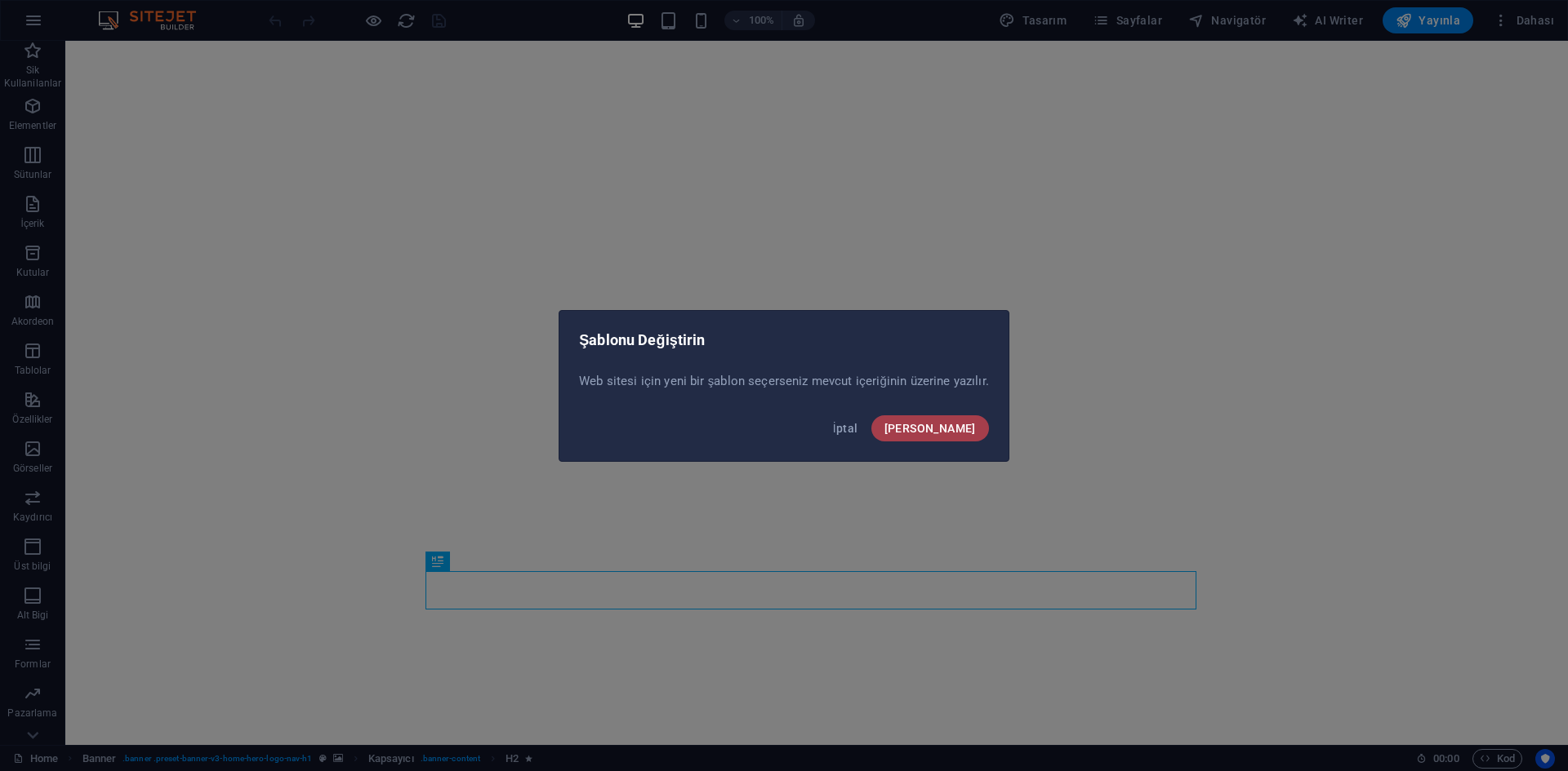
click at [977, 419] on button "Onayla" at bounding box center [930, 428] width 117 height 26
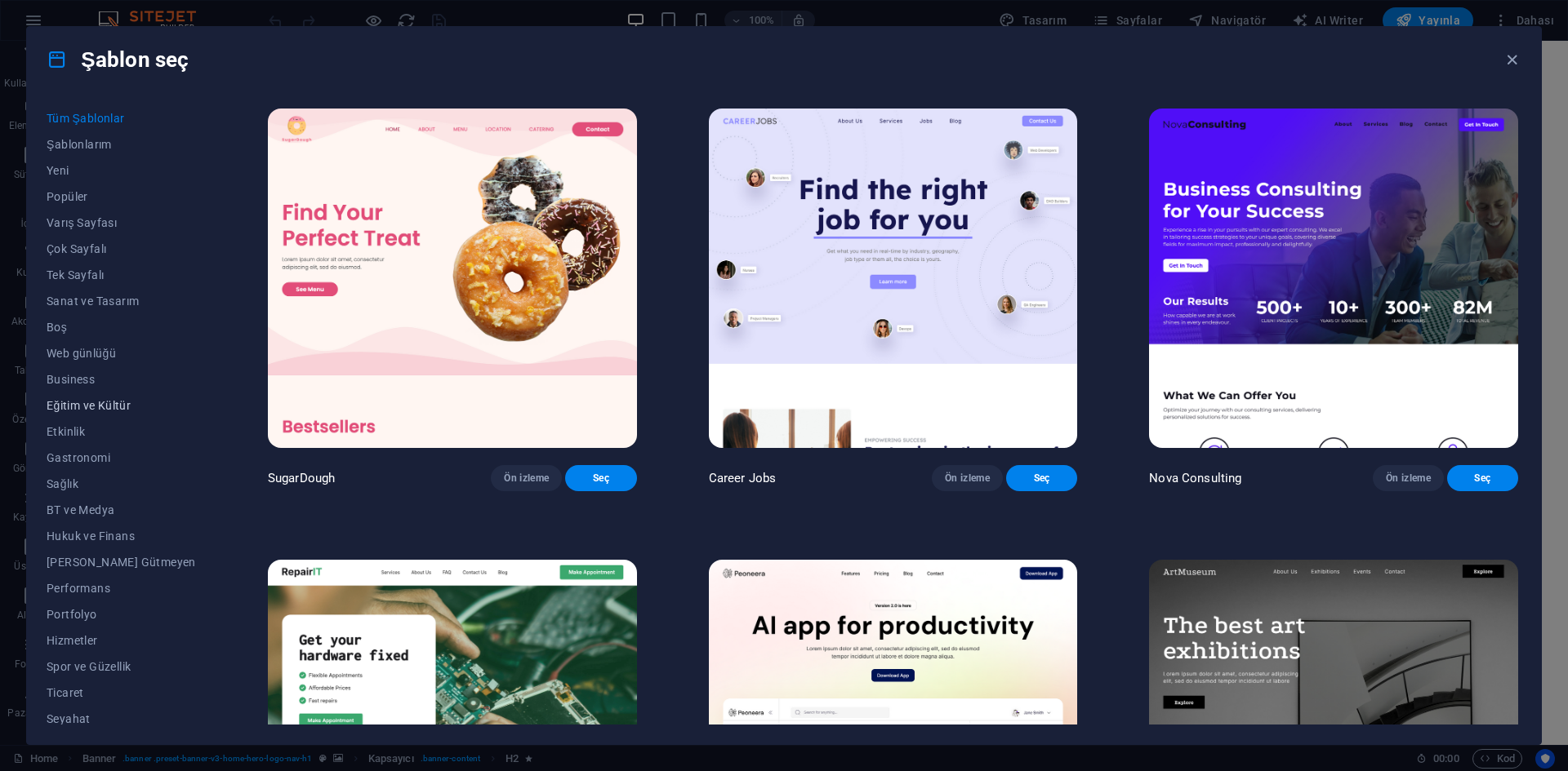
click at [125, 401] on span "Eğitim ve Kültür" at bounding box center [122, 405] width 150 height 13
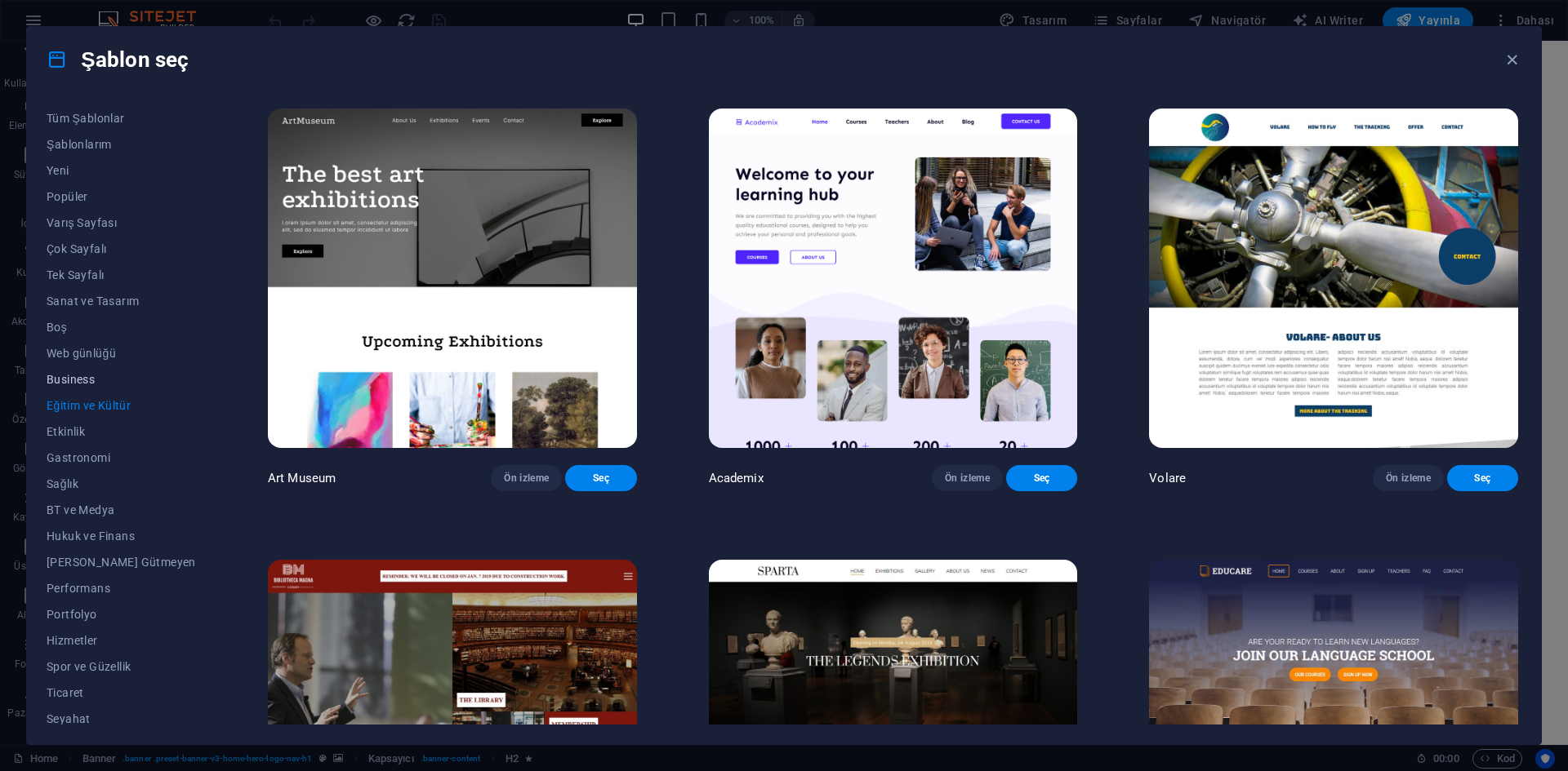
click at [106, 374] on span "Business" at bounding box center [122, 379] width 150 height 13
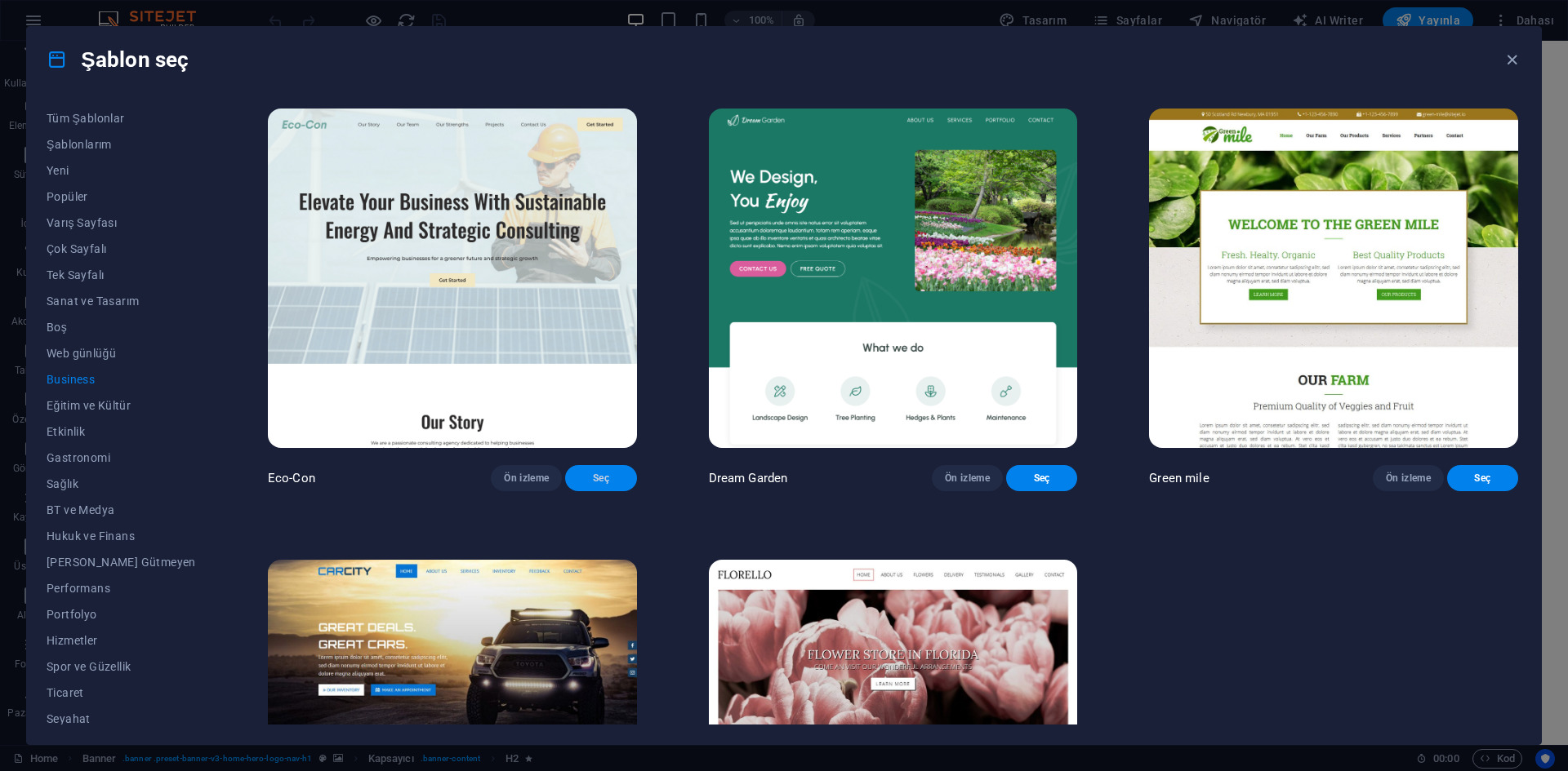
click at [578, 485] on span "Seç" at bounding box center [600, 478] width 45 height 13
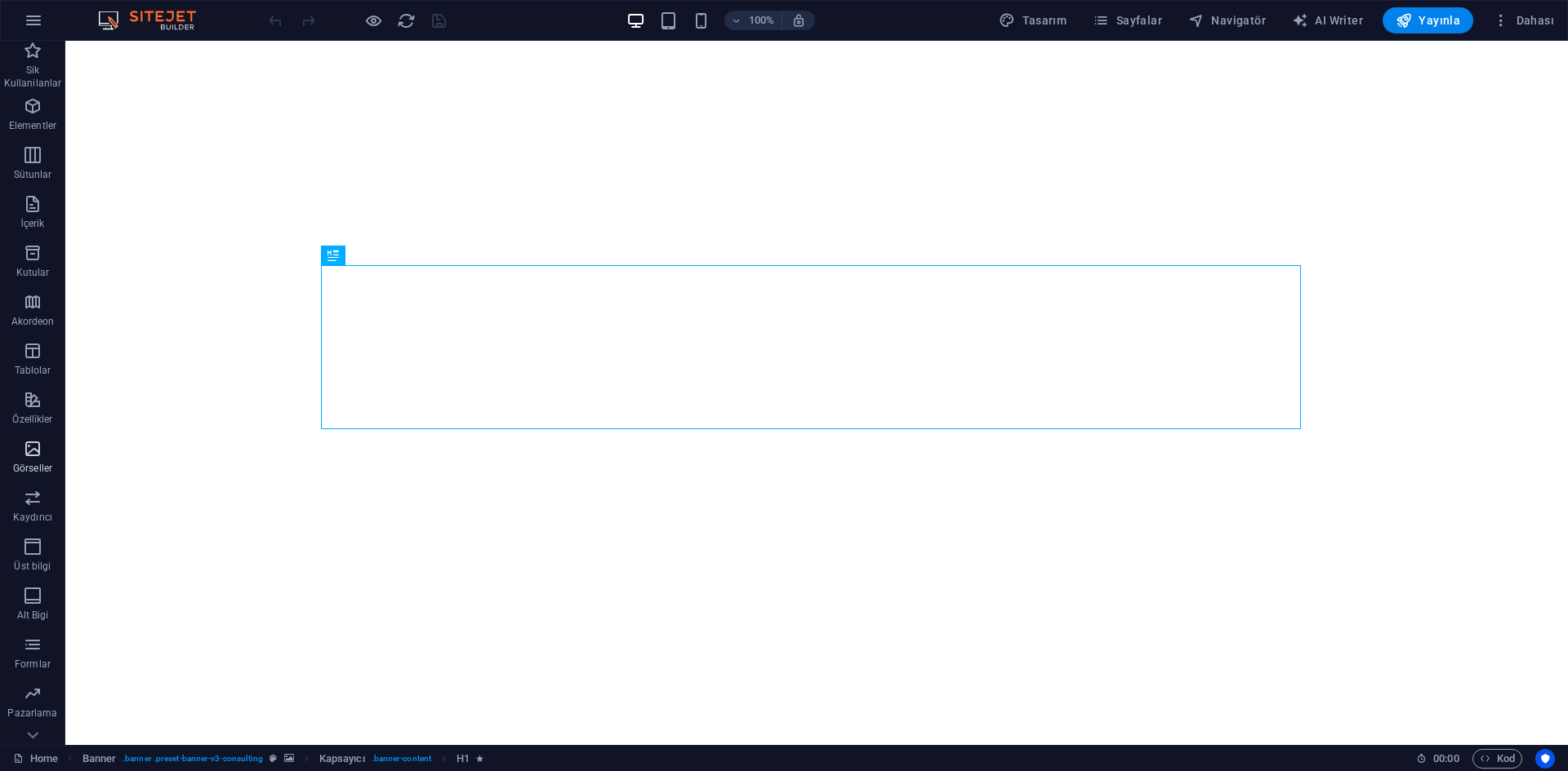
click at [18, 471] on p "Görseller" at bounding box center [32, 468] width 39 height 13
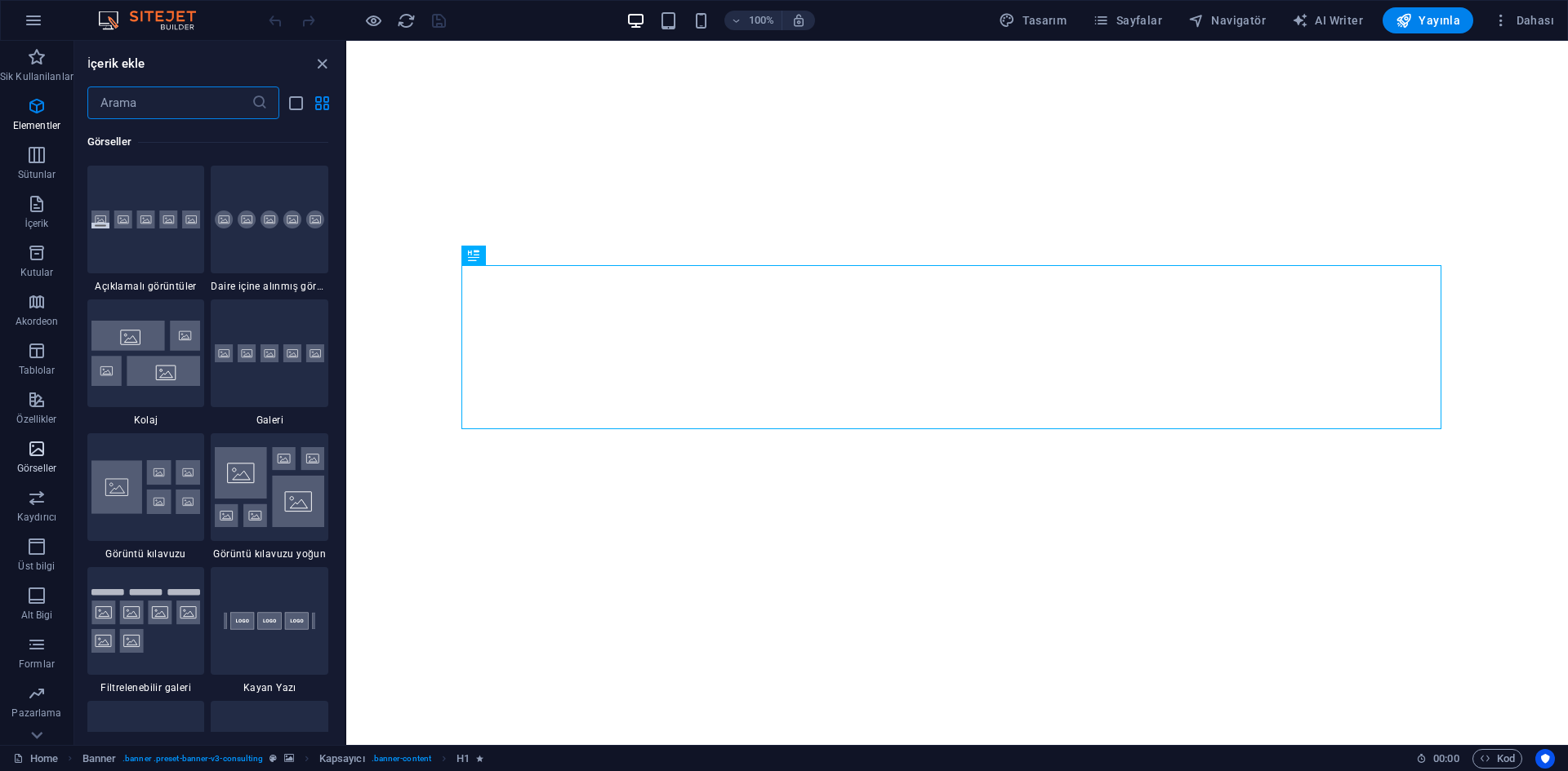
scroll to position [8275, 0]
click at [18, 471] on p "Görseller" at bounding box center [36, 468] width 39 height 13
click at [31, 160] on icon "button" at bounding box center [37, 155] width 20 height 20
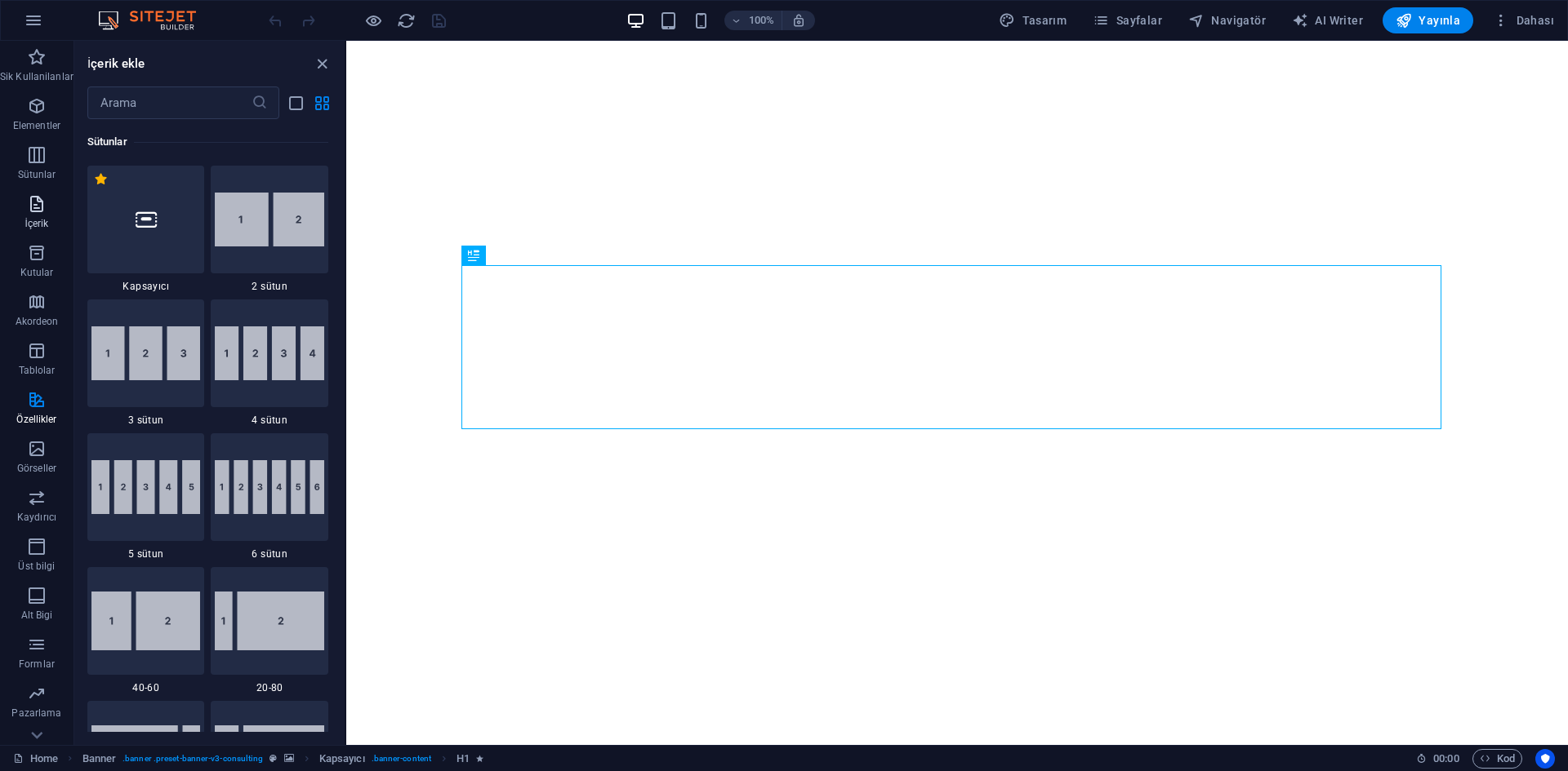
click at [30, 213] on icon "button" at bounding box center [37, 204] width 20 height 20
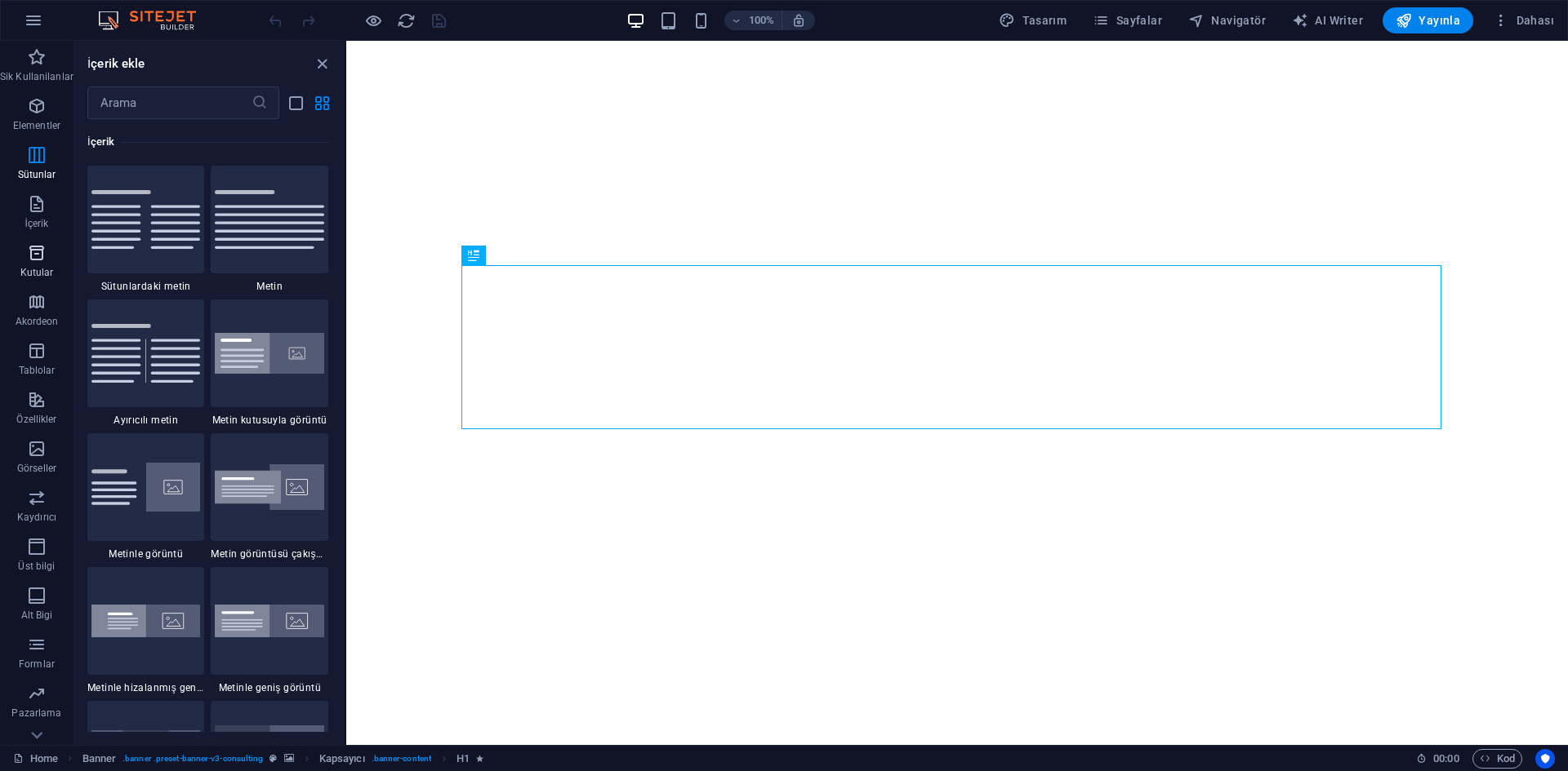
click at [32, 274] on p "Kutular" at bounding box center [37, 272] width 33 height 13
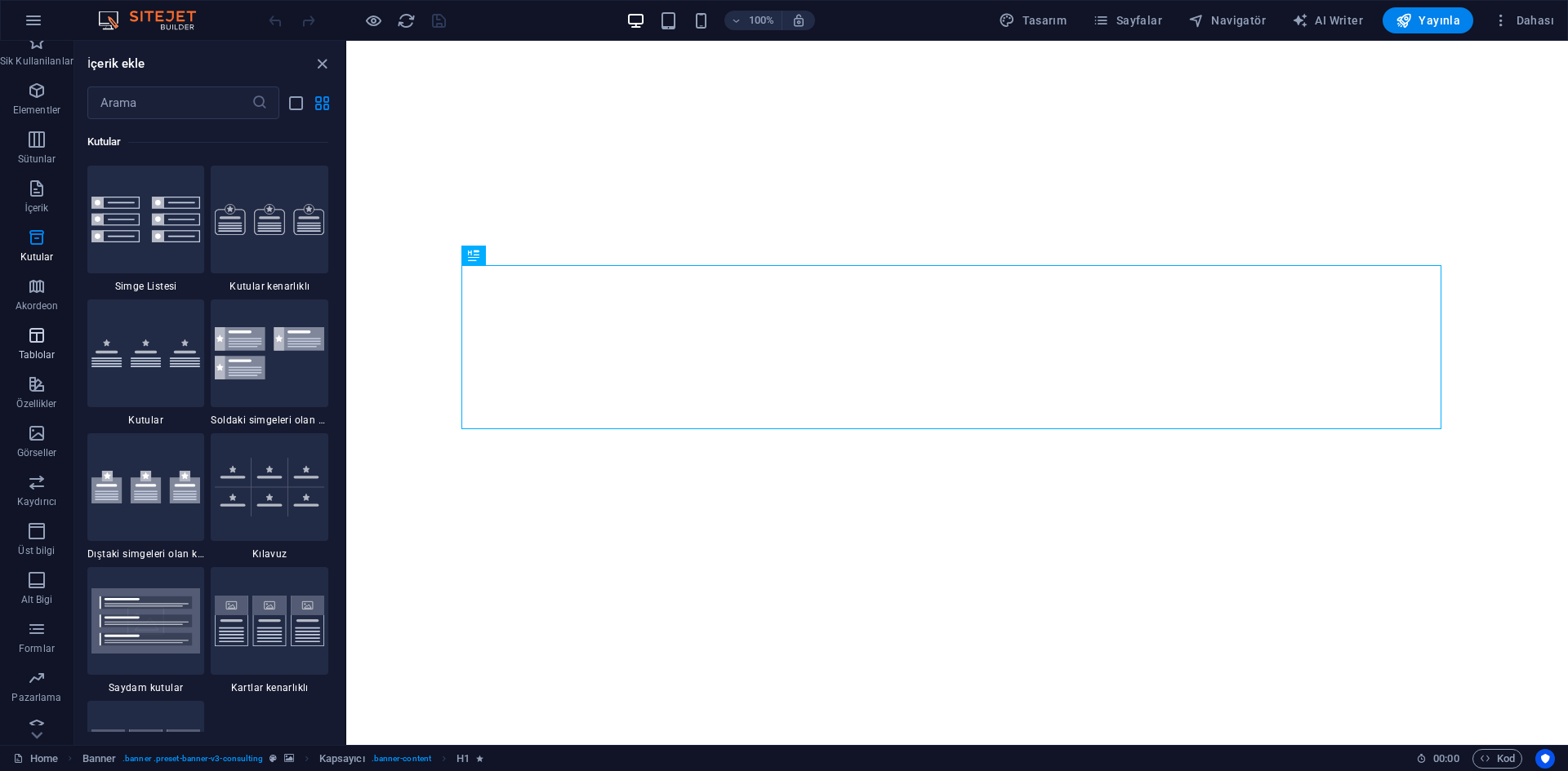
scroll to position [31, 0]
click at [25, 675] on span "Pazarlama" at bounding box center [37, 673] width 74 height 39
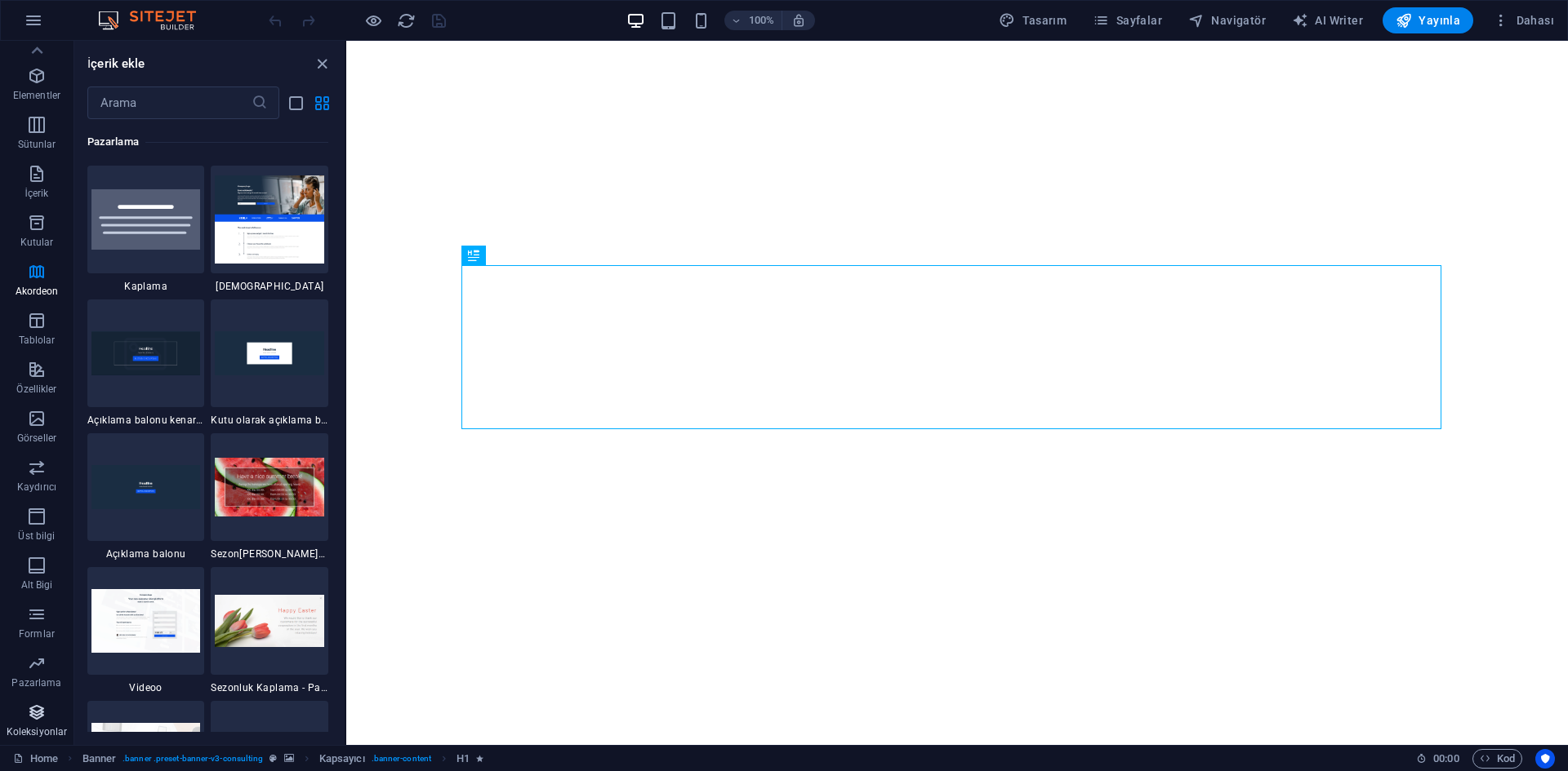
click at [38, 723] on span "Koleksiyonlar" at bounding box center [37, 721] width 74 height 39
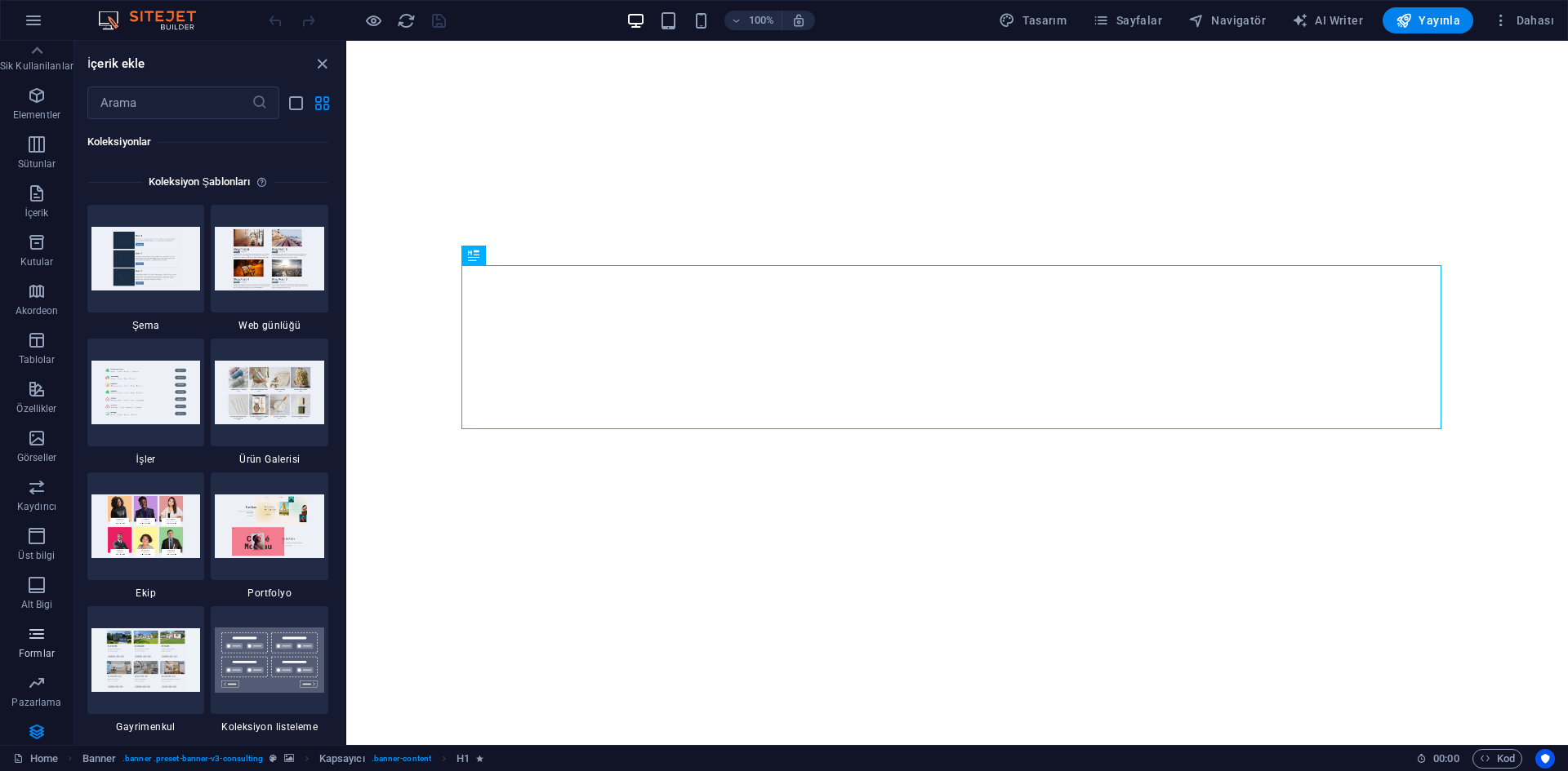
scroll to position [0, 0]
click at [324, 73] on icon "close panel" at bounding box center [322, 64] width 19 height 19
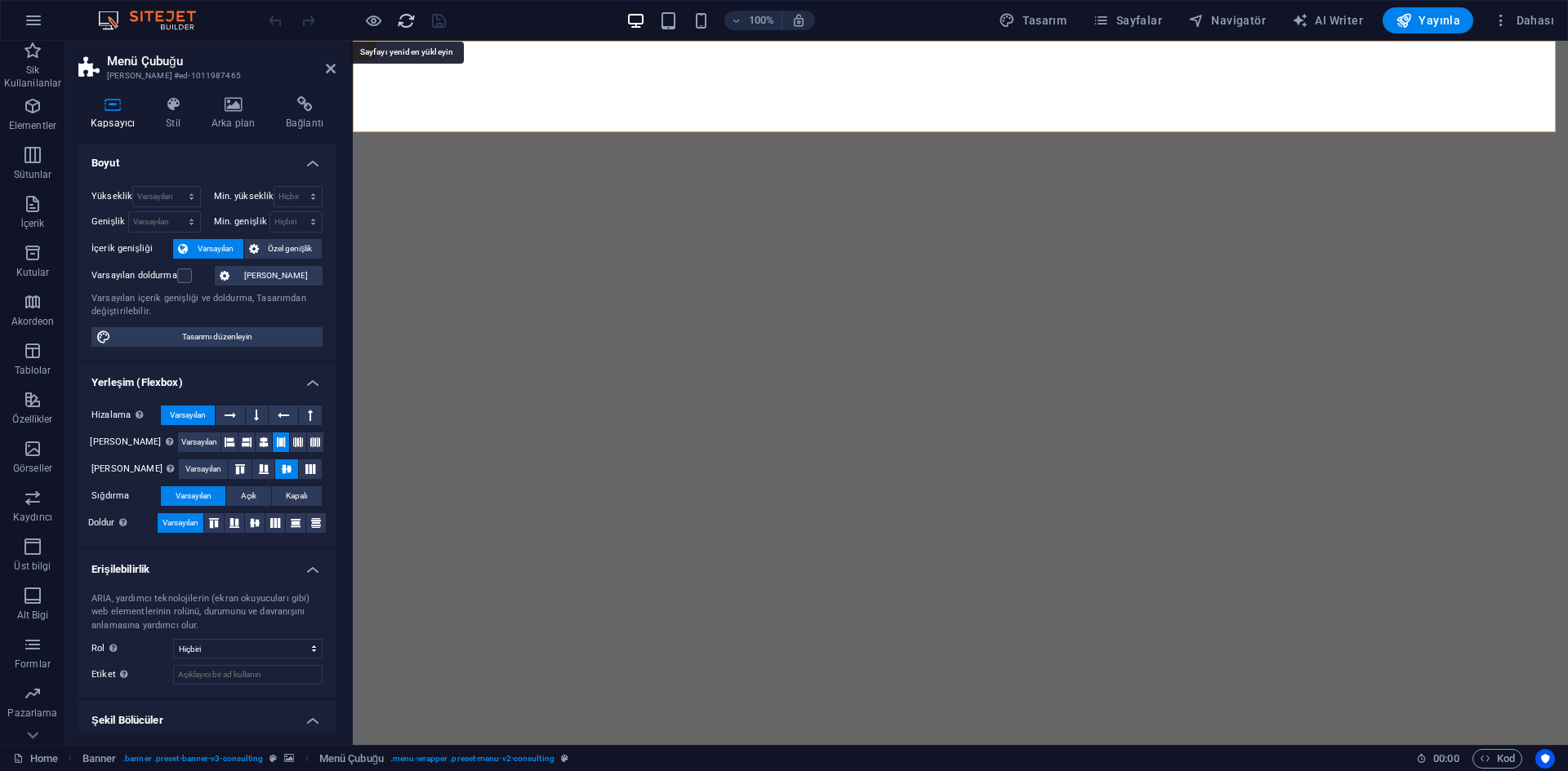
click at [405, 24] on icon "reload" at bounding box center [406, 21] width 19 height 19
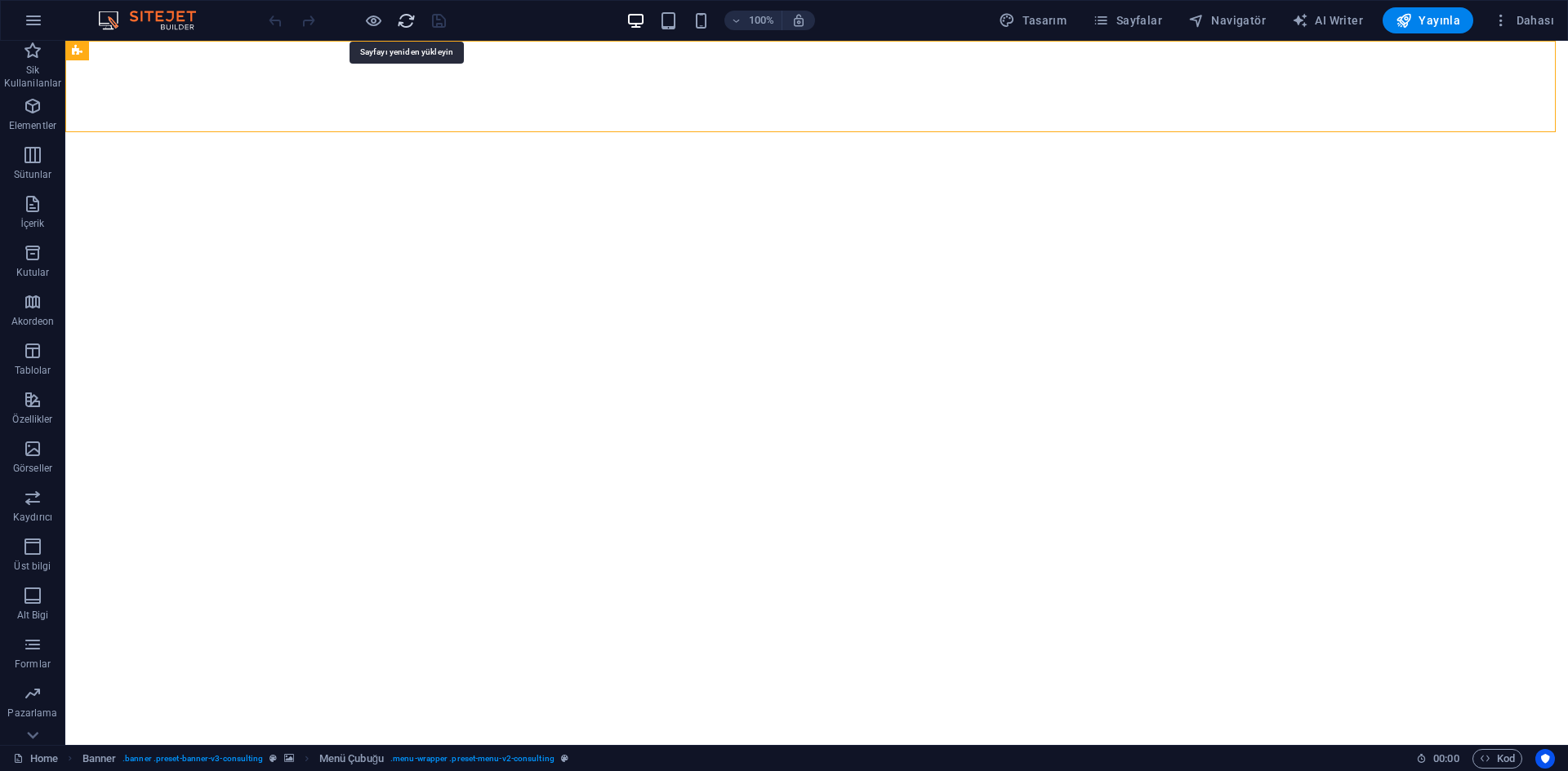
click at [405, 24] on icon "reload" at bounding box center [406, 21] width 19 height 19
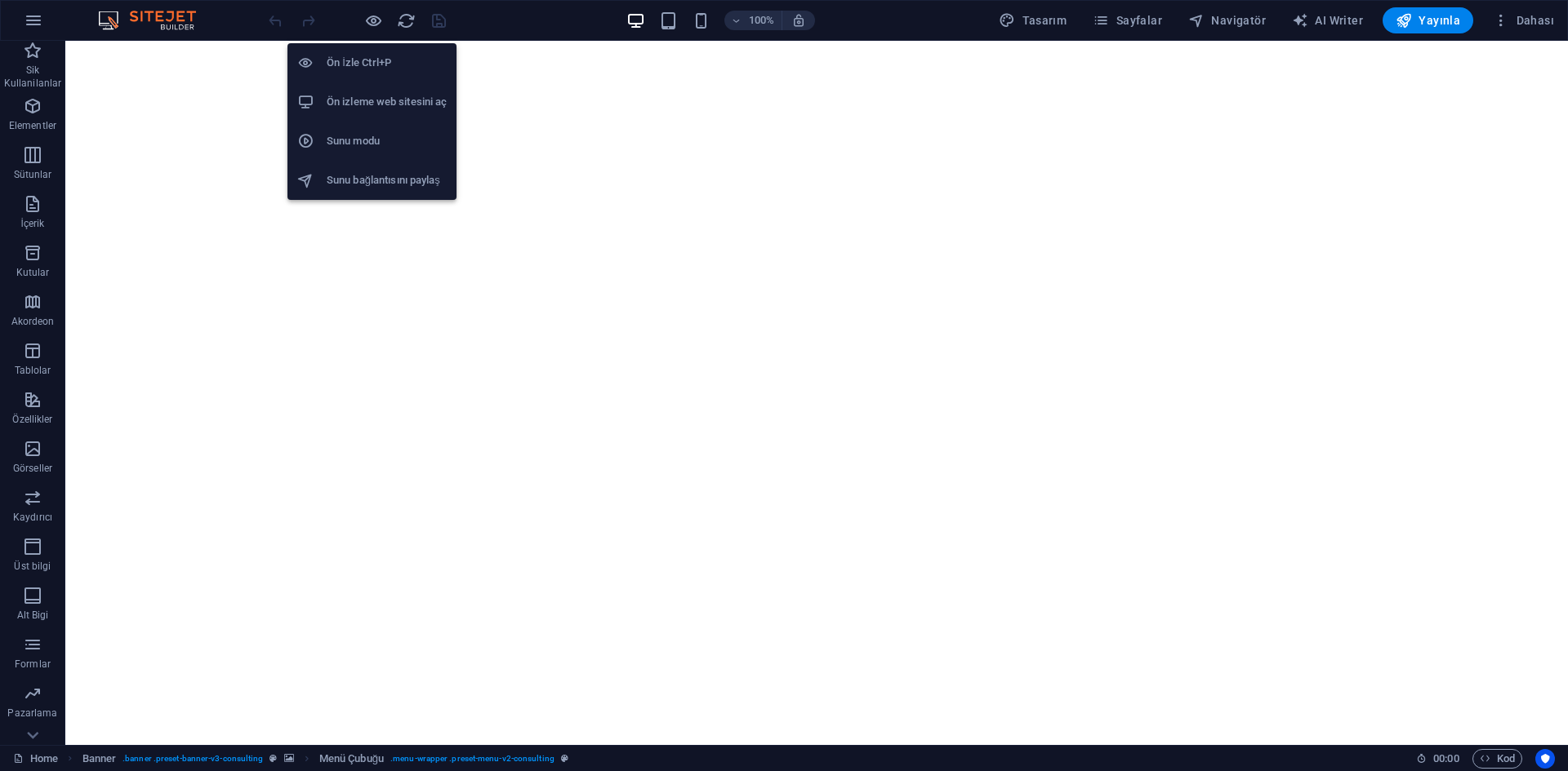
click at [363, 110] on h6 "Ön izleme web sitesini aç" at bounding box center [386, 102] width 120 height 20
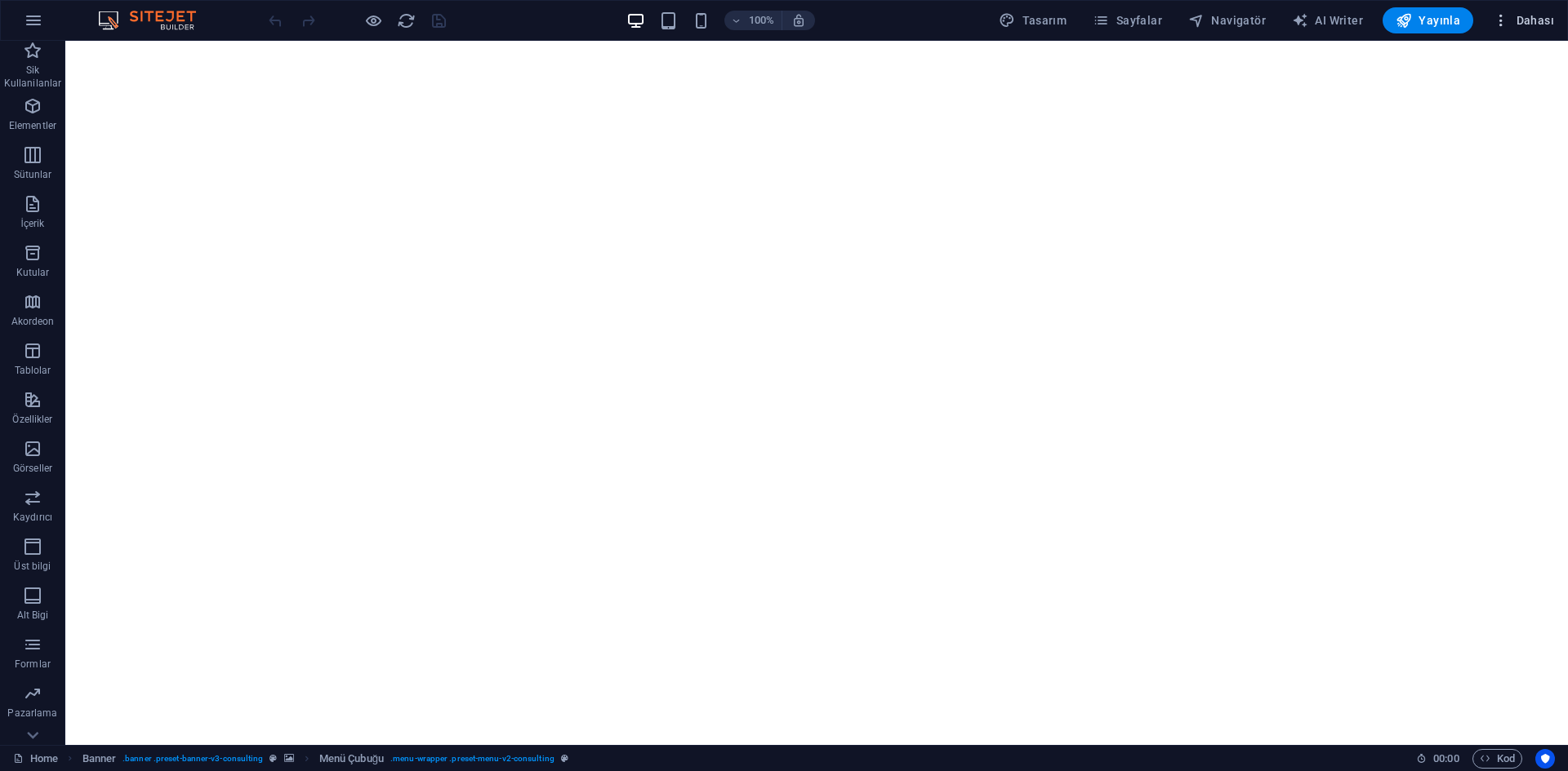
click at [1540, 13] on span "Dahası" at bounding box center [1523, 21] width 61 height 16
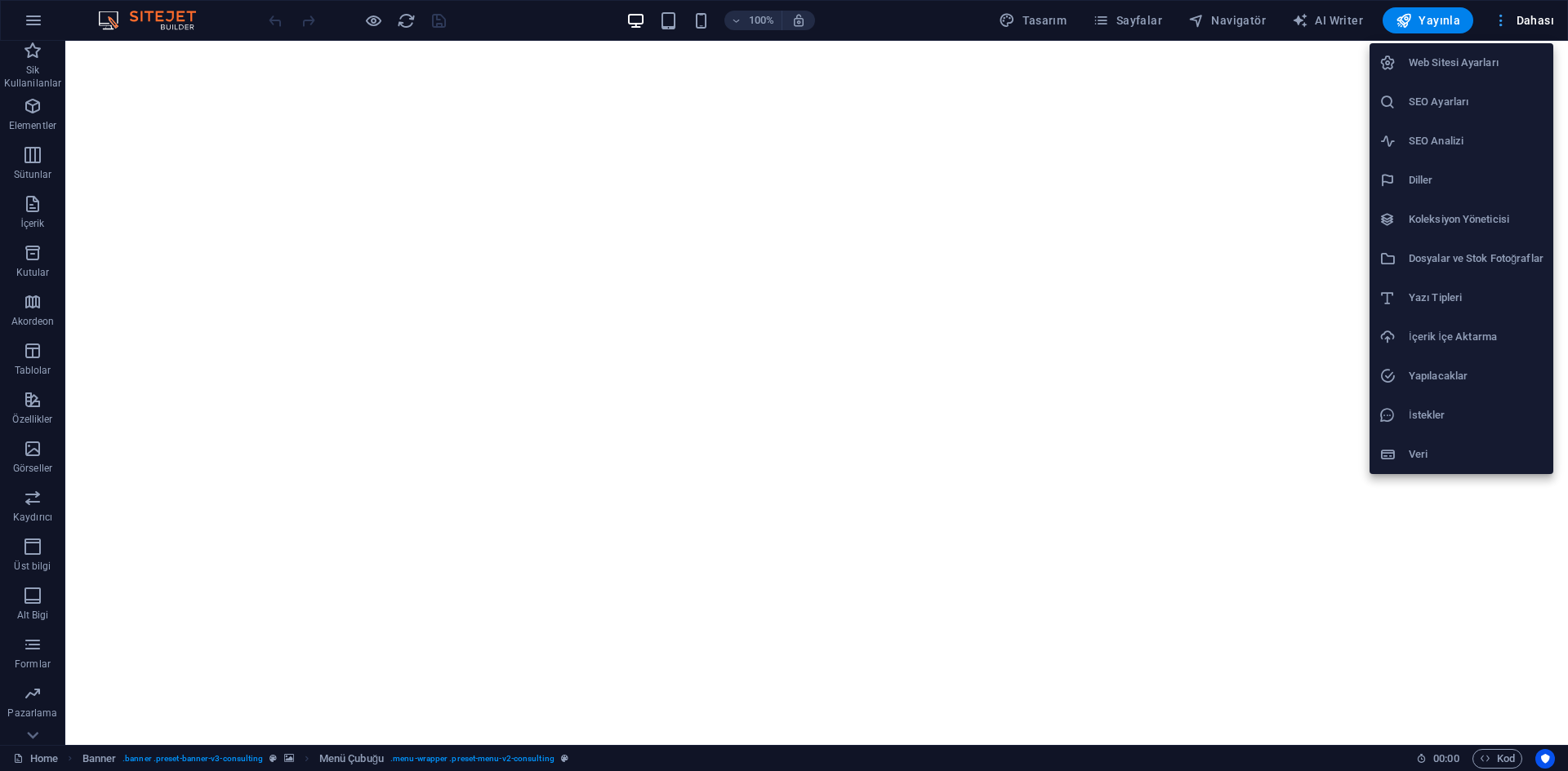
click at [1540, 13] on div at bounding box center [784, 386] width 1568 height 771
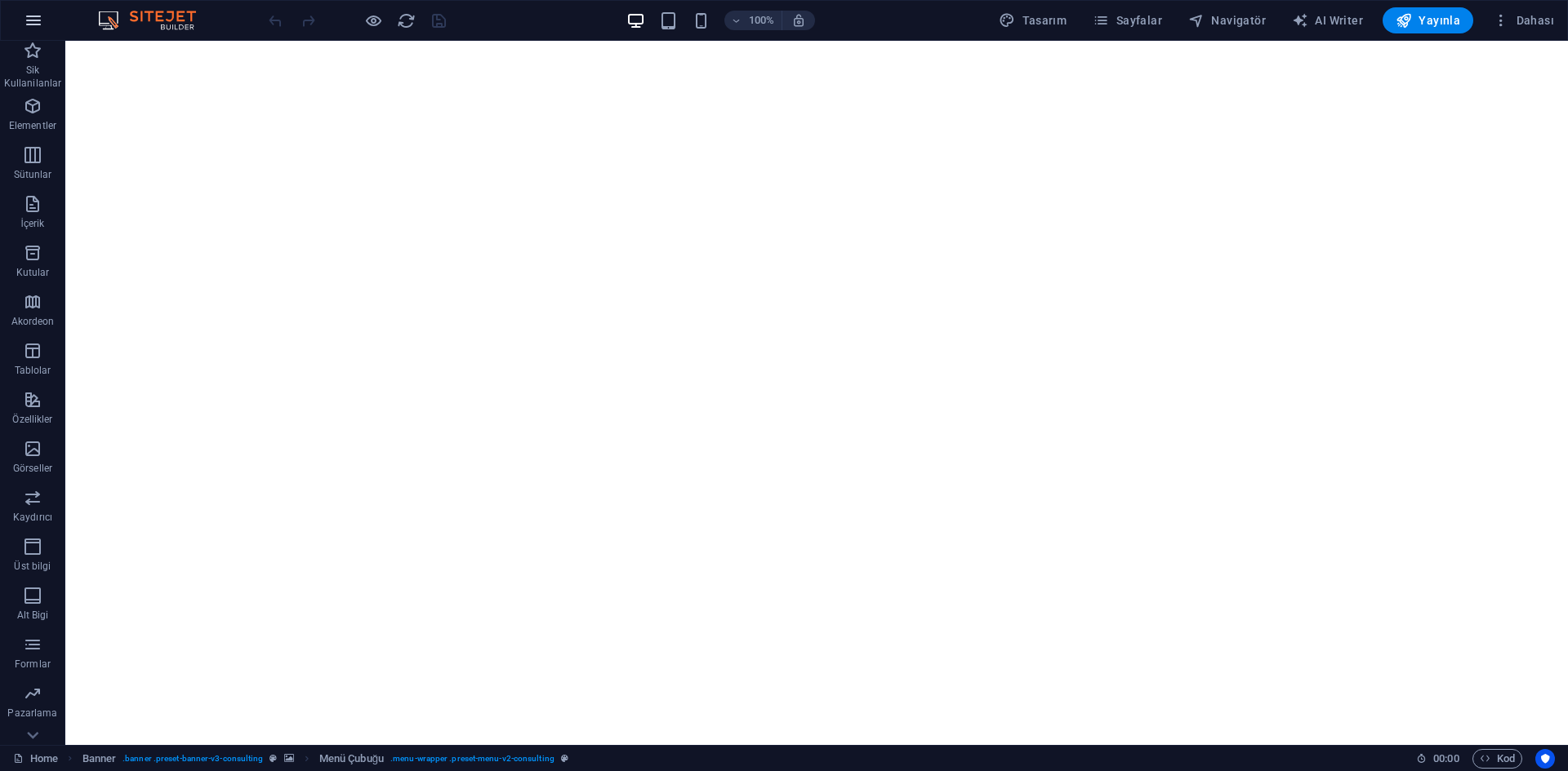
click at [39, 17] on icon "button" at bounding box center [33, 21] width 20 height 20
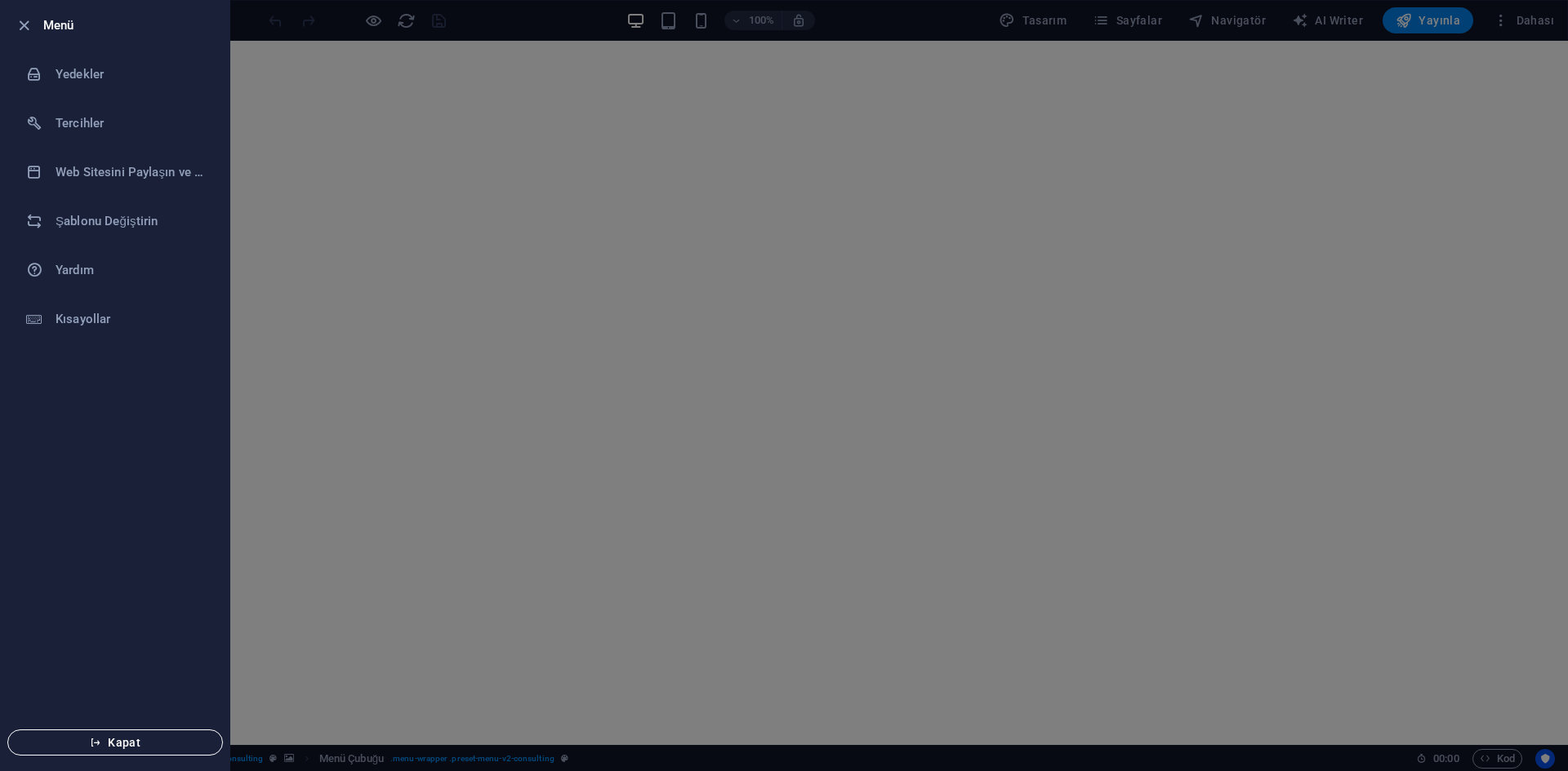
click at [96, 740] on icon "button" at bounding box center [96, 742] width 12 height 12
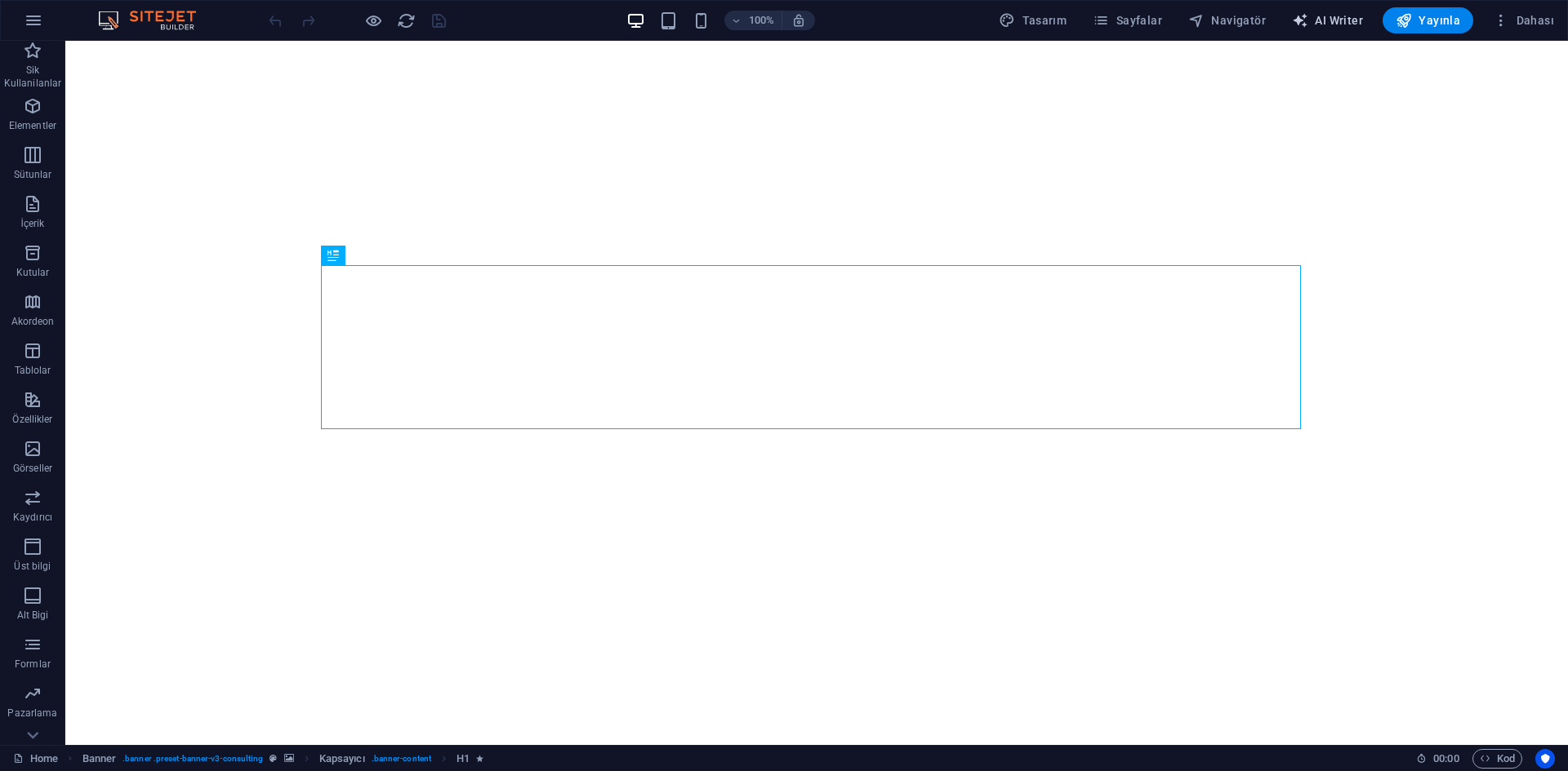
click at [1336, 26] on span "AI Writer" at bounding box center [1326, 21] width 71 height 16
select select "English"
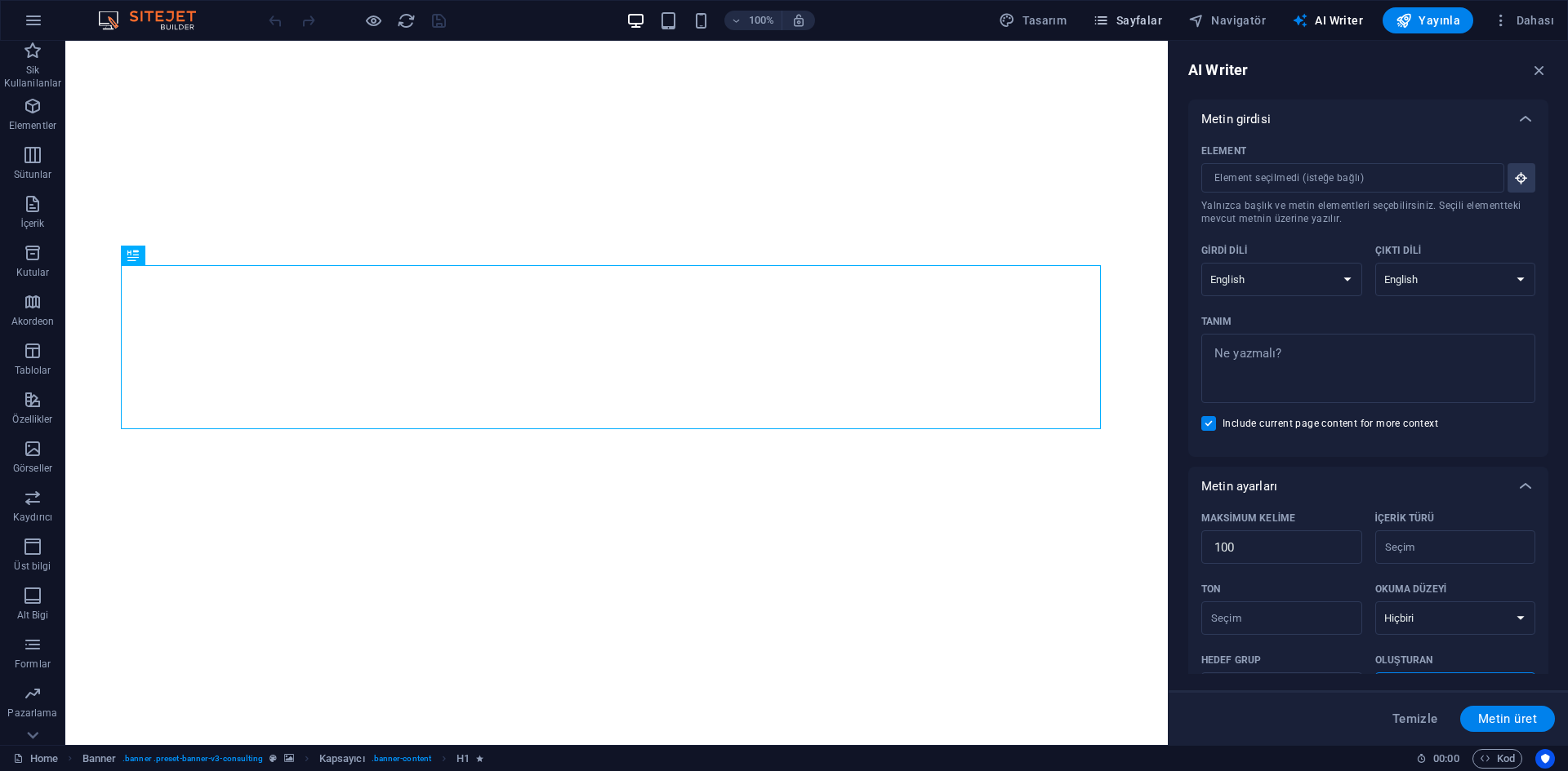
click at [1138, 23] on span "Sayfalar" at bounding box center [1126, 21] width 69 height 16
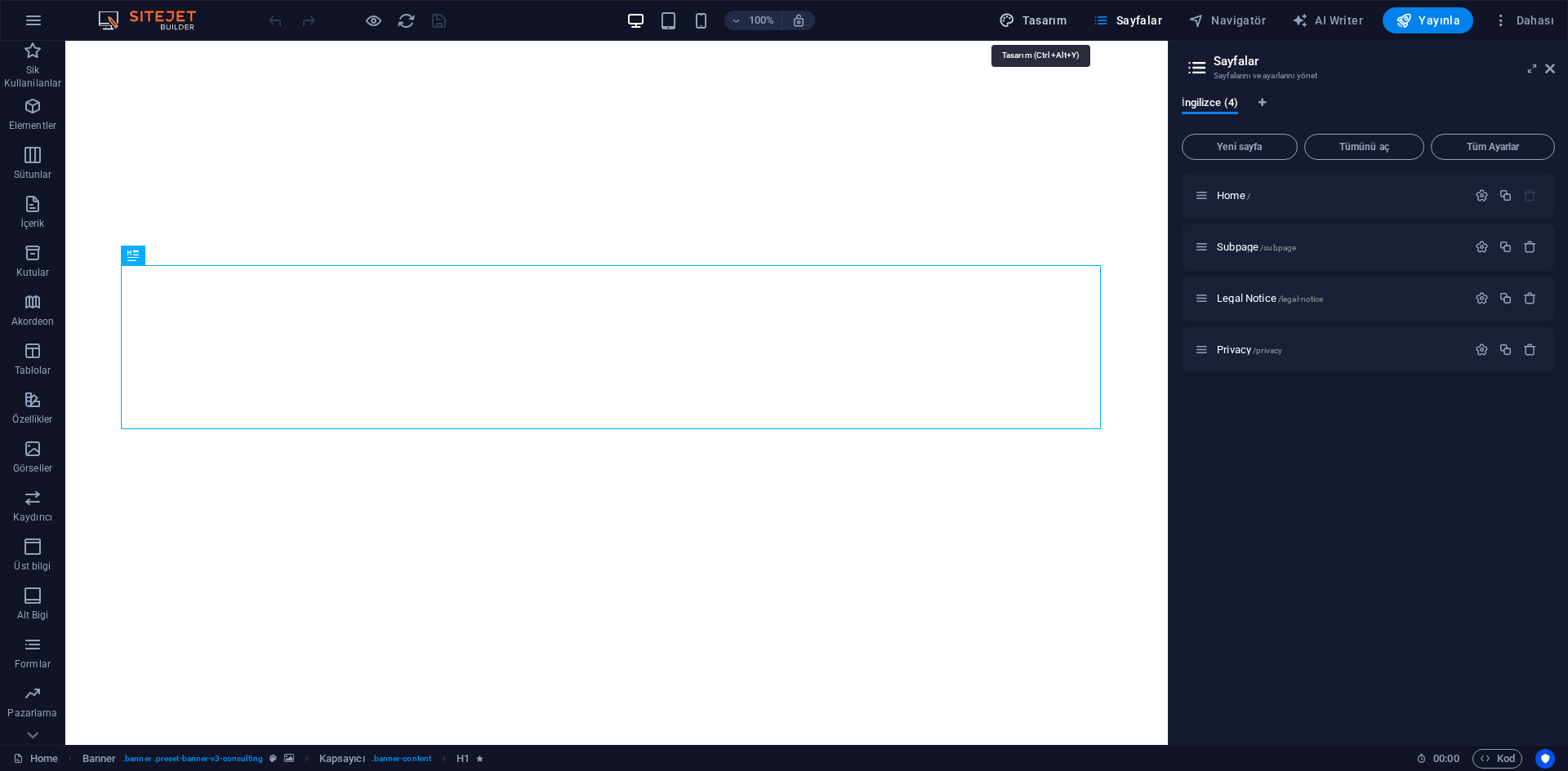
click at [1052, 15] on span "Tasarım" at bounding box center [1032, 21] width 68 height 16
select select "px"
select select "400"
select select "px"
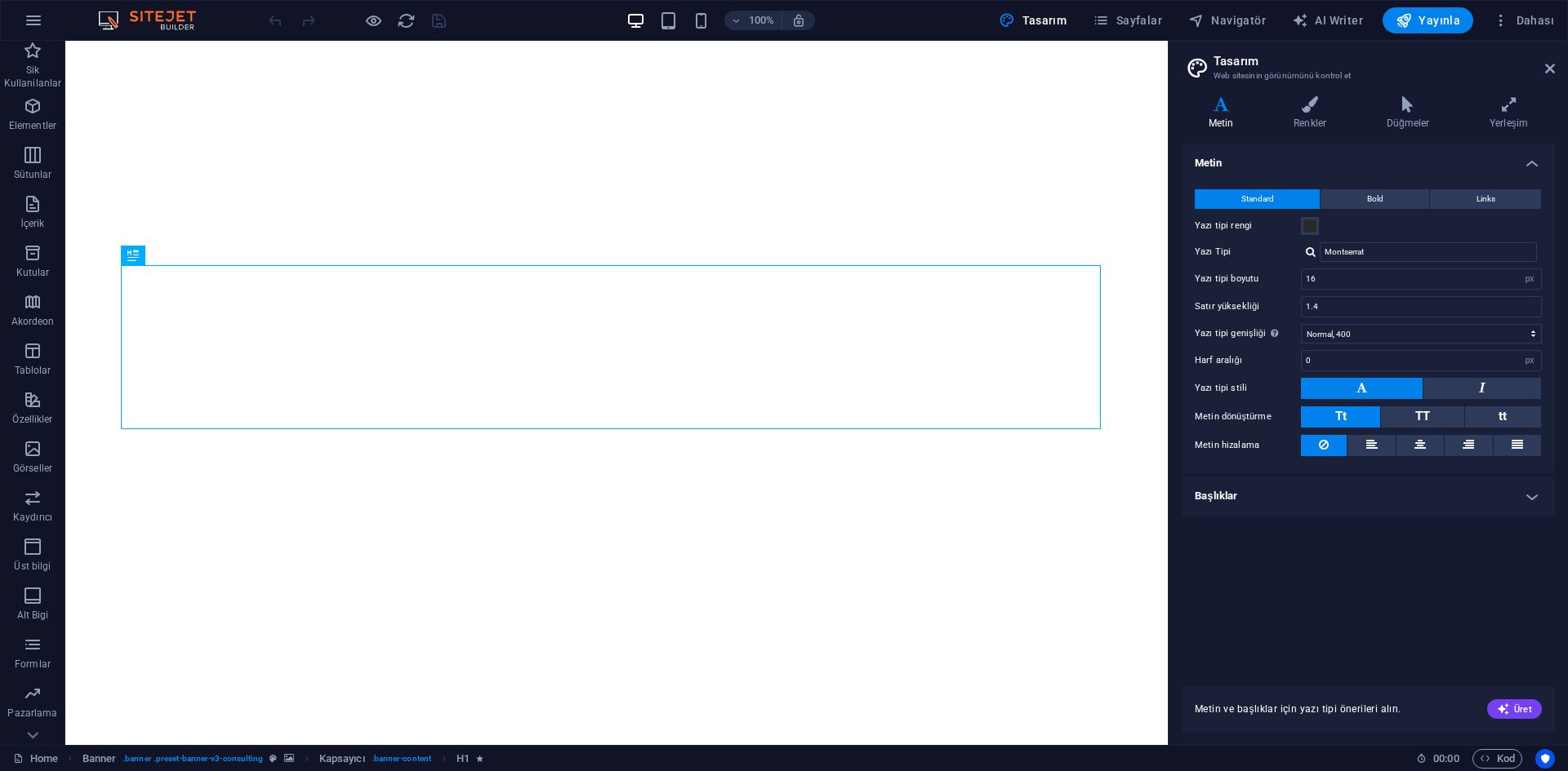
click at [1299, 72] on h3 "Web sitesinin görünümünü kontrol et" at bounding box center [1367, 76] width 308 height 14
click at [1507, 716] on button "Üret" at bounding box center [1514, 709] width 55 height 20
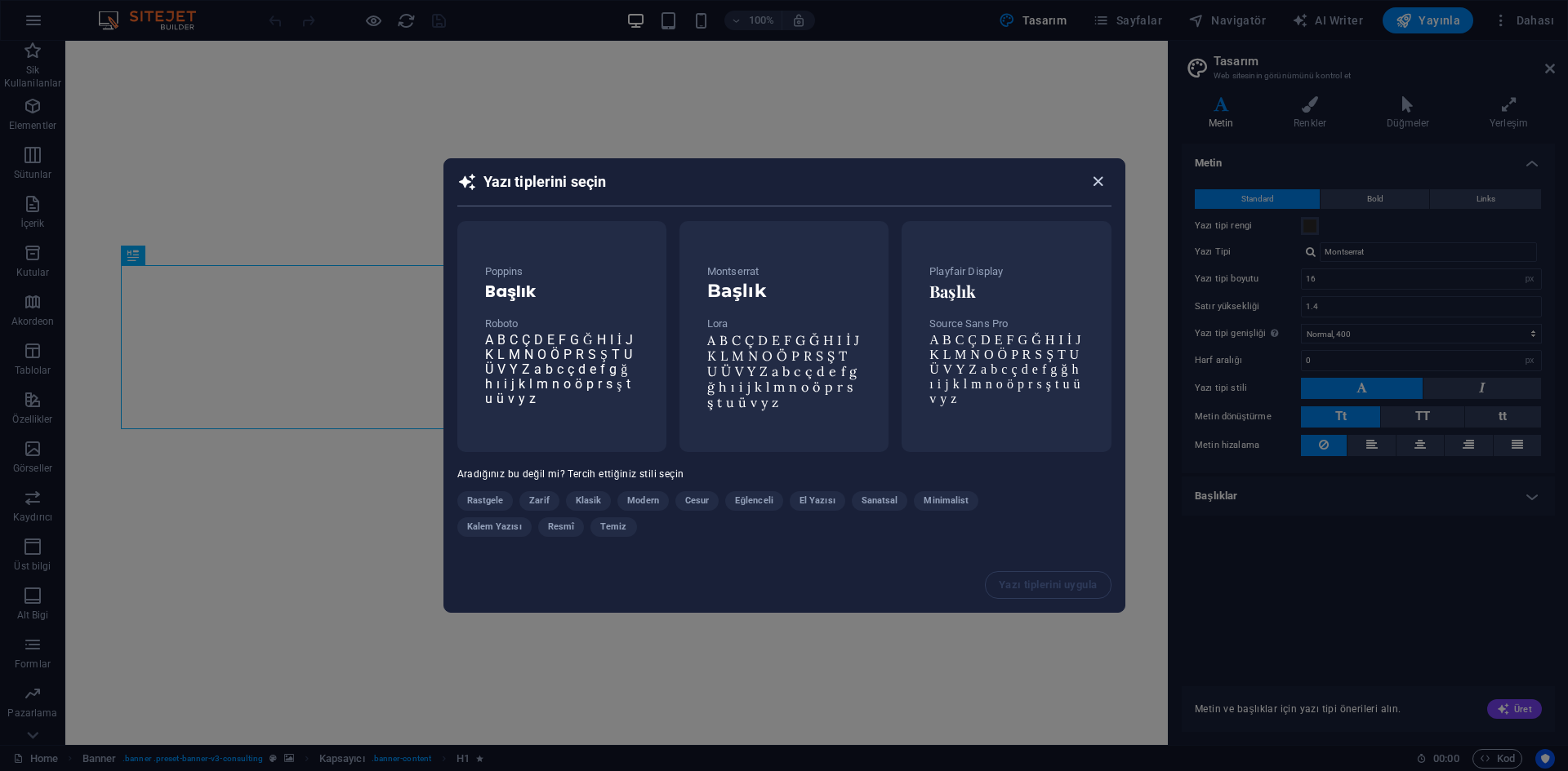
click at [1101, 177] on icon "button" at bounding box center [1098, 181] width 19 height 19
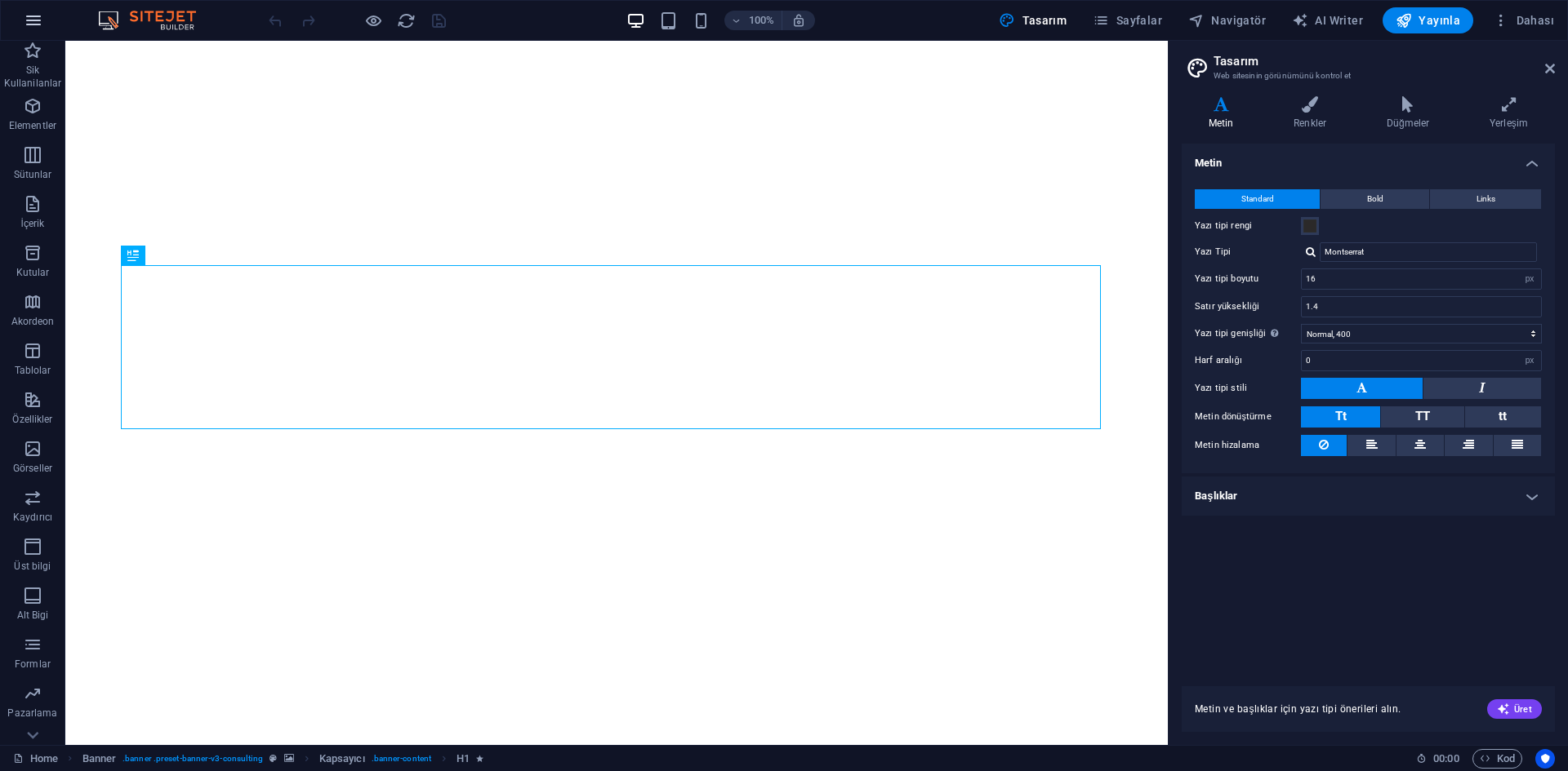
click at [41, 19] on icon "button" at bounding box center [33, 21] width 20 height 20
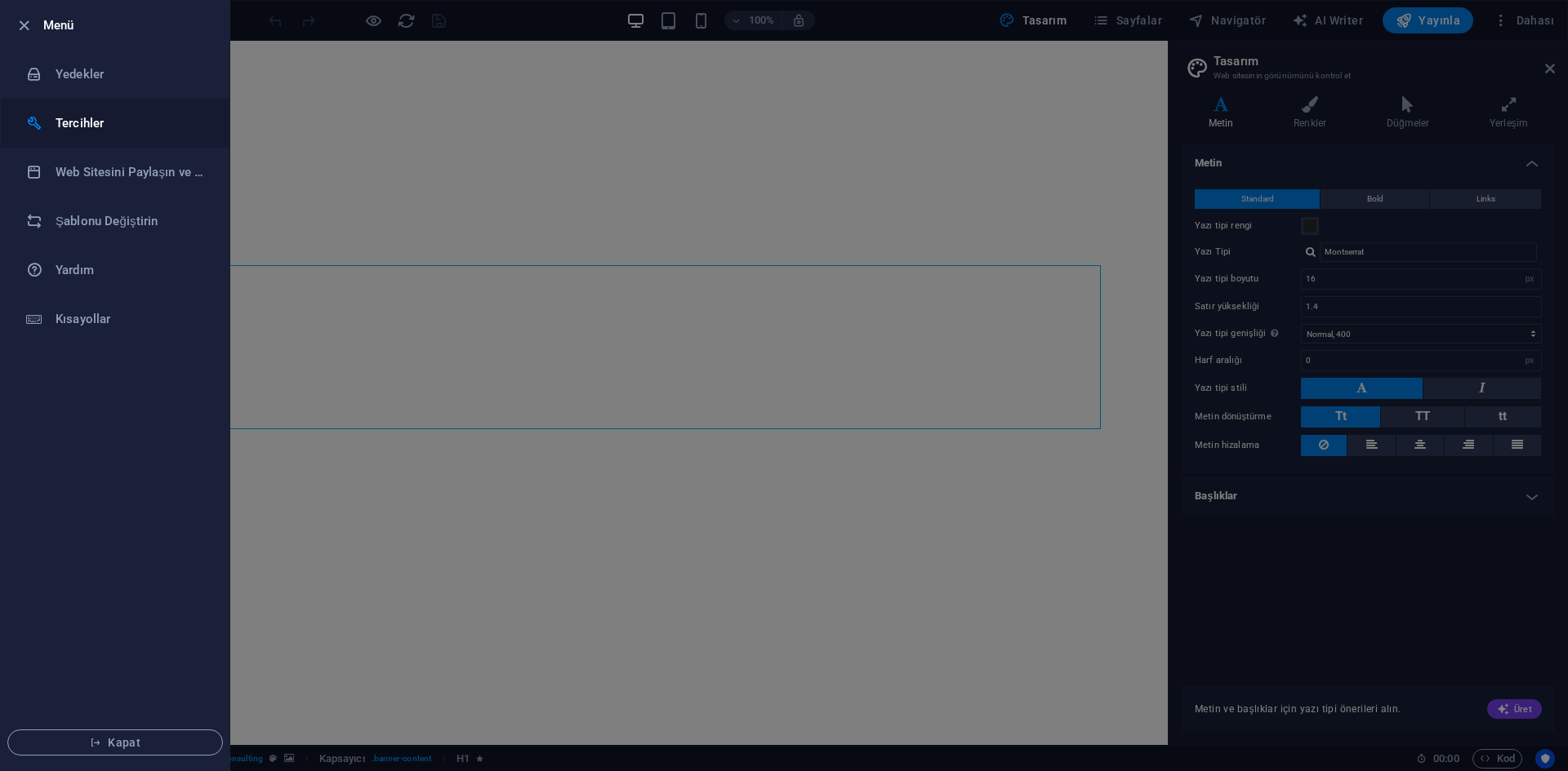
click at [115, 127] on h6 "Tercihler" at bounding box center [132, 123] width 151 height 20
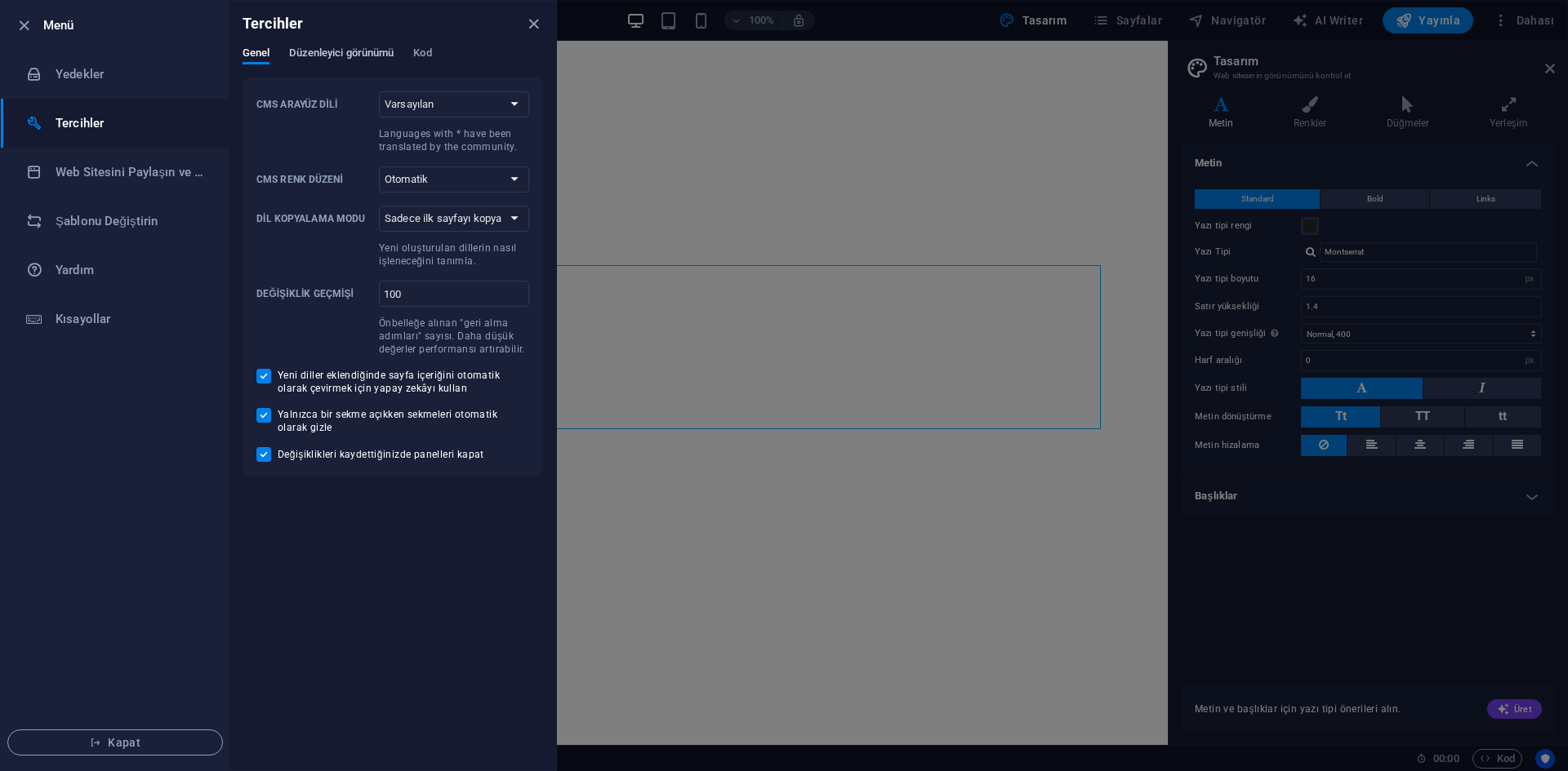
click at [384, 47] on span "Düzenleyici görünümü" at bounding box center [342, 54] width 105 height 23
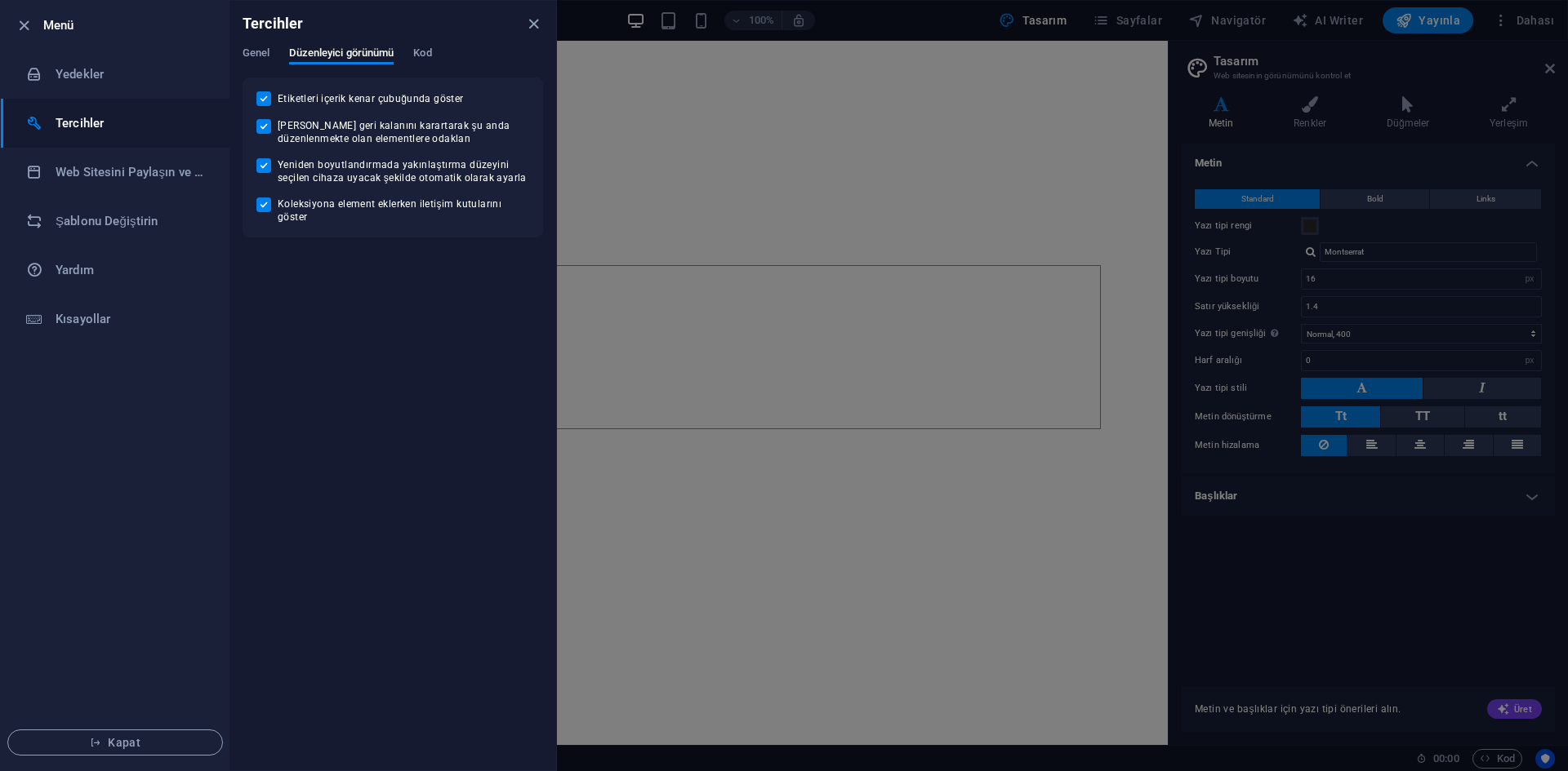
click at [415, 45] on div "Tercihler" at bounding box center [393, 23] width 326 height 46
click at [261, 48] on span "Genel" at bounding box center [256, 54] width 27 height 23
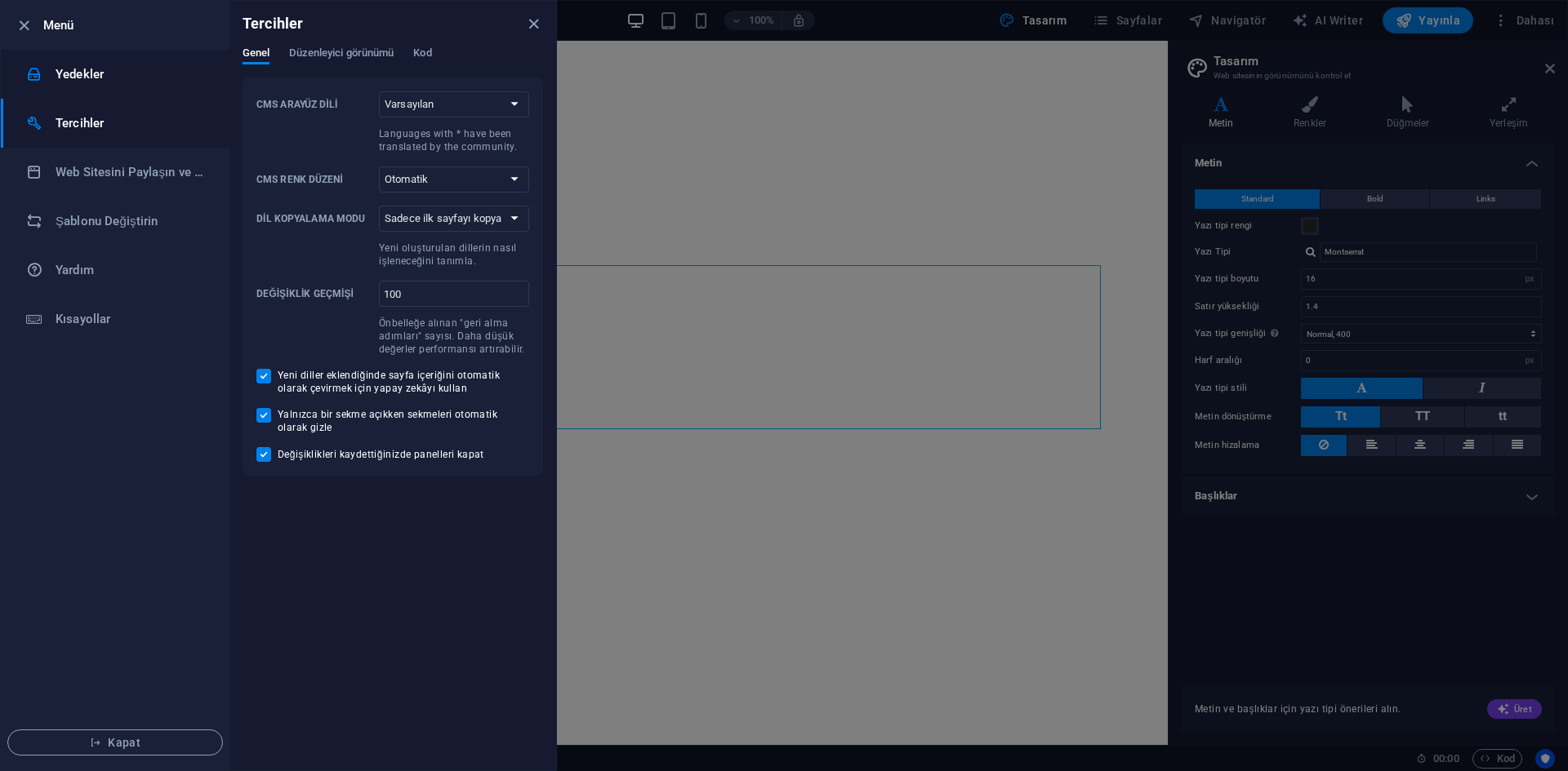
click at [61, 68] on h6 "Yedekler" at bounding box center [132, 75] width 151 height 20
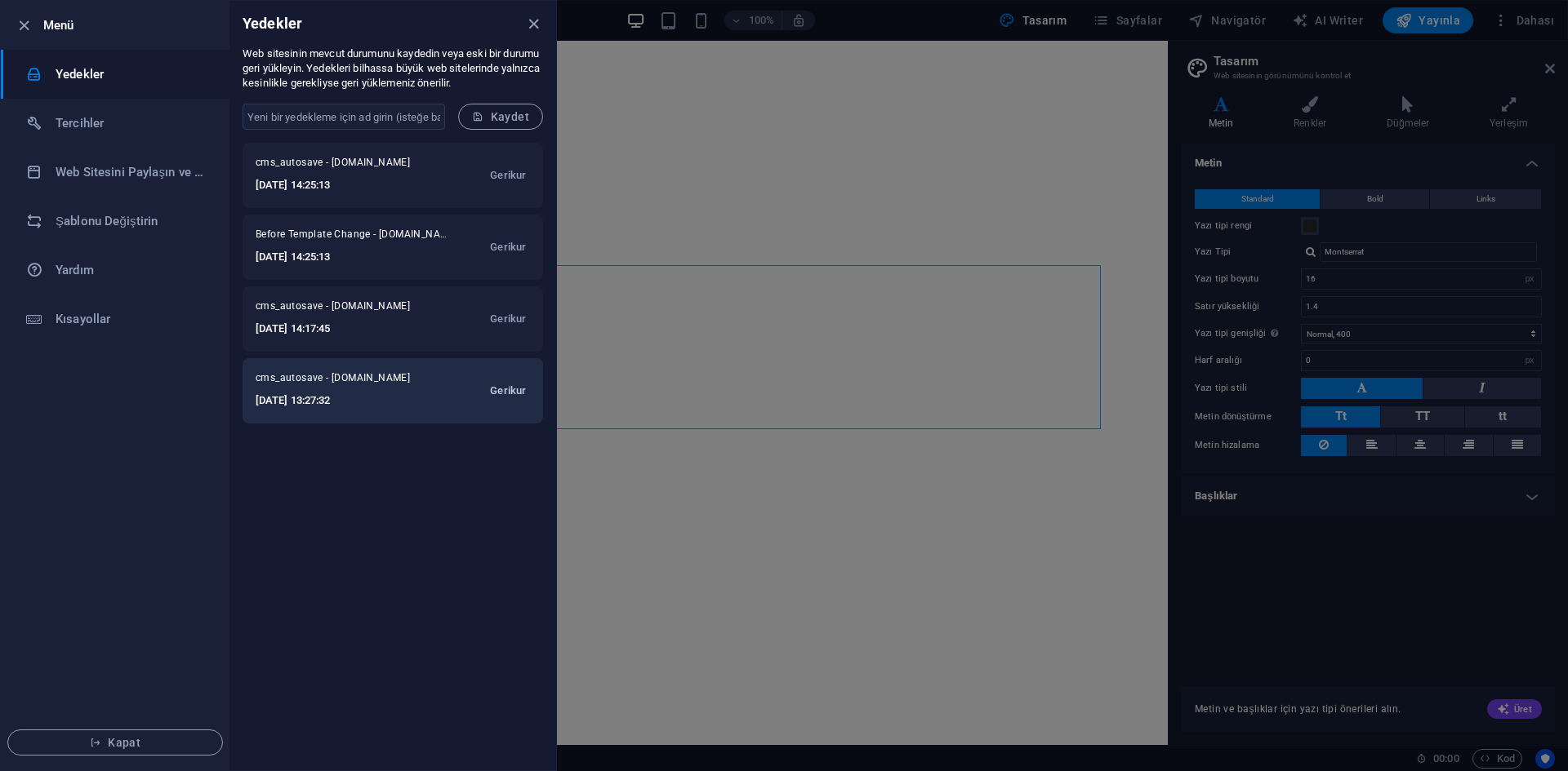
click at [497, 393] on span "Gerikur" at bounding box center [508, 391] width 36 height 20
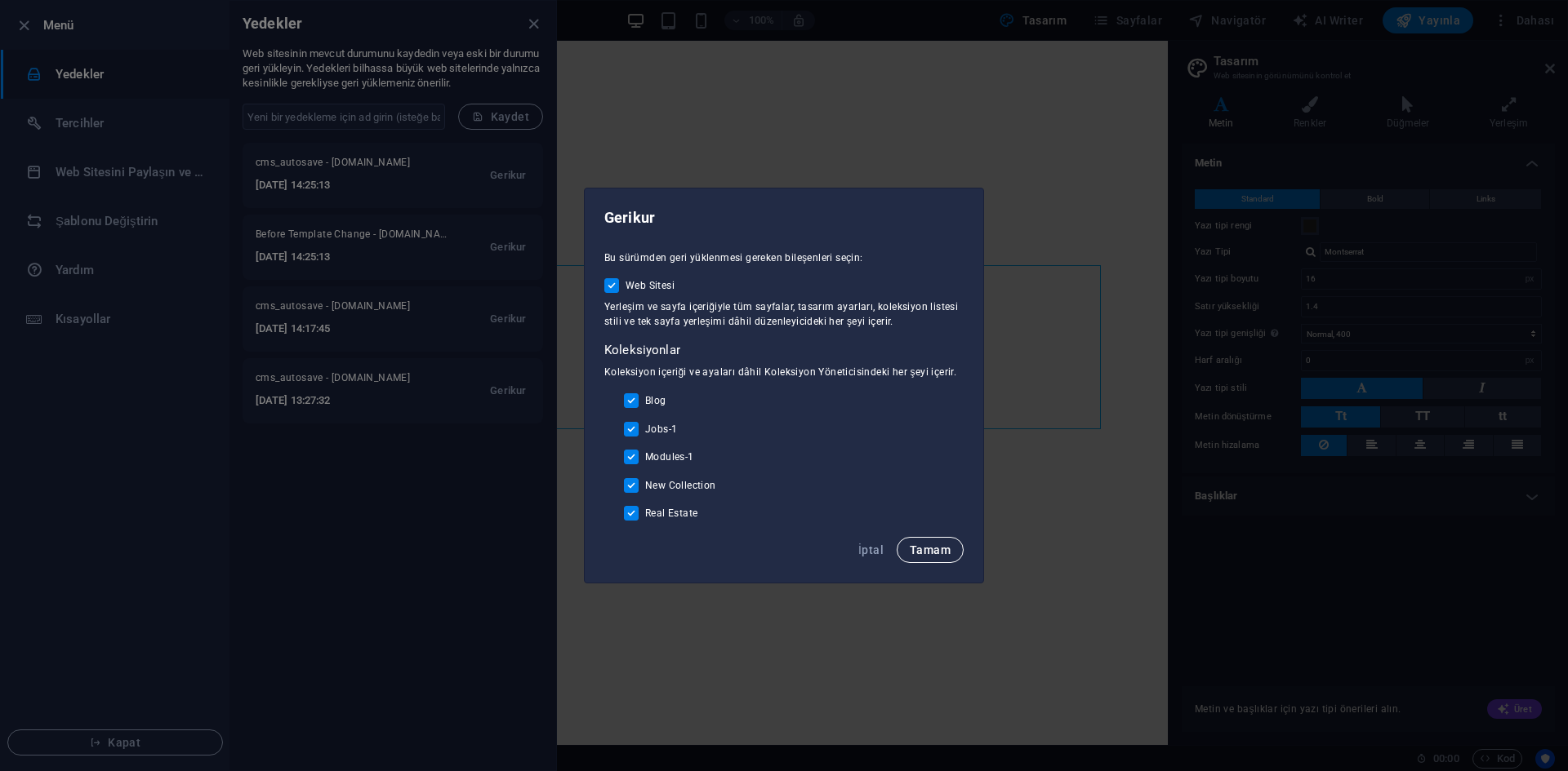
click at [937, 543] on span "Tamam" at bounding box center [929, 549] width 41 height 13
